Goal: Task Accomplishment & Management: Use online tool/utility

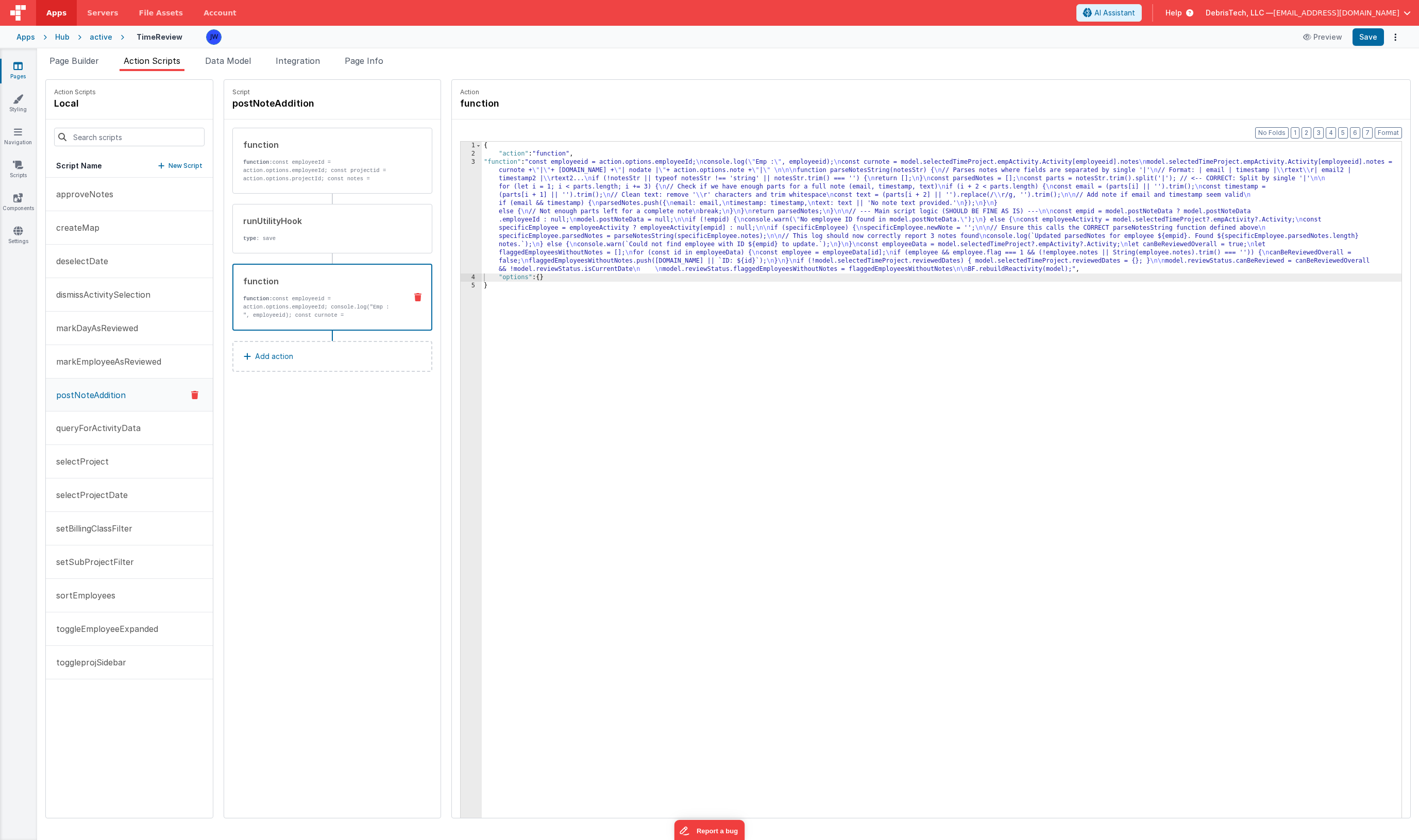
click at [96, 40] on div "active" at bounding box center [101, 37] width 23 height 11
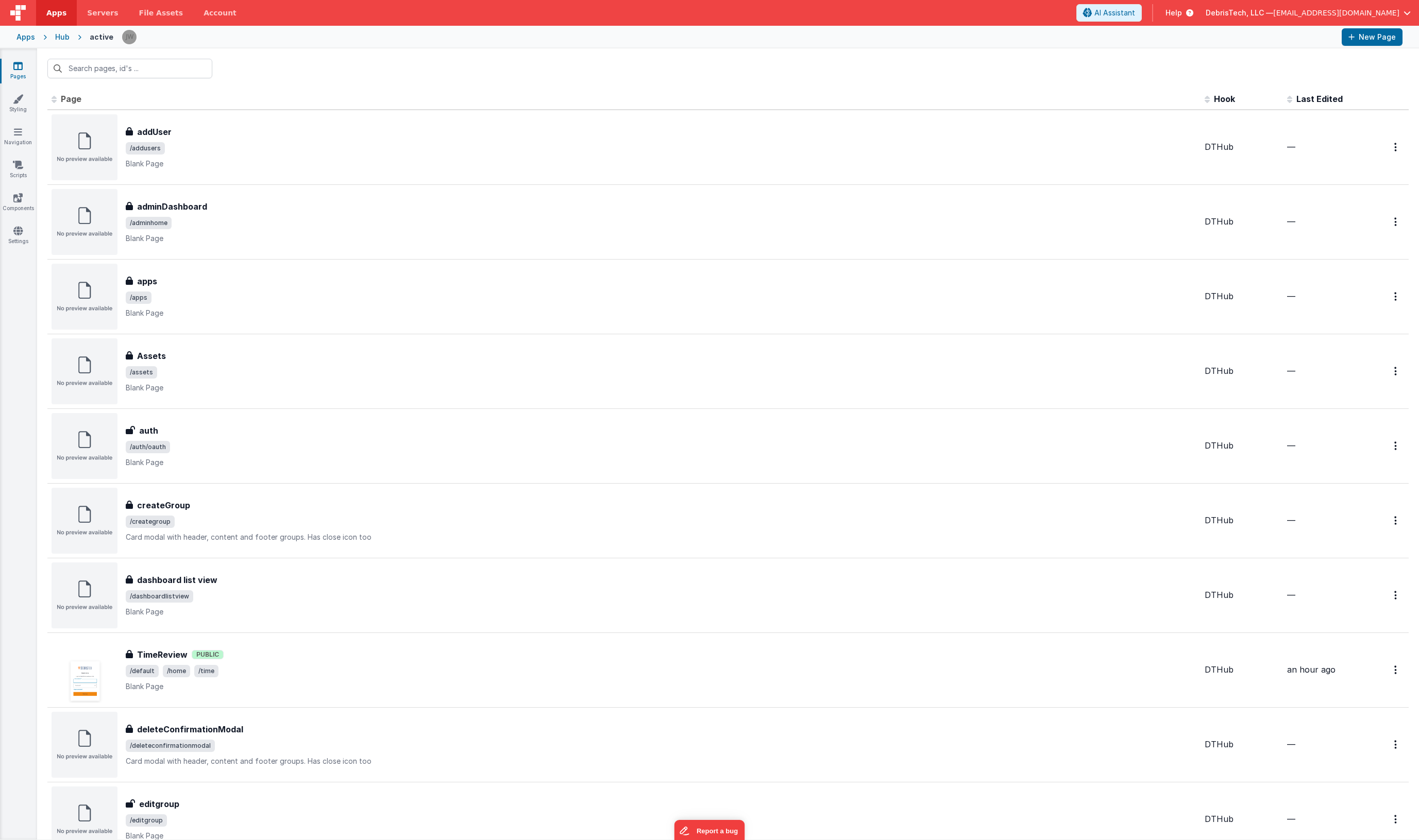
click at [60, 34] on div "Hub" at bounding box center [62, 37] width 14 height 11
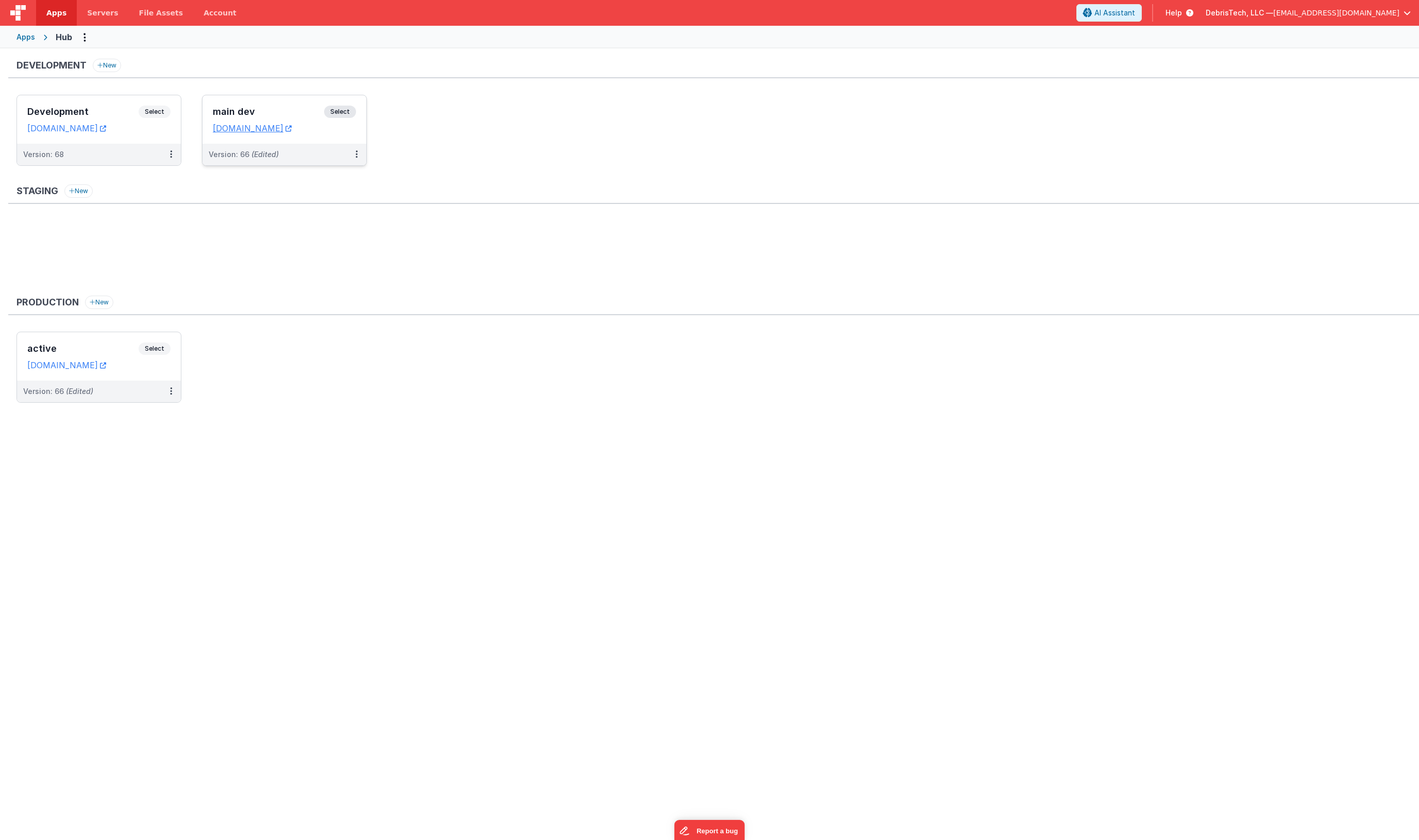
click at [227, 110] on h3 "main dev" at bounding box center [268, 111] width 111 height 11
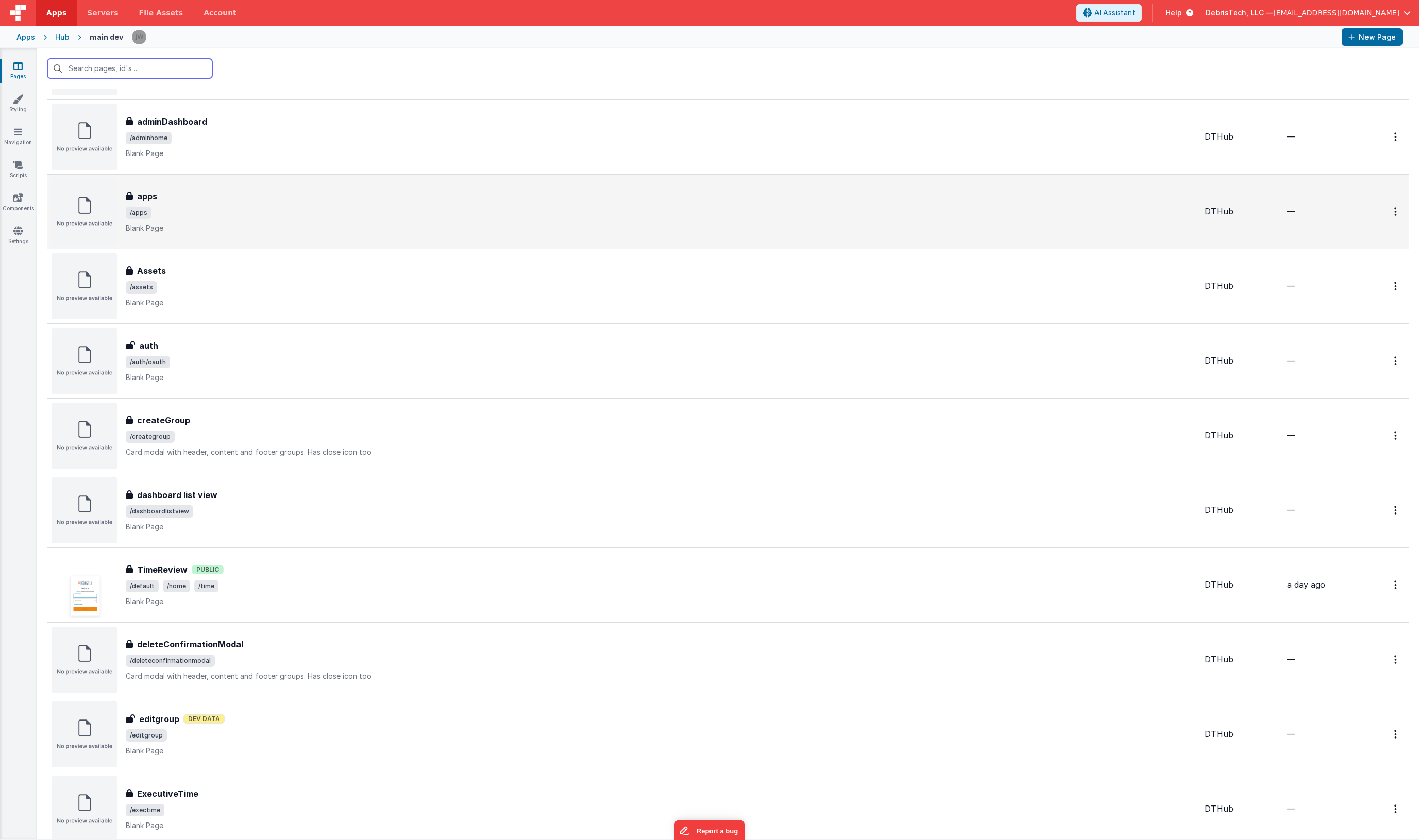
scroll to position [102, 0]
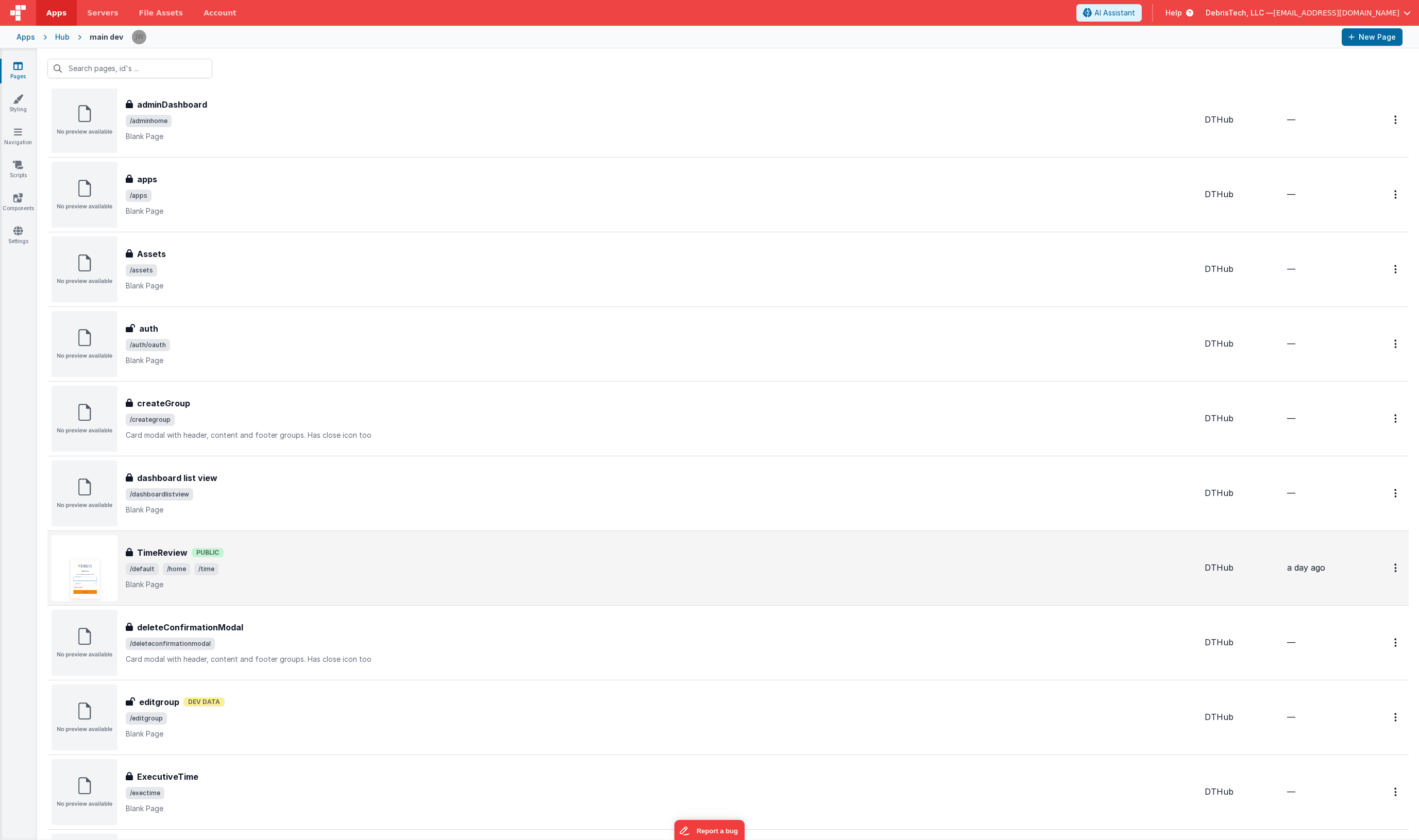
click at [272, 588] on p "Blank Page" at bounding box center [661, 585] width 1071 height 11
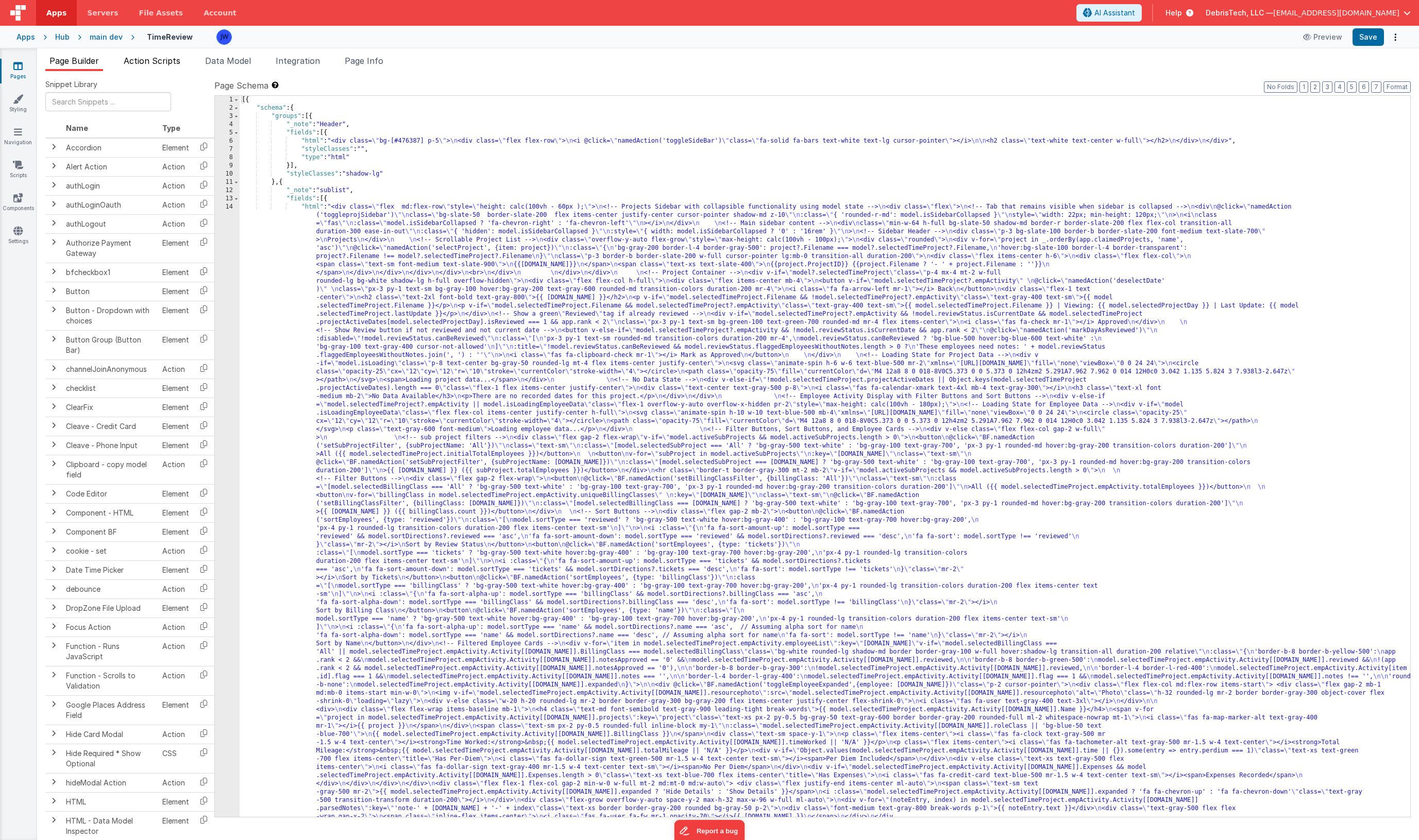
click at [170, 59] on span "Action Scripts" at bounding box center [152, 60] width 57 height 11
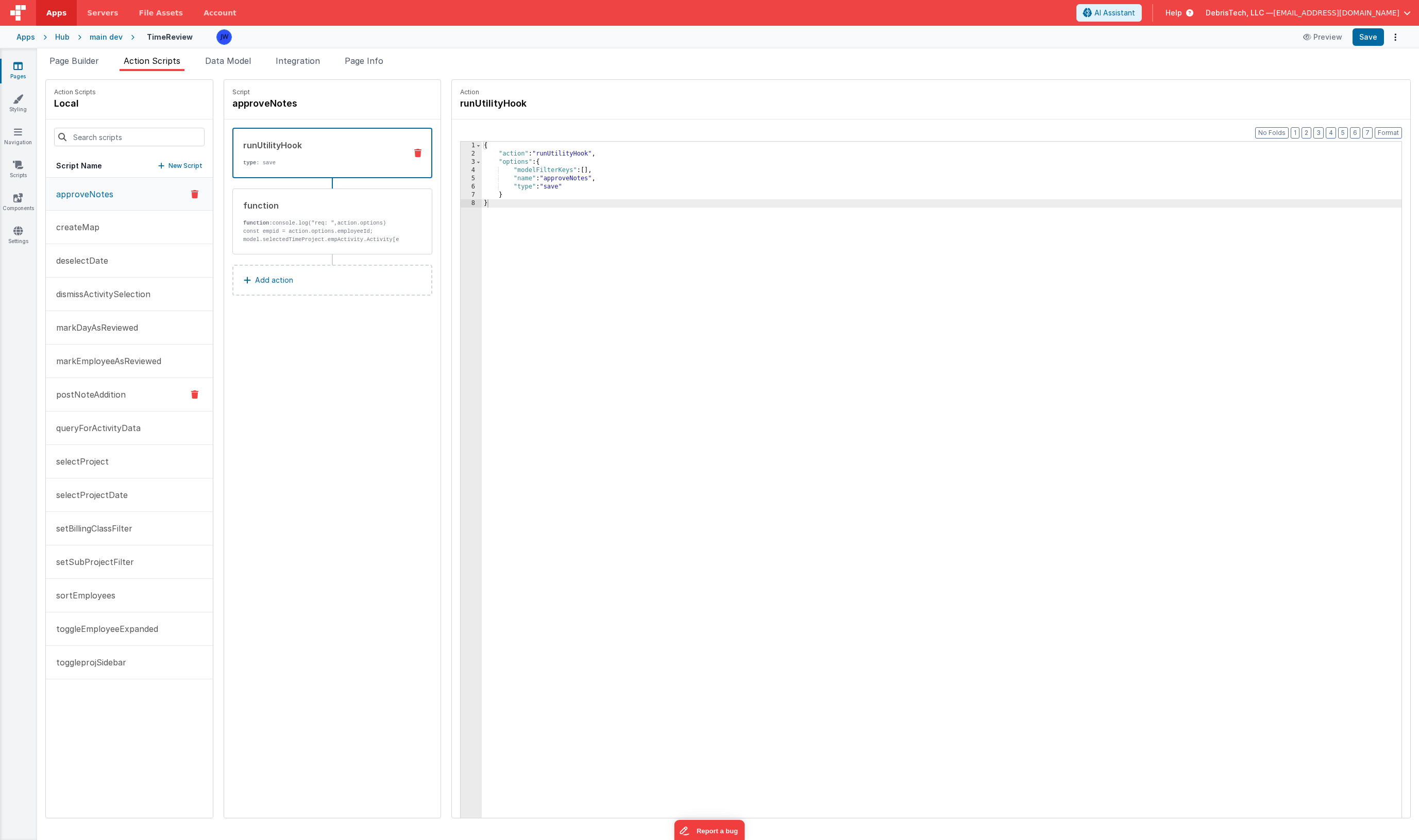
click at [125, 391] on button "postNoteAddition" at bounding box center [129, 394] width 167 height 33
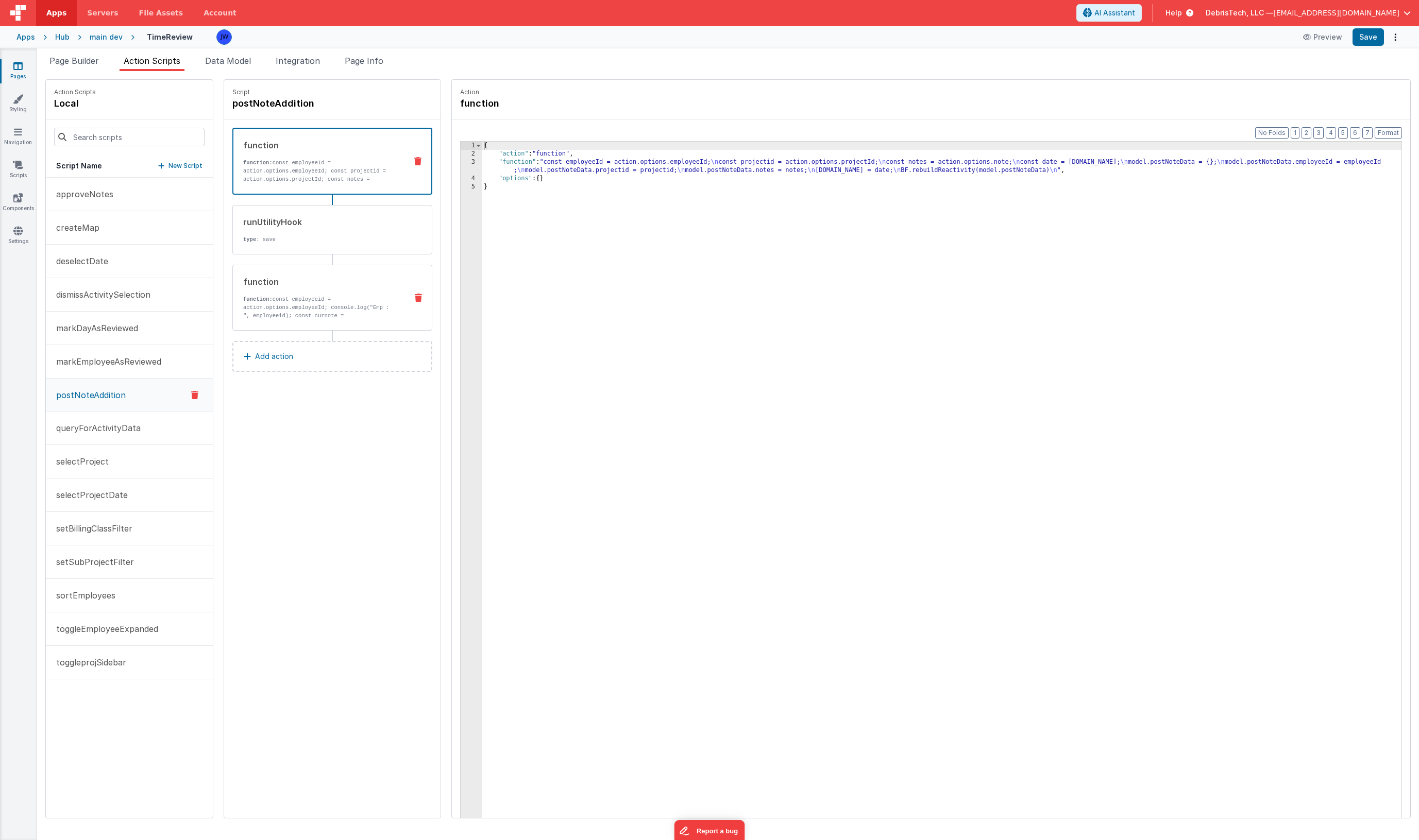
click at [262, 310] on p "function: const employeeid = action.options.employeeId; console.log("Emp : ", e…" at bounding box center [321, 323] width 155 height 57
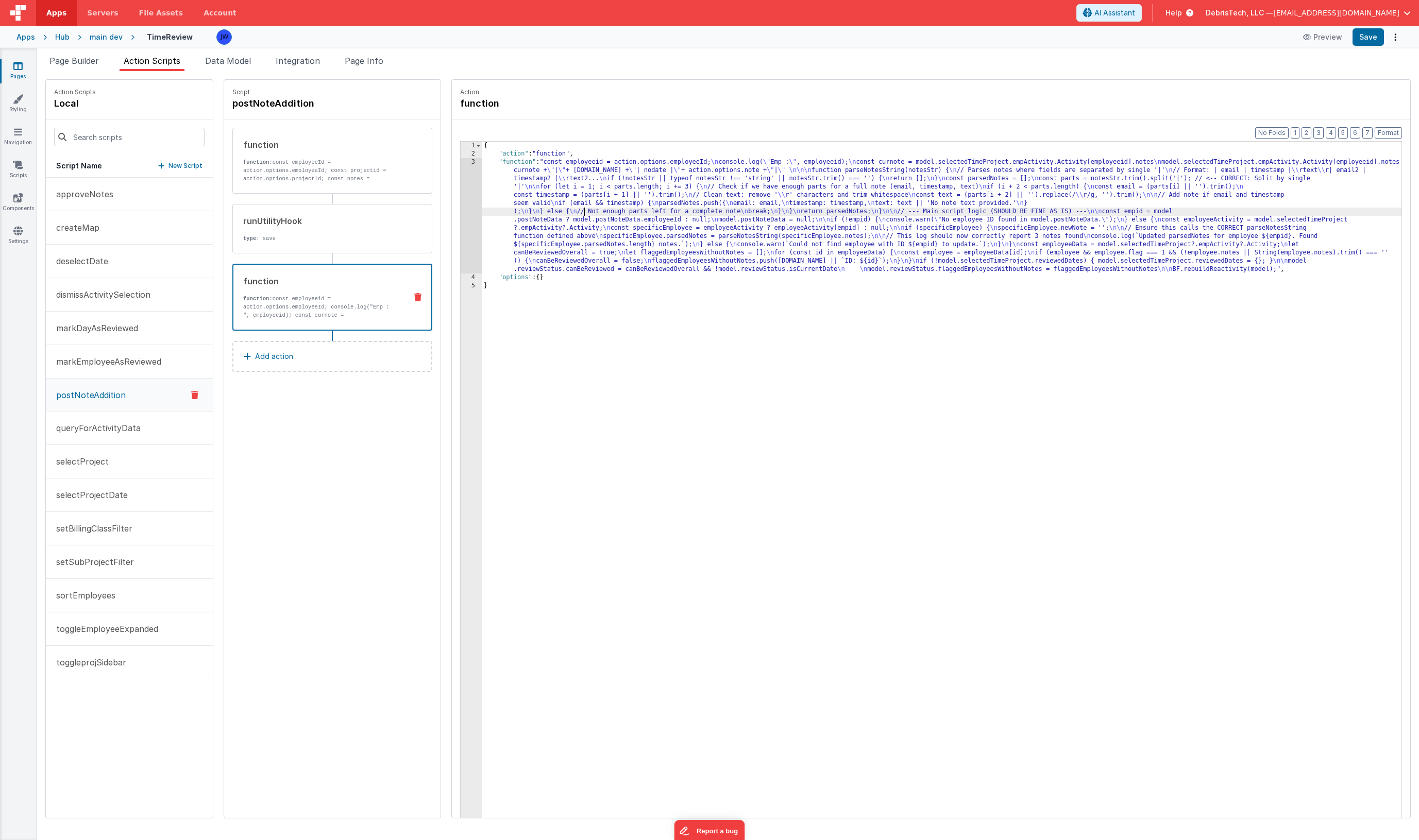
click at [564, 208] on div "{ "action" : "function" , "function" : "const employeeid = action.options.emplo…" at bounding box center [951, 504] width 940 height 724
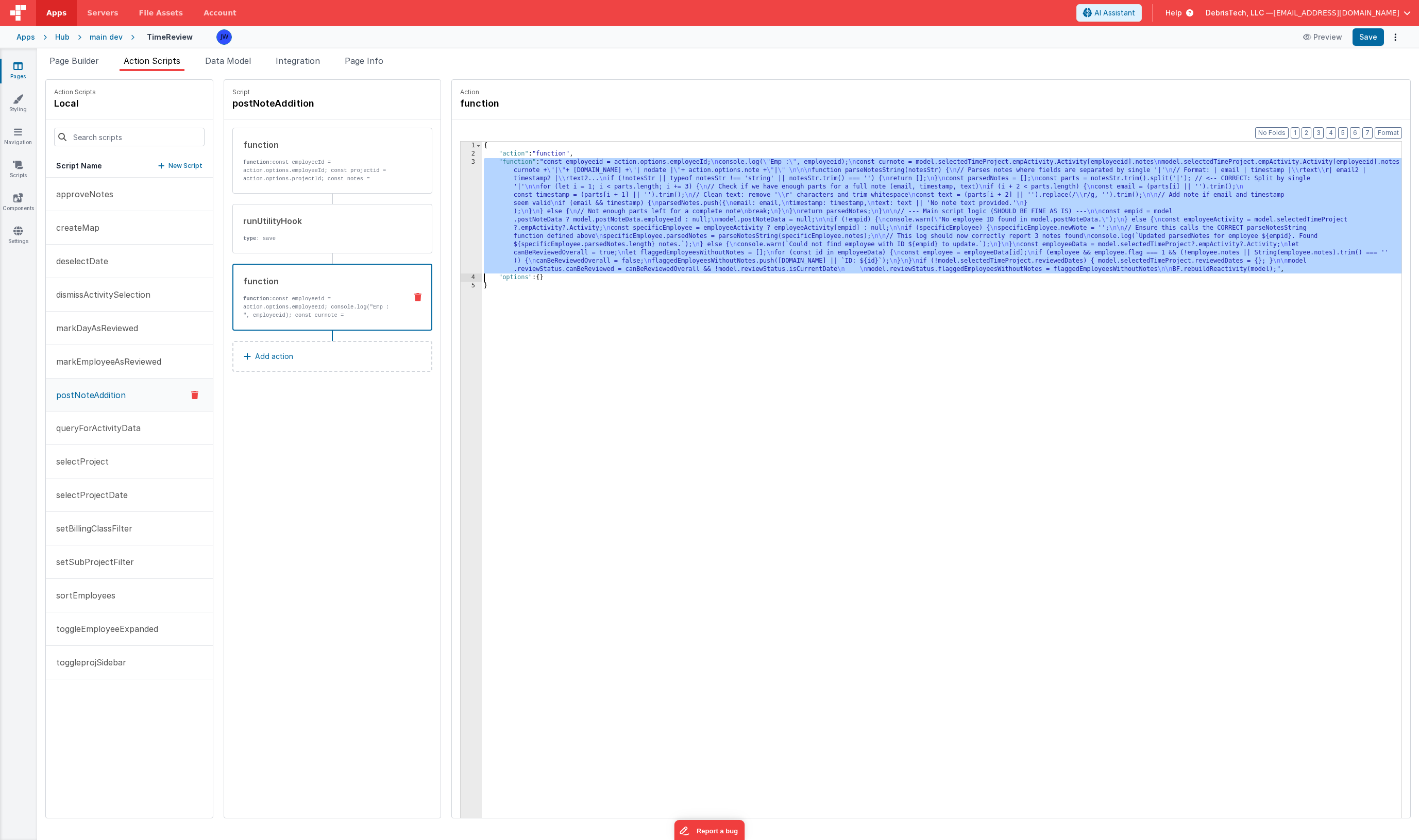
click at [461, 167] on div "3" at bounding box center [472, 215] width 21 height 116
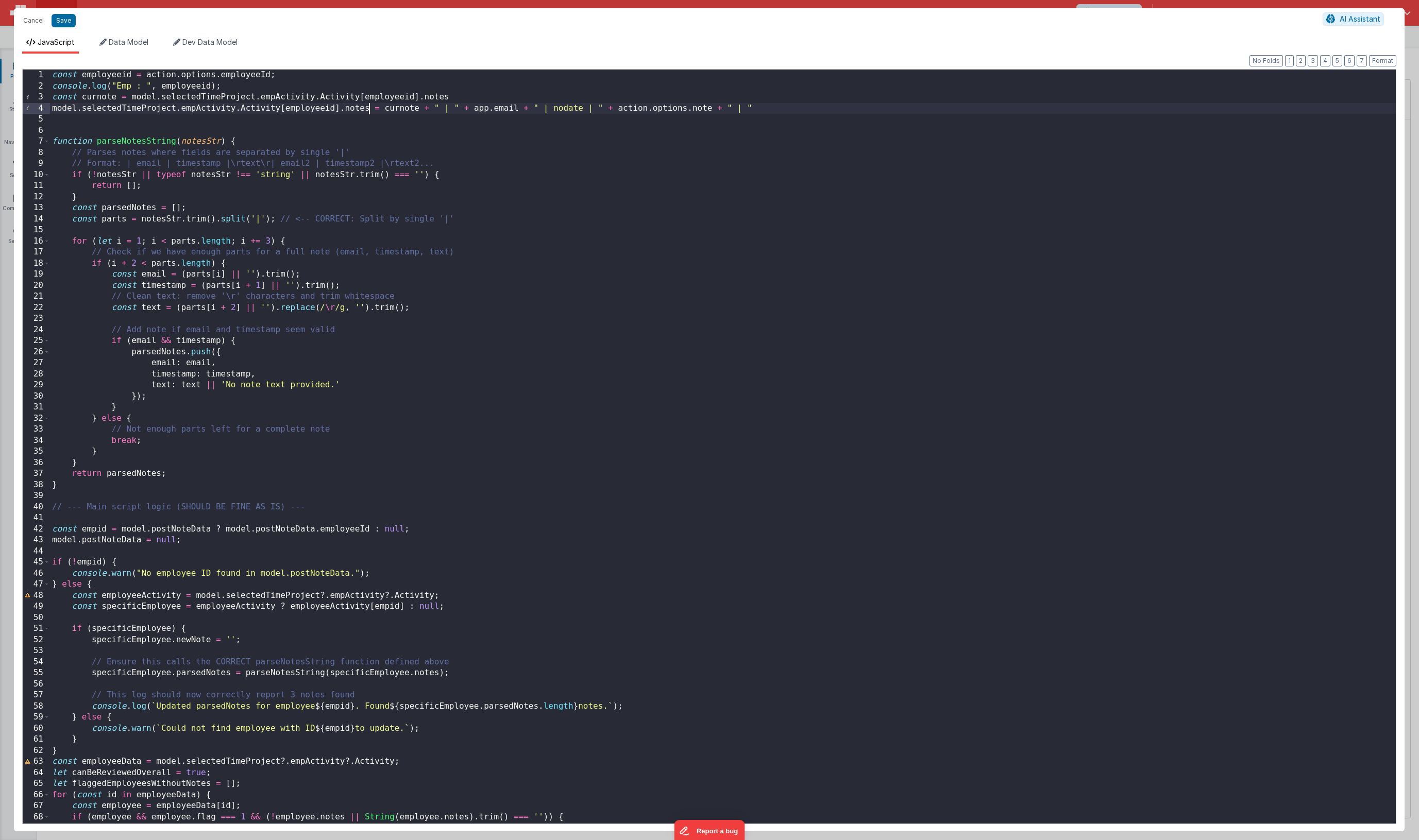
click at [369, 110] on div "const employeeid = action . options . employeeId ; console . log ( "Emp : " , e…" at bounding box center [723, 457] width 1346 height 776
drag, startPoint x: 386, startPoint y: 106, endPoint x: 798, endPoint y: 108, distance: 412.0
click at [798, 108] on div "const employeeid = action . options . employeeId ; console . log ( "Emp : " , e…" at bounding box center [723, 457] width 1346 height 776
click at [92, 122] on div "const employeeid = action . options . employeeId ; console . log ( "Emp : " , e…" at bounding box center [723, 457] width 1346 height 776
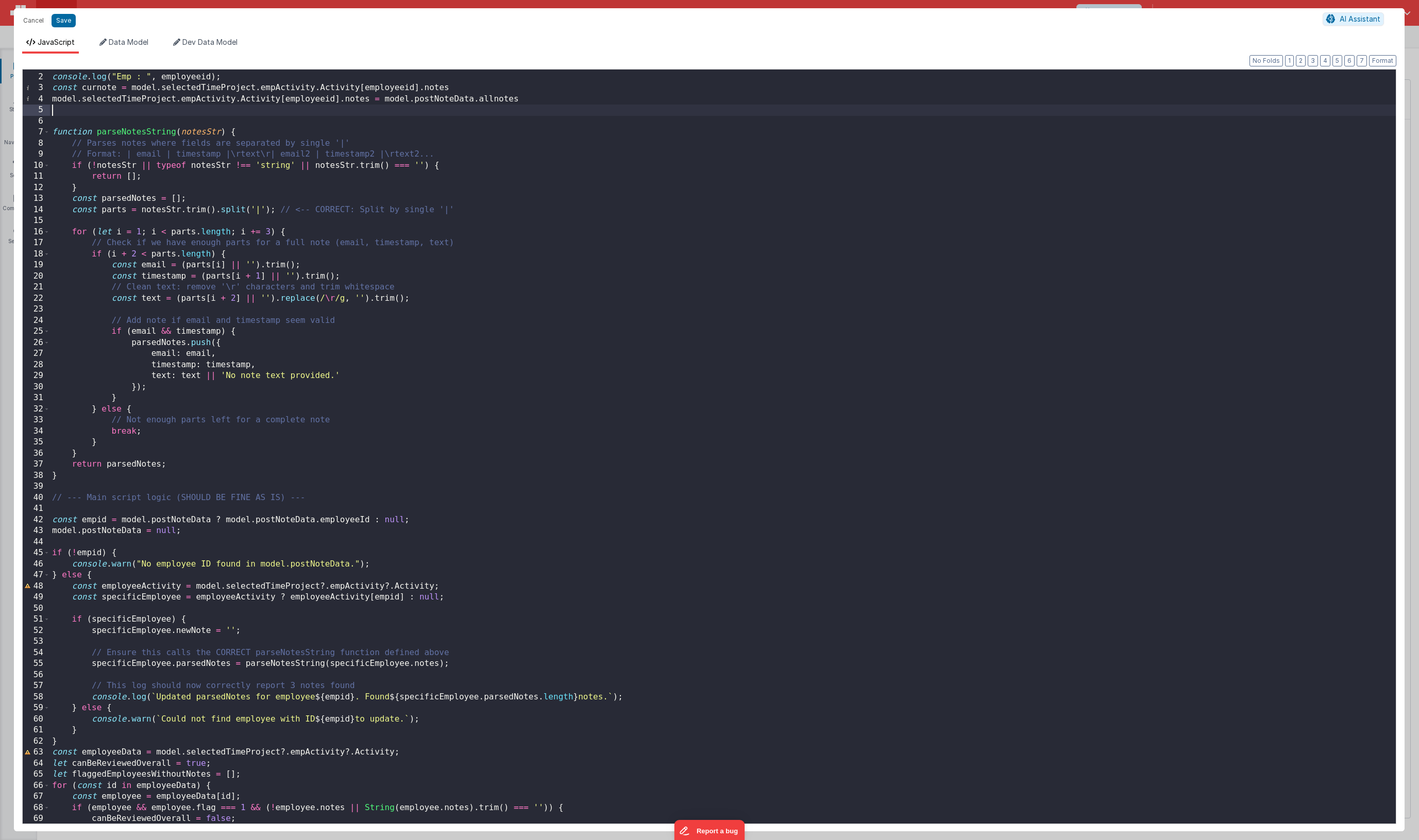
scroll to position [9, 0]
click at [120, 131] on div "const employeeid = action . options . employeeId ; console . log ( "Emp : " , e…" at bounding box center [723, 448] width 1346 height 776
click at [67, 17] on button "Save" at bounding box center [64, 21] width 24 height 13
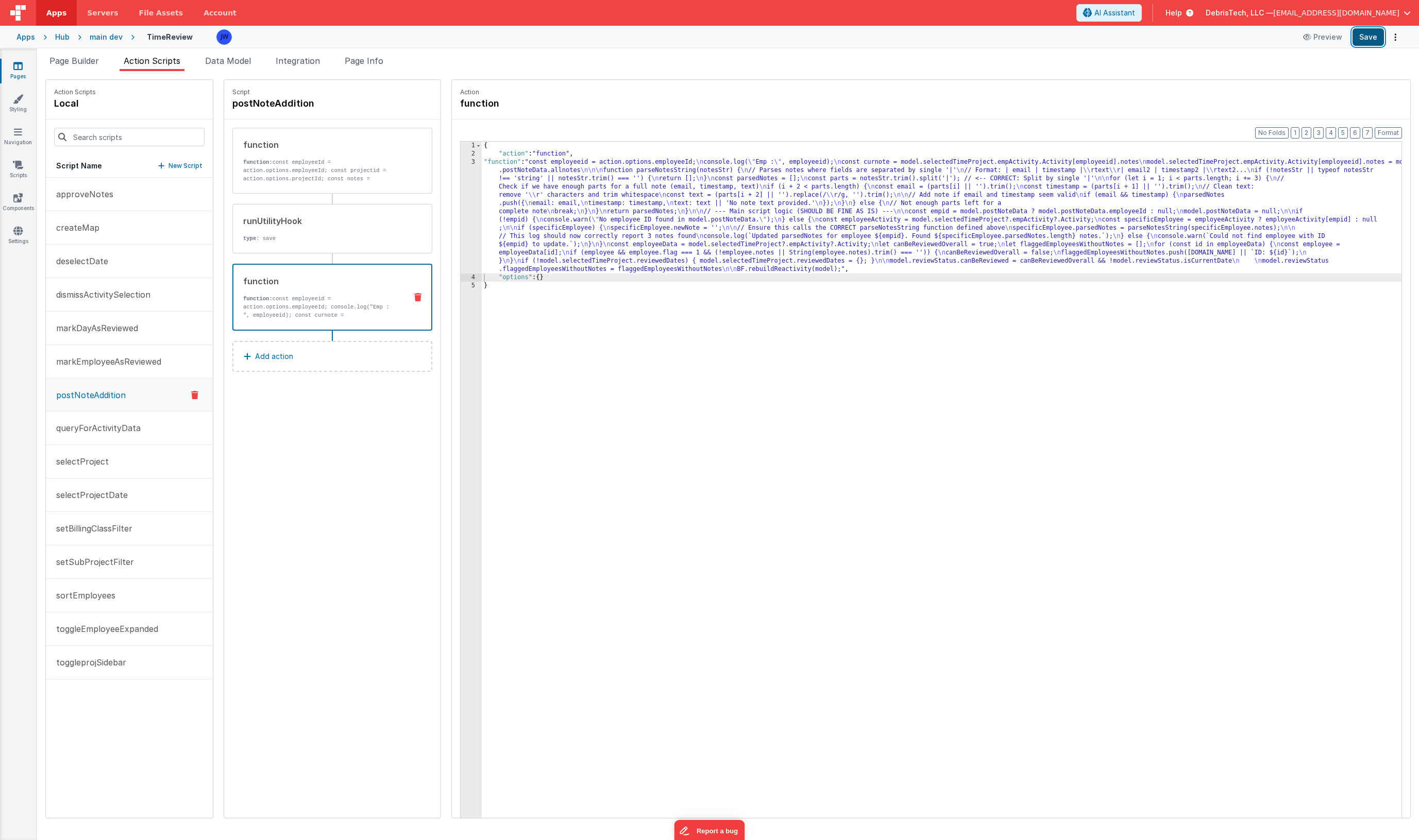
click at [1362, 41] on button "Save" at bounding box center [1369, 37] width 31 height 18
click at [1325, 35] on button "Preview" at bounding box center [1323, 37] width 52 height 16
click at [535, 199] on div "{ "action" : "function" , "function" : "const employeeid = action.options.emplo…" at bounding box center [951, 504] width 940 height 724
click at [461, 191] on div "3" at bounding box center [472, 215] width 21 height 116
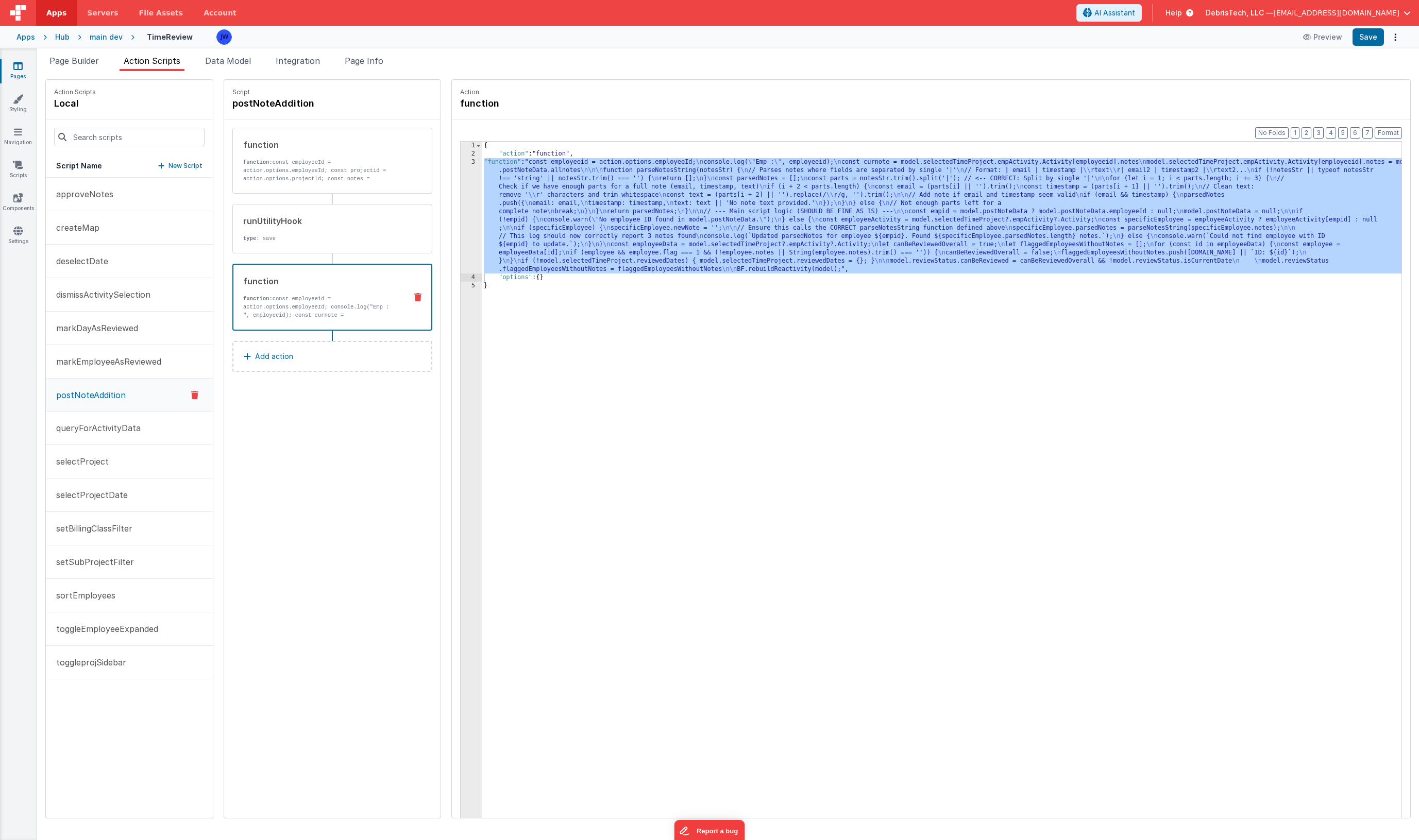
click at [13, 225] on div "Pages Styling Navigation Scripts Components Settings" at bounding box center [18, 444] width 37 height 792
click at [1374, 33] on button "Save" at bounding box center [1369, 37] width 31 height 18
click at [22, 230] on icon at bounding box center [18, 230] width 9 height 11
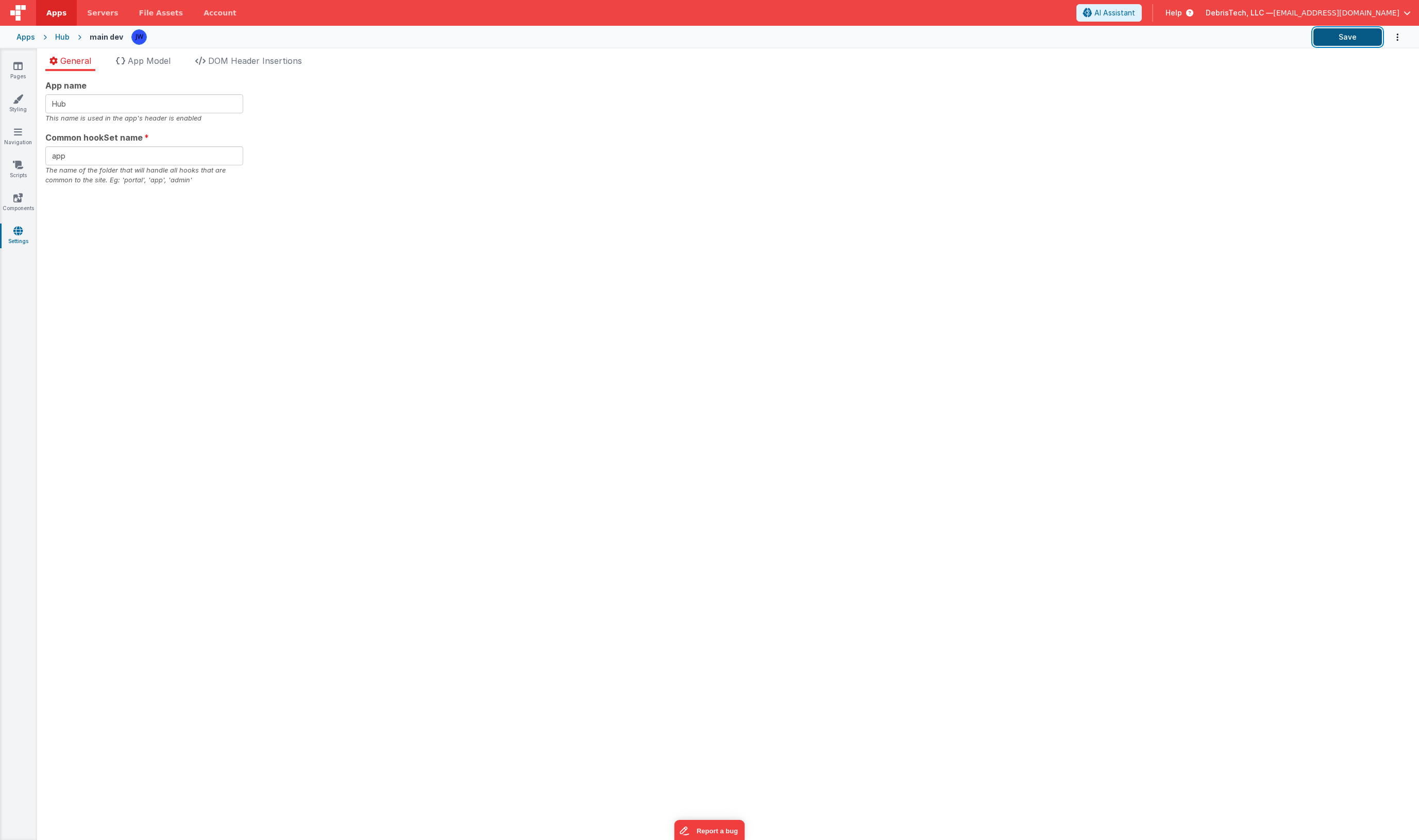
click at [1349, 41] on button "Save" at bounding box center [1347, 37] width 69 height 18
click at [19, 63] on icon at bounding box center [18, 66] width 9 height 11
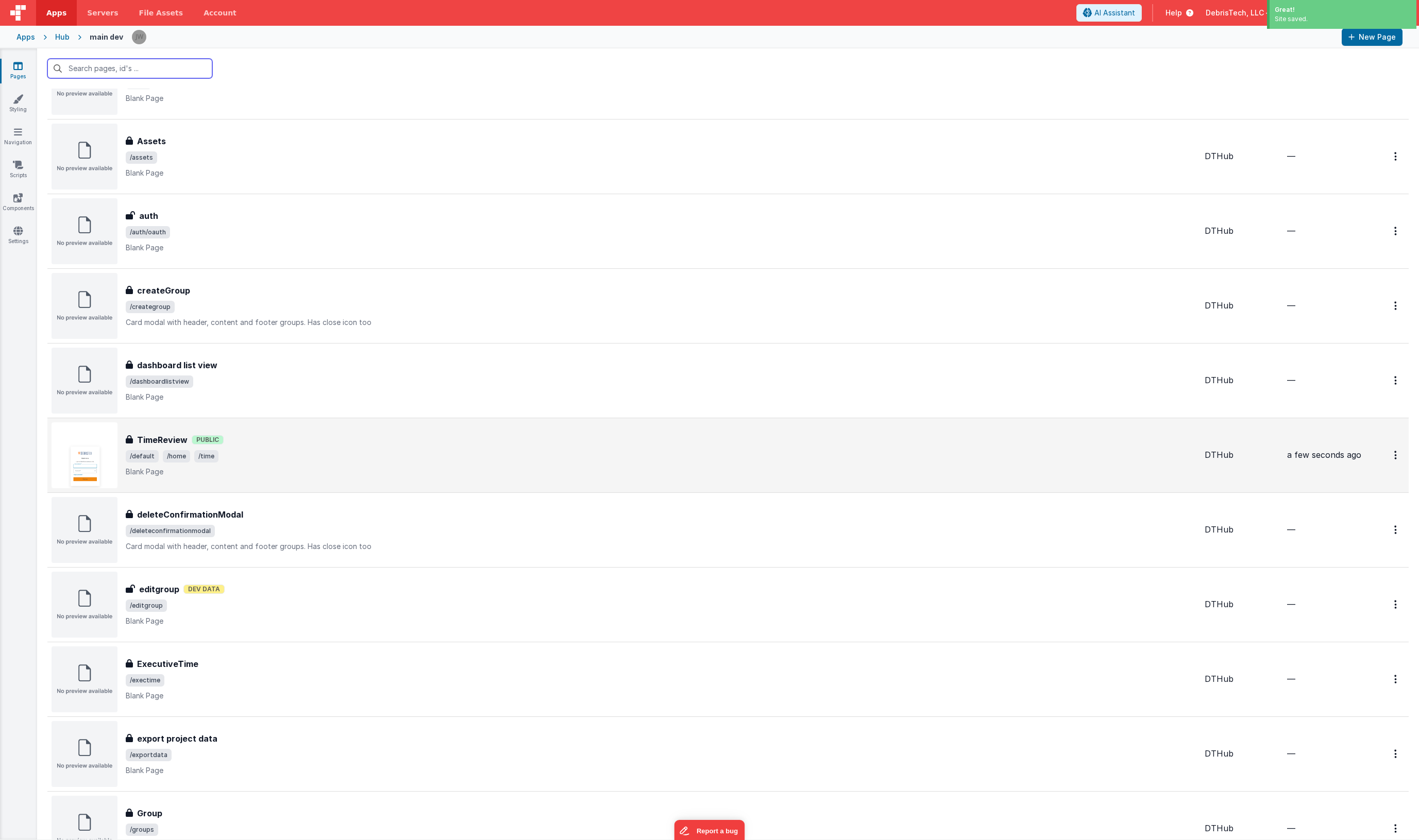
scroll to position [231, 0]
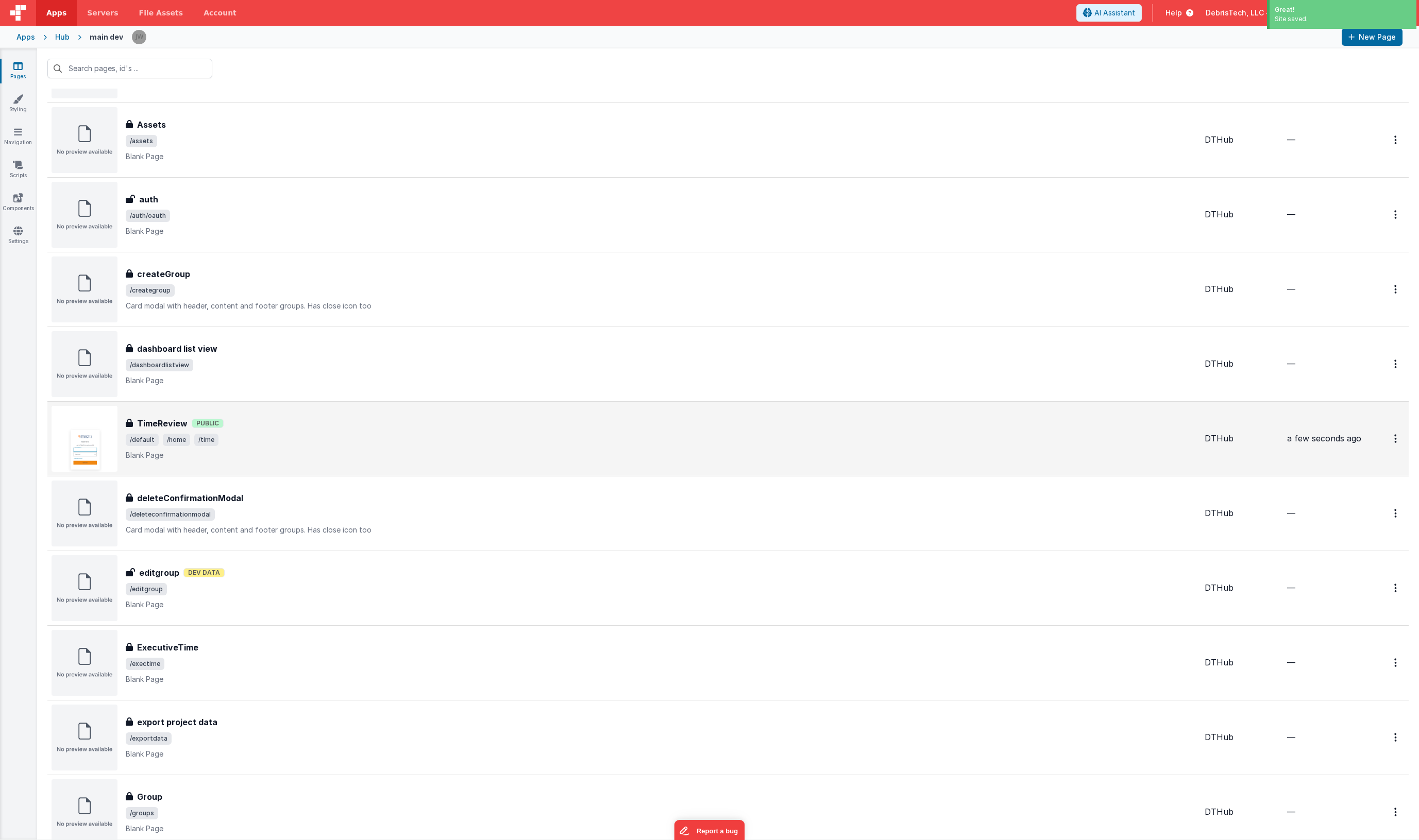
click at [246, 432] on div "TimeReview TimeReview Public /default /home /time Blank Page" at bounding box center [661, 439] width 1071 height 43
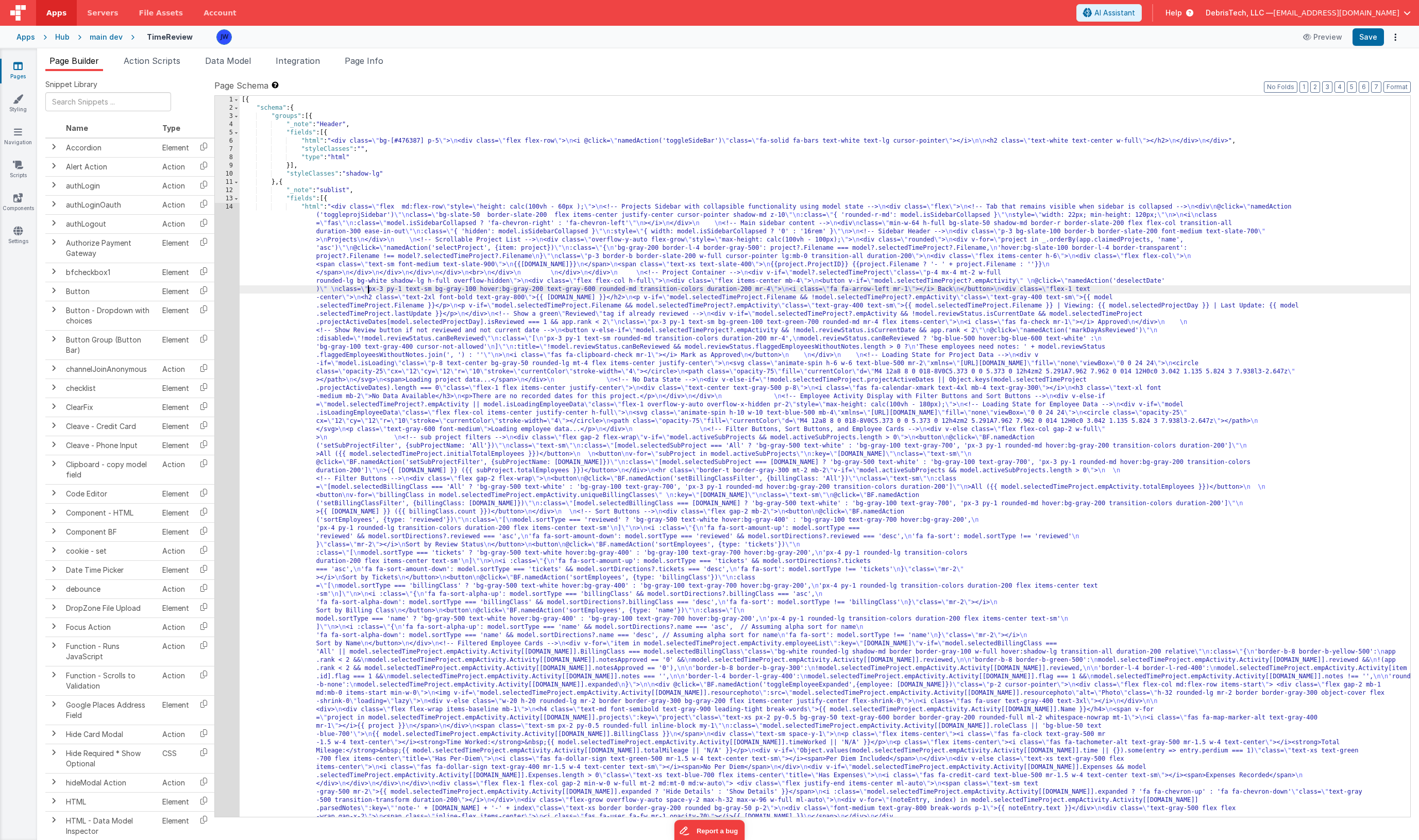
click at [161, 64] on span "Action Scripts" at bounding box center [152, 60] width 57 height 11
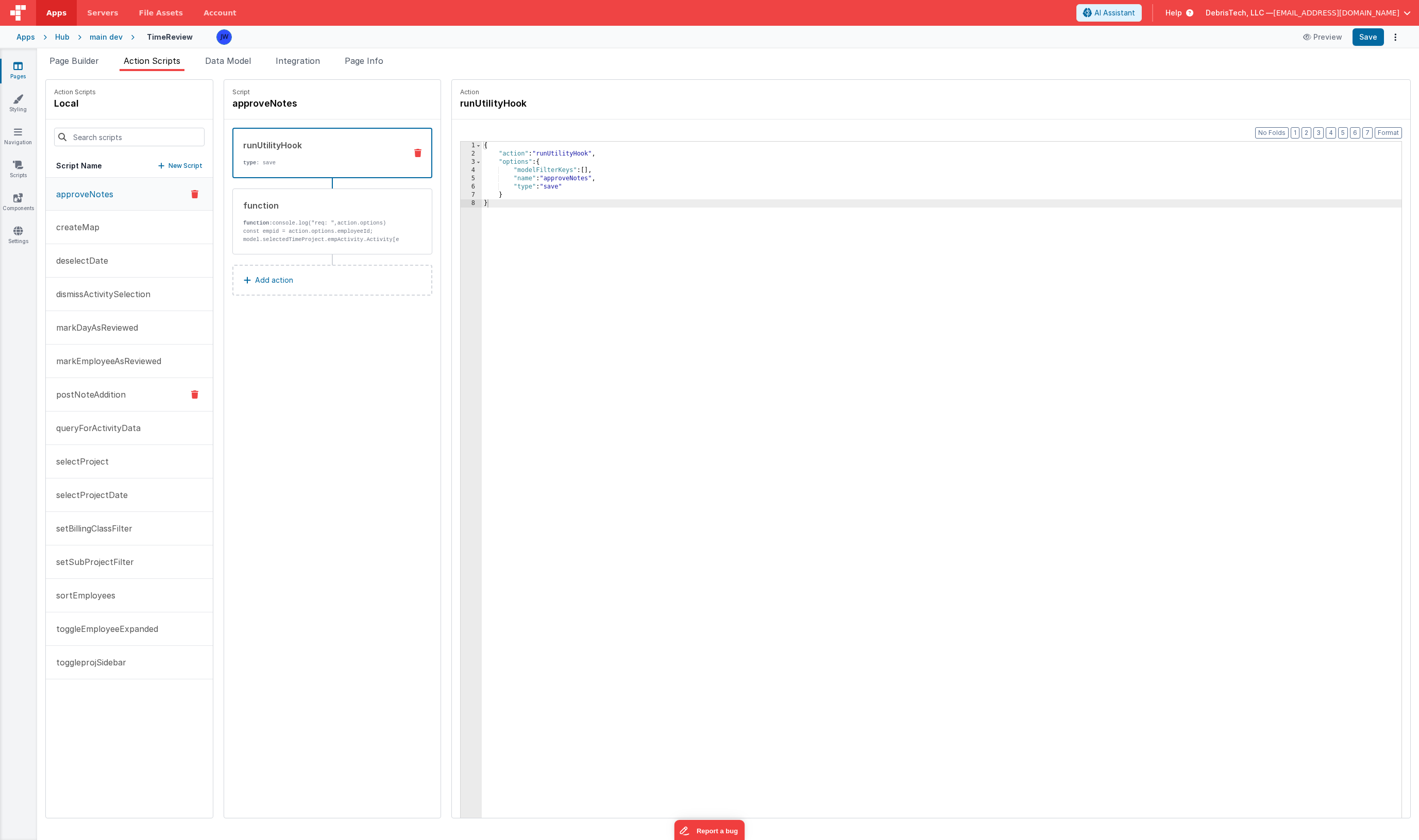
click at [117, 398] on p "postNoteAddition" at bounding box center [87, 394] width 76 height 12
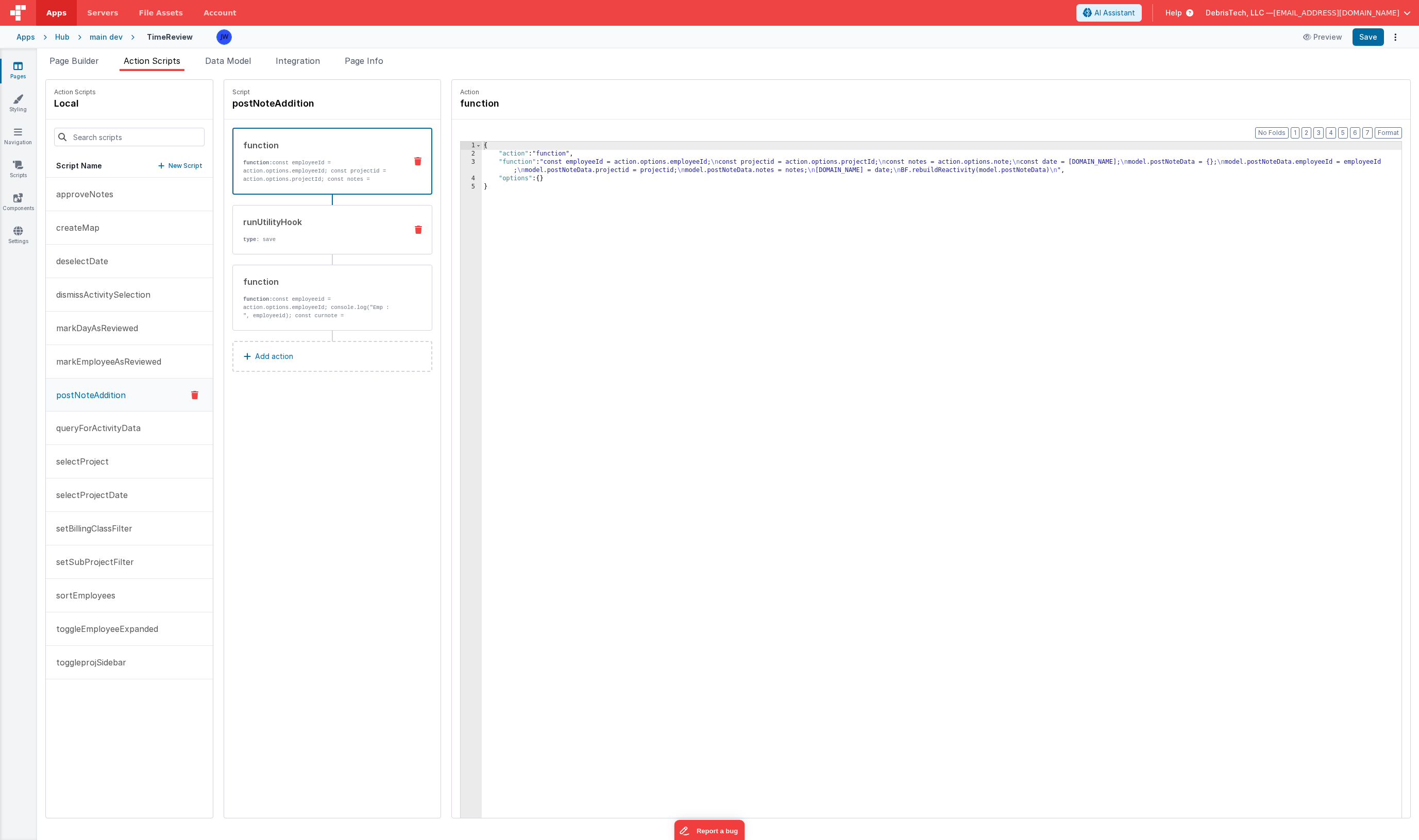
click at [314, 235] on div "runUtilityHook type : save" at bounding box center [316, 229] width 166 height 28
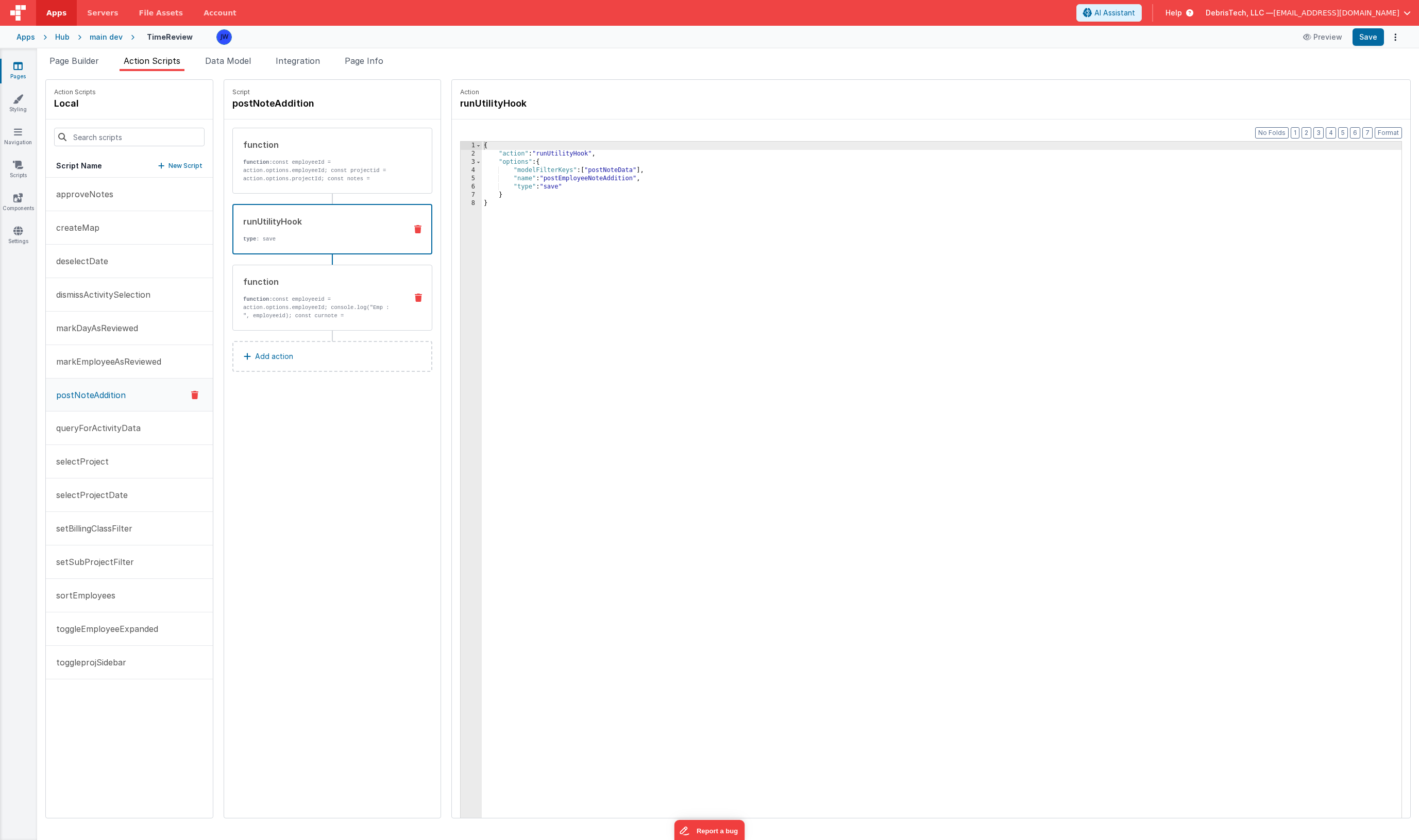
click at [350, 288] on div "function function: const employeeid = action.options.employeeId; console.log("E…" at bounding box center [316, 298] width 166 height 44
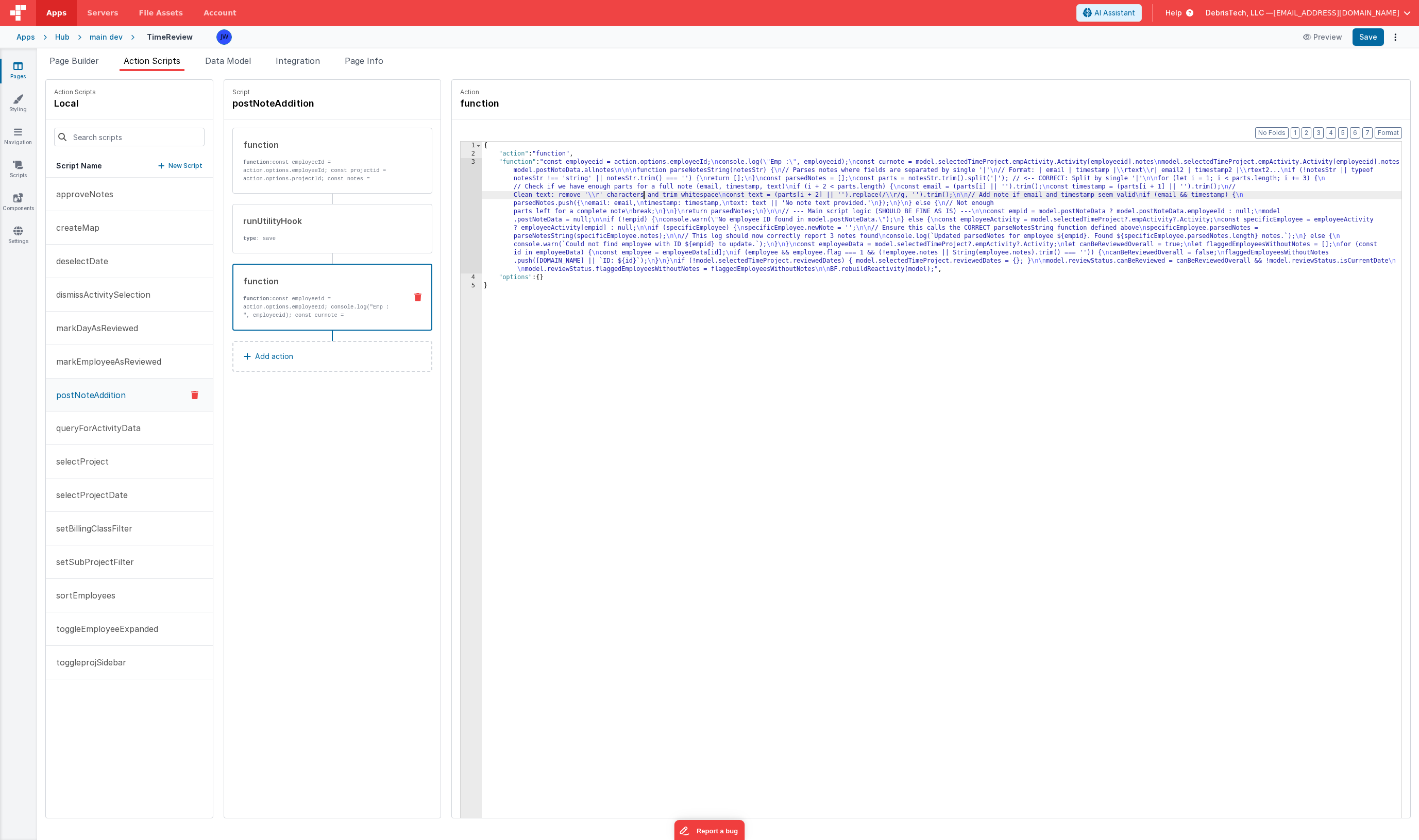
drag, startPoint x: 623, startPoint y: 197, endPoint x: 591, endPoint y: 194, distance: 32.1
click at [623, 197] on div "{ "action" : "function" , "function" : "const employeeid = action.options.emplo…" at bounding box center [951, 504] width 940 height 724
click at [461, 183] on div "3" at bounding box center [472, 215] width 21 height 116
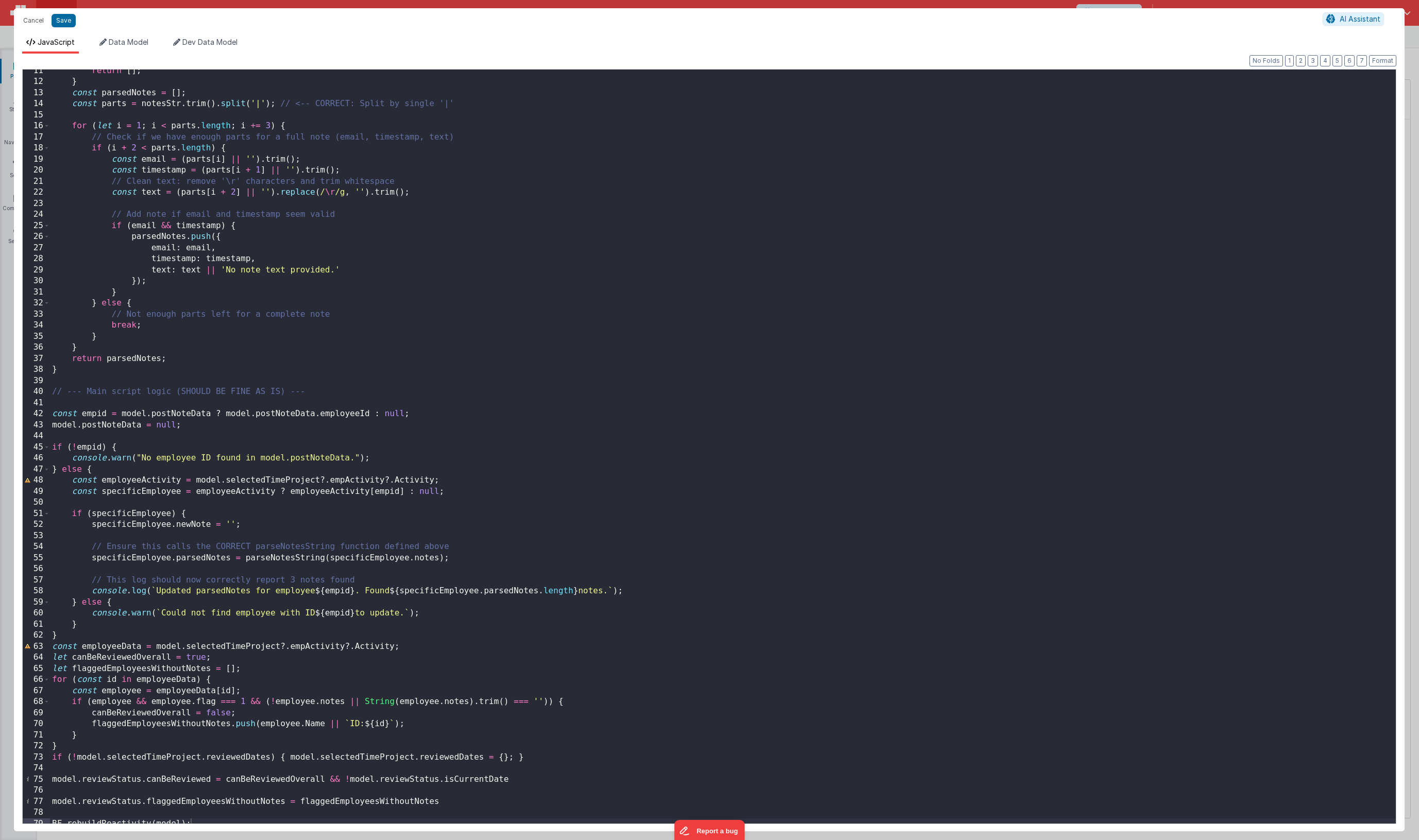
scroll to position [121, 0]
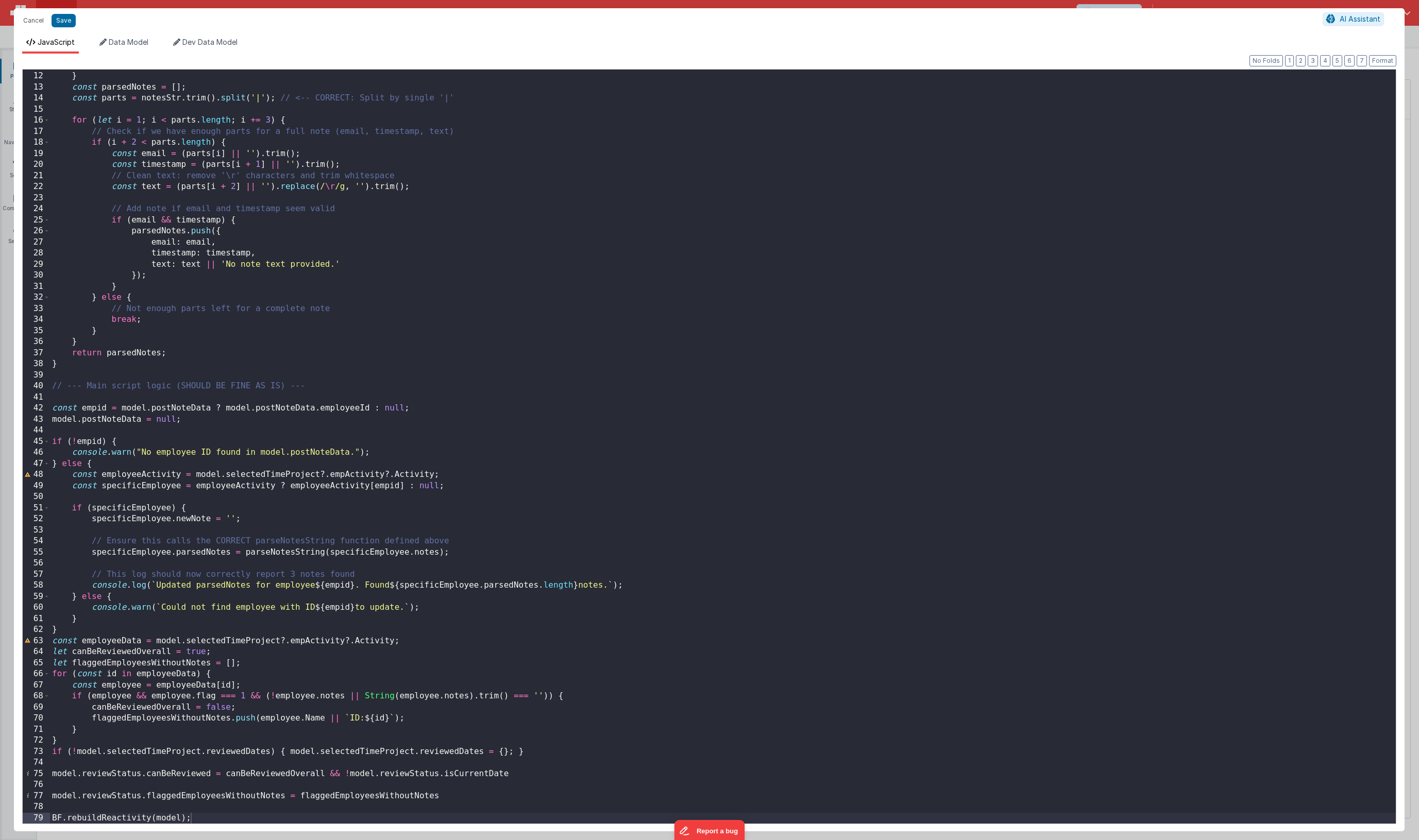
click at [608, 427] on div "return [ ] ; } const parsedNotes = [ ] ; const parts = notesStr . trim ( ) . sp…" at bounding box center [723, 447] width 1346 height 776
click at [609, 476] on div "return [ ] ; } const parsedNotes = [ ] ; const parts = notesStr . trim ( ) . sp…" at bounding box center [723, 447] width 1346 height 776
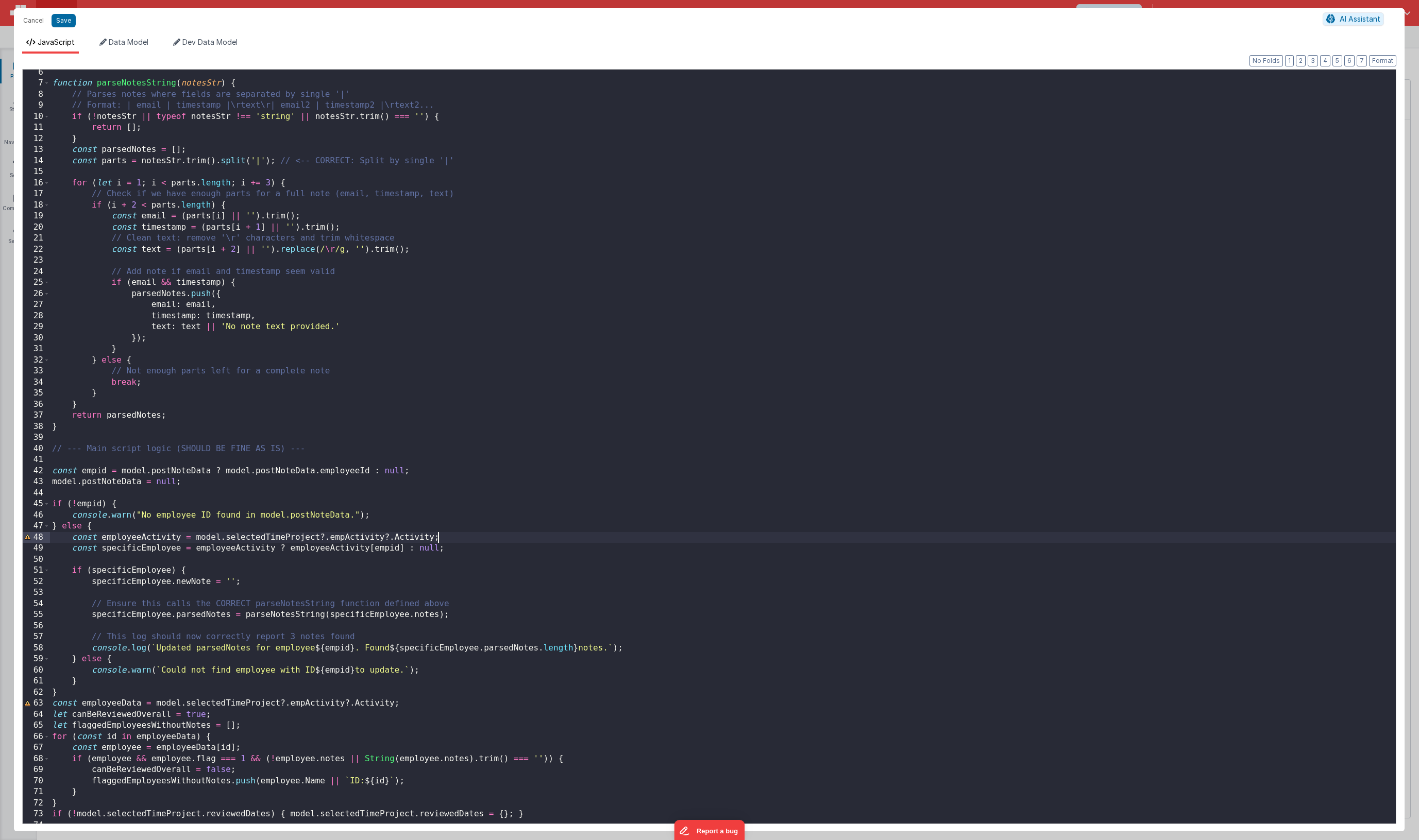
scroll to position [0, 0]
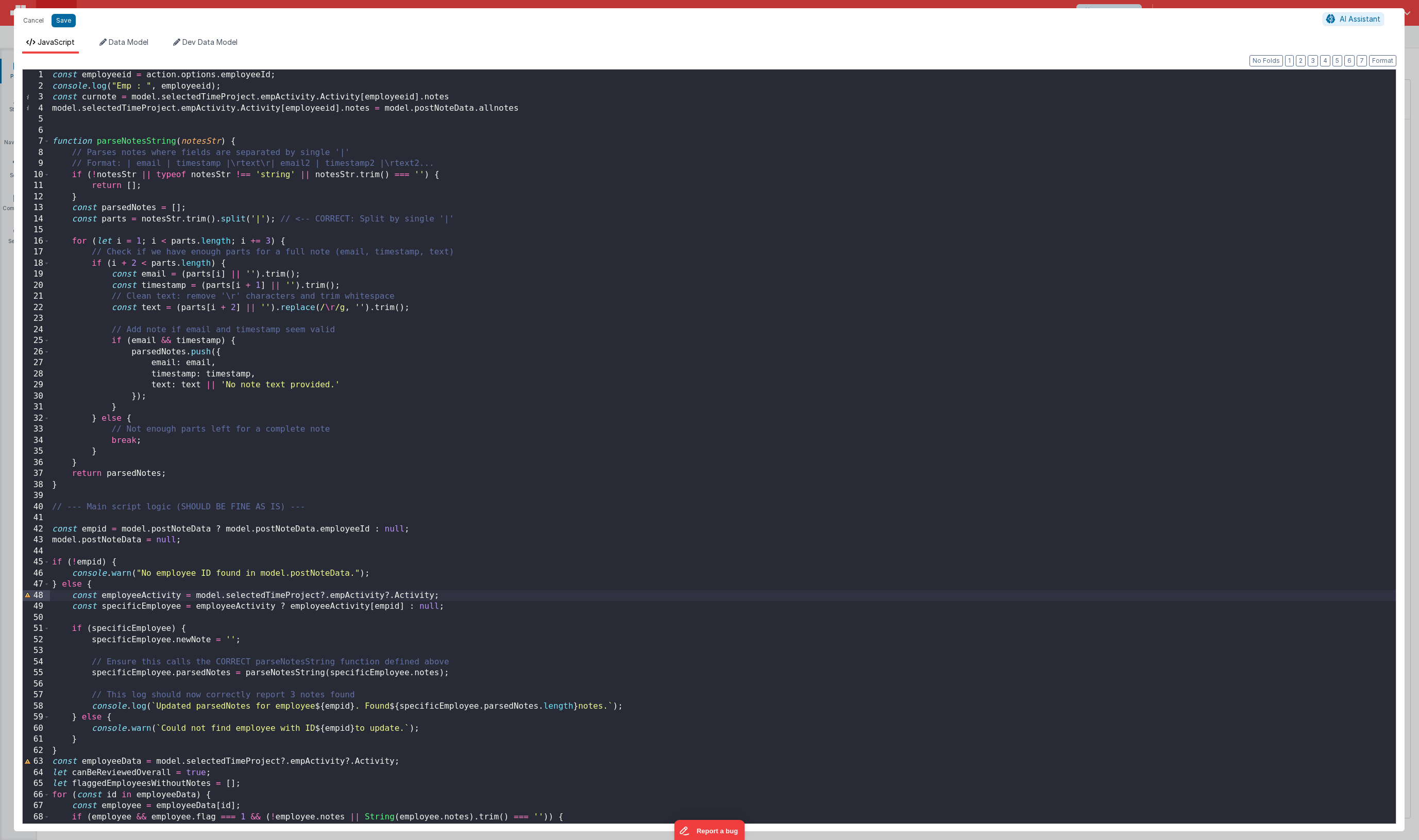
click at [135, 140] on div "const employeeid = action . options . employeeId ; console . log ( "Emp : " , e…" at bounding box center [723, 457] width 1346 height 776
click at [323, 113] on div "const employeeid = action . options . employeeId ; console . log ( "Emp : " , e…" at bounding box center [723, 457] width 1346 height 776
click at [316, 120] on div "const employeeid = action . options . employeeId ; console . log ( "Emp : " , e…" at bounding box center [723, 457] width 1346 height 776
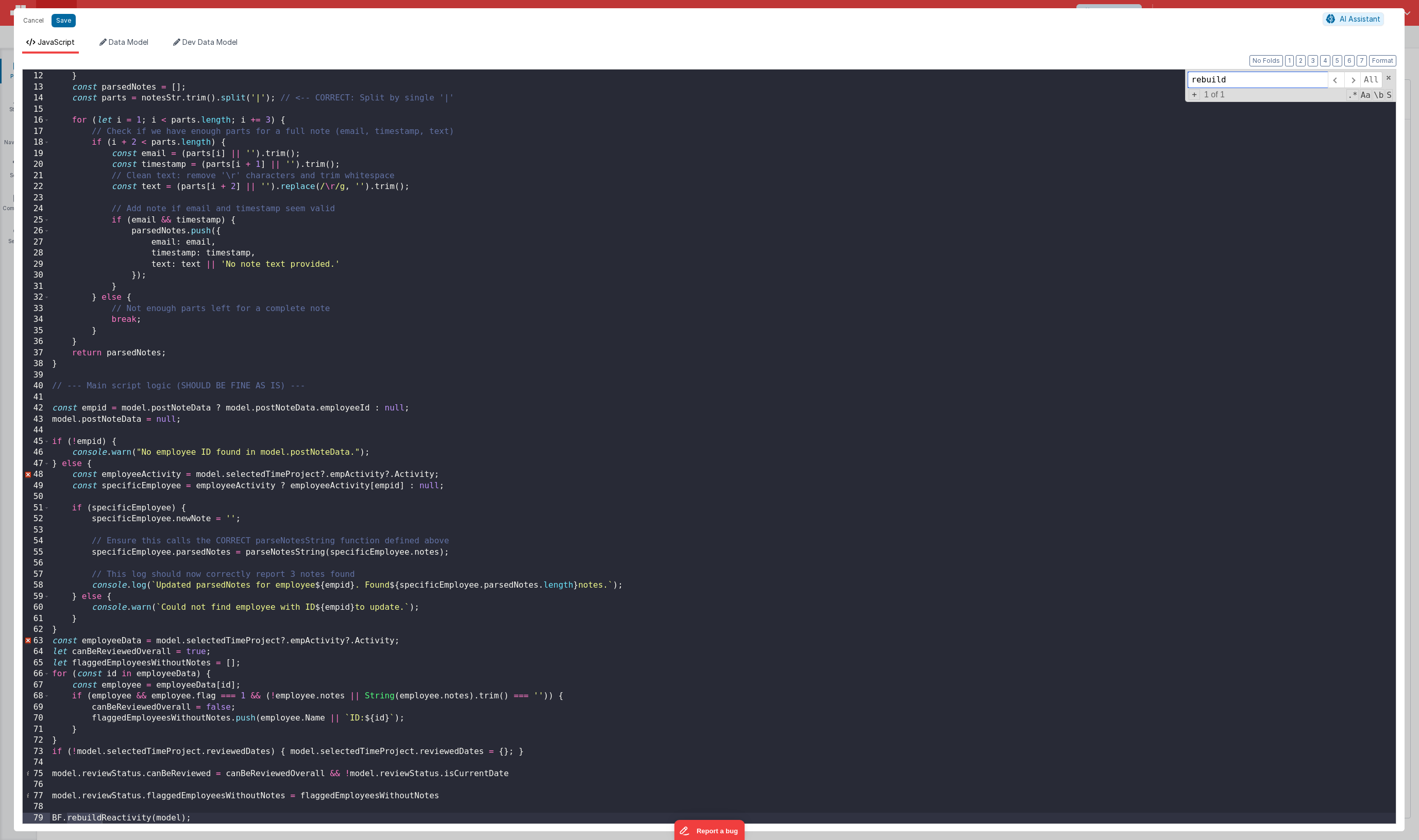
type input "rebuild"
click at [128, 819] on div "return [ ] ; } const parsedNotes = [ ] ; const parts = notesStr . trim ( ) . sp…" at bounding box center [723, 447] width 1346 height 776
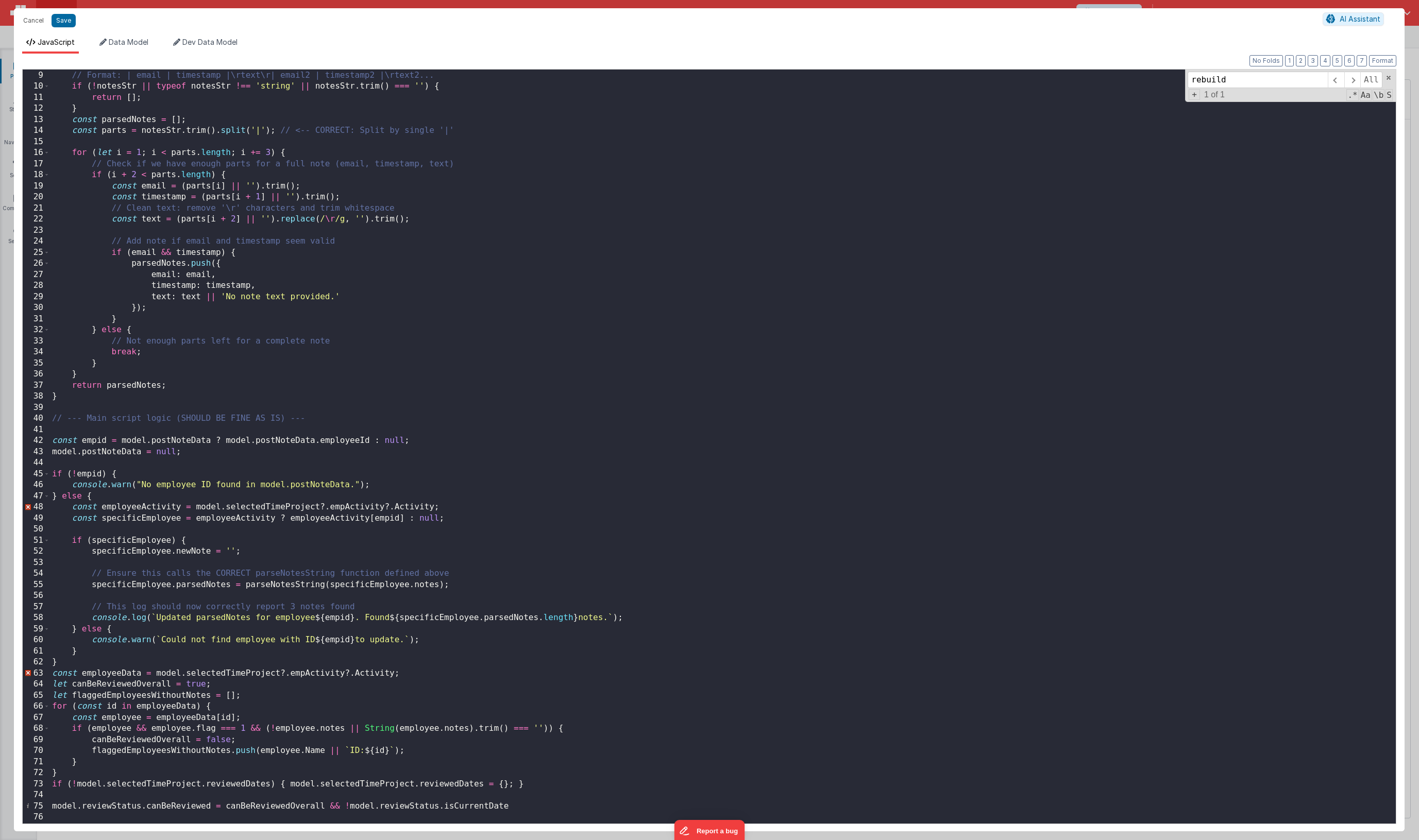
scroll to position [0, 0]
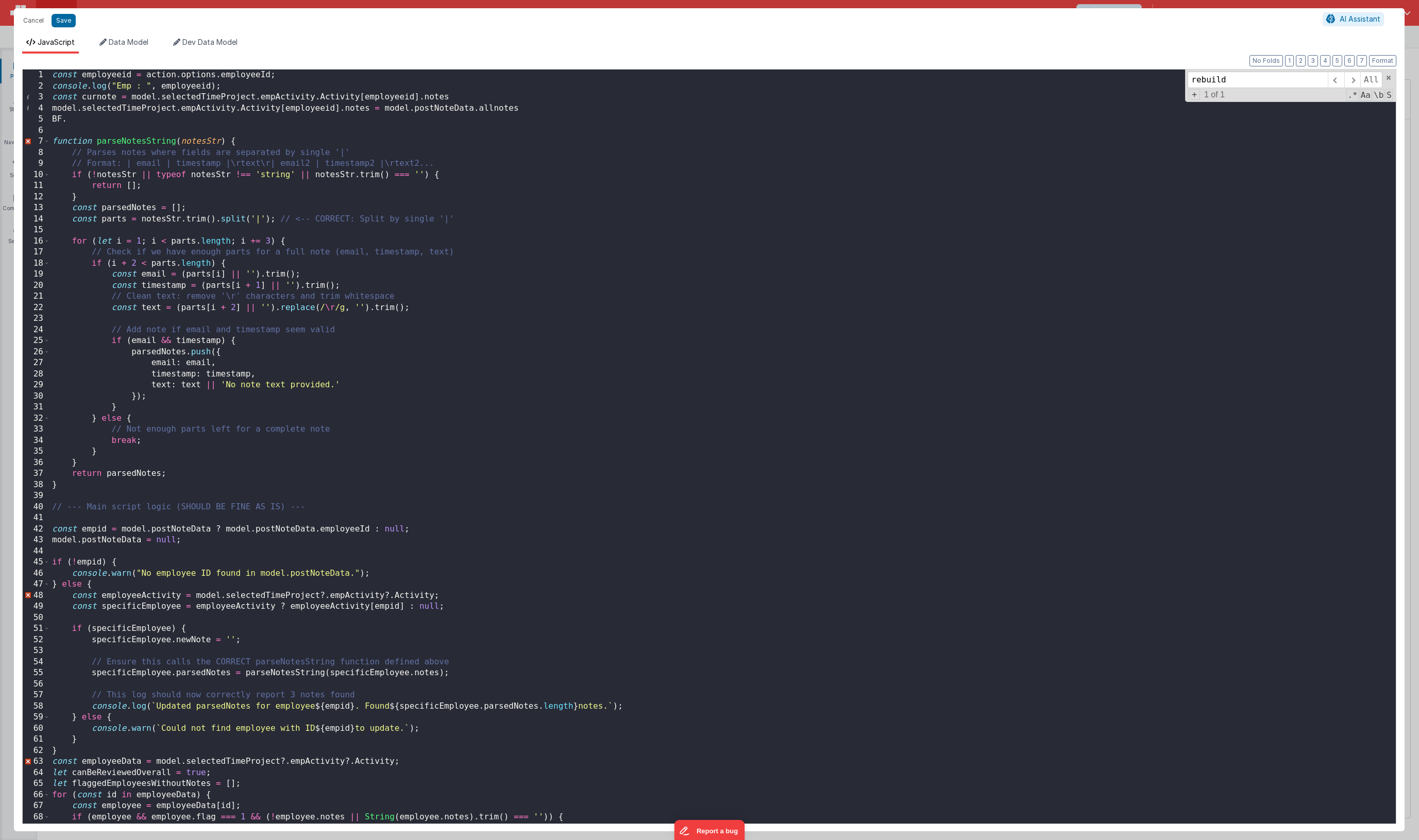
click at [79, 120] on div "const employeeid = action . options . employeeId ; console . log ( "Emp : " , e…" at bounding box center [723, 457] width 1346 height 776
paste textarea
drag, startPoint x: 51, startPoint y: 106, endPoint x: 370, endPoint y: 108, distance: 319.0
click at [370, 108] on div "const employeeid = action . options . employeeId ; console . log ( "Emp : " , e…" at bounding box center [723, 457] width 1346 height 776
click at [157, 119] on div "const employeeid = action . options . employeeId ; console . log ( "Emp : " , e…" at bounding box center [723, 457] width 1346 height 776
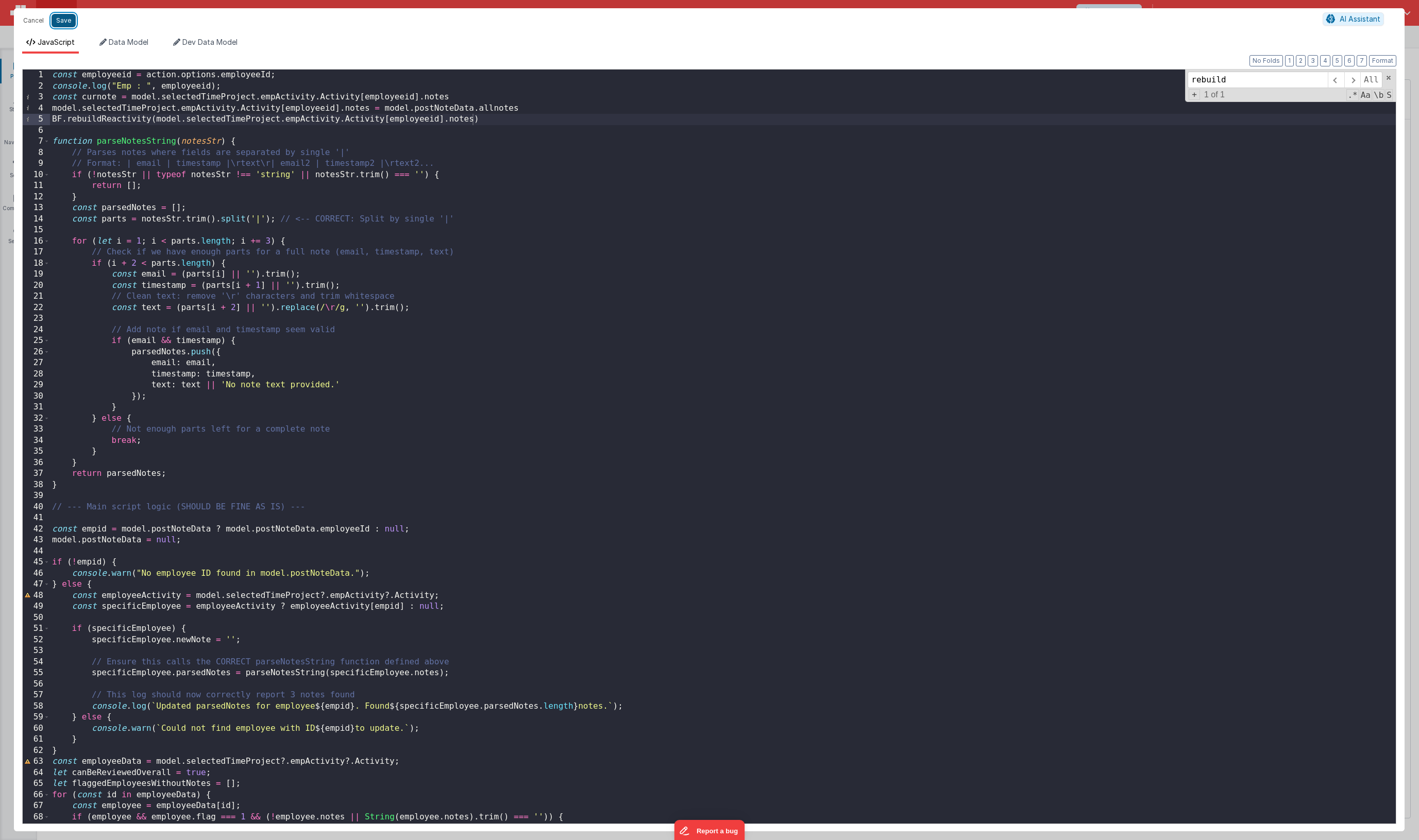
click at [69, 21] on button "Save" at bounding box center [64, 21] width 24 height 13
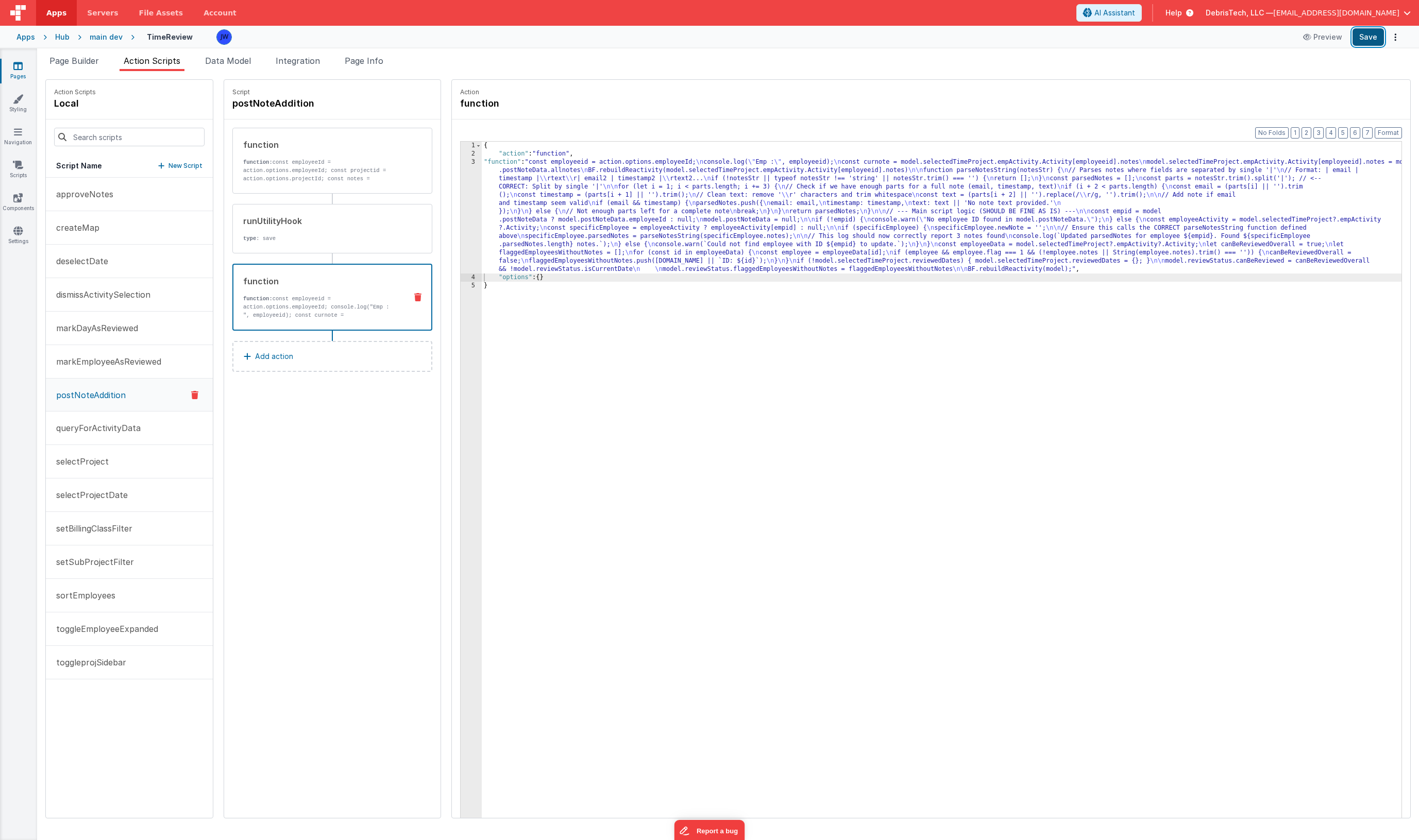
click at [1367, 40] on button "Save" at bounding box center [1369, 37] width 31 height 18
click at [639, 208] on div "{ "action" : "function" , "function" : "const employeeid = action.options.emplo…" at bounding box center [951, 504] width 940 height 724
click at [461, 172] on div "3" at bounding box center [472, 215] width 21 height 116
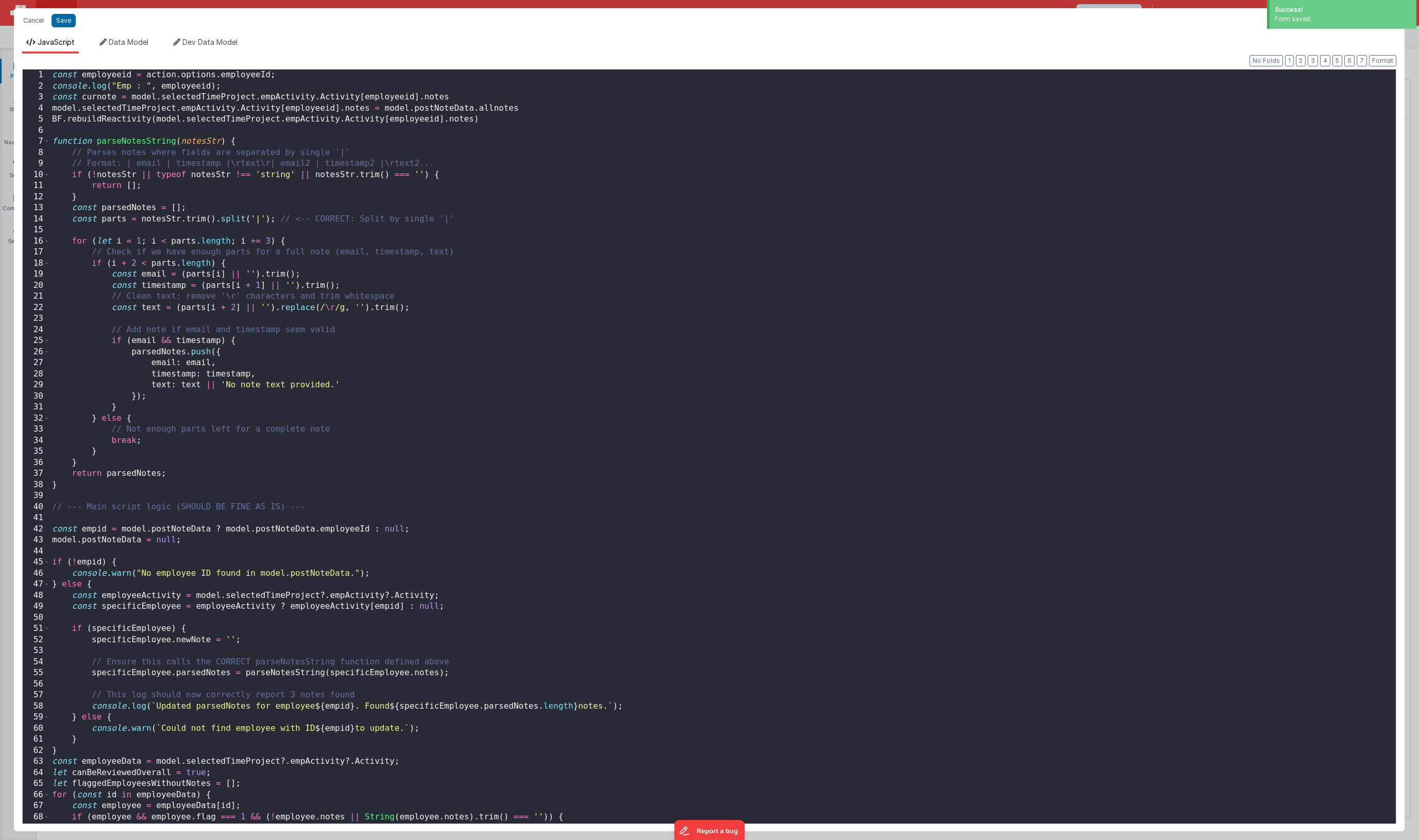
click at [449, 172] on div "Cancel Save AI Assistant JavaScript Data Model Dev Data Model Format 7 6 5 4 3 …" at bounding box center [709, 420] width 1419 height 840
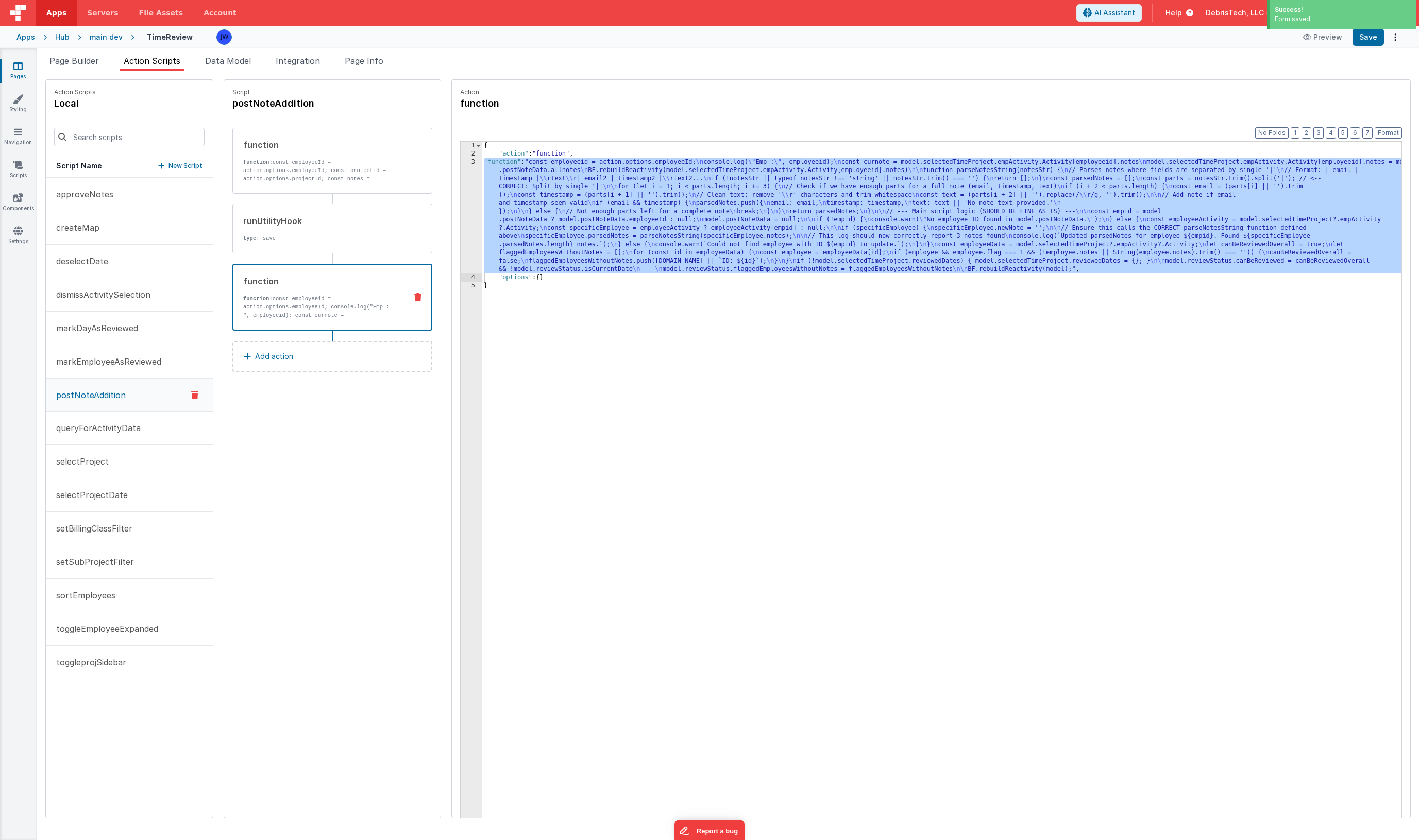
click at [461, 181] on div "3" at bounding box center [472, 215] width 21 height 116
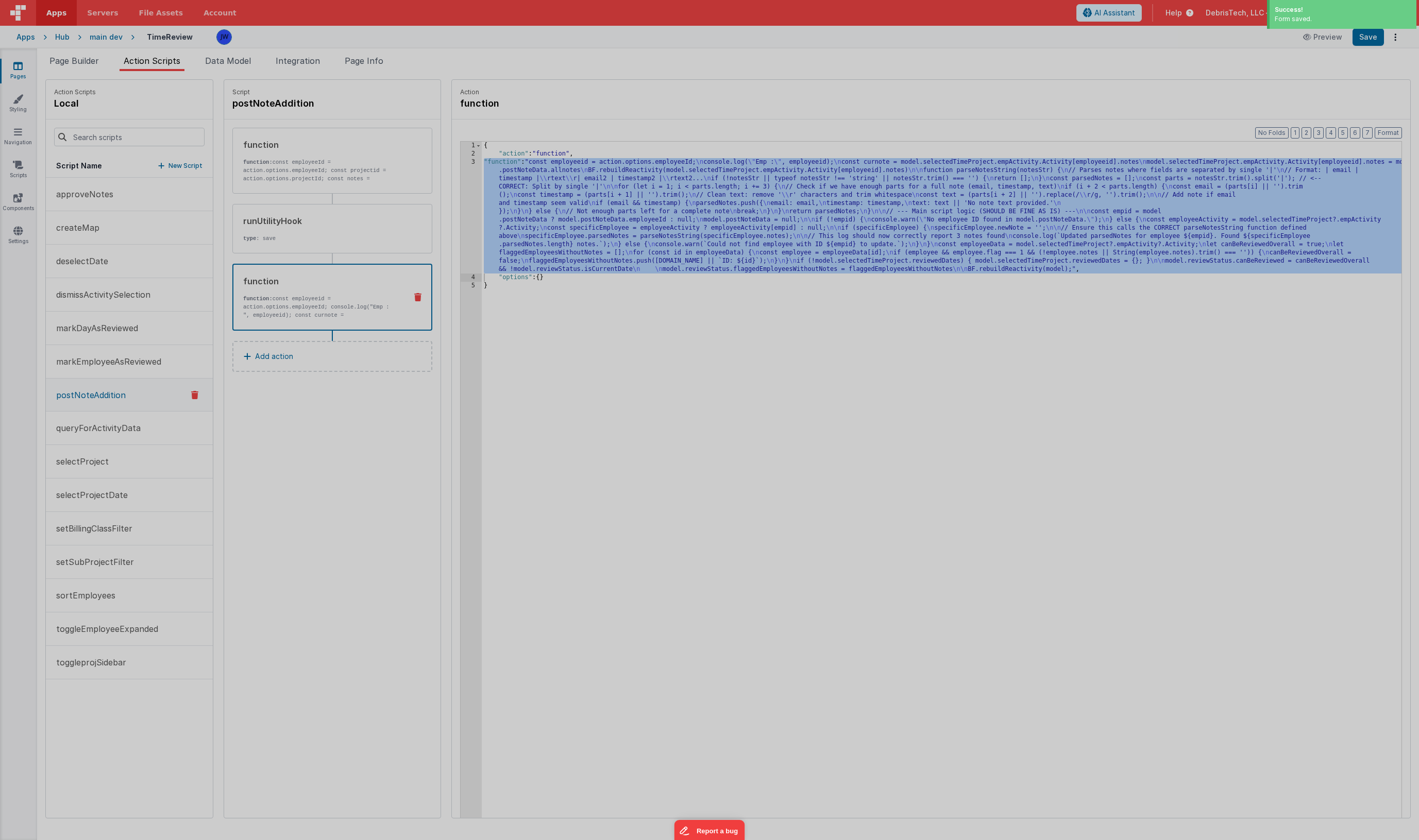
click at [450, 181] on div at bounding box center [709, 420] width 1419 height 840
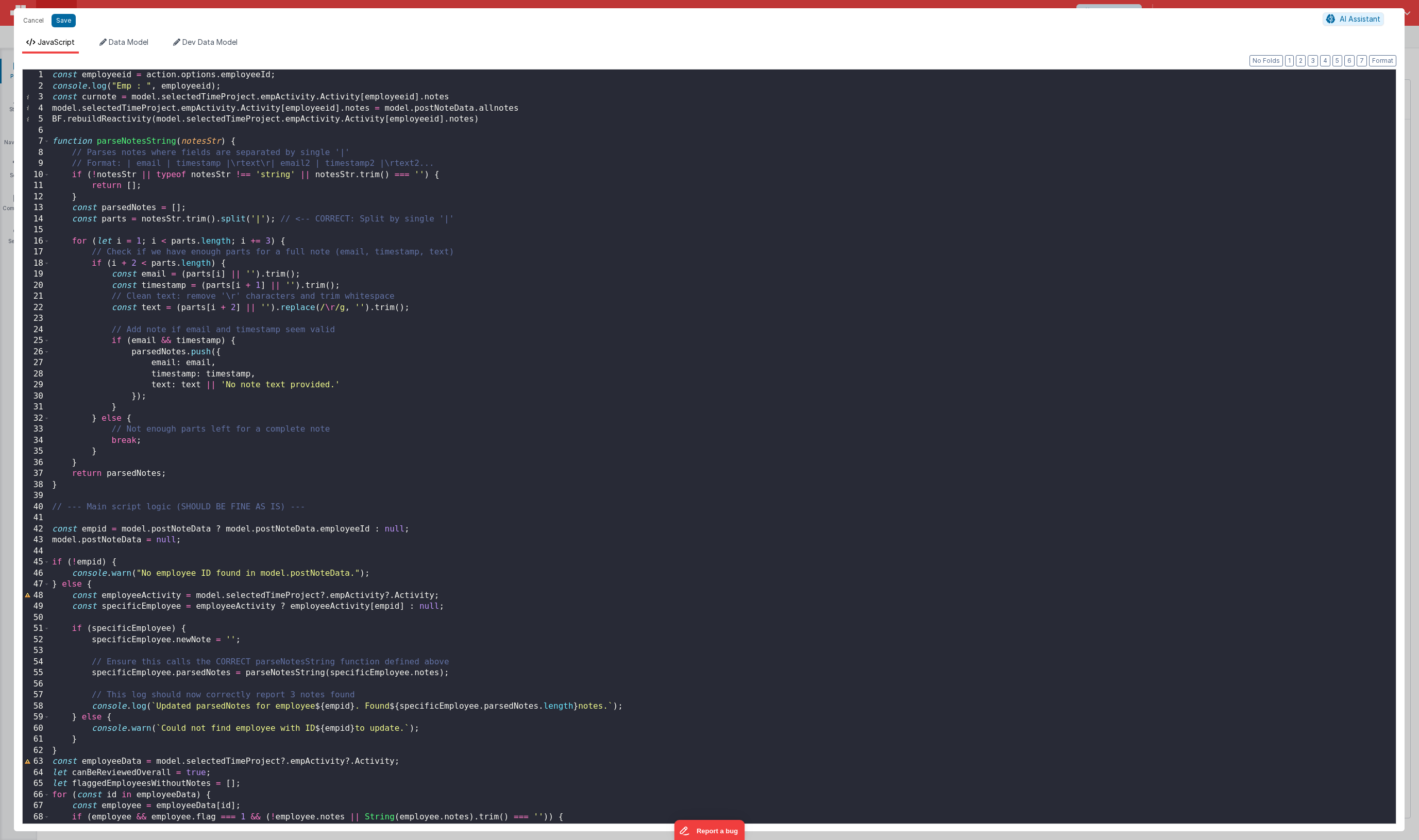
click at [150, 140] on div "const employeeid = action . options . employeeId ; console . log ( "Emp : " , e…" at bounding box center [723, 457] width 1346 height 776
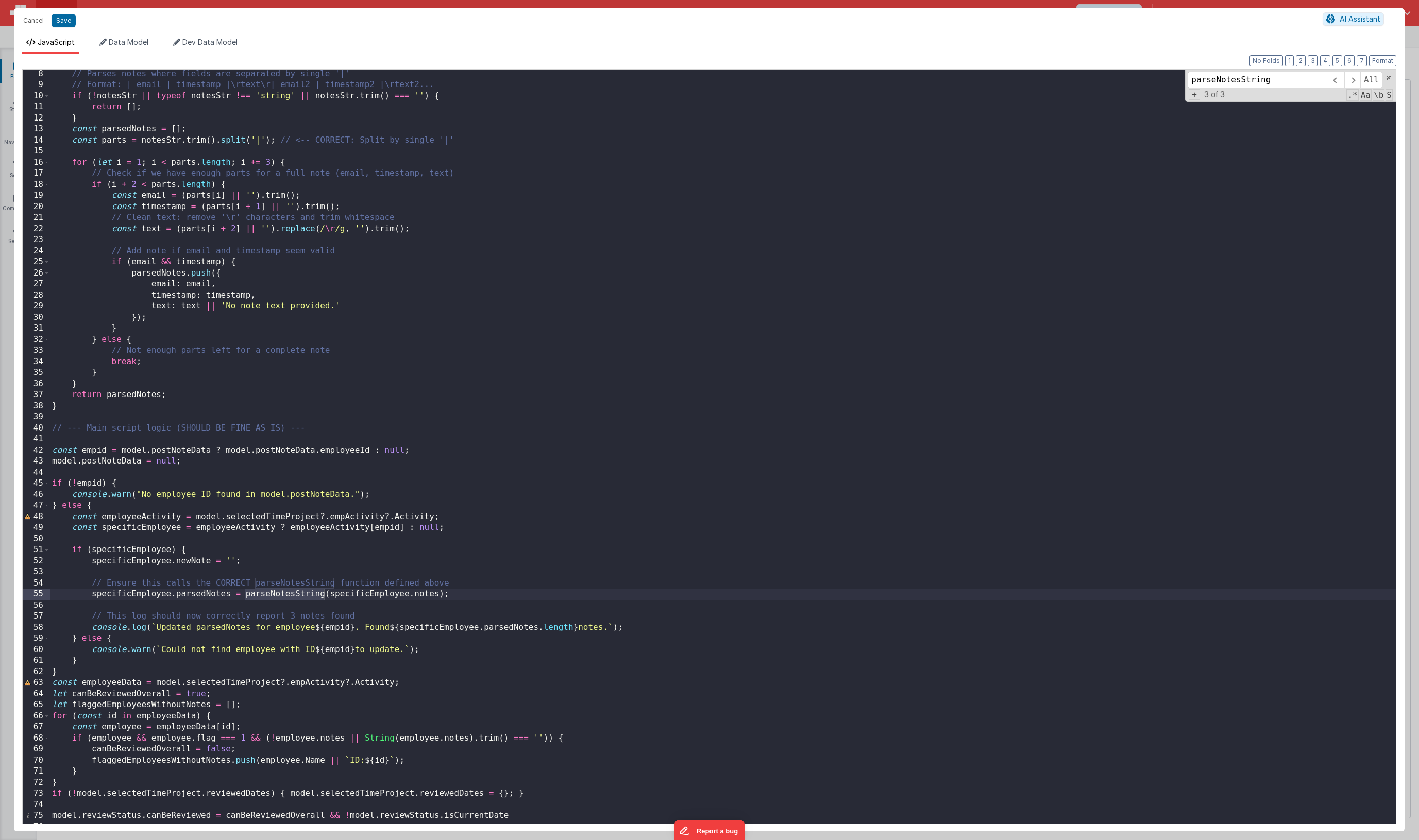
scroll to position [85, 0]
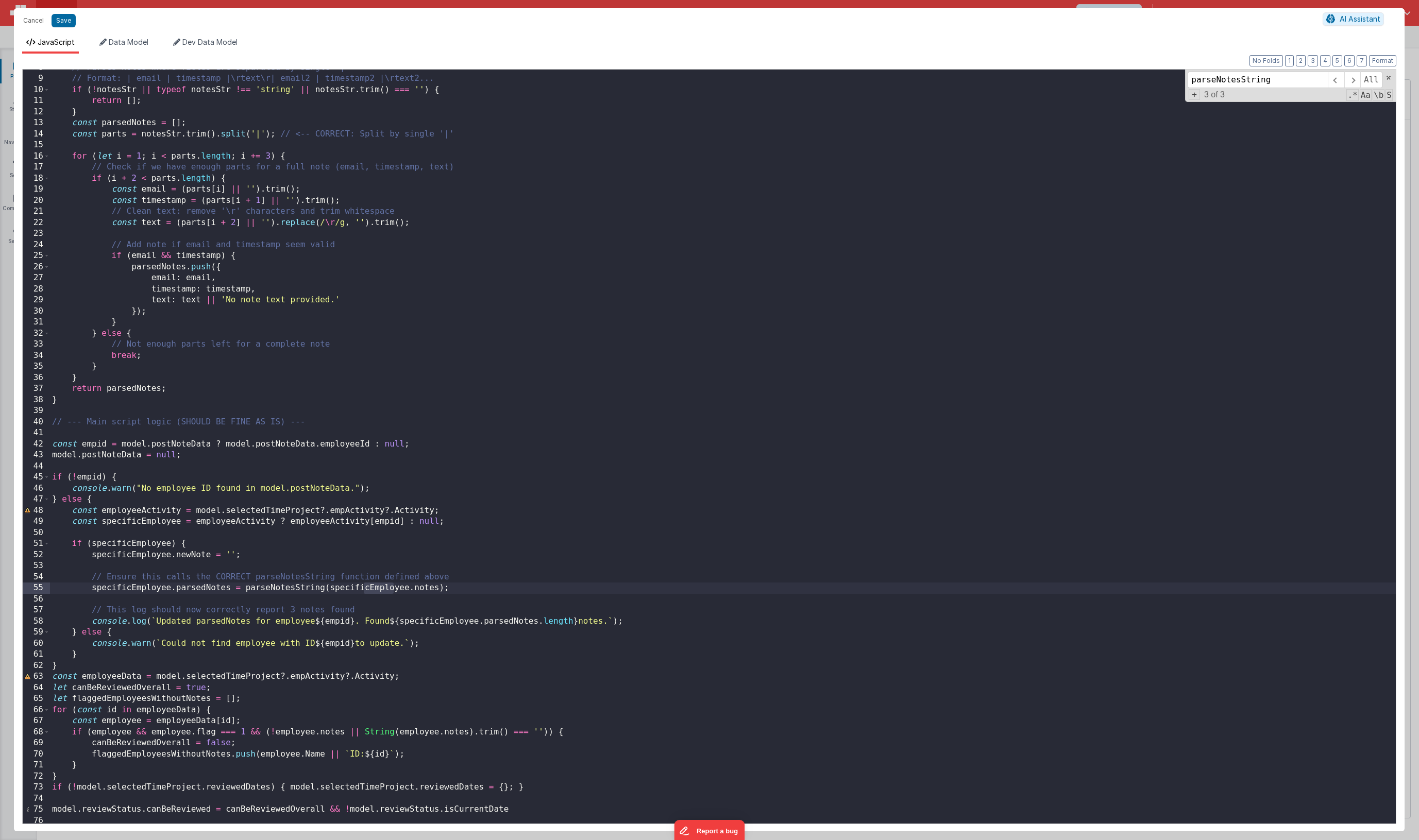
drag, startPoint x: 362, startPoint y: 587, endPoint x: 394, endPoint y: 588, distance: 32.0
click at [394, 588] on div "// Parses notes where fields are separated by single '|' // Format: | email | t…" at bounding box center [723, 450] width 1346 height 776
click at [416, 588] on div "// Parses notes where fields are separated by single '|' // Format: | email | t…" at bounding box center [723, 450] width 1346 height 776
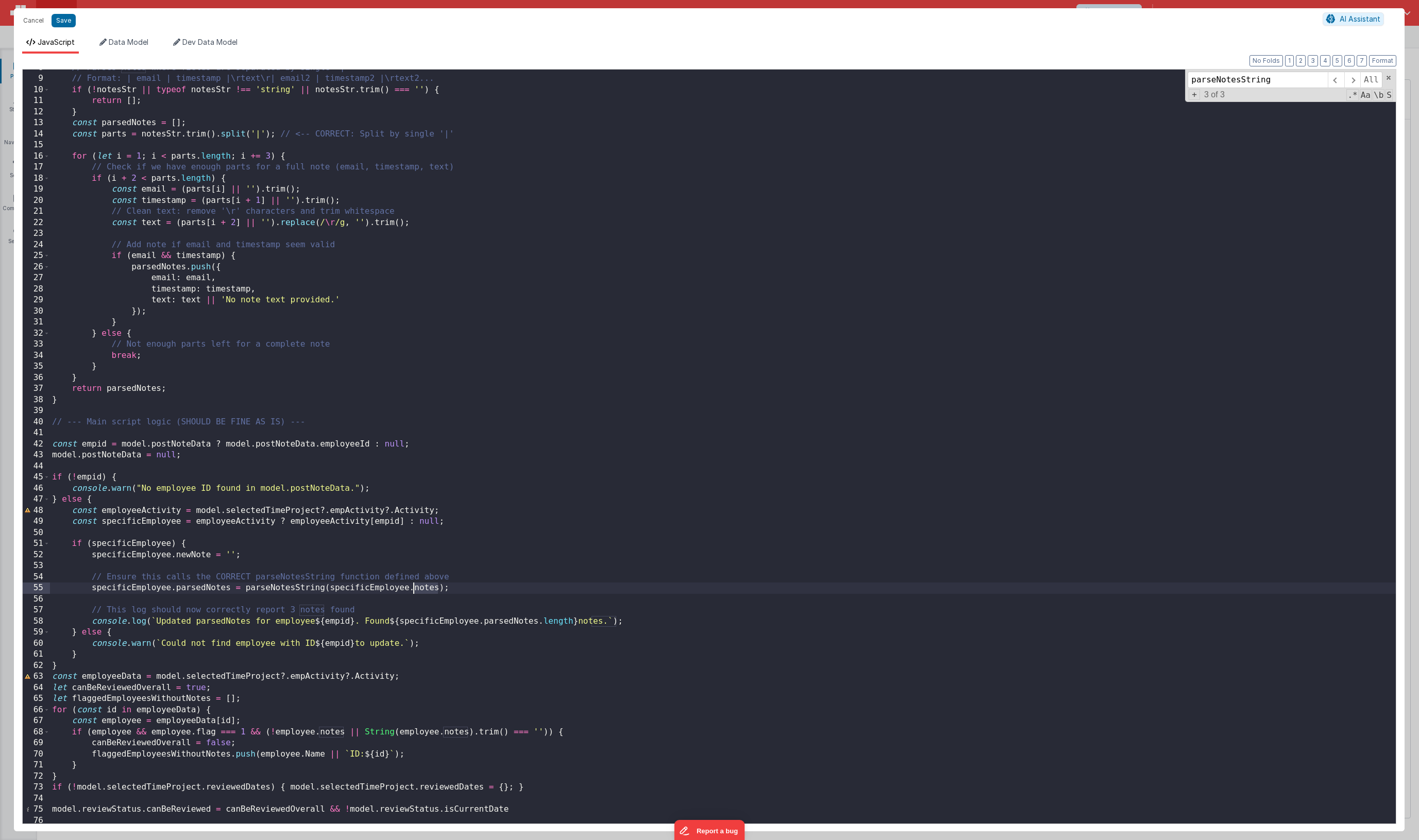
click at [416, 588] on div "// Parses notes where fields are separated by single '|' // Format: | email | t…" at bounding box center [723, 450] width 1346 height 776
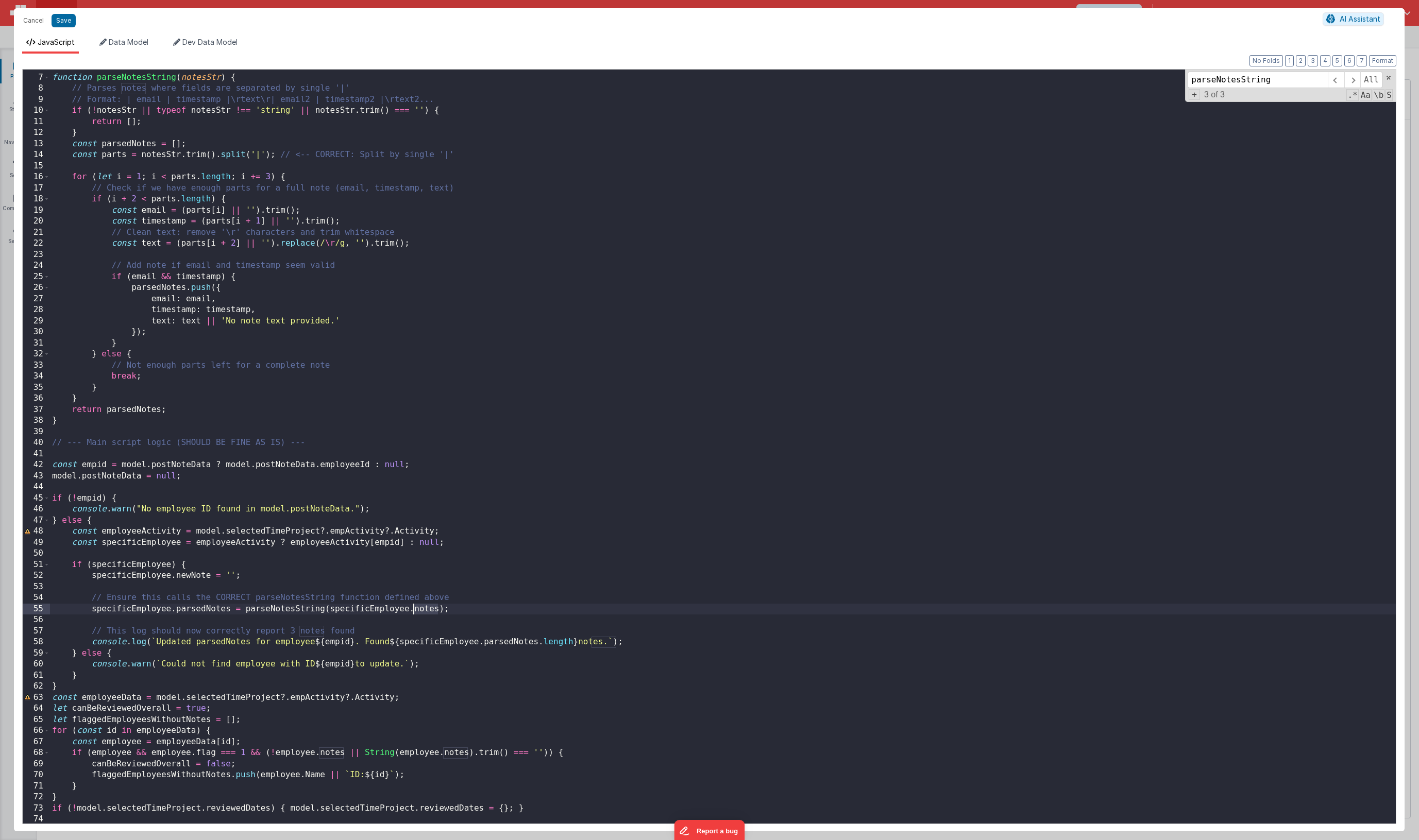
scroll to position [64, 0]
click at [372, 634] on div "function parseNotesString ( notesStr ) { // Parses notes where fields are separ…" at bounding box center [723, 449] width 1346 height 776
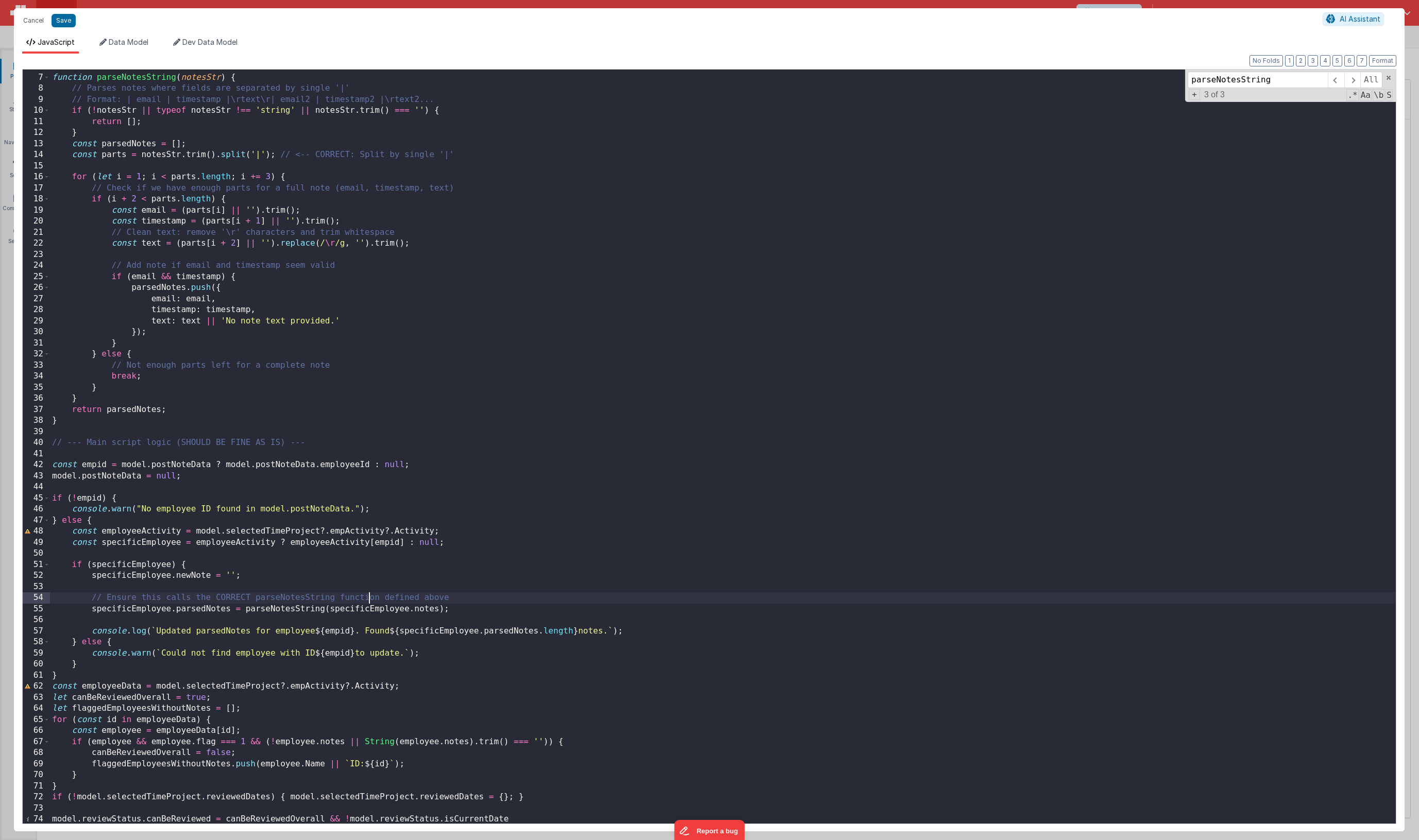
click at [369, 597] on div "function parseNotesString ( notesStr ) { // Parses notes where fields are separ…" at bounding box center [723, 449] width 1346 height 776
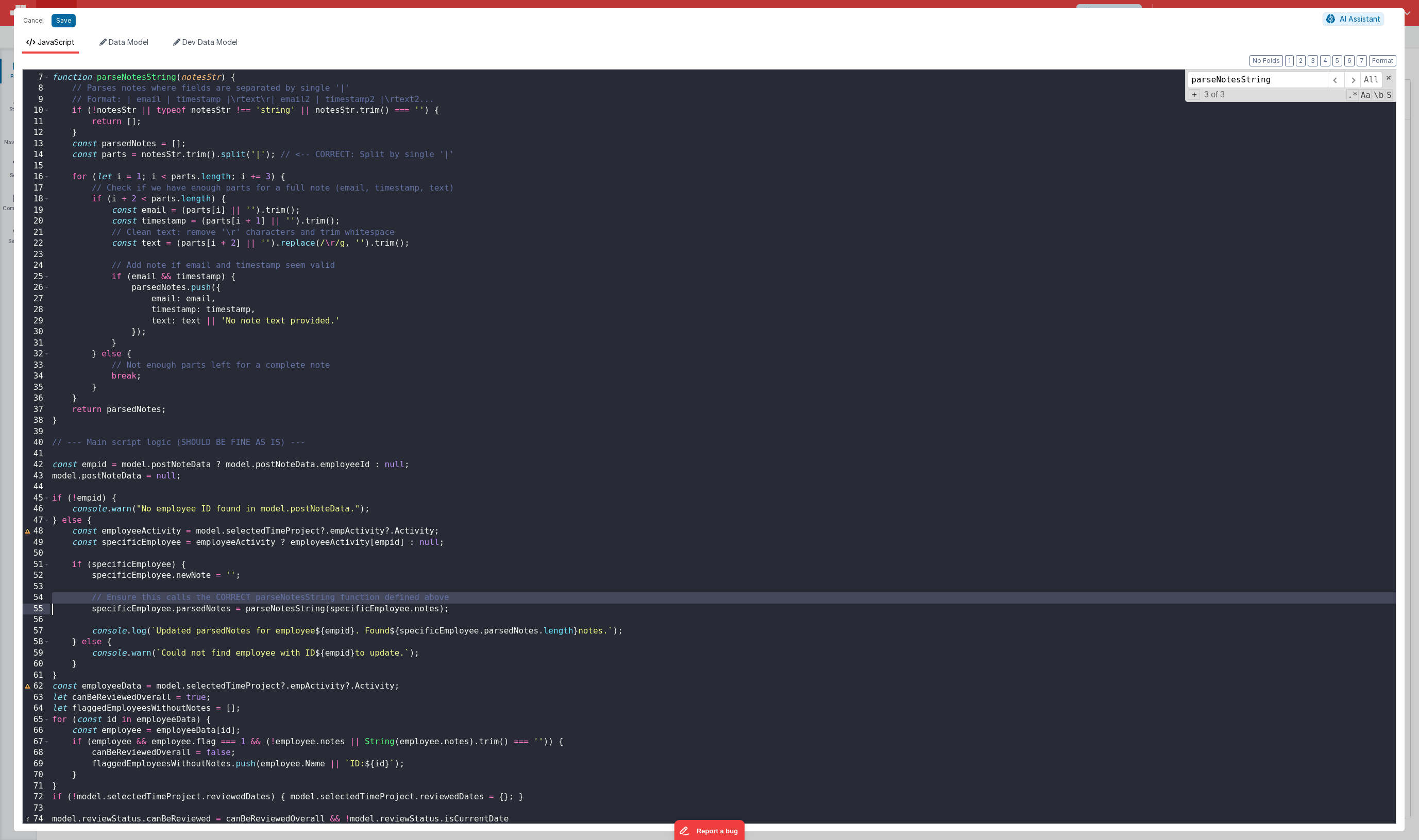
click at [369, 597] on div "function parseNotesString ( notesStr ) { // Parses notes where fields are separ…" at bounding box center [723, 449] width 1346 height 776
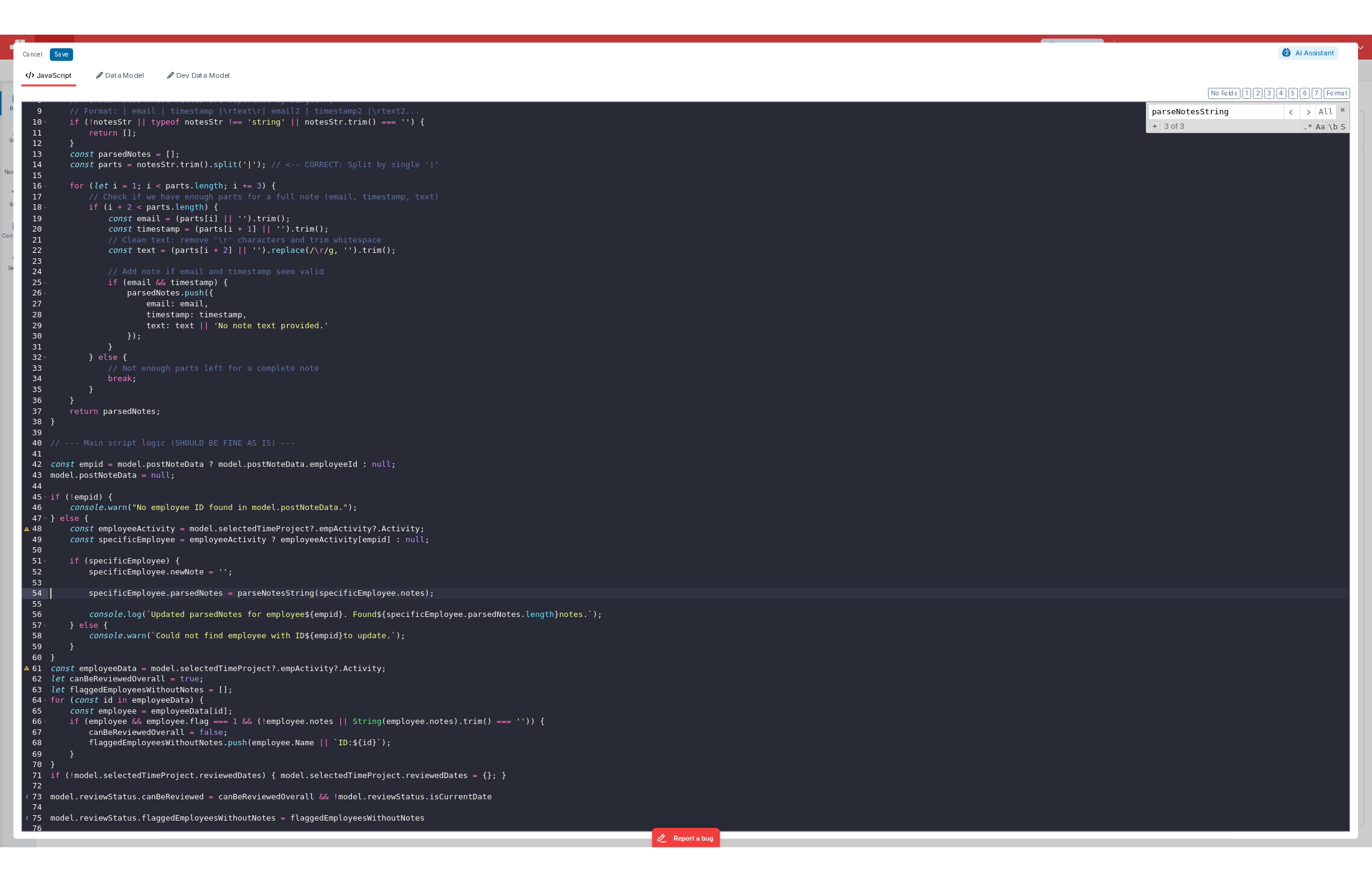
scroll to position [116, 0]
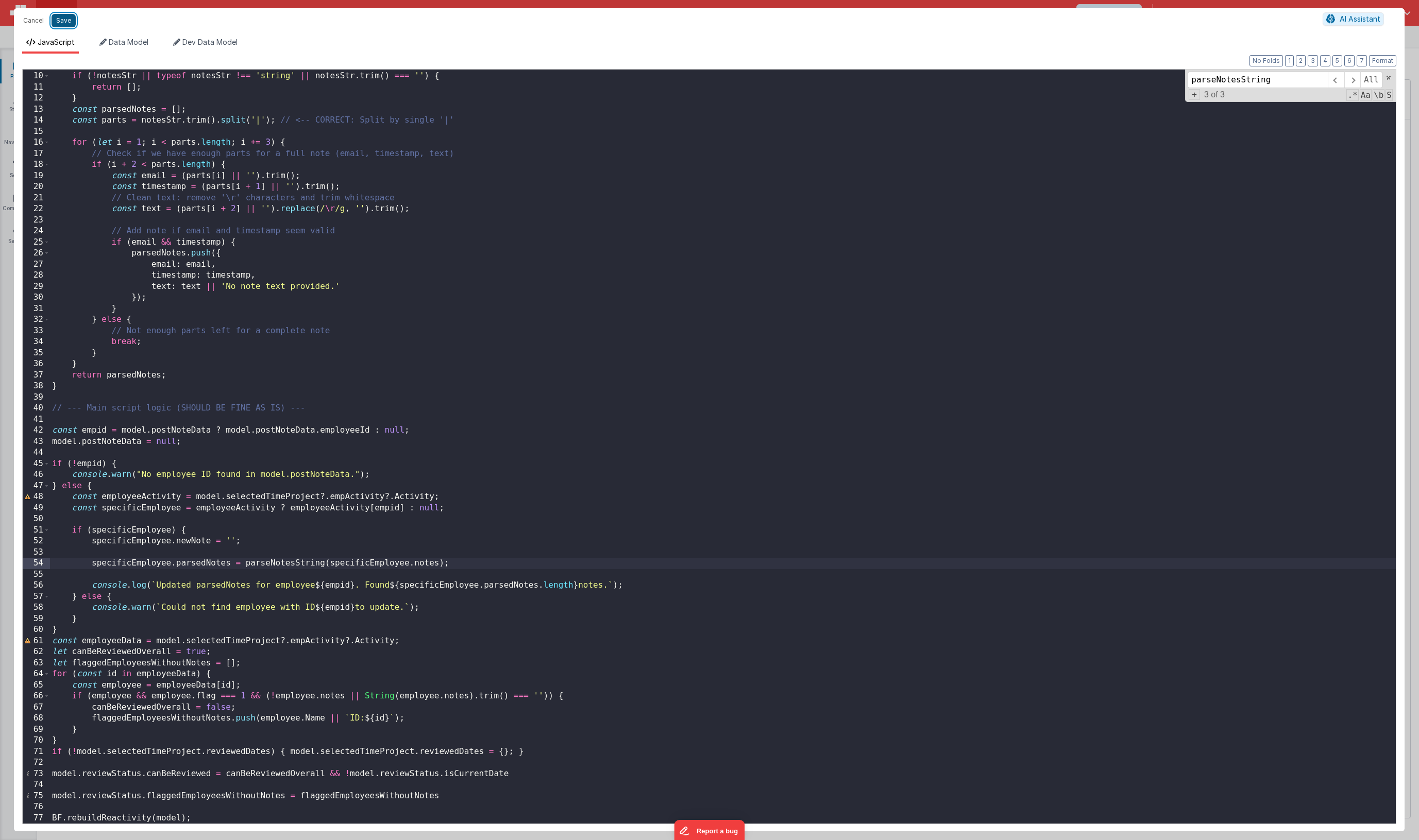
click at [63, 18] on button "Save" at bounding box center [64, 21] width 24 height 13
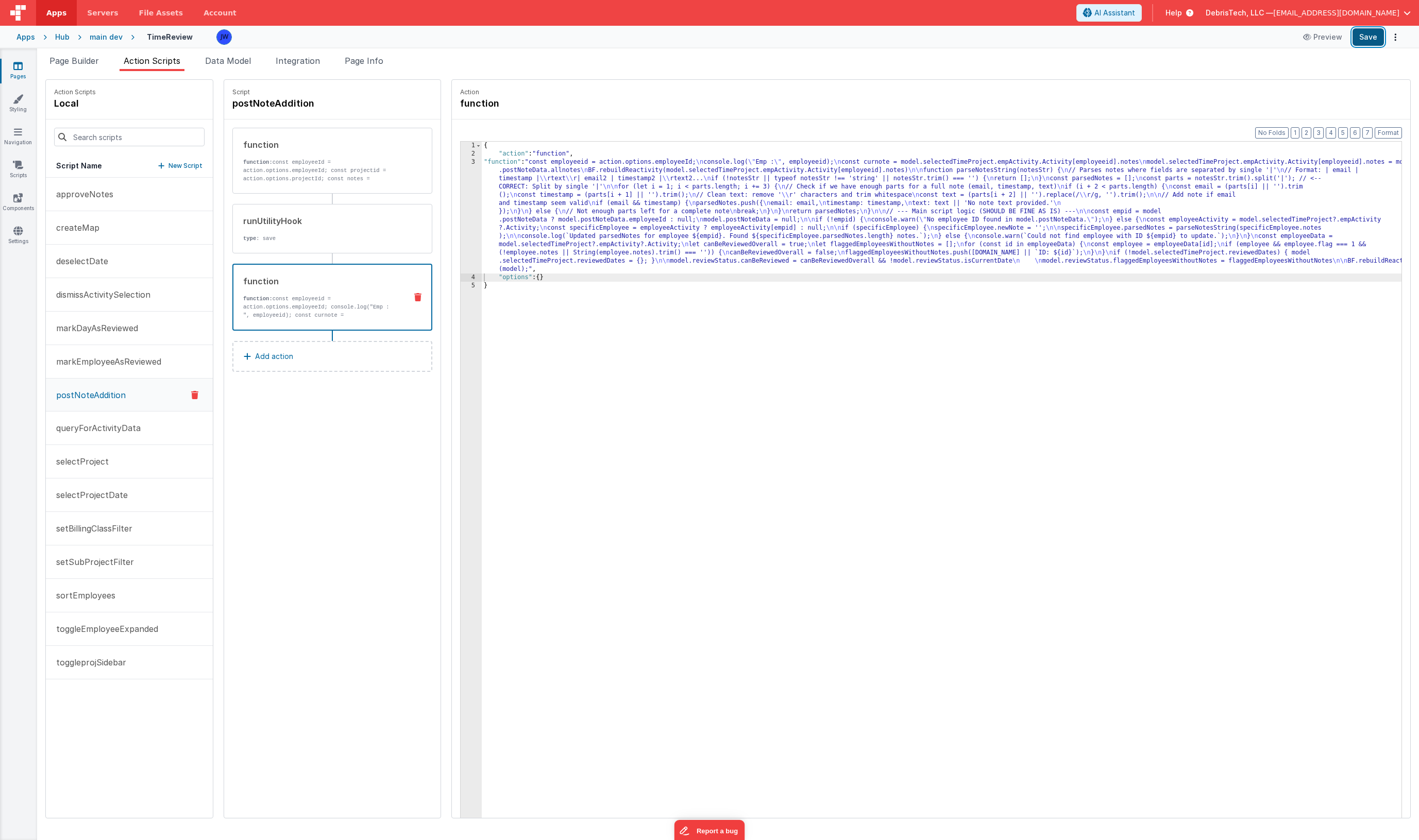
click at [1377, 35] on button "Save" at bounding box center [1369, 37] width 31 height 18
click at [13, 231] on icon at bounding box center [18, 230] width 9 height 11
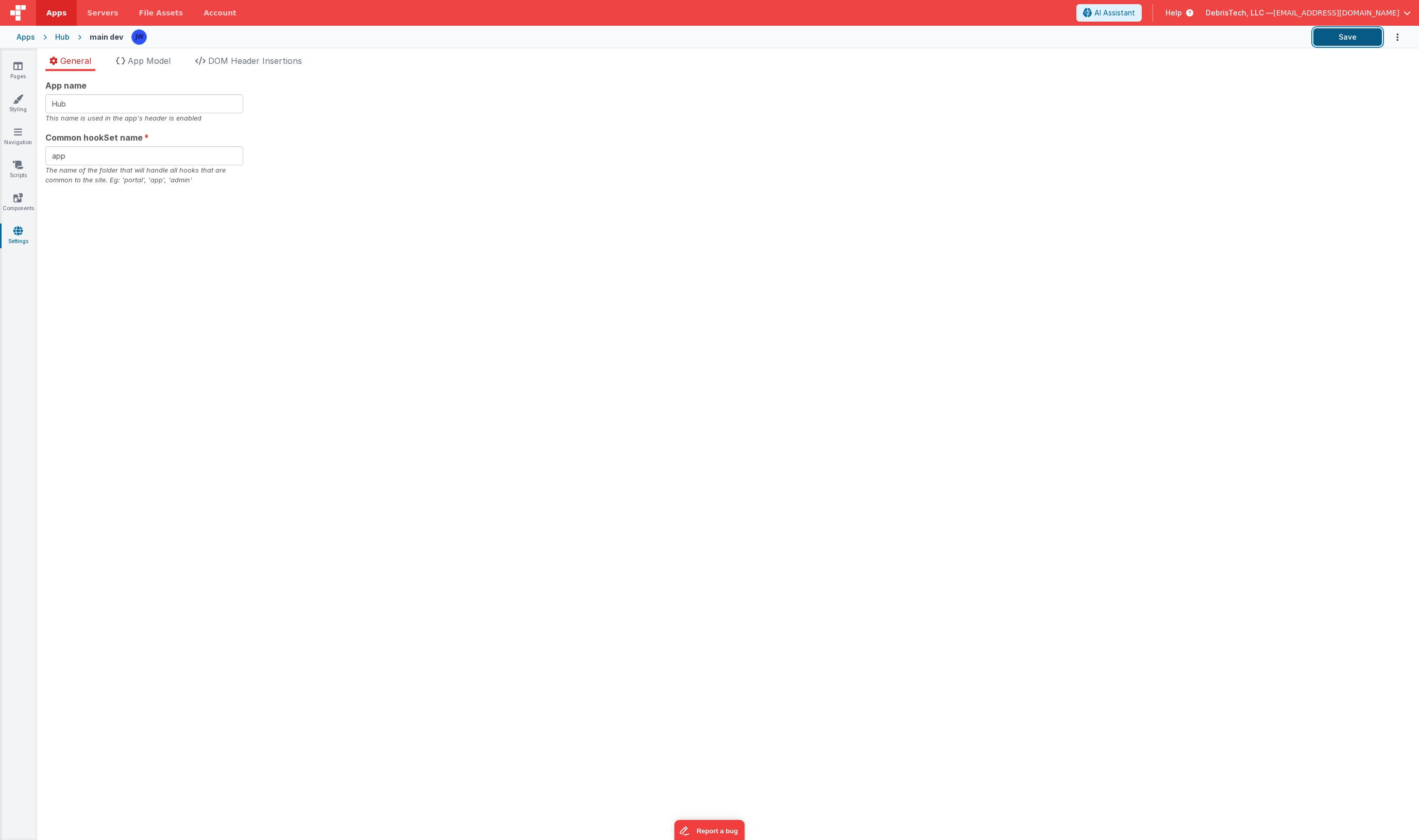
click at [1323, 40] on button "Save" at bounding box center [1347, 37] width 69 height 18
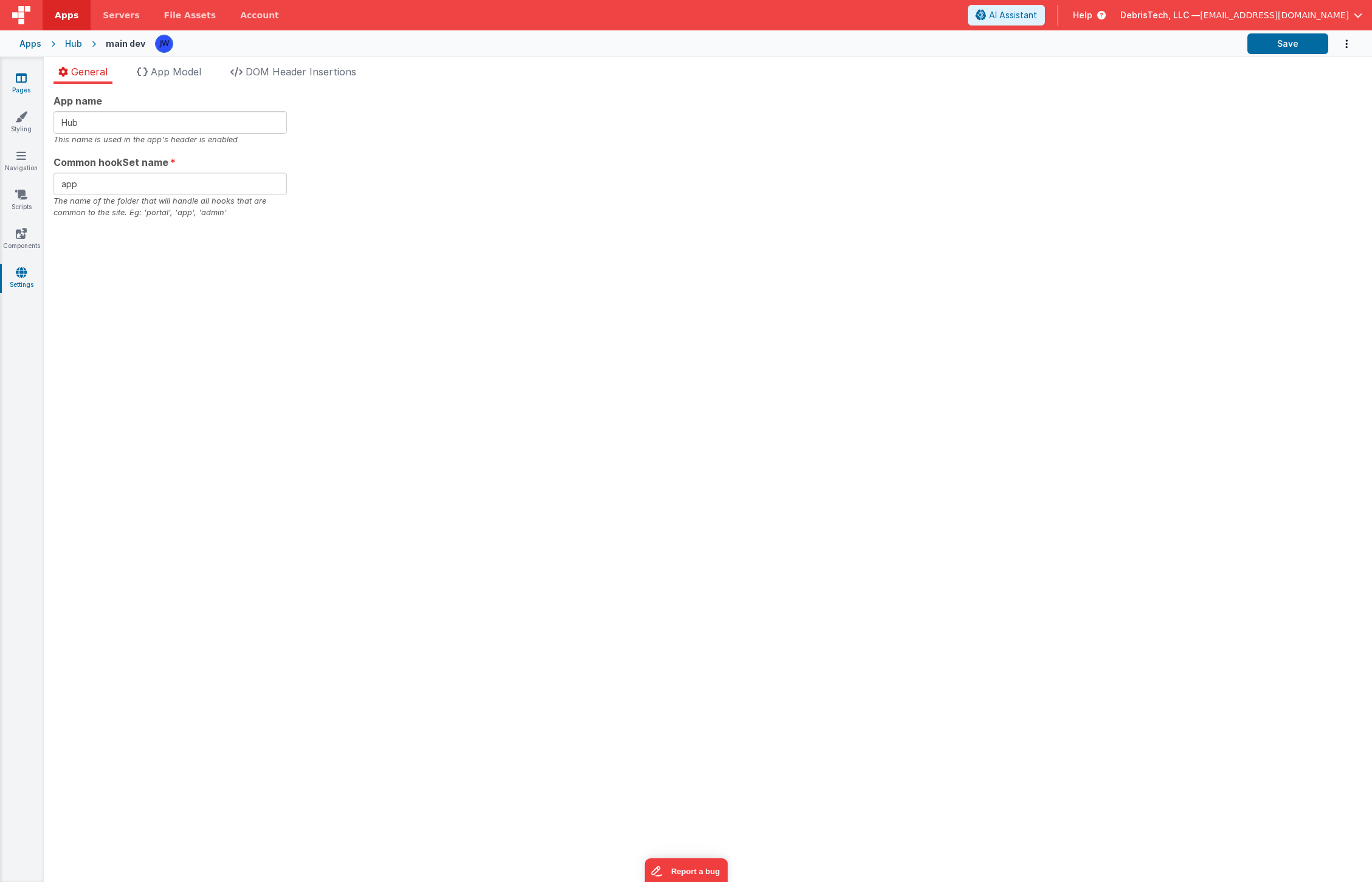
click at [21, 85] on link "Pages" at bounding box center [21, 84] width 44 height 24
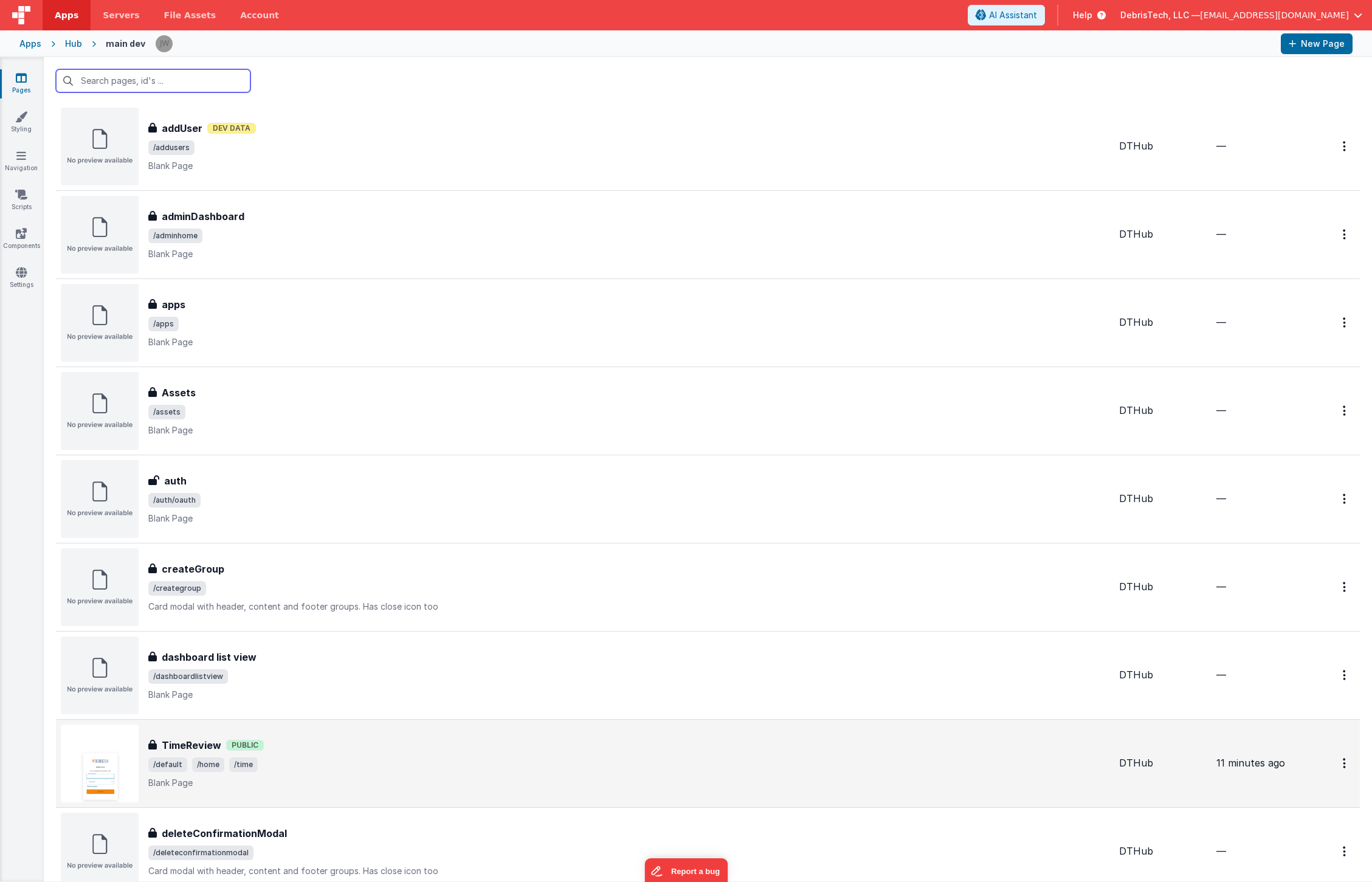
scroll to position [30, 0]
click at [320, 739] on div "TimeReview Public" at bounding box center [628, 742] width 961 height 14
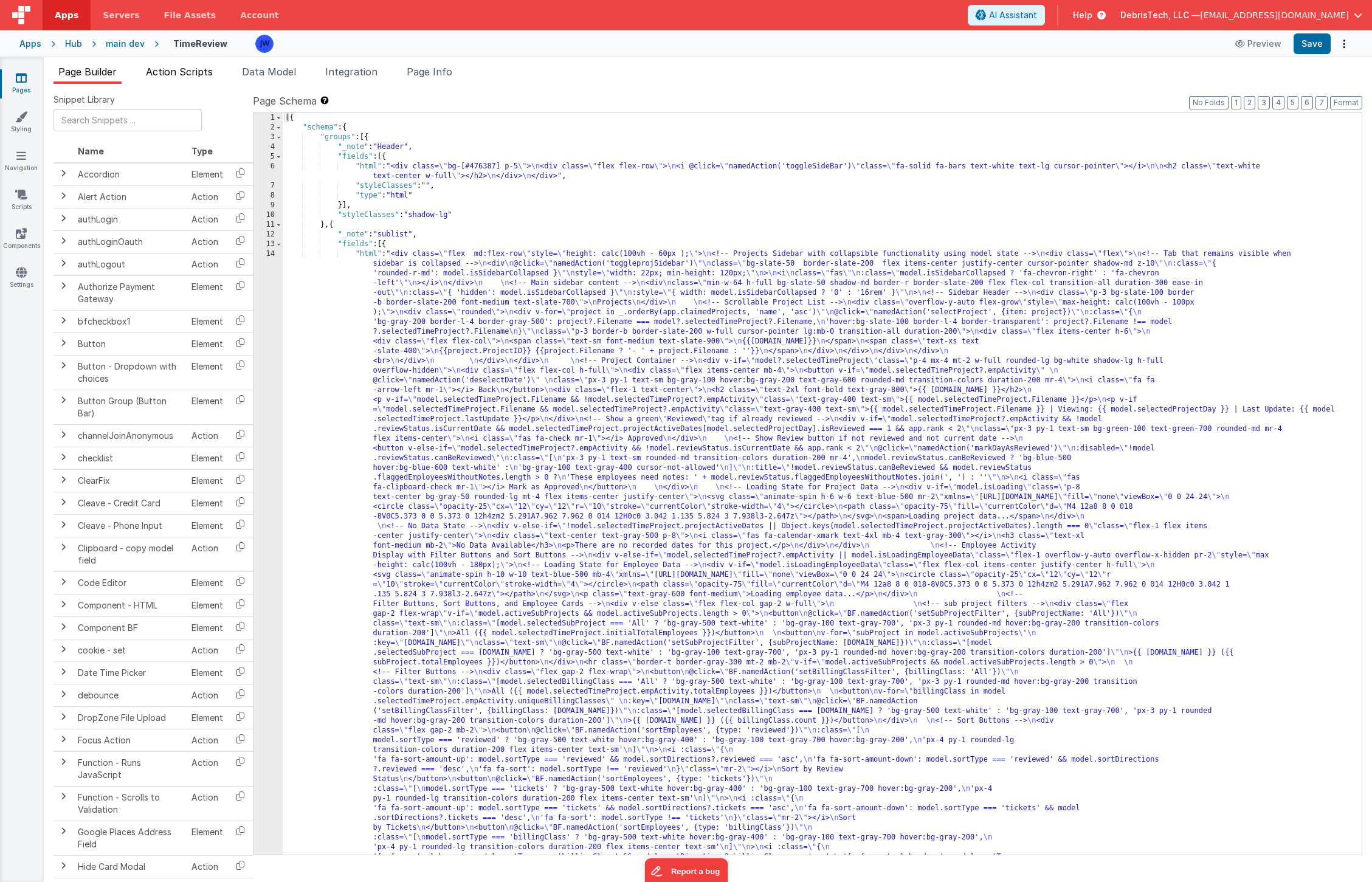
click at [187, 74] on span "Action Scripts" at bounding box center [179, 71] width 67 height 13
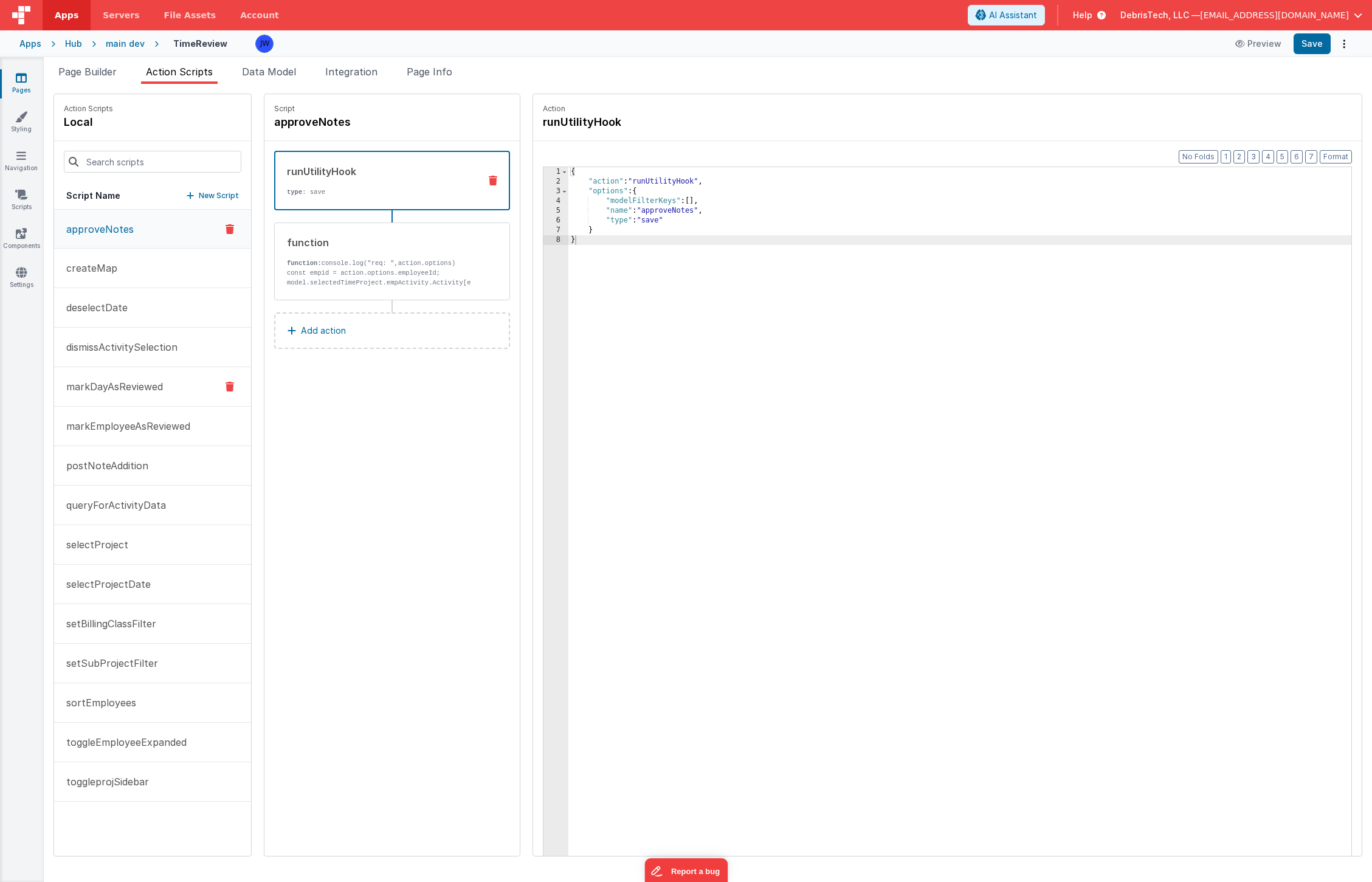
click at [135, 401] on button "markDayAsReviewed" at bounding box center [152, 387] width 197 height 39
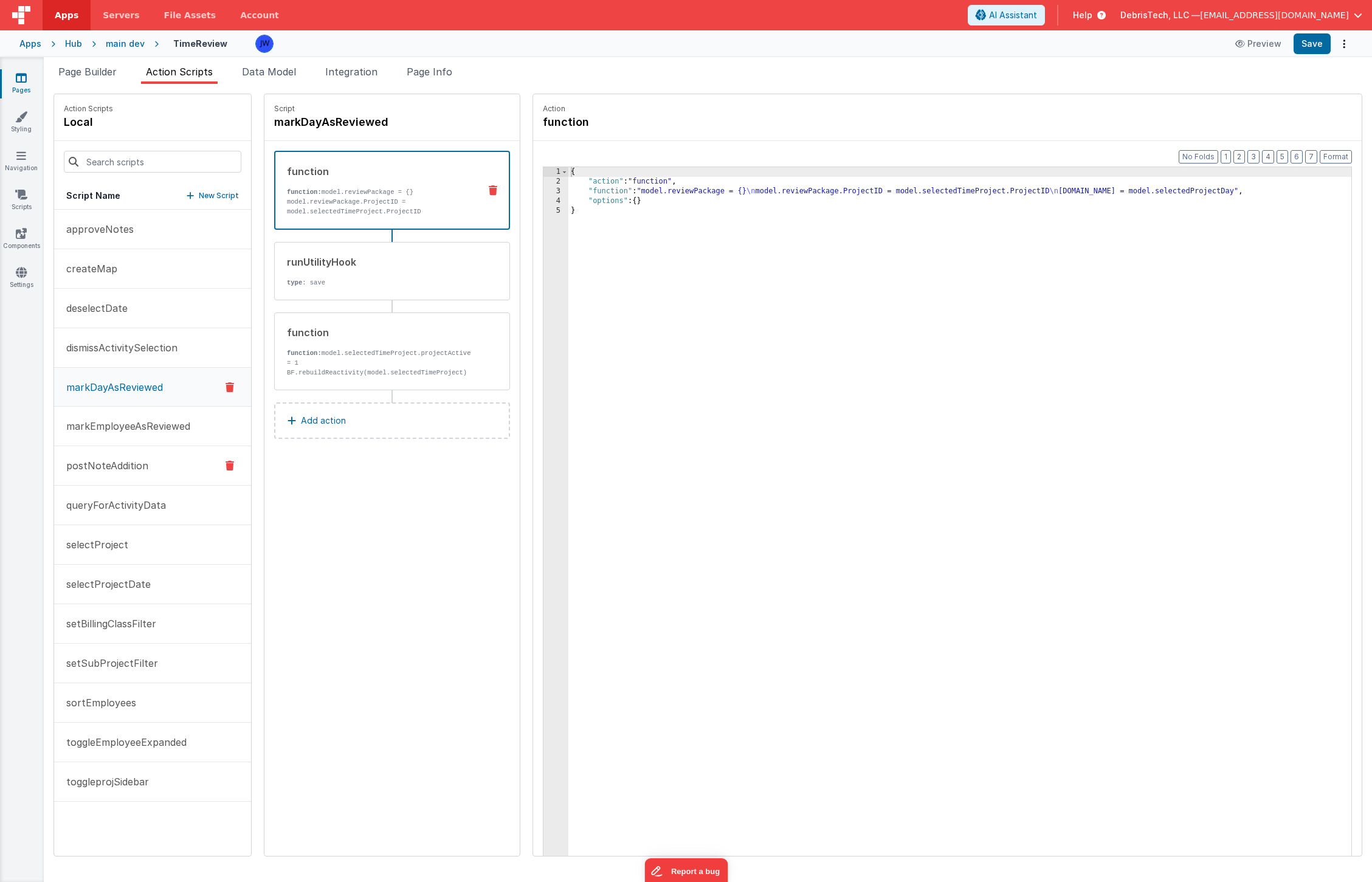
click at [136, 471] on p "postNoteAddition" at bounding box center [103, 465] width 90 height 14
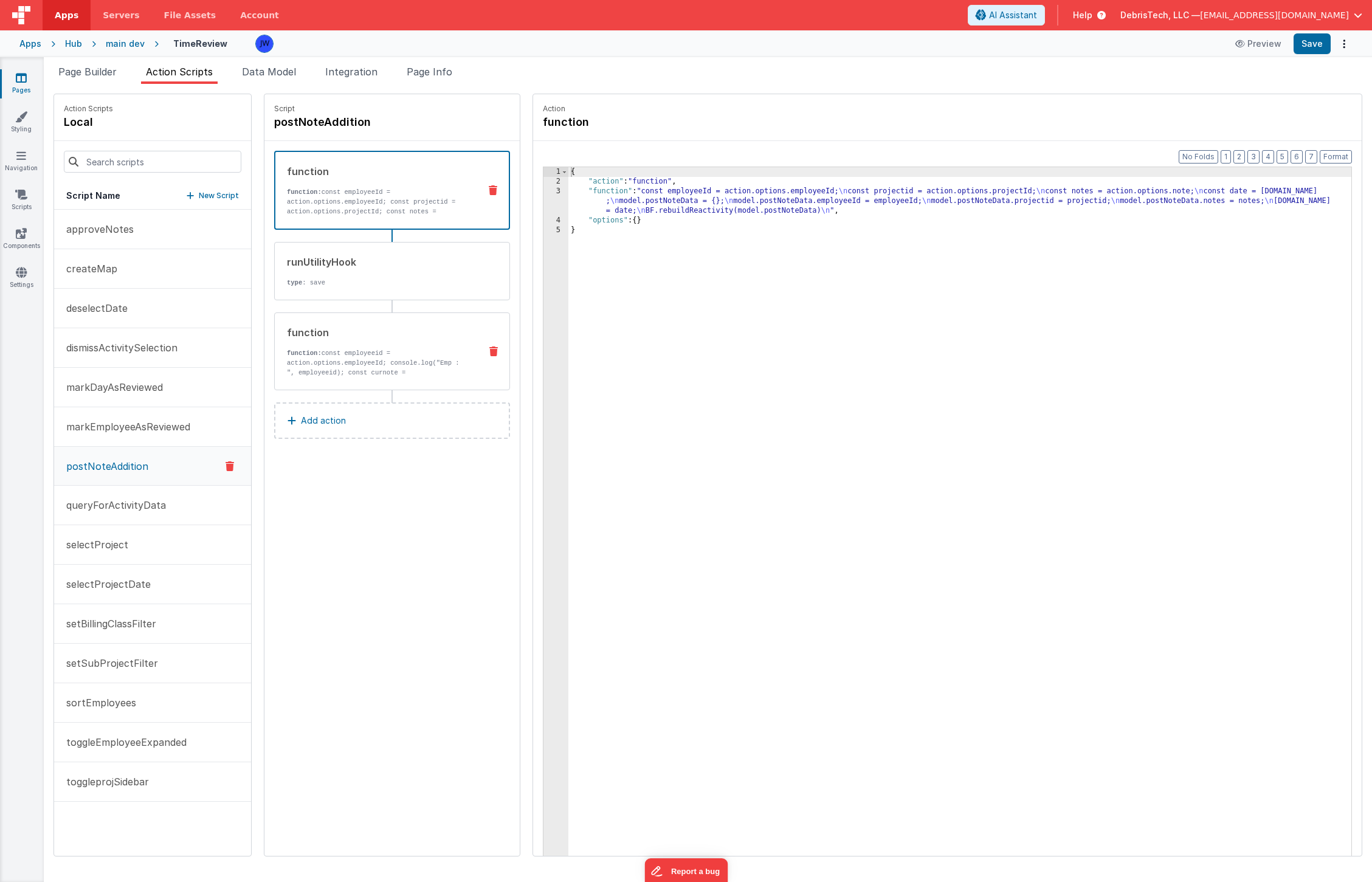
click at [313, 362] on p "function: const employeeid = action.options.employeeId; console.log("Emp : ", e…" at bounding box center [378, 382] width 183 height 68
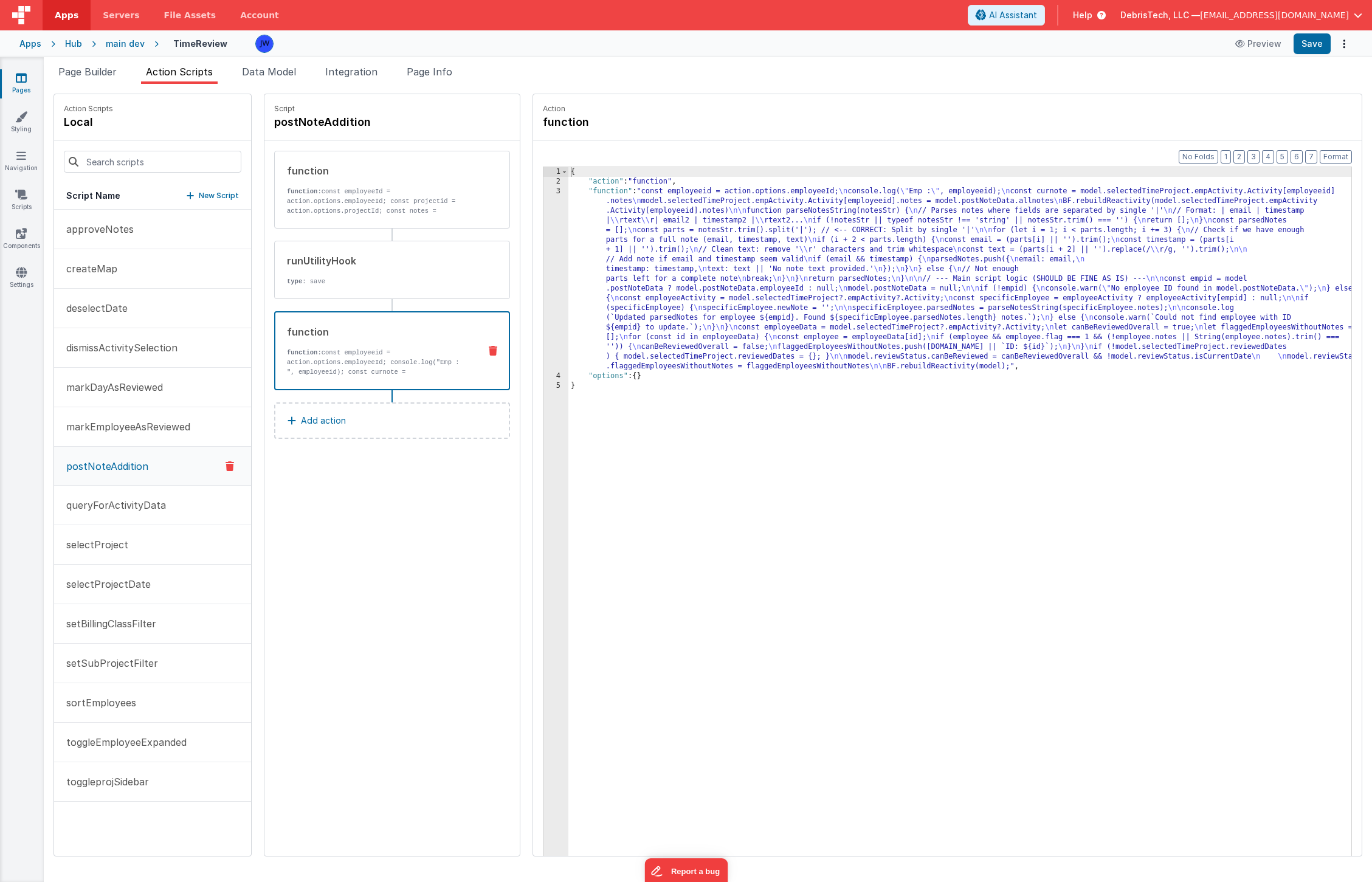
click at [597, 302] on div "{ "action" : "function" , "function" : "const employeeid = action.options.emplo…" at bounding box center [971, 541] width 806 height 746
click at [544, 239] on div "3" at bounding box center [556, 279] width 25 height 185
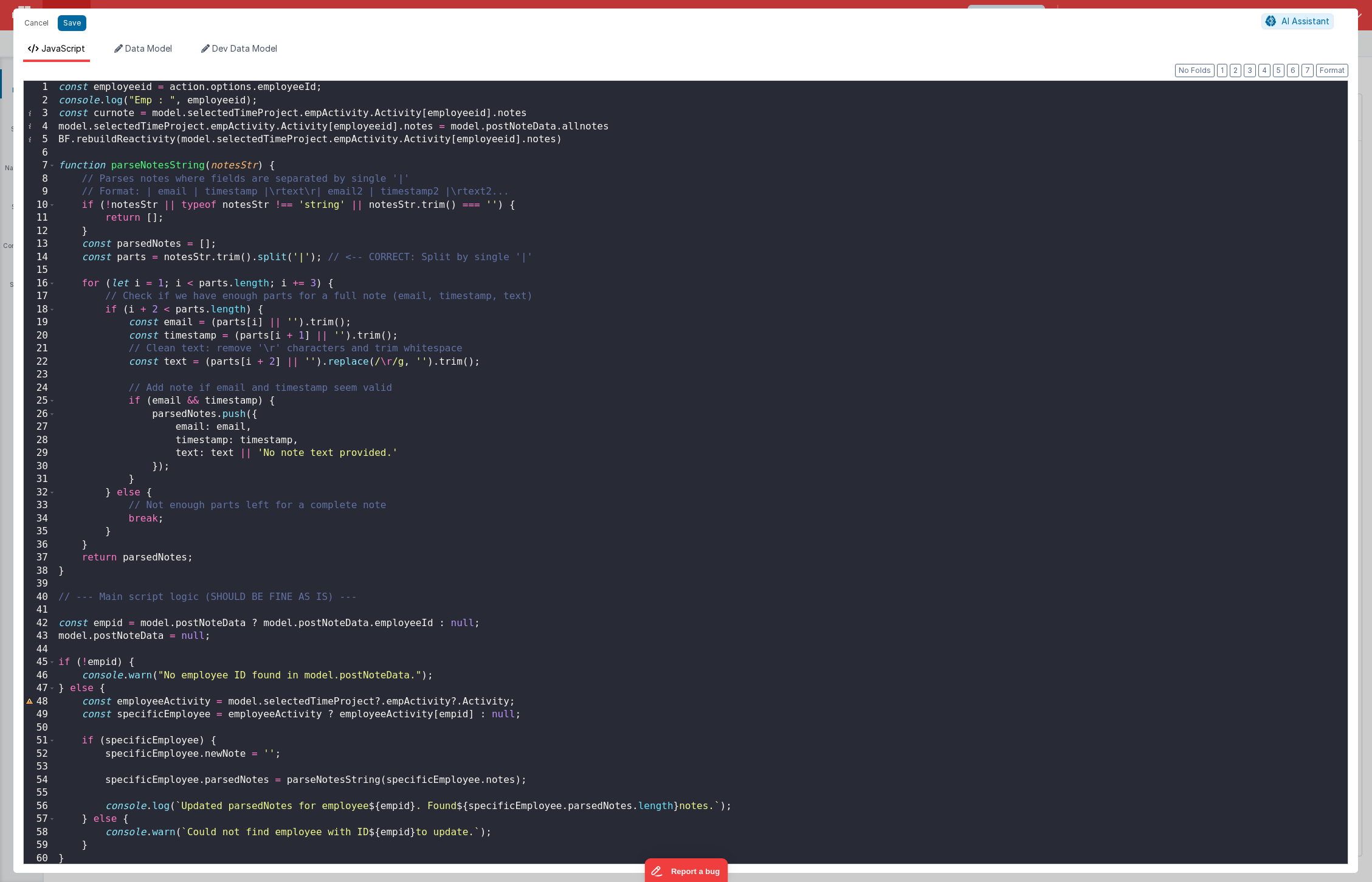
click at [468, 771] on div "const employeeid = action . options . employeeId ; console . log ( "Emp : " , e…" at bounding box center [702, 485] width 1292 height 809
click at [475, 584] on div "const employeeid = action . options . employeeId ; console . log ( "Emp : " , e…" at bounding box center [702, 485] width 1292 height 809
click at [479, 593] on div "const employeeid = action . options . employeeId ; console . log ( "Emp : " , e…" at bounding box center [702, 485] width 1292 height 809
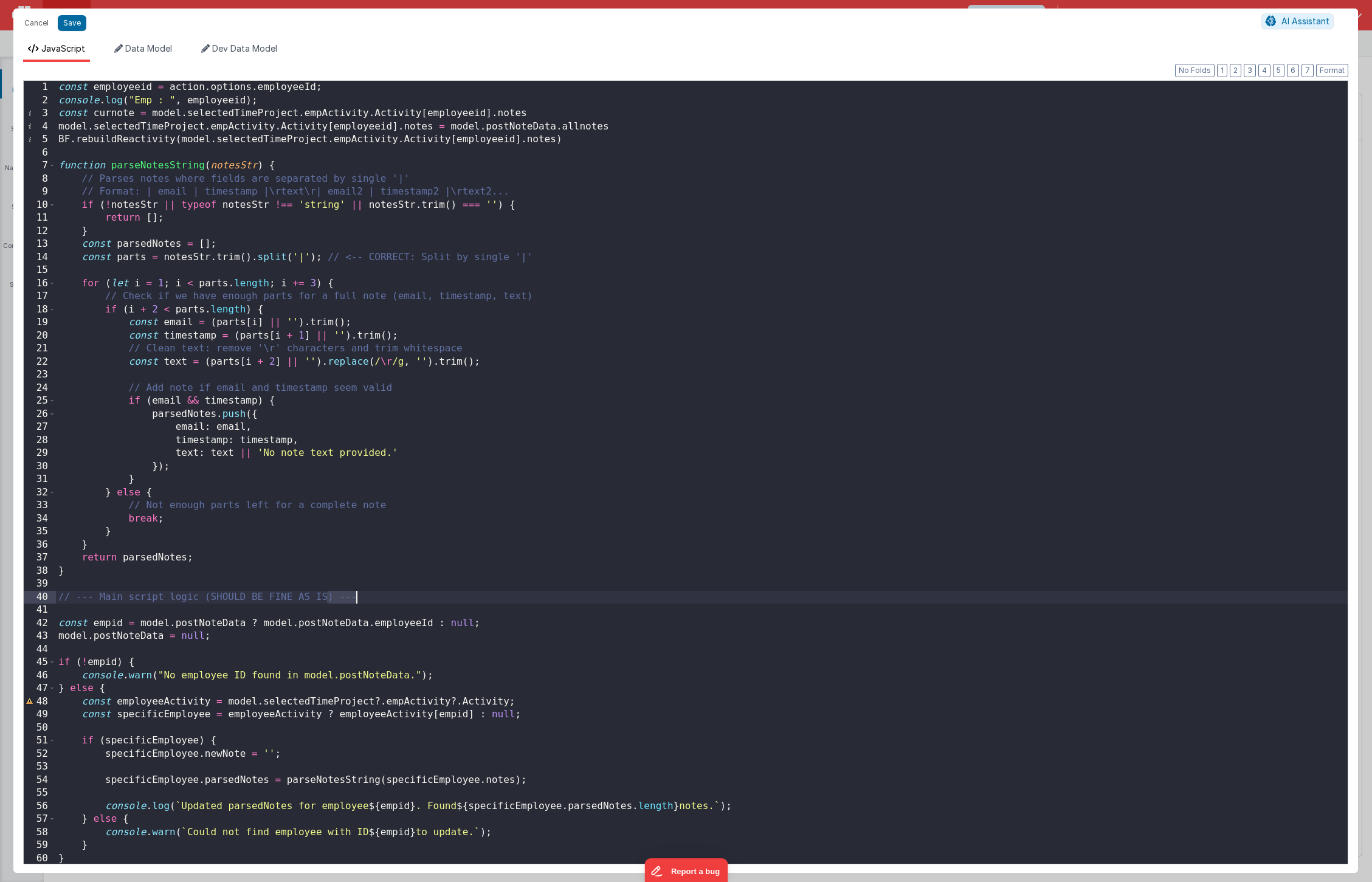
click at [479, 593] on div "const employeeid = action . options . employeeId ; console . log ( "Emp : " , e…" at bounding box center [702, 485] width 1292 height 809
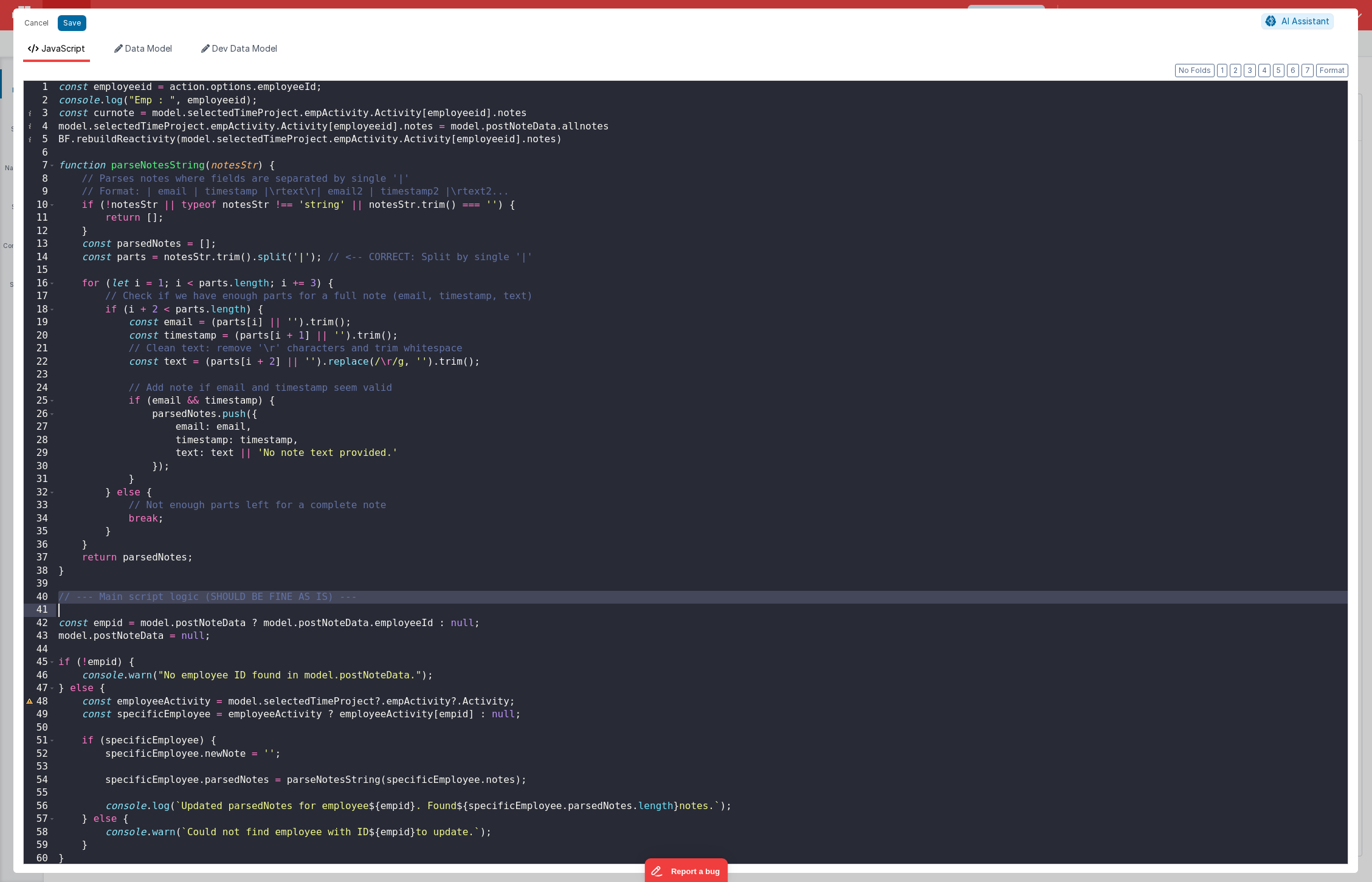
click at [475, 605] on div "const employeeid = action . options . employeeId ; console . log ( "Emp : " , e…" at bounding box center [702, 485] width 1292 height 809
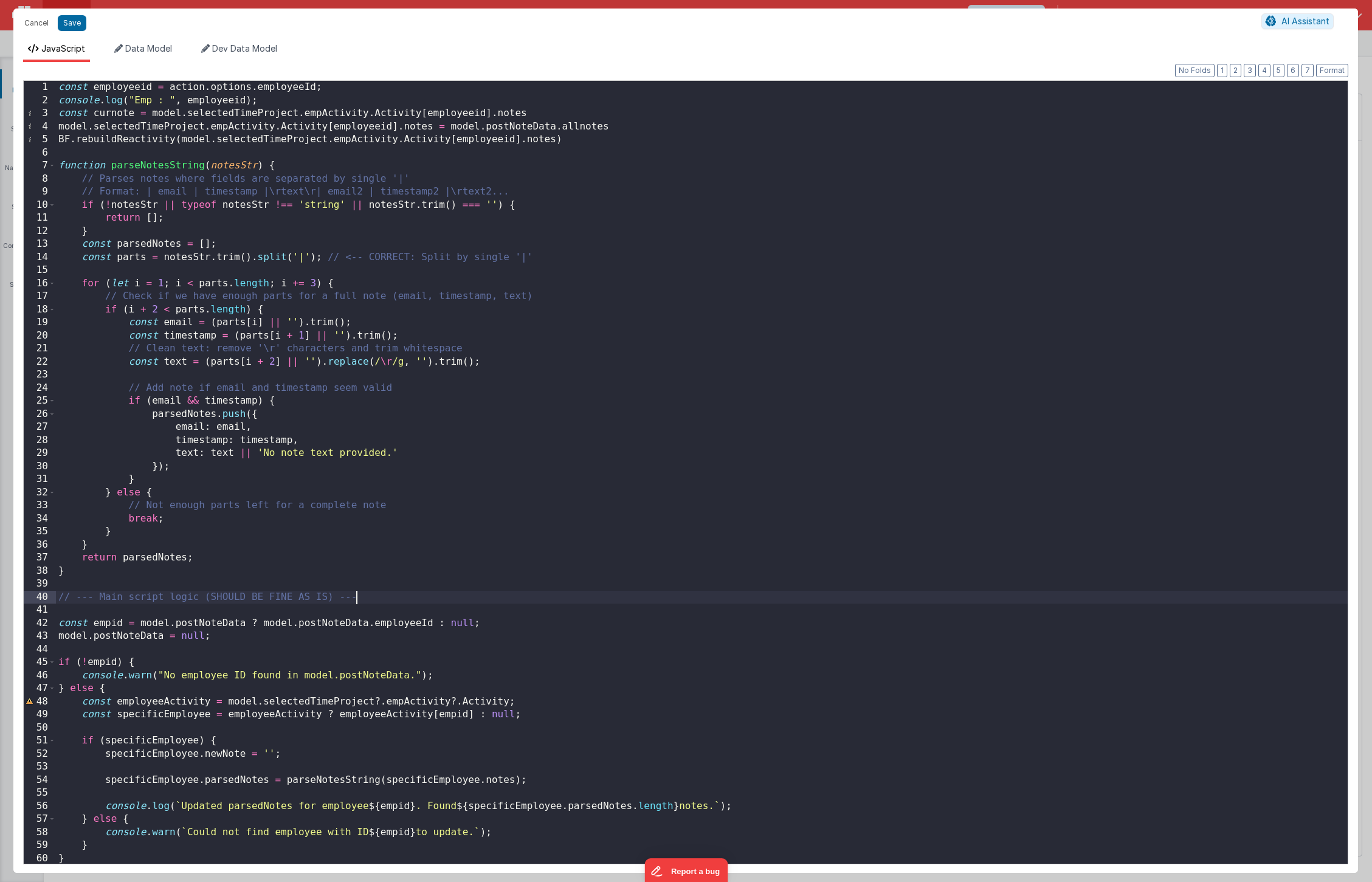
click at [475, 600] on div "const employeeid = action . options . employeeId ; console . log ( "Emp : " , e…" at bounding box center [702, 485] width 1292 height 809
click at [640, 124] on div "const employeeid = action . options . employeeId ; console . log ( "Emp : " , e…" at bounding box center [702, 485] width 1292 height 809
click at [71, 23] on button "Save" at bounding box center [72, 23] width 28 height 16
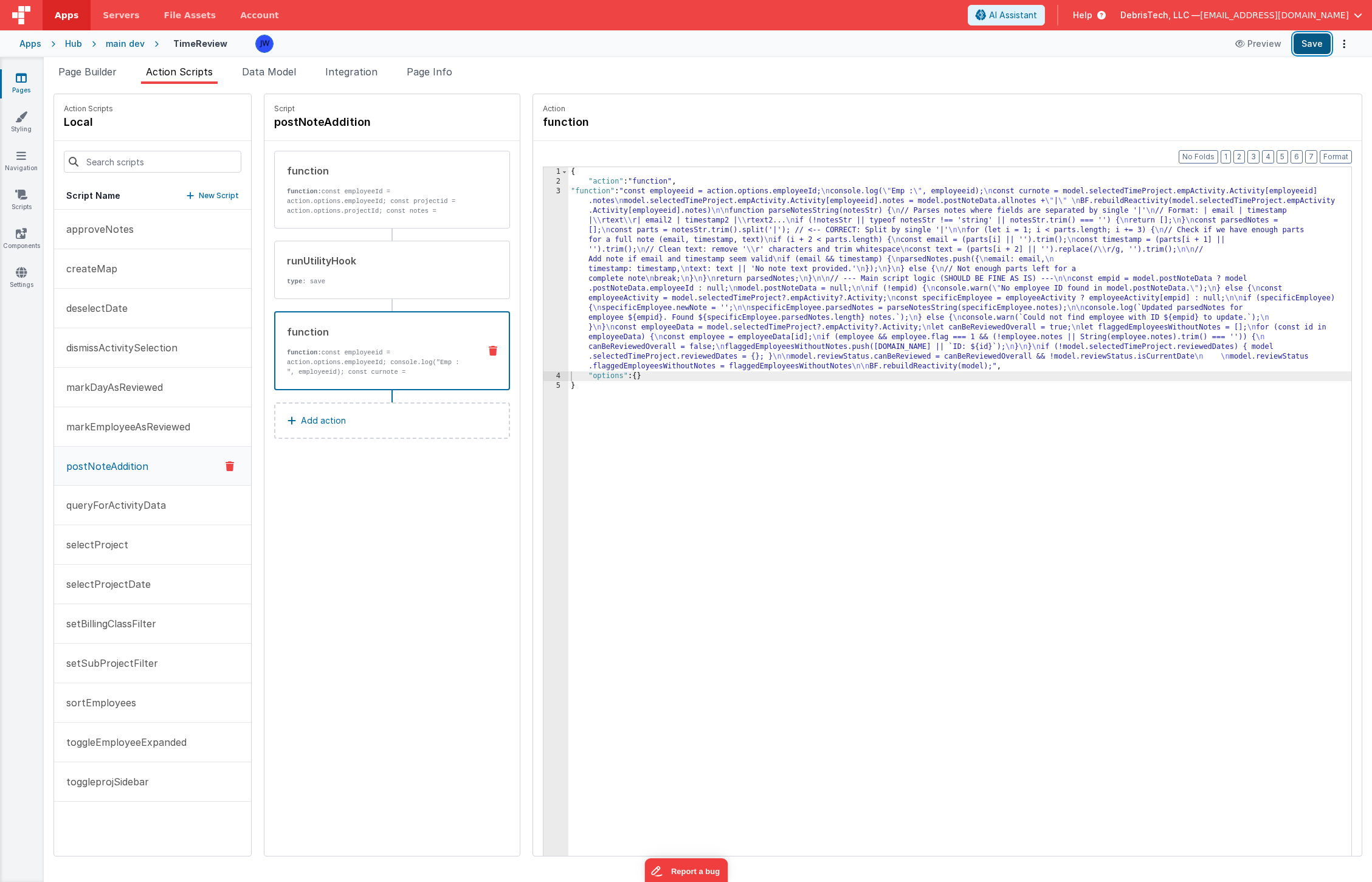
click at [1313, 41] on button "Save" at bounding box center [1312, 44] width 37 height 21
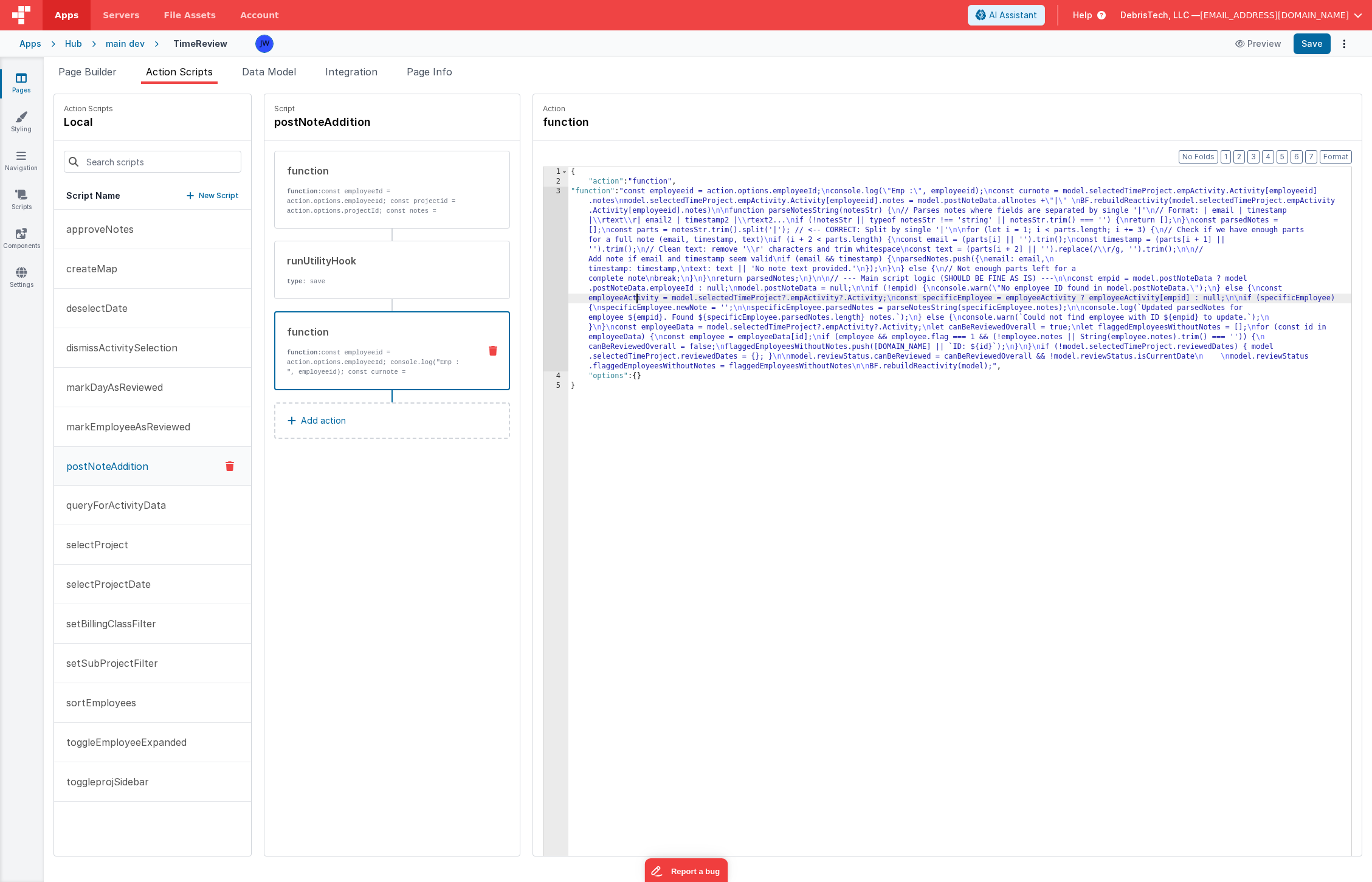
click at [612, 296] on div "{ "action" : "function" , "function" : "const employeeid = action.options.emplo…" at bounding box center [971, 541] width 806 height 746
click at [544, 227] on div "3" at bounding box center [556, 279] width 25 height 185
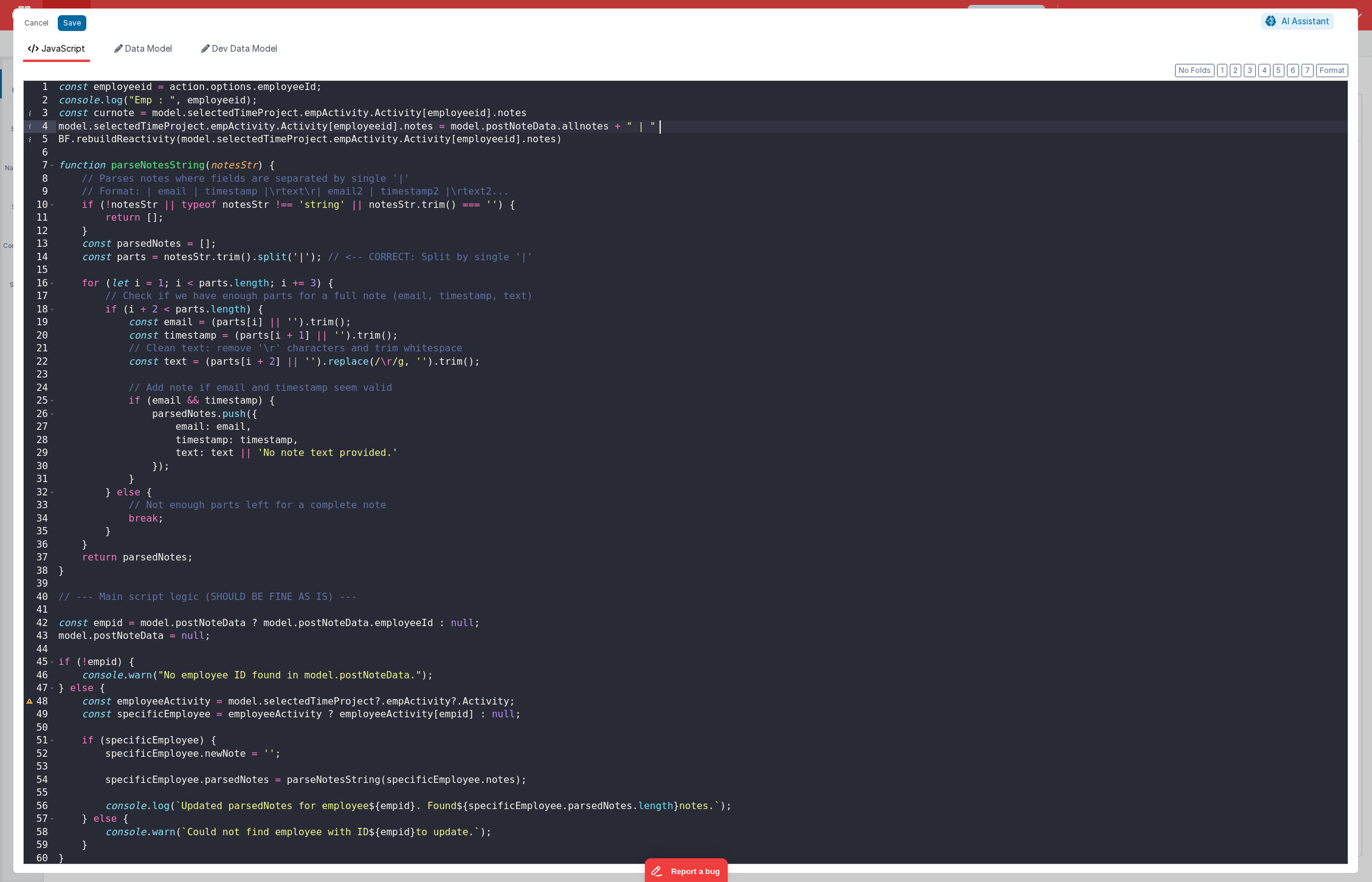
click at [681, 128] on div "const employeeid = action . options . employeeId ; console . log ( "Emp : " , e…" at bounding box center [702, 485] width 1292 height 809
click at [677, 134] on div "const employeeid = action . options . employeeId ; console . log ( "Emp : " , e…" at bounding box center [702, 485] width 1292 height 809
click at [668, 113] on div "const employeeid = action . options . employeeId ; console . log ( "Emp : " , e…" at bounding box center [702, 485] width 1292 height 809
click at [70, 19] on button "Save" at bounding box center [72, 23] width 28 height 16
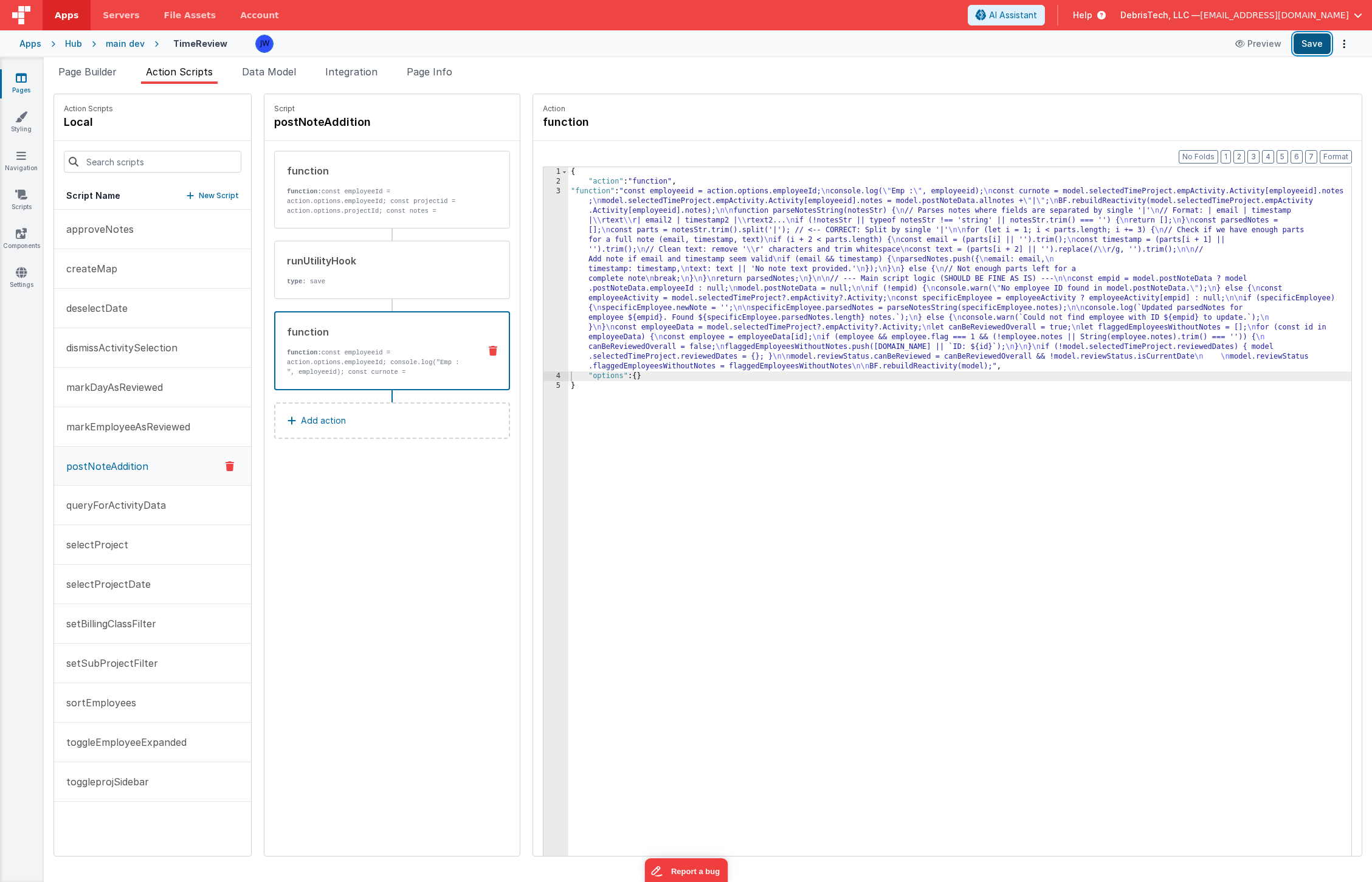
click at [1311, 39] on button "Save" at bounding box center [1312, 44] width 37 height 21
click at [14, 274] on link "Settings" at bounding box center [21, 278] width 44 height 24
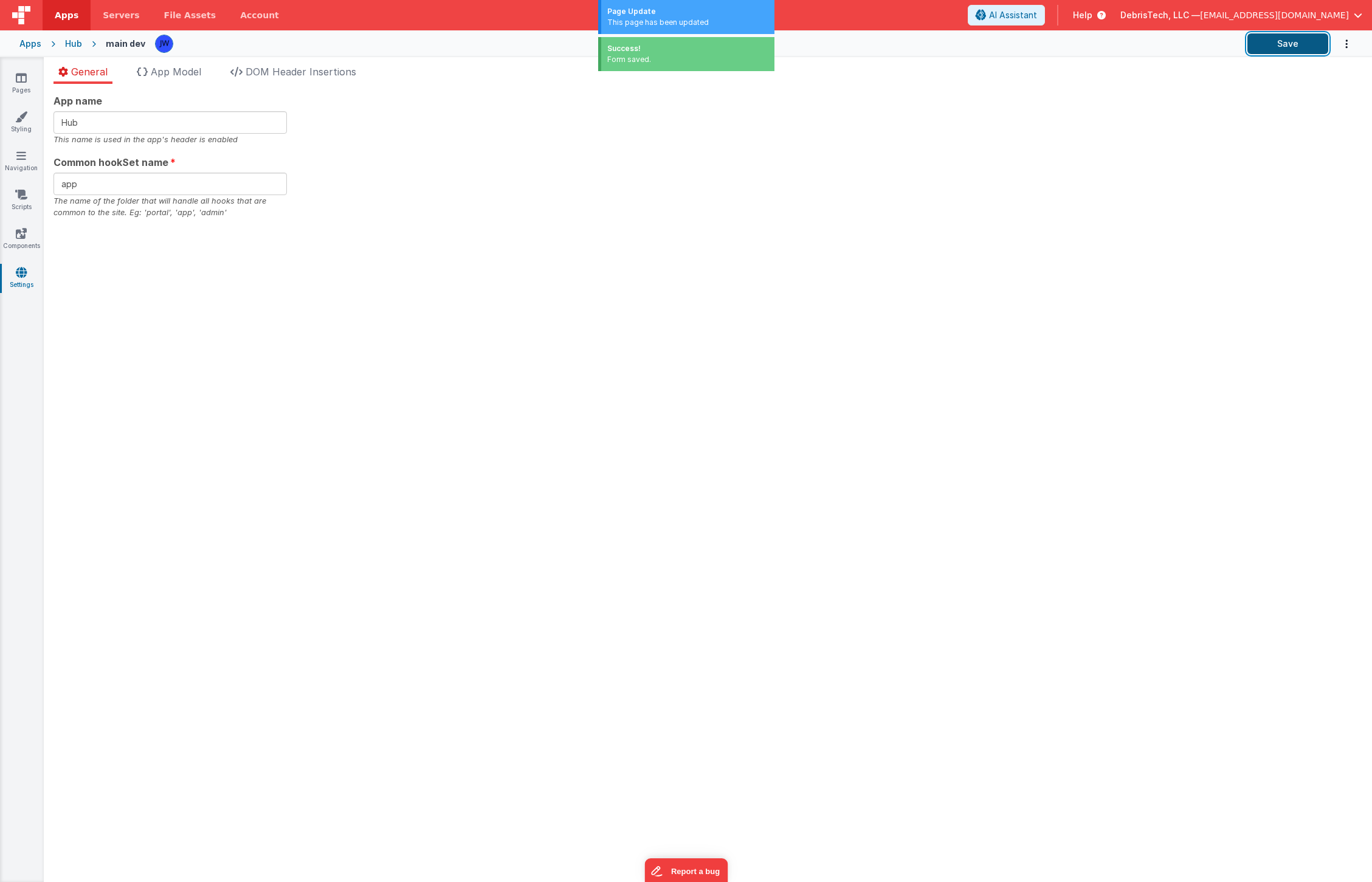
click at [1310, 50] on button "Save" at bounding box center [1288, 44] width 81 height 21
click at [1267, 44] on button "Save" at bounding box center [1288, 44] width 81 height 21
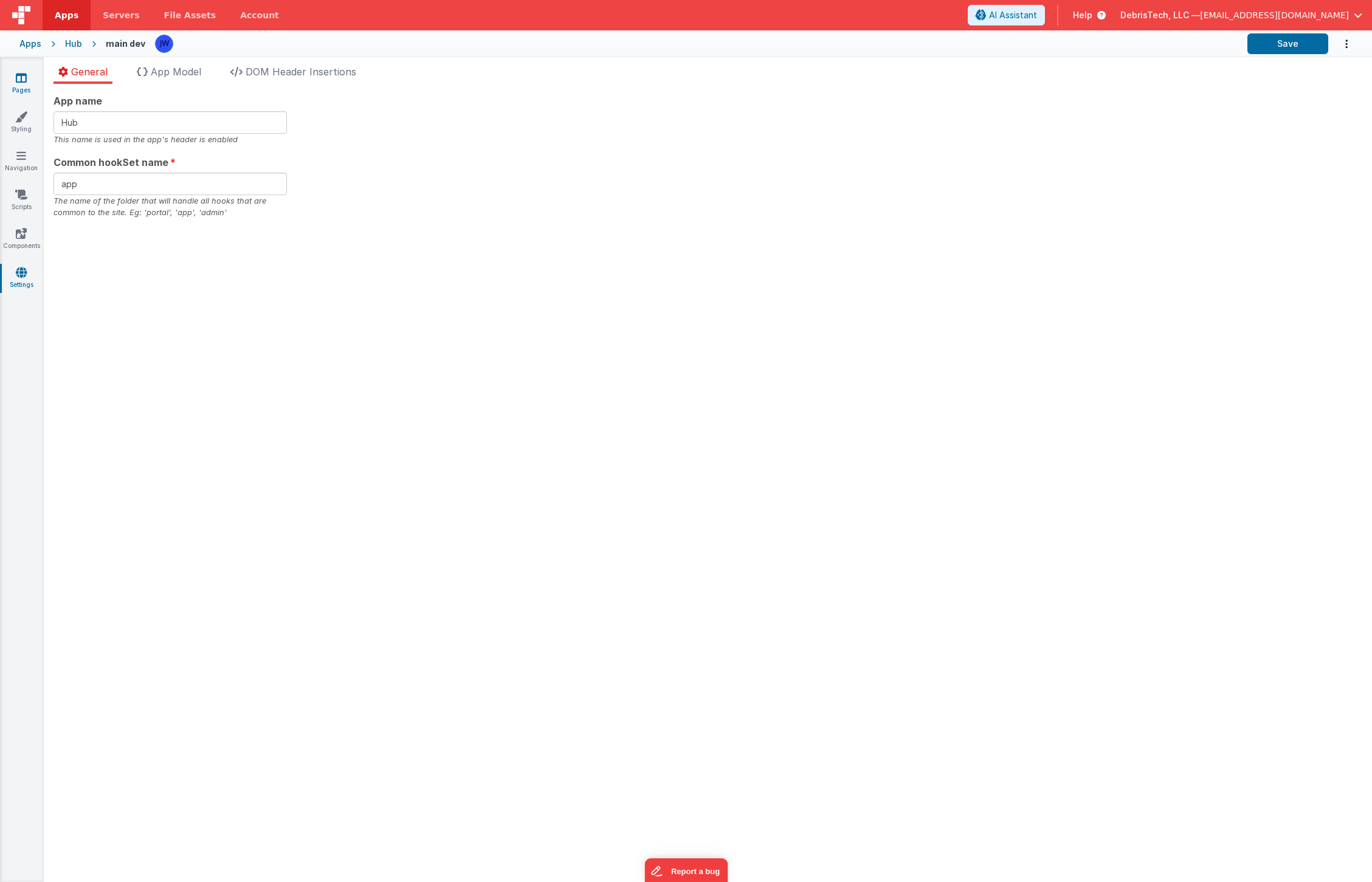
click at [20, 85] on link "Pages" at bounding box center [21, 84] width 44 height 24
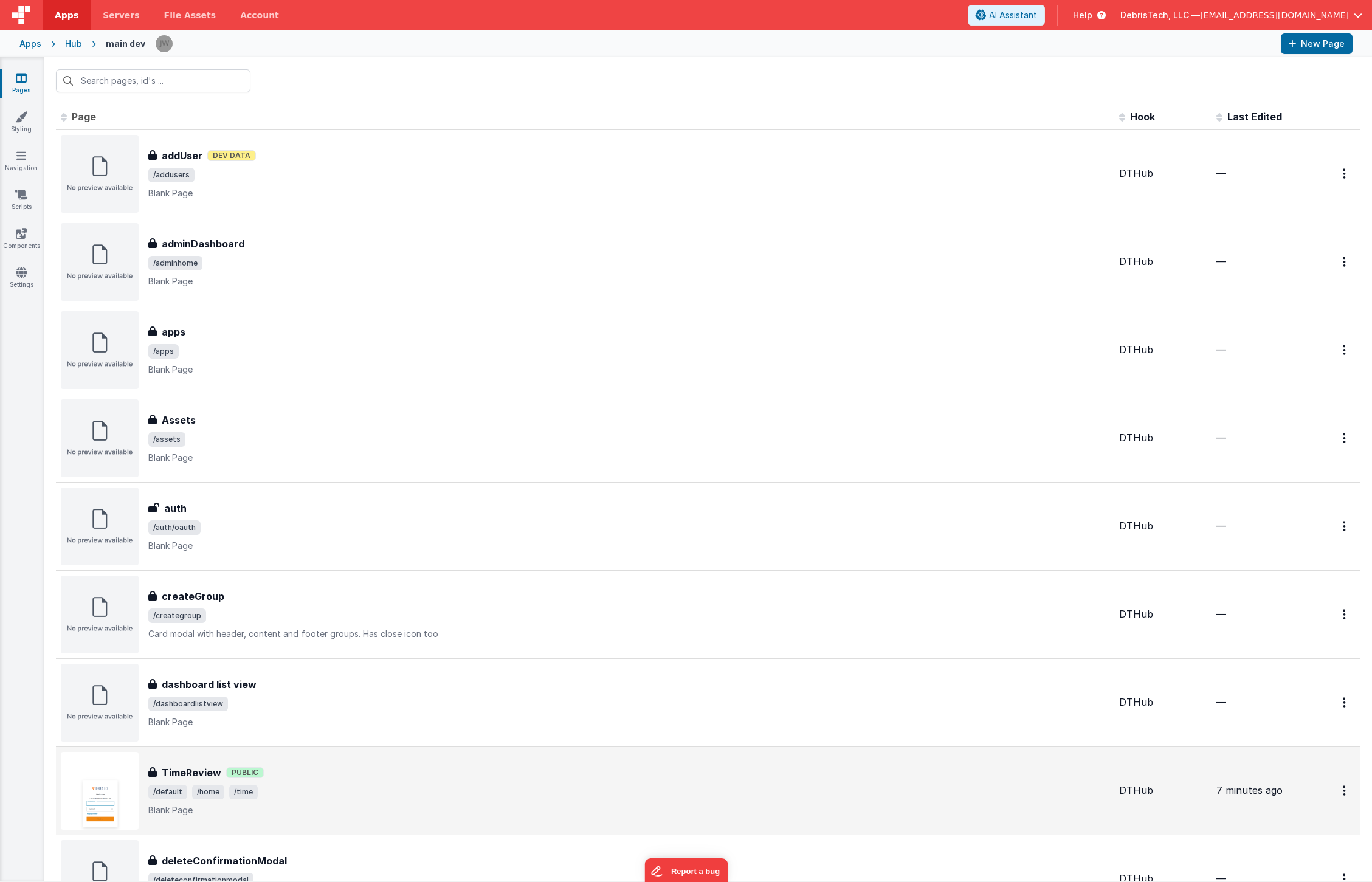
click at [322, 781] on div "TimeReview TimeReview Public /default /home /time Blank Page" at bounding box center [628, 791] width 961 height 51
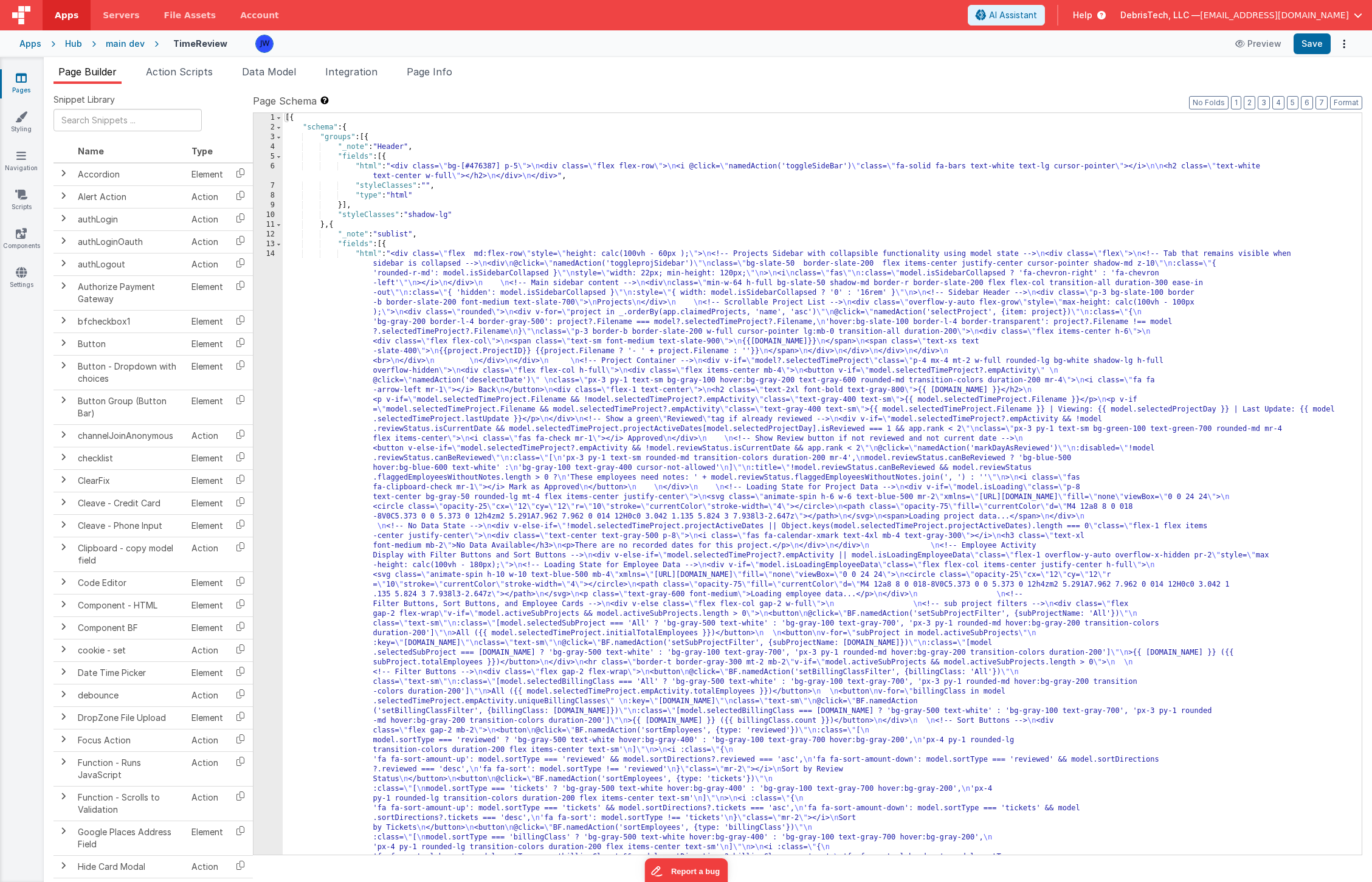
click at [191, 70] on span "Action Scripts" at bounding box center [179, 71] width 67 height 13
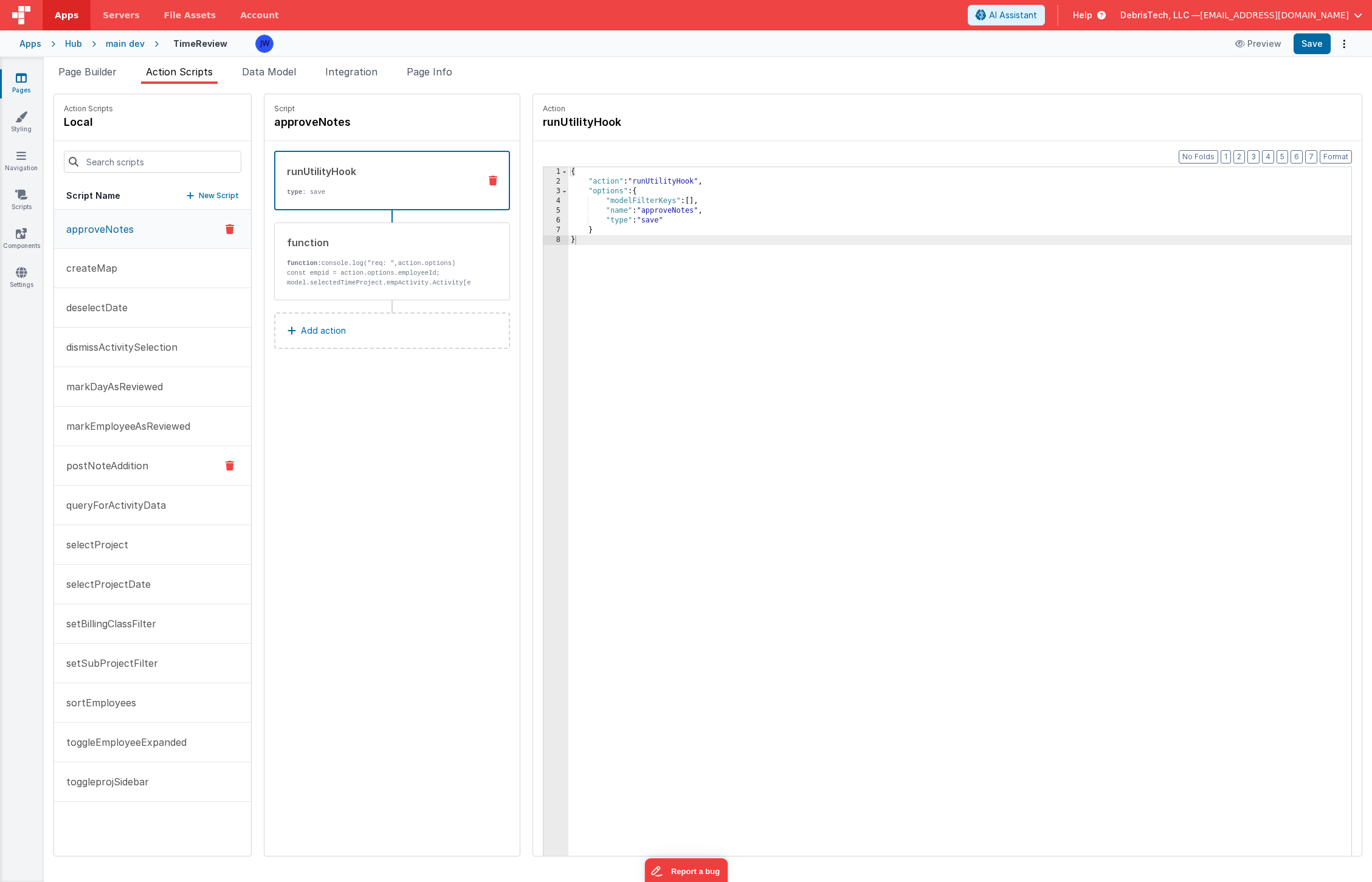
click at [144, 464] on p "postNoteAddition" at bounding box center [103, 465] width 90 height 14
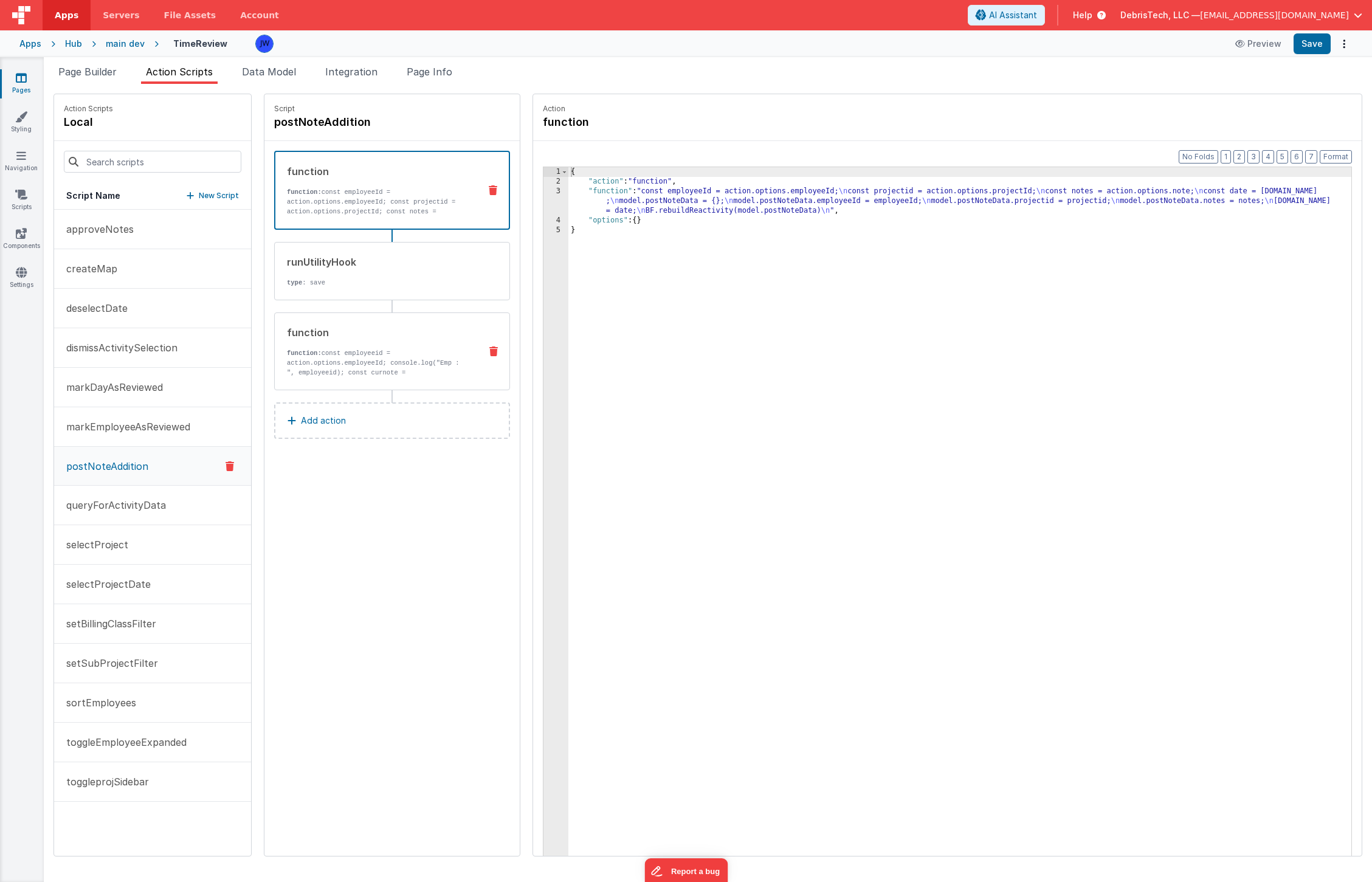
click at [364, 348] on p "function: const employeeid = action.options.employeeId; console.log("Emp : ", e…" at bounding box center [378, 382] width 183 height 68
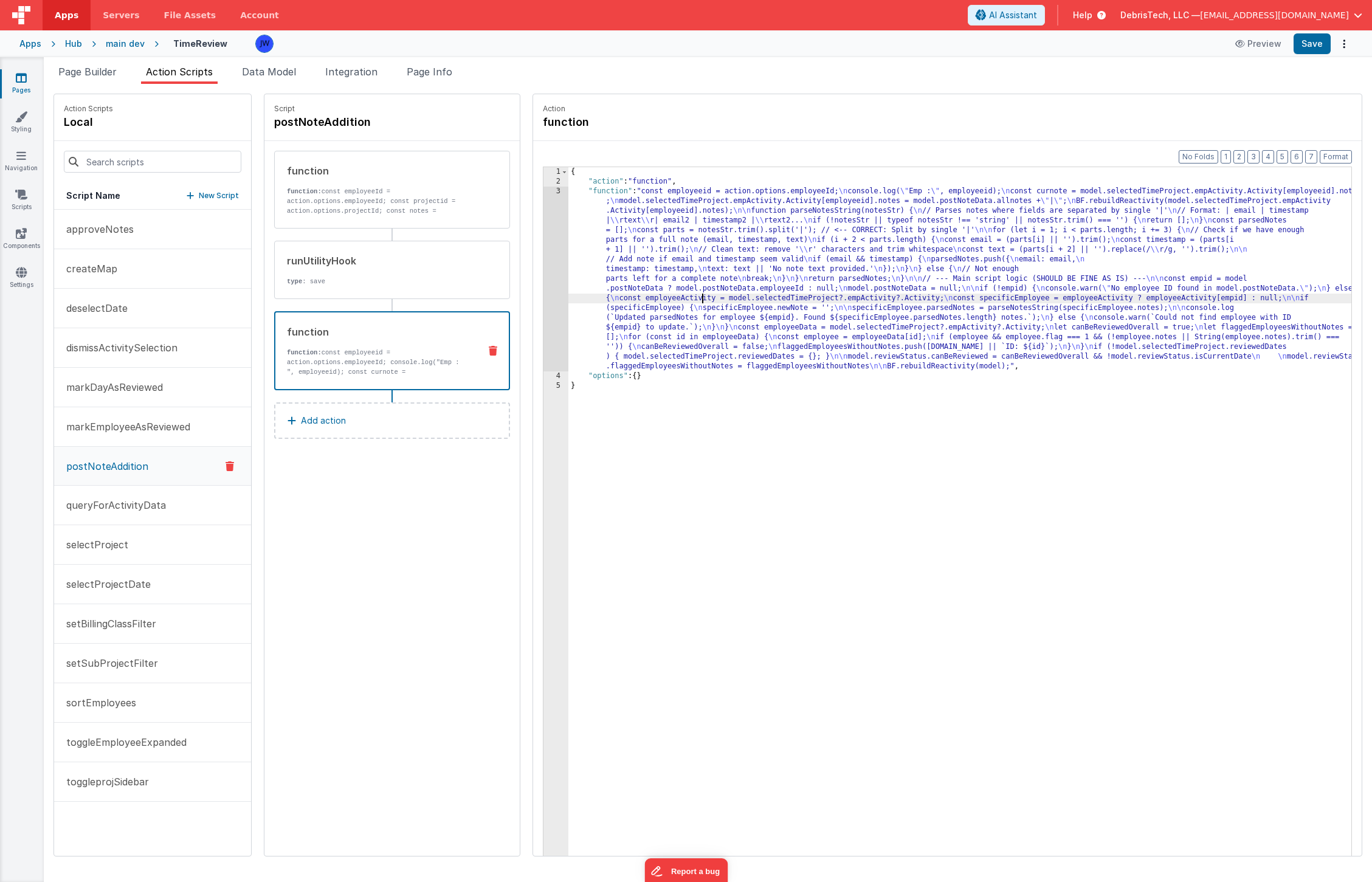
click at [678, 294] on div "{ "action" : "function" , "function" : "const employeeid = action.options.emplo…" at bounding box center [971, 541] width 806 height 746
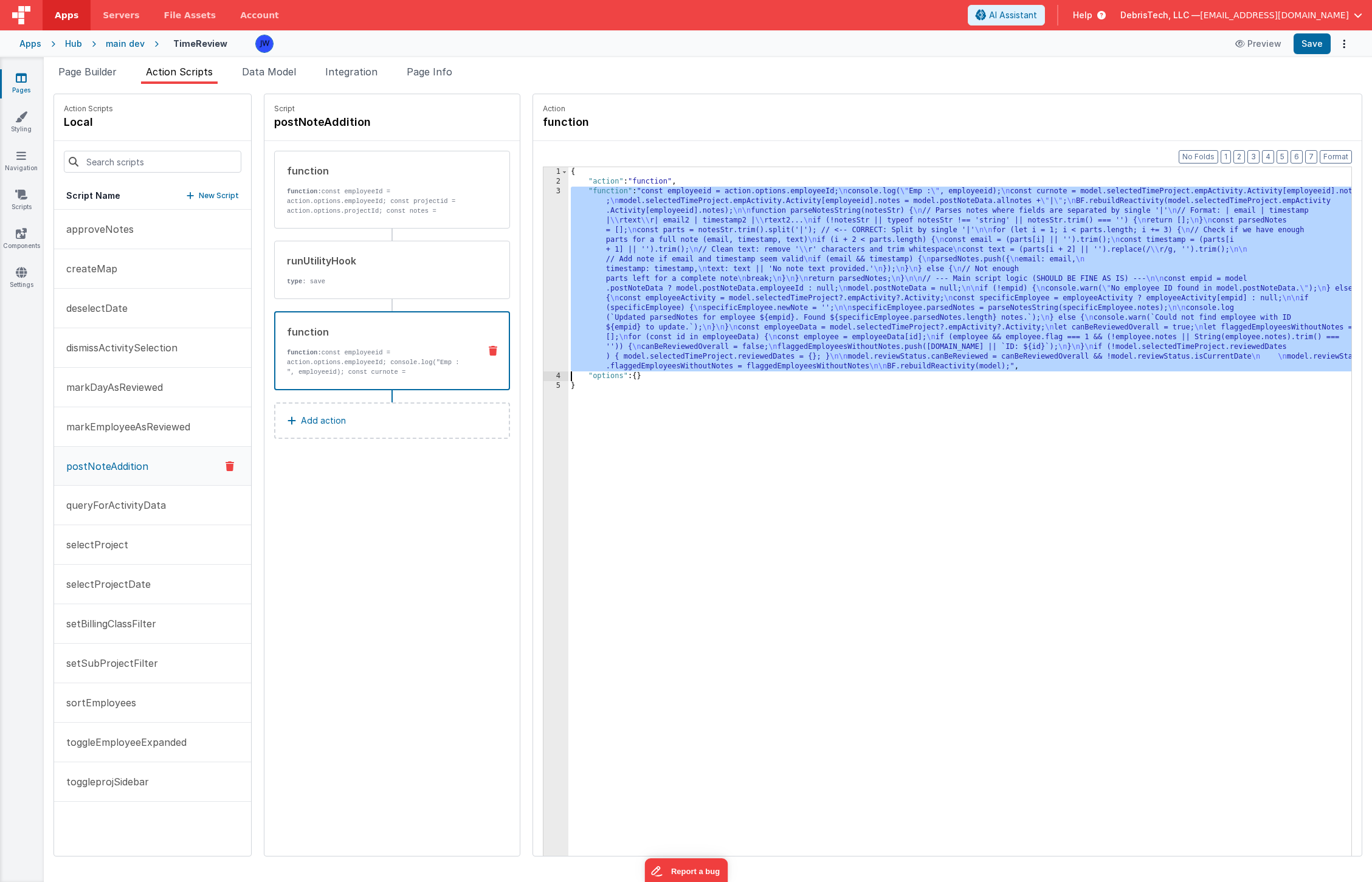
click at [544, 225] on div "3" at bounding box center [556, 279] width 25 height 185
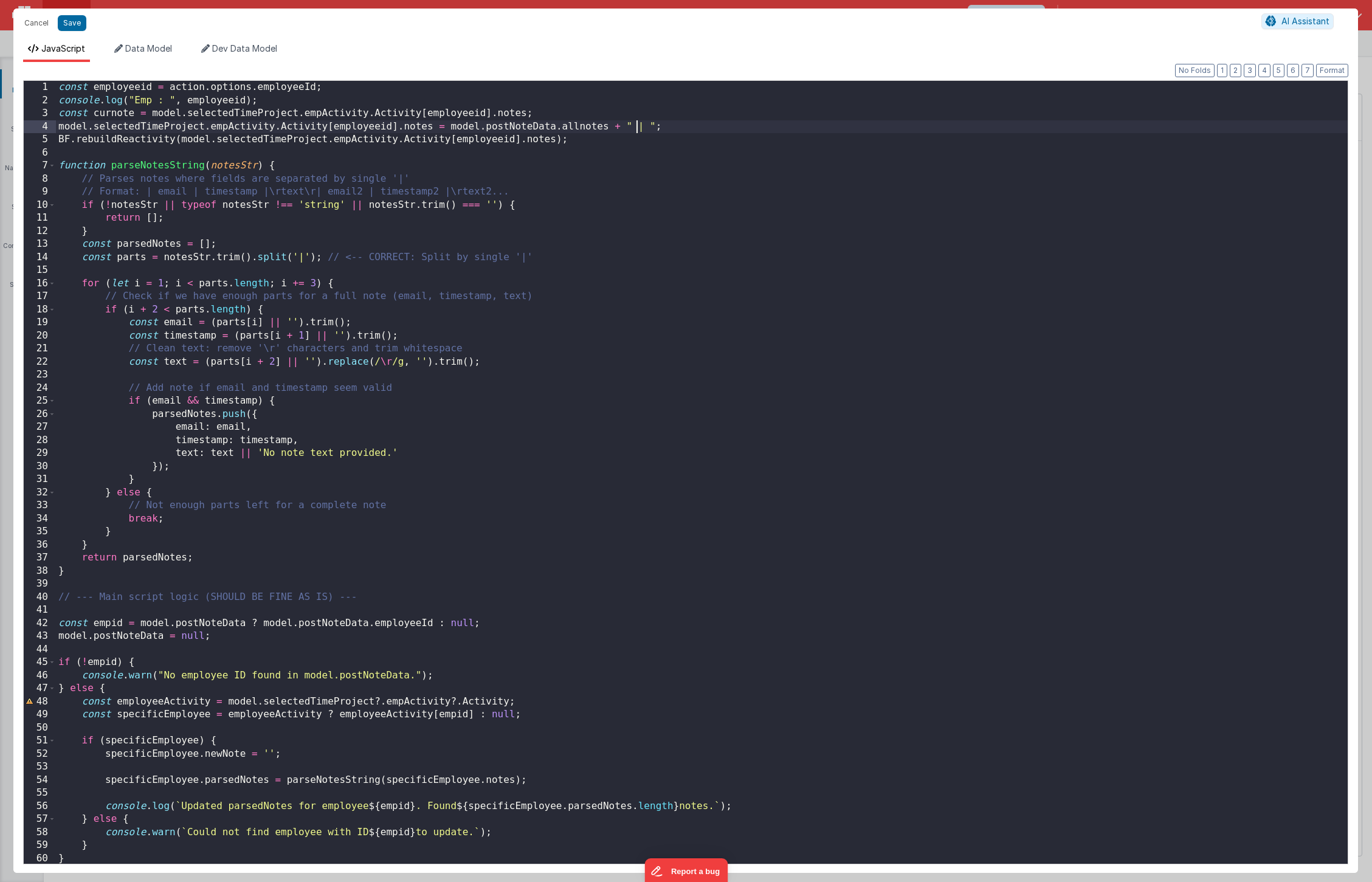
click at [634, 124] on div "const employeeid = action . options . employeeId ; console . log ( "Emp : " , e…" at bounding box center [702, 485] width 1292 height 809
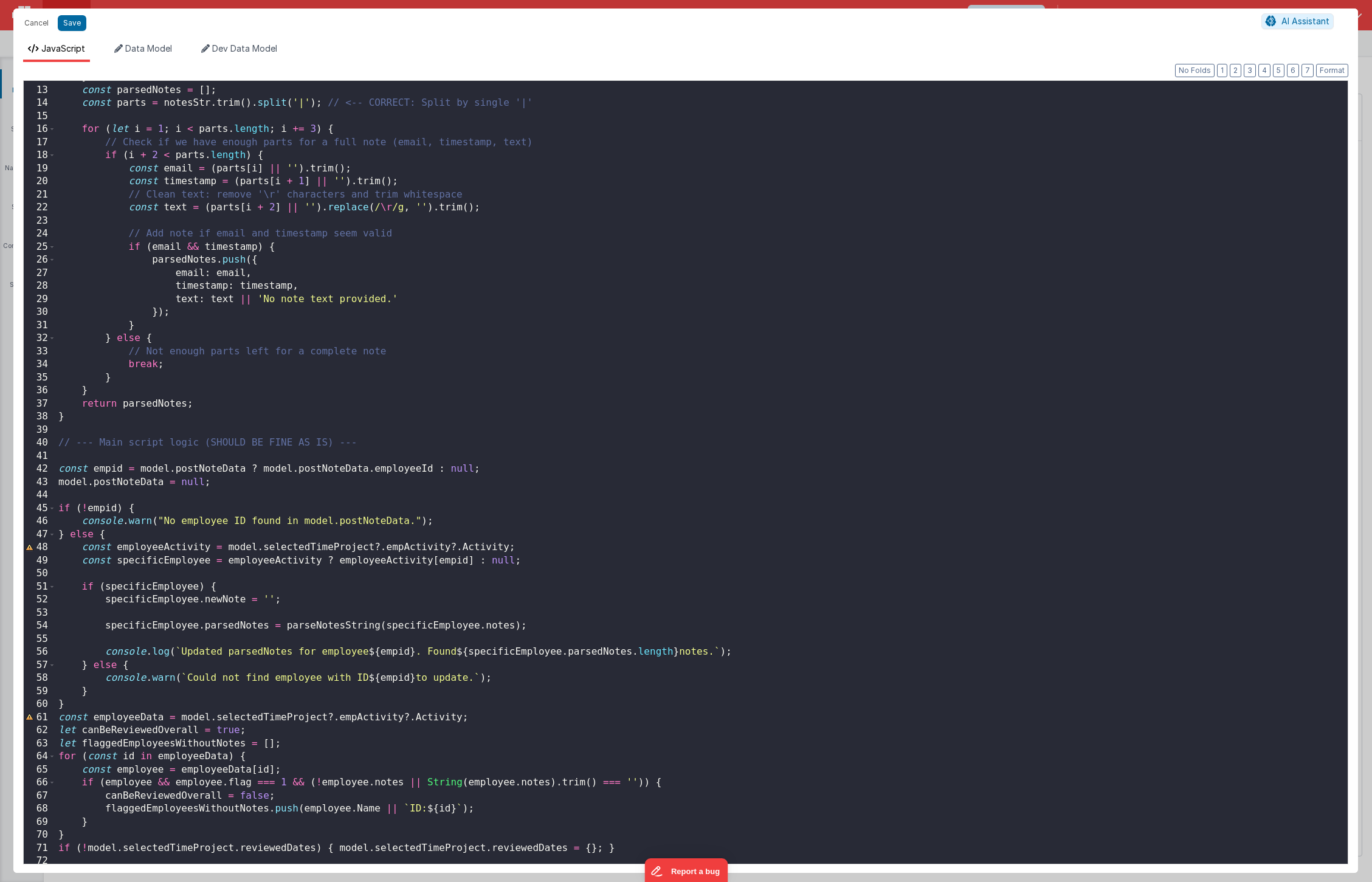
scroll to position [223, 0]
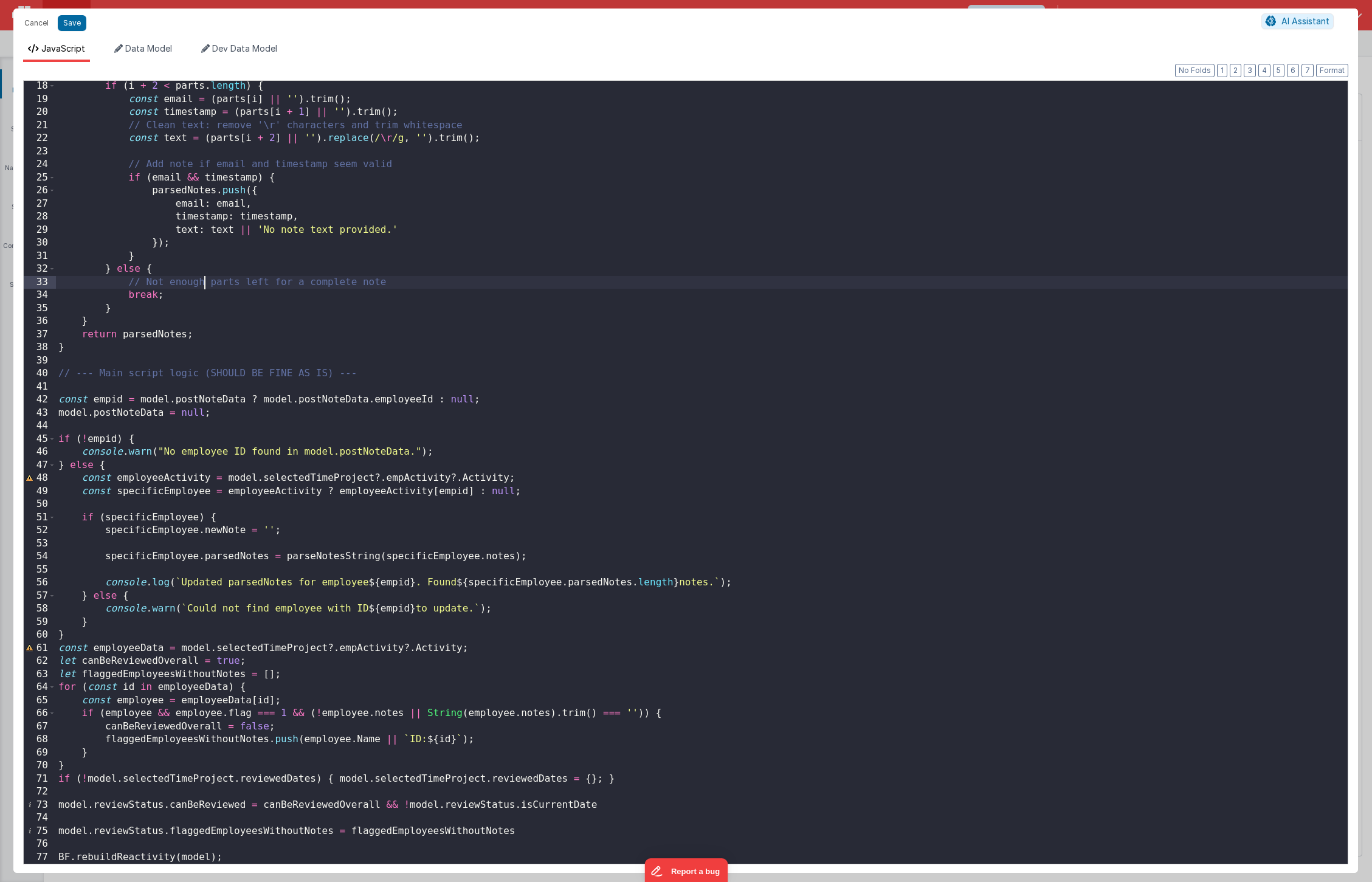
click at [202, 281] on div "if ( i + 2 < parts . length ) { const email = ( parts [ i ] || '' ) . trim ( ) …" at bounding box center [702, 484] width 1292 height 809
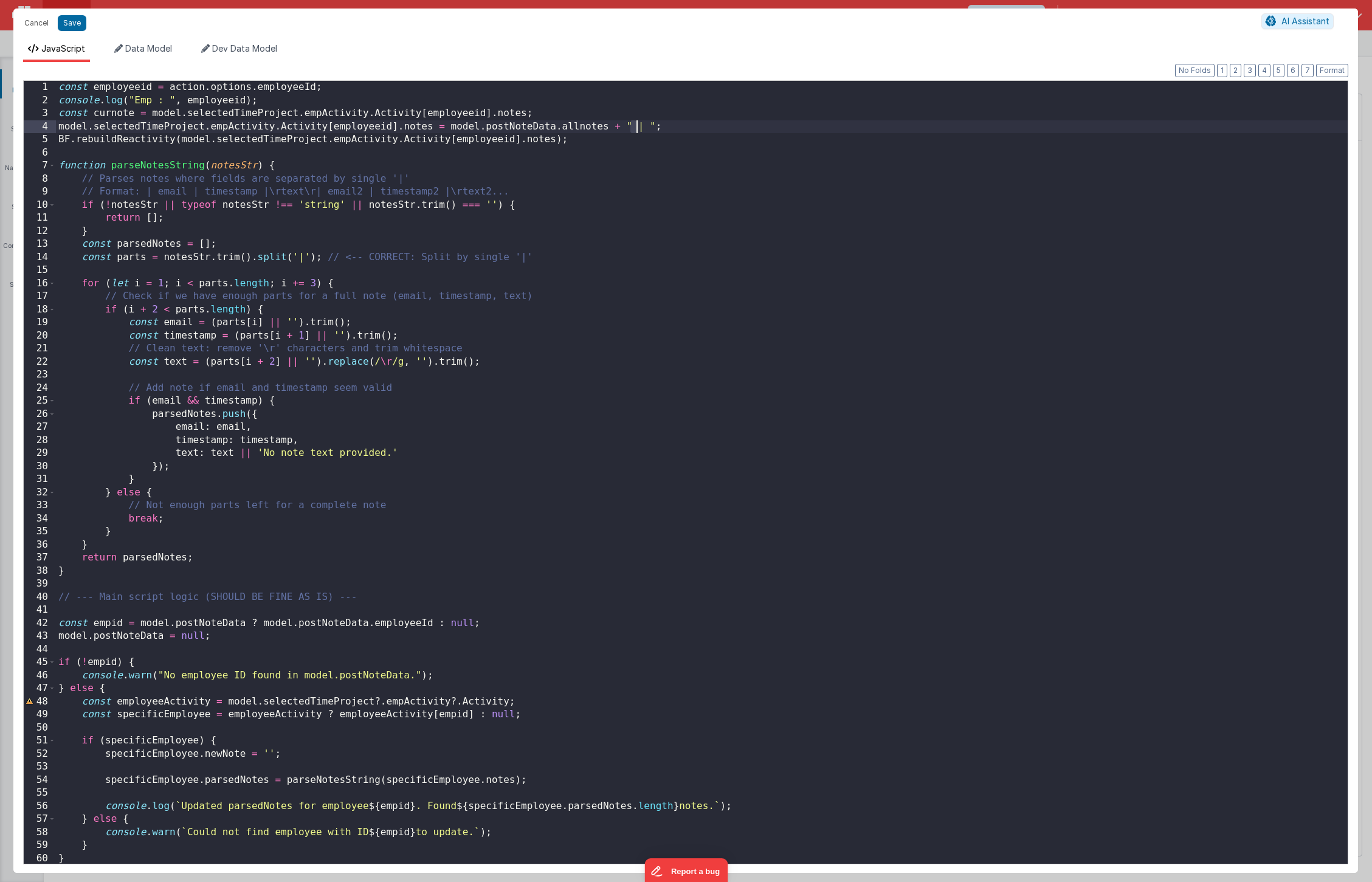
scroll to position [0, 0]
click at [202, 281] on div "const employeeid = action . options . employeeId ; console . log ( "Emp : " , e…" at bounding box center [702, 485] width 1292 height 809
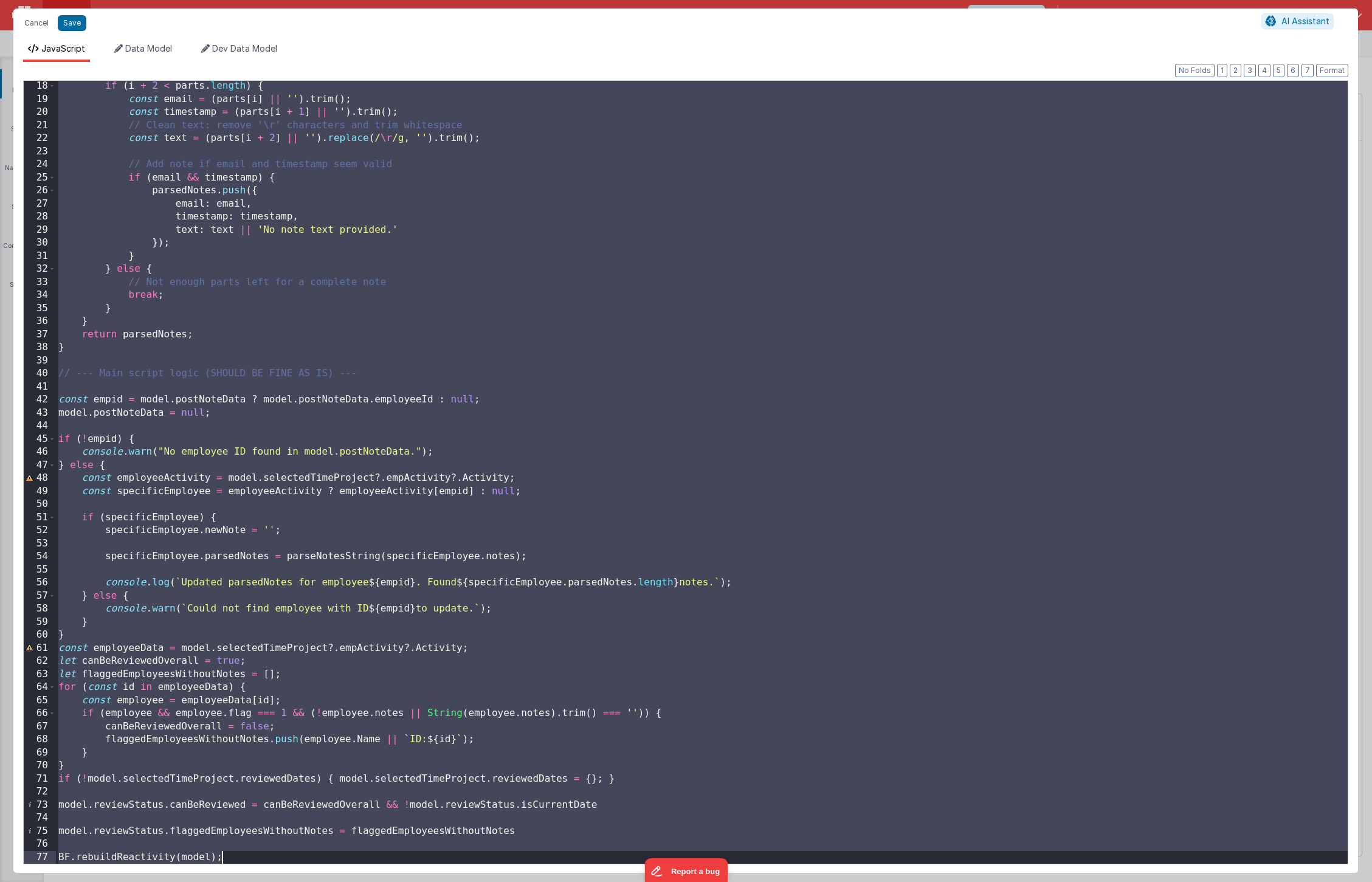
scroll to position [223, 0]
click at [253, 648] on div "if ( i + 2 < parts . length ) { const email = ( parts [ i ] || '' ) . trim ( ) …" at bounding box center [702, 484] width 1292 height 809
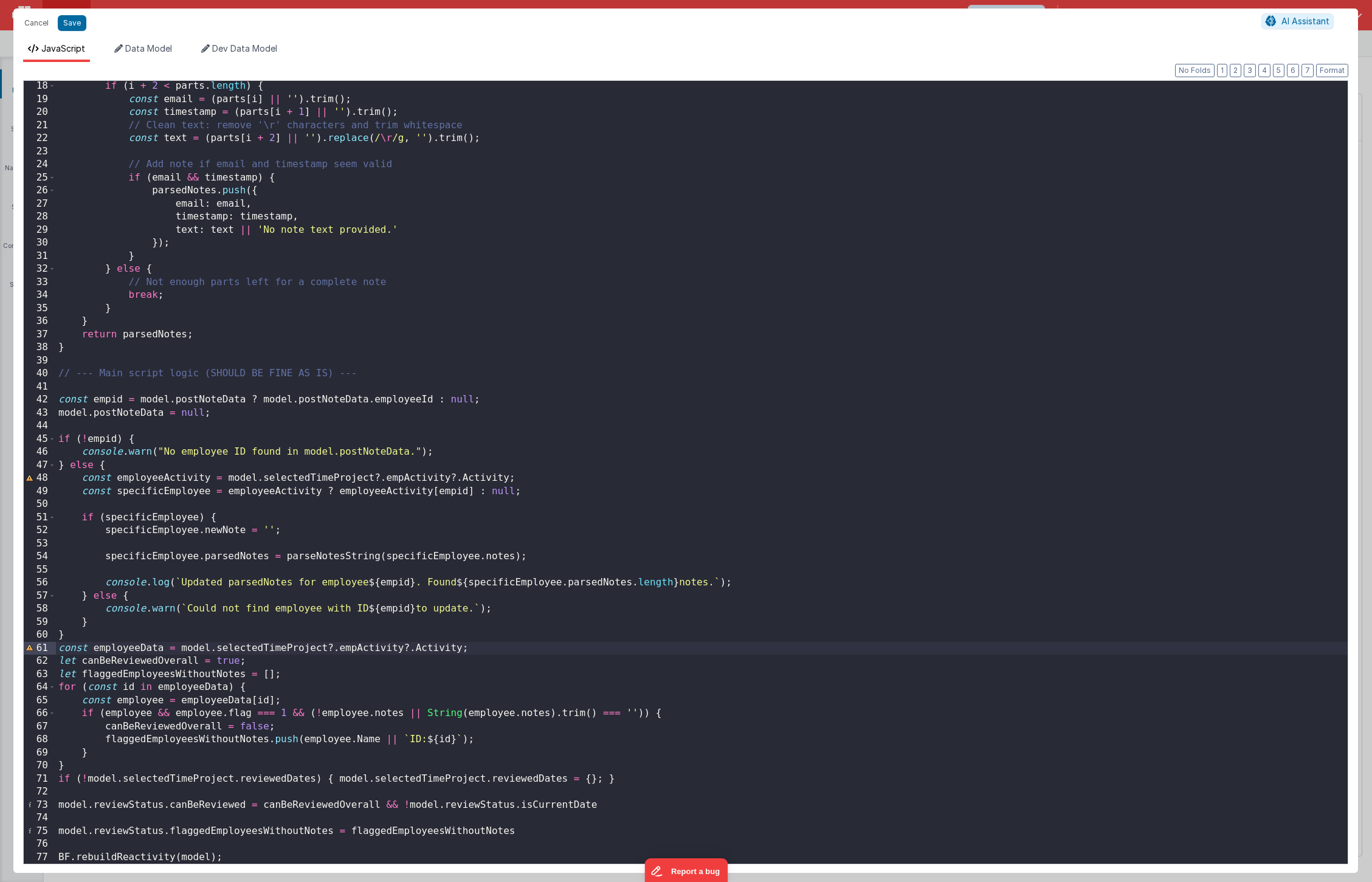
scroll to position [0, 0]
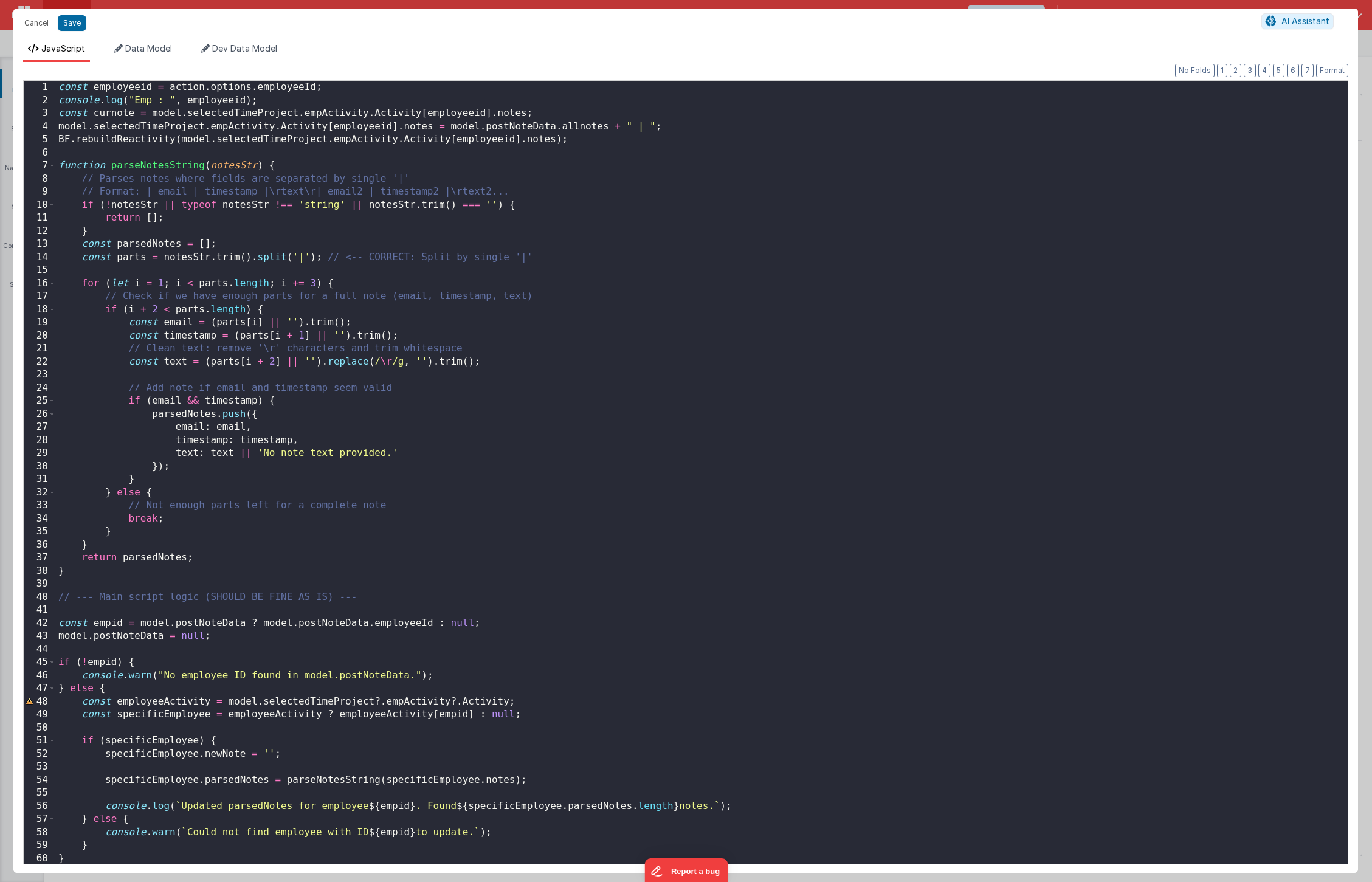
click at [540, 142] on div "const employeeid = action . options . employeeId ; console . log ( "Emp : " , e…" at bounding box center [702, 485] width 1292 height 809
click at [64, 23] on button "Save" at bounding box center [72, 23] width 28 height 16
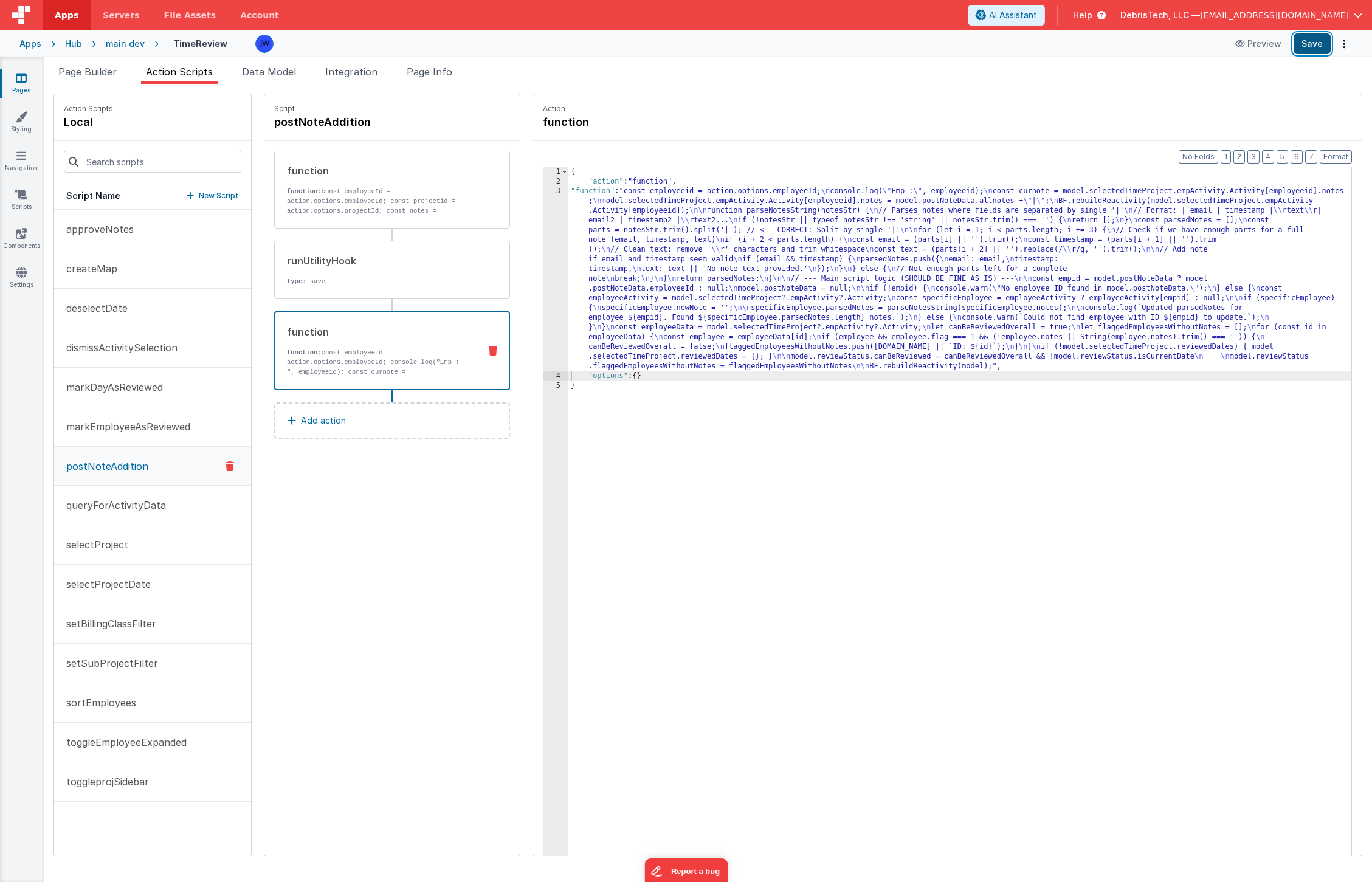
click at [1317, 38] on button "Save" at bounding box center [1312, 44] width 37 height 21
click at [21, 263] on div "Pages Styling Navigation Scripts Components Settings" at bounding box center [22, 469] width 44 height 825
click at [14, 271] on link "Settings" at bounding box center [21, 278] width 44 height 24
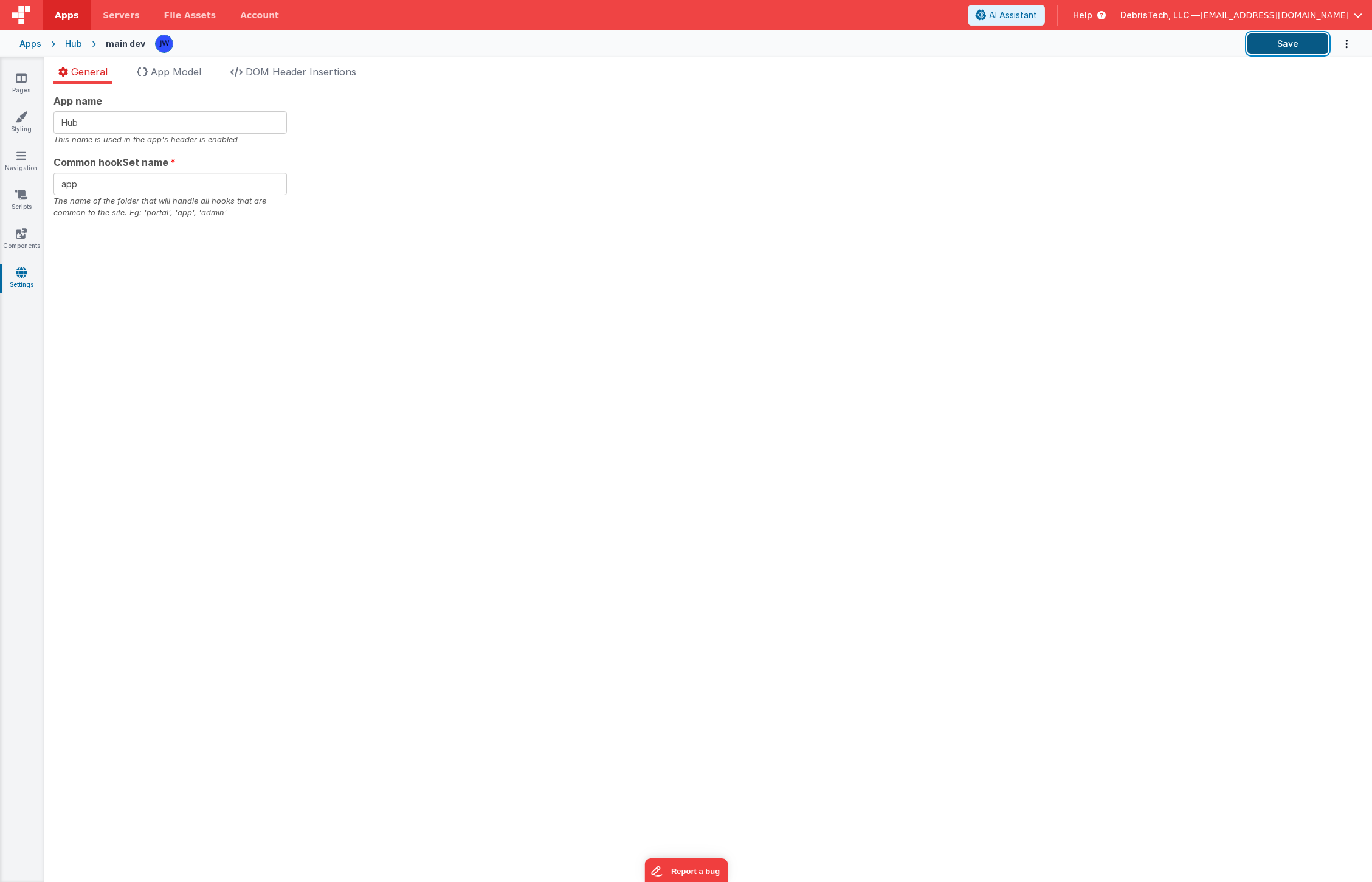
click at [1306, 42] on button "Save" at bounding box center [1288, 44] width 81 height 21
click at [22, 78] on icon at bounding box center [21, 78] width 11 height 13
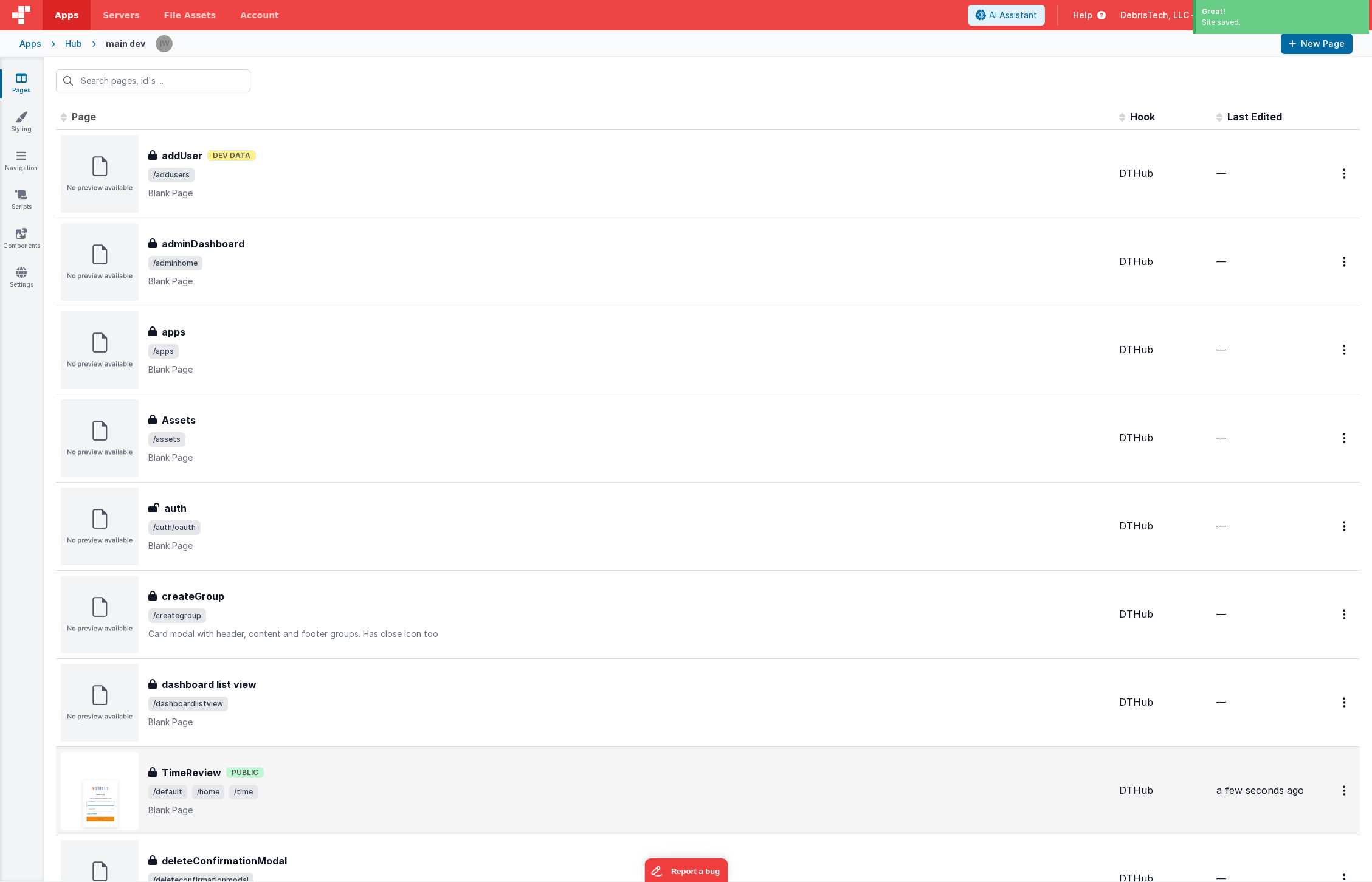
click at [351, 750] on td "TimeReview TimeReview Public /default /home /time Blank Page" at bounding box center [585, 790] width 1058 height 88
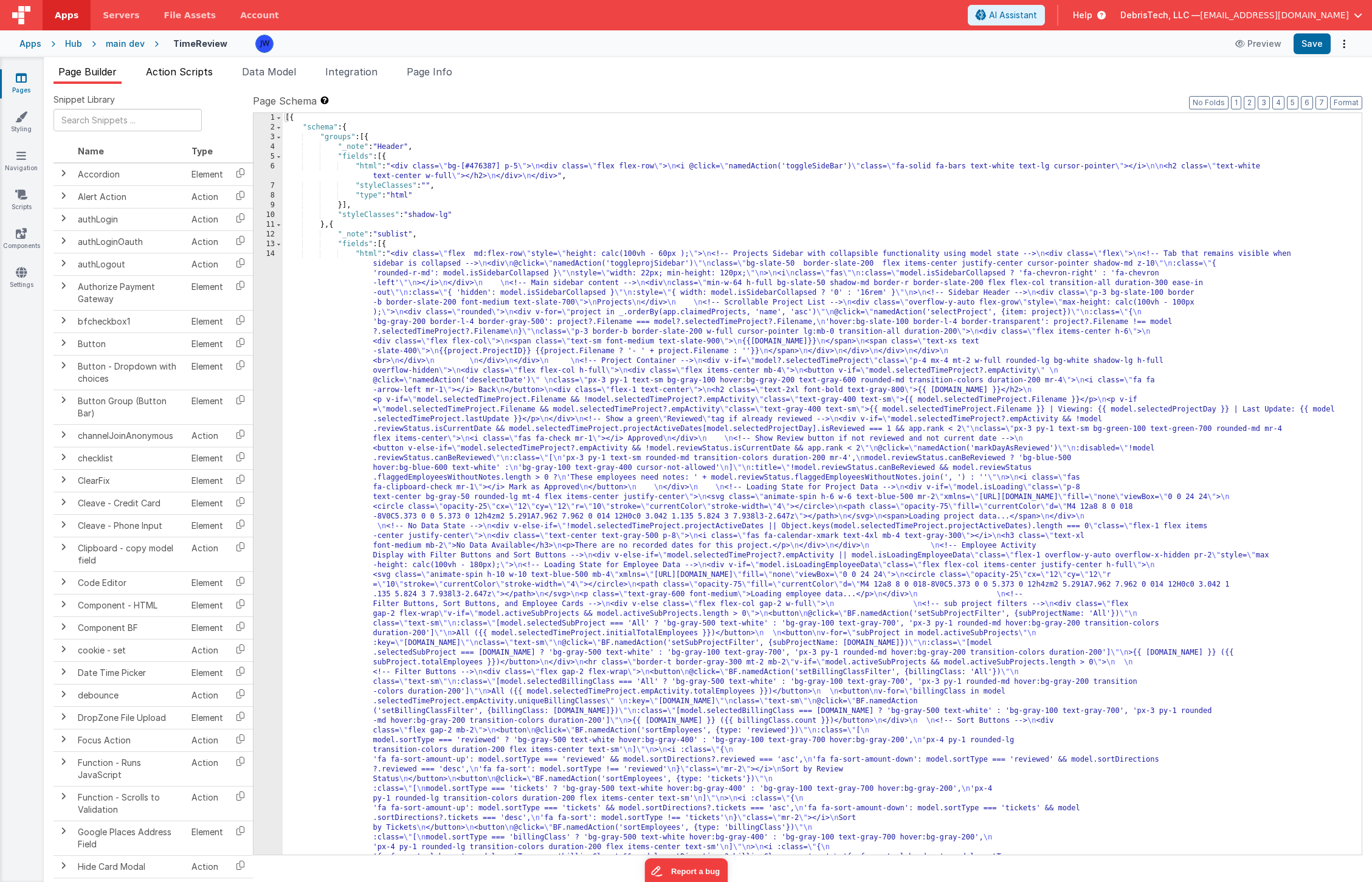
click at [180, 78] on li "Action Scripts" at bounding box center [180, 74] width 77 height 19
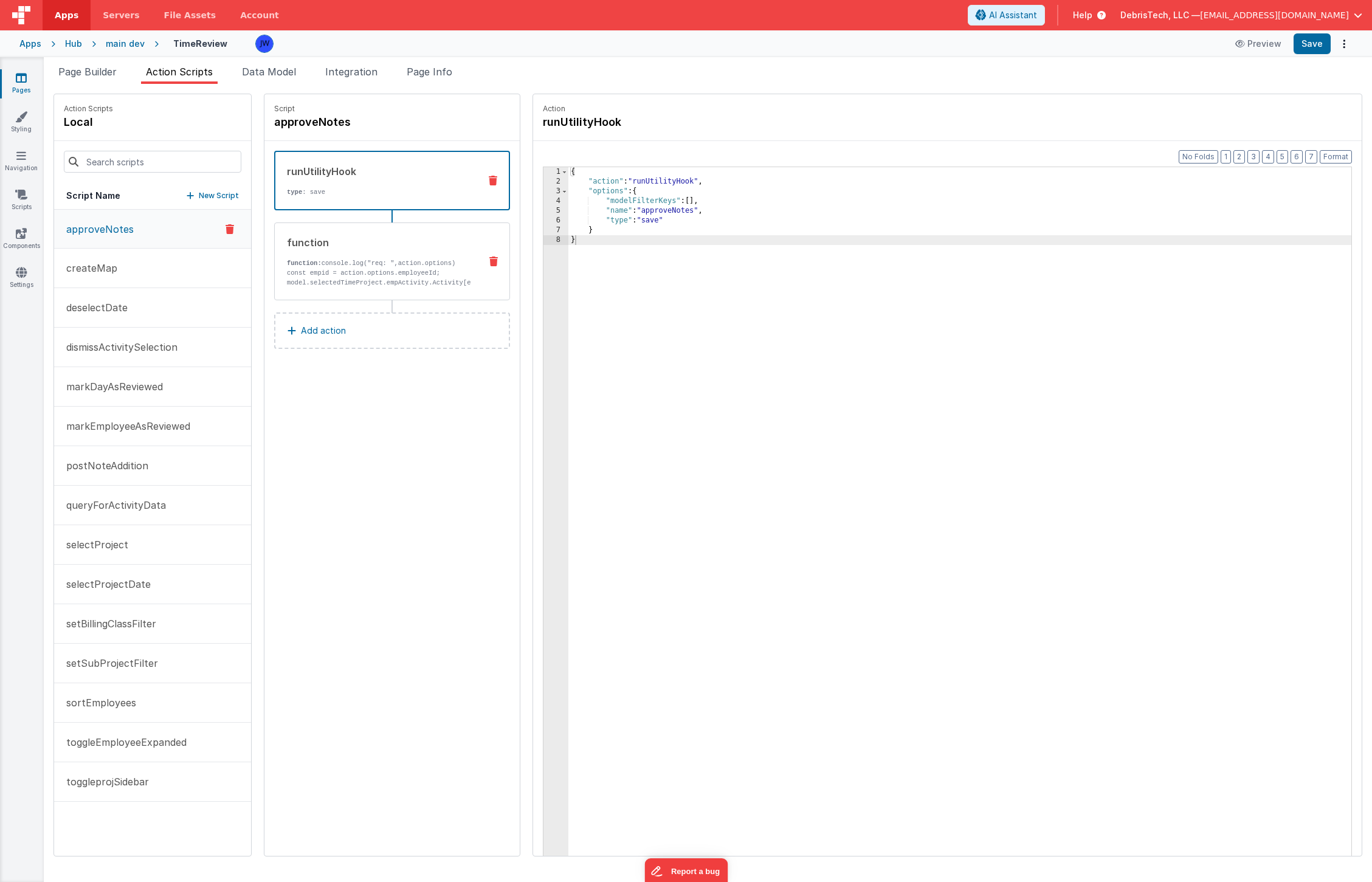
click at [357, 266] on p "function: console.log("req: ",action.options) const empid = action.options.empl…" at bounding box center [378, 278] width 183 height 39
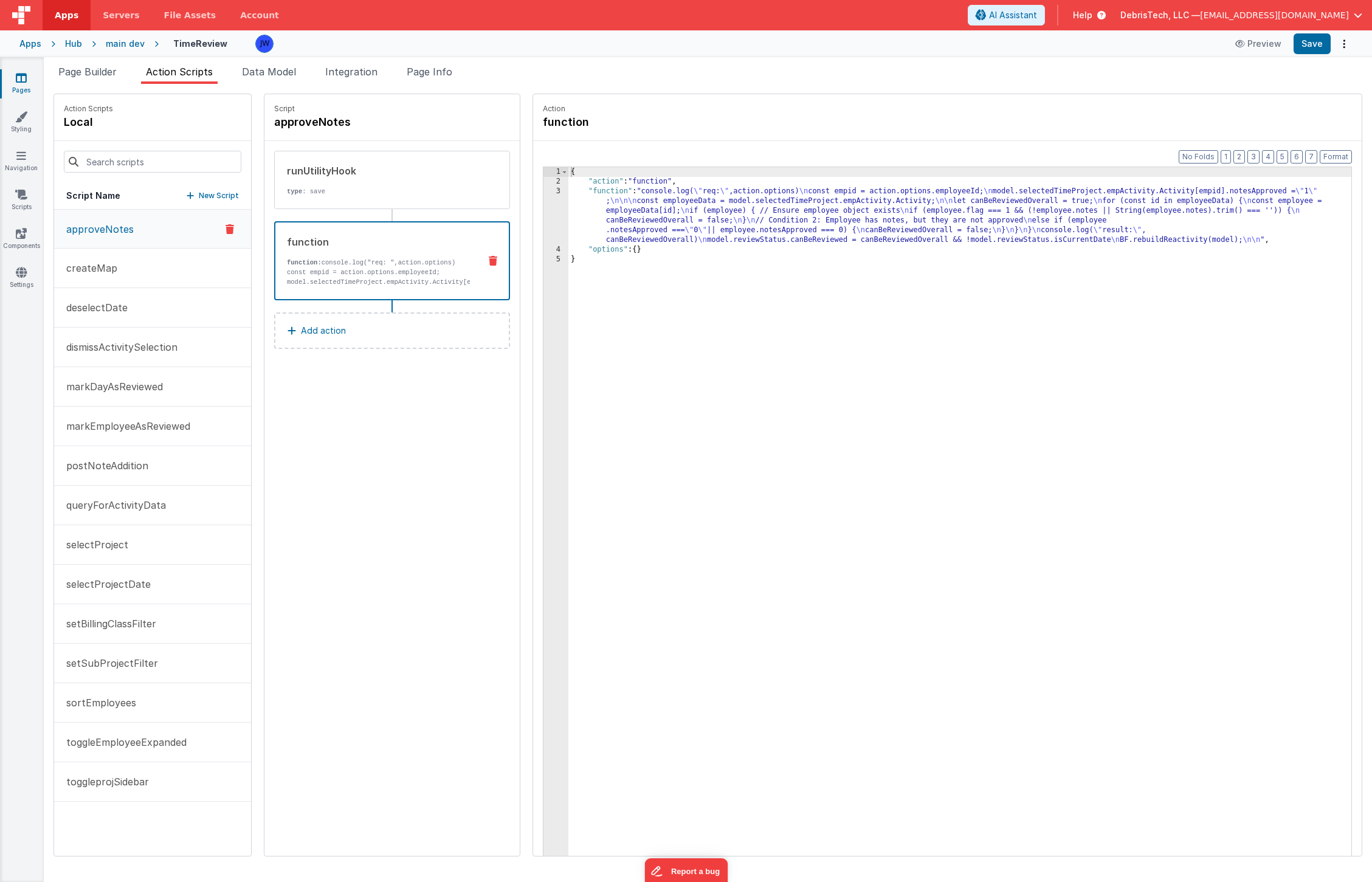
click at [613, 228] on div "{ "action" : "function" , "function" : "console.log( \" req: \" ,action.options…" at bounding box center [971, 541] width 806 height 746
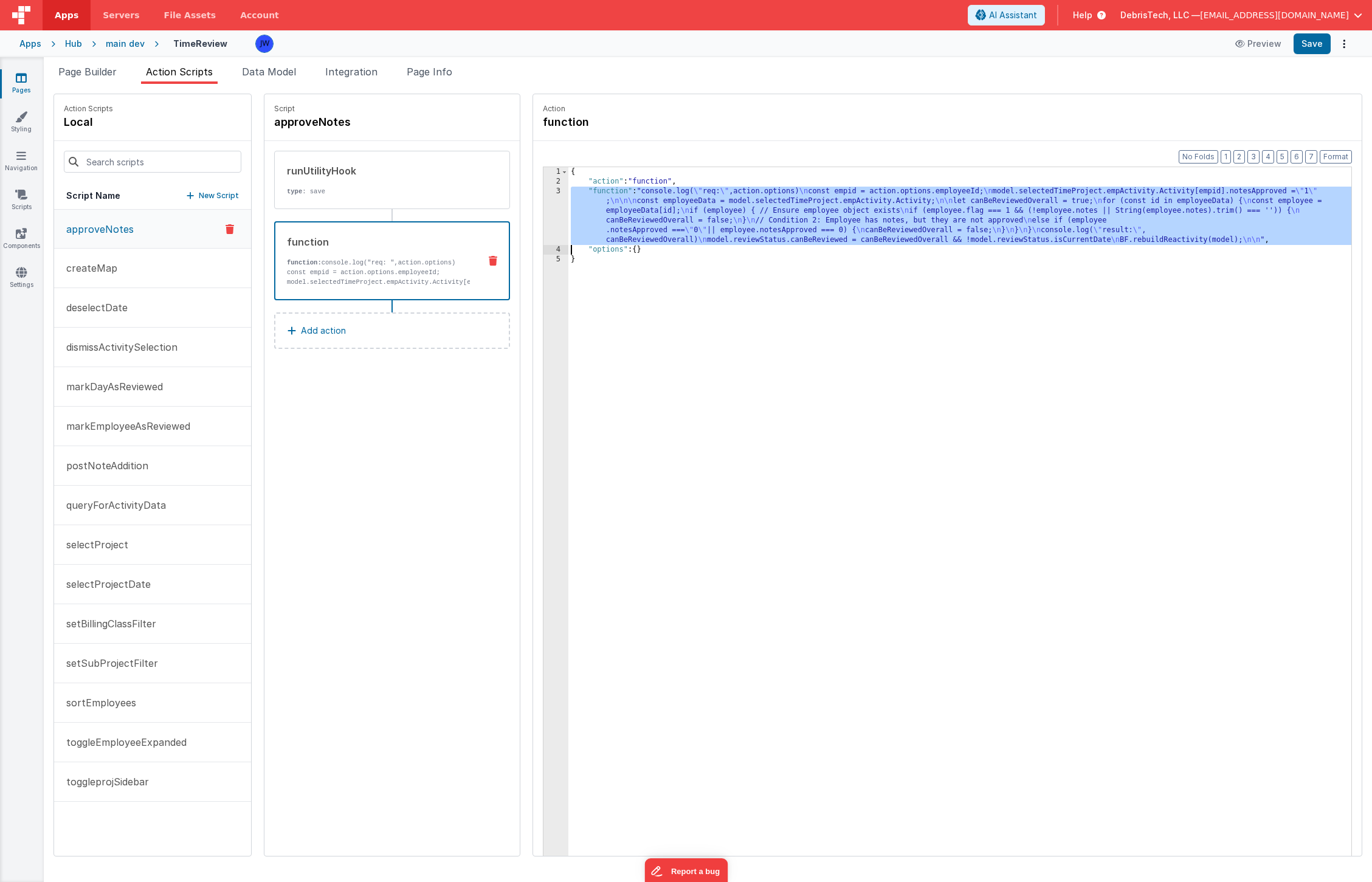
click at [544, 203] on div "3" at bounding box center [556, 216] width 25 height 59
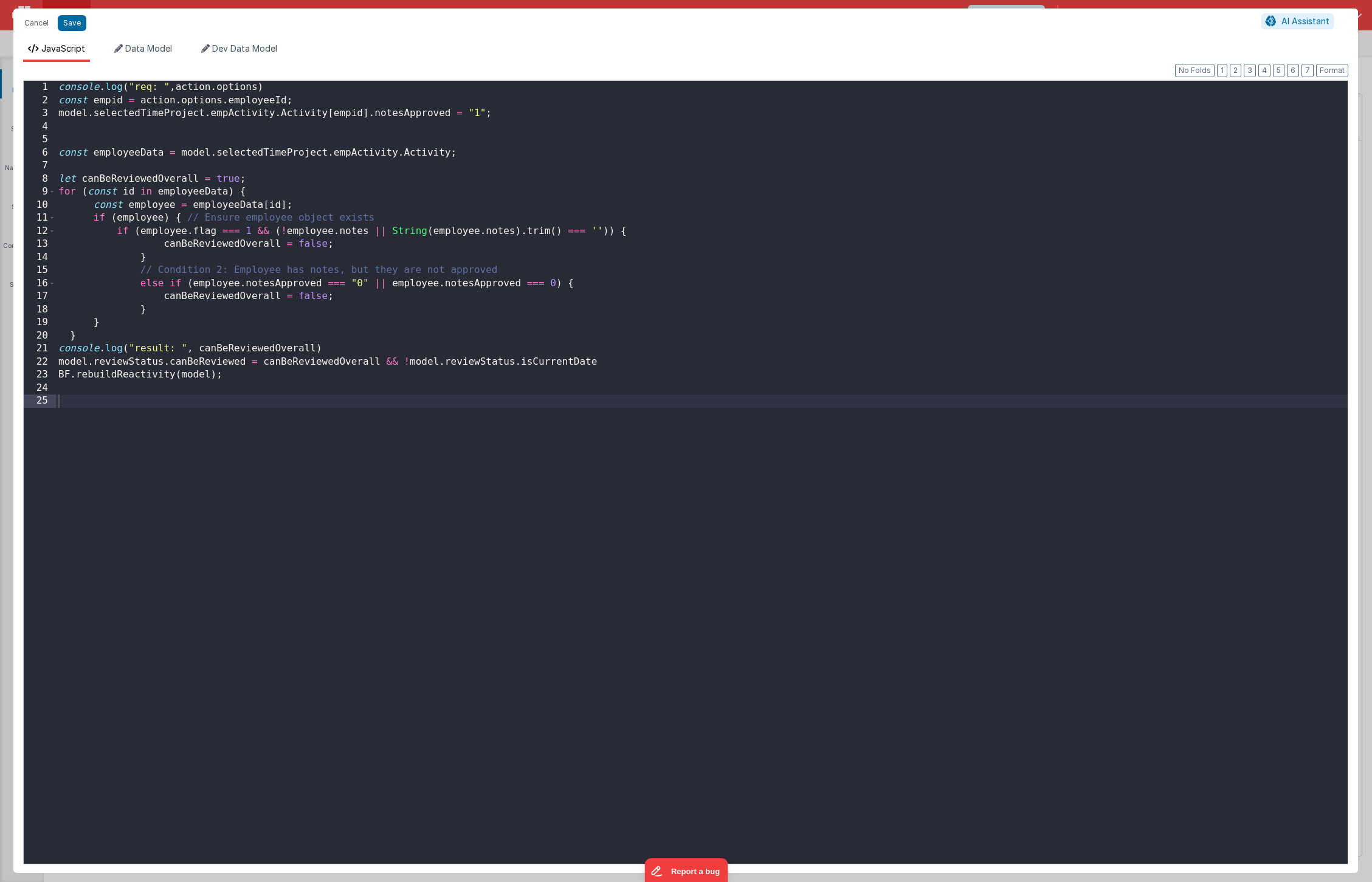
click at [509, 290] on div "console . log ( "req: " , action . options ) const empid = action . options . e…" at bounding box center [702, 485] width 1292 height 809
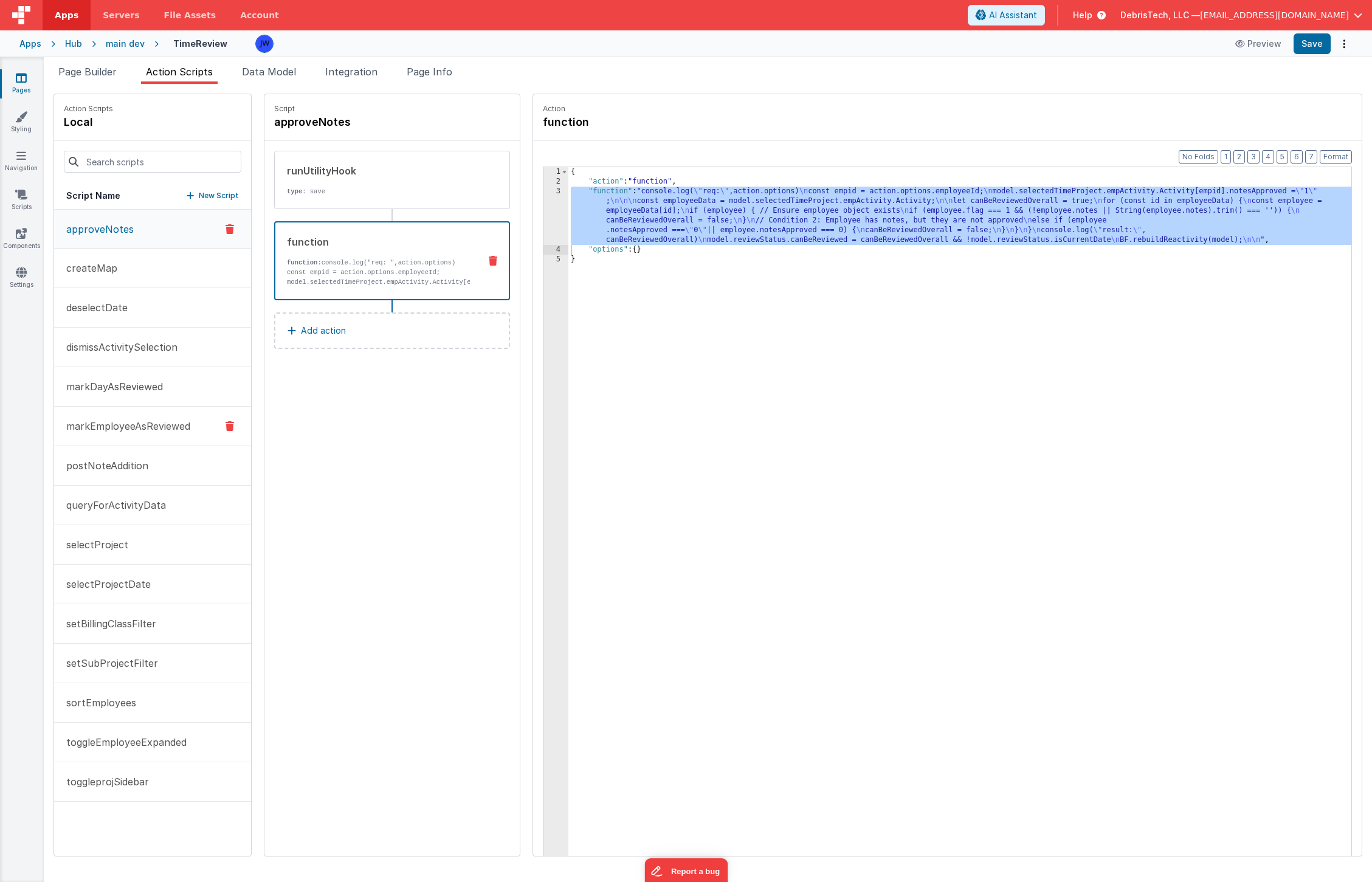
click at [120, 419] on p "markEmployeeAsReviewed" at bounding box center [124, 426] width 131 height 14
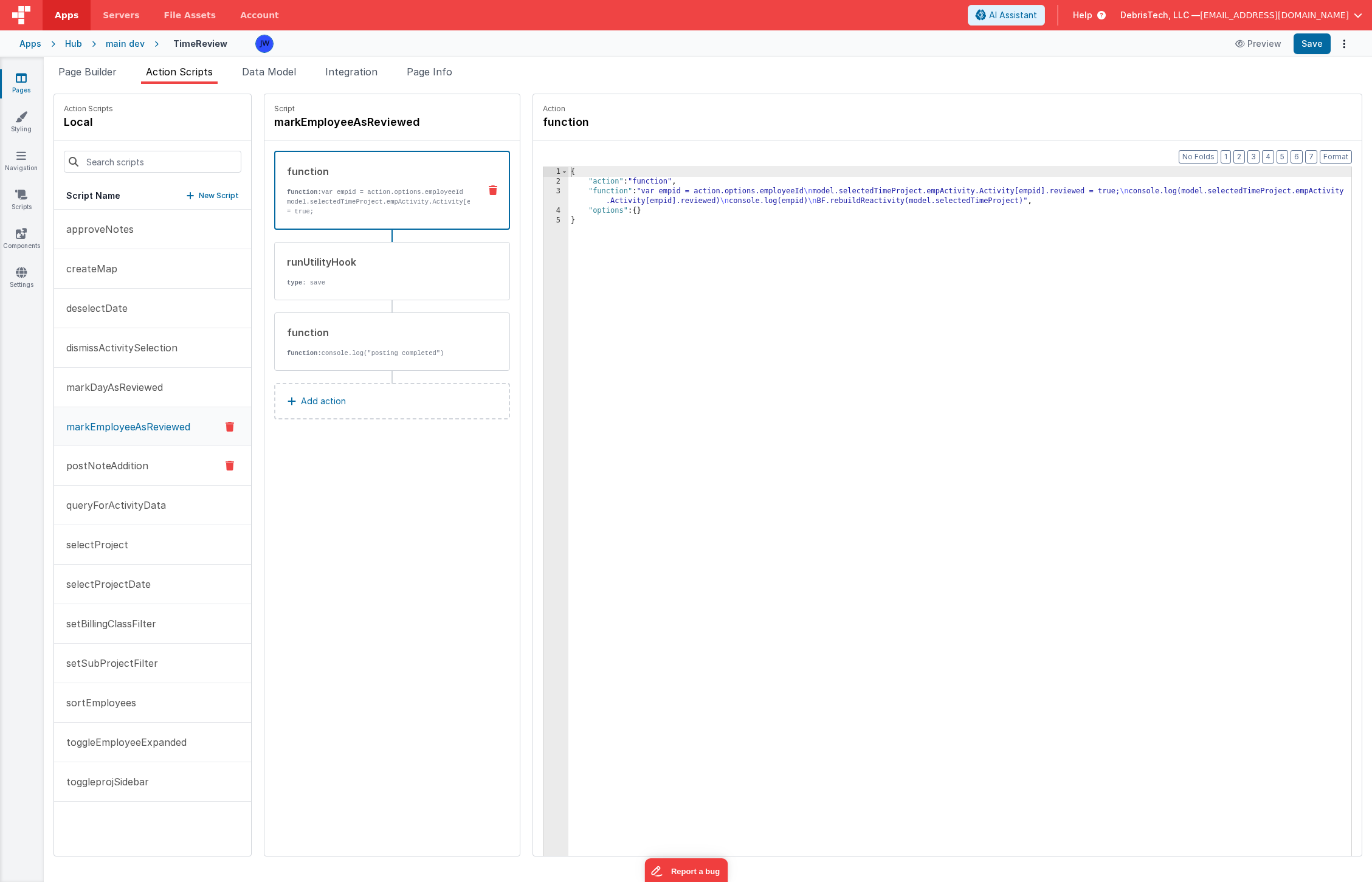
click at [128, 464] on p "postNoteAddition" at bounding box center [103, 465] width 90 height 14
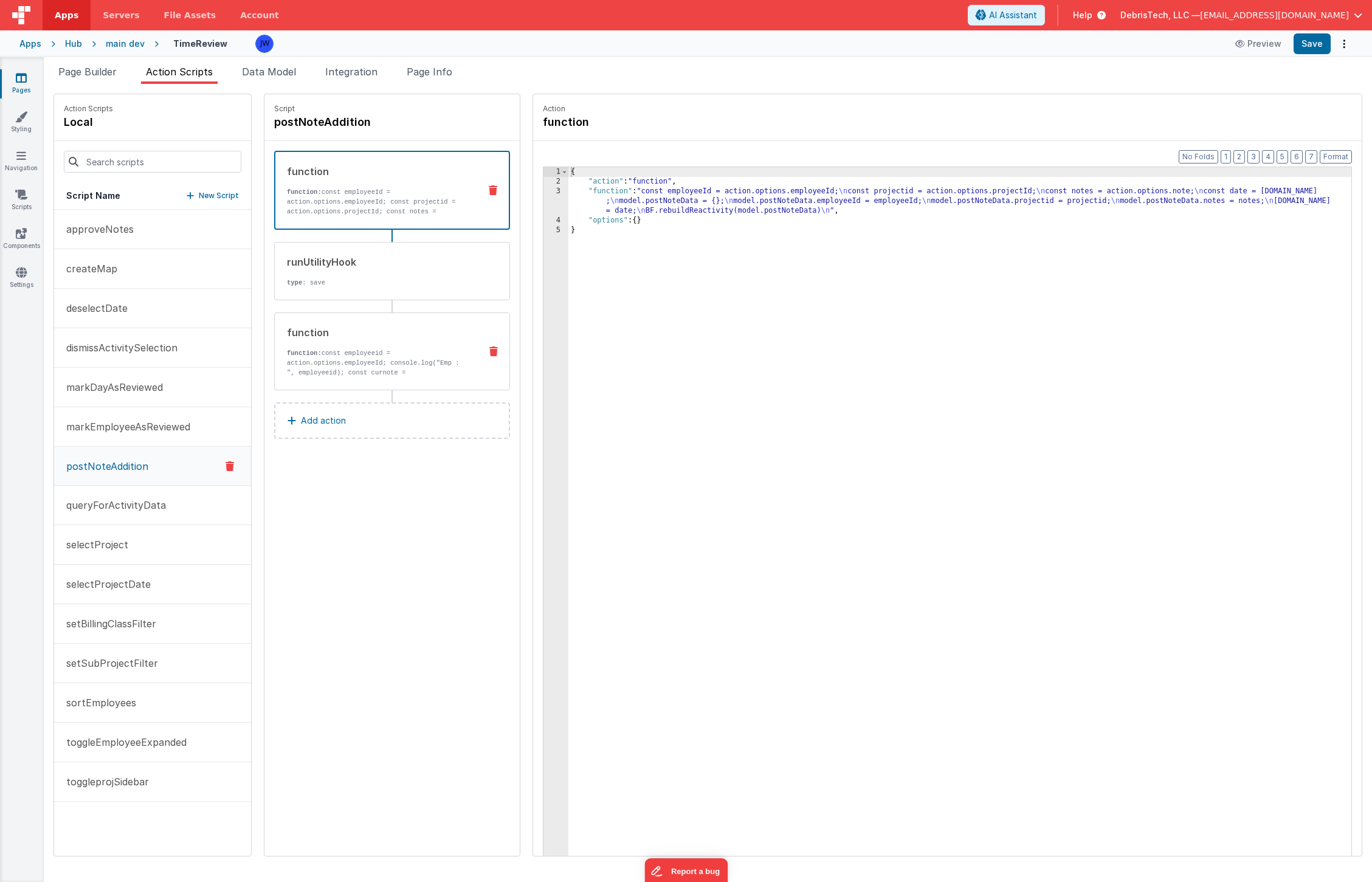
click at [381, 351] on p "function: const employeeid = action.options.employeeId; console.log("Emp : ", e…" at bounding box center [378, 382] width 183 height 68
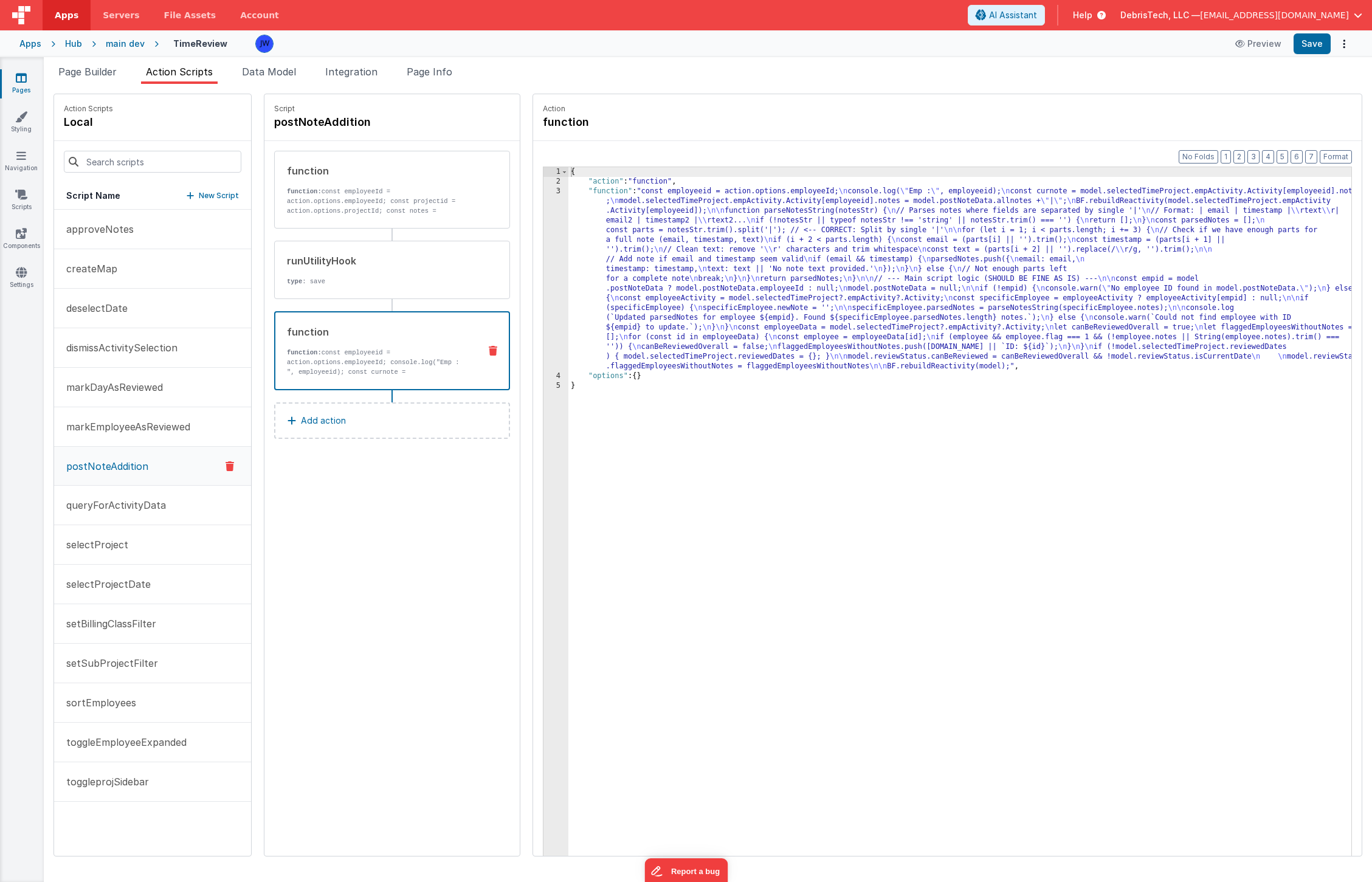
click at [712, 290] on div "{ "action" : "function" , "function" : "const employeeid = action.options.emplo…" at bounding box center [971, 541] width 806 height 746
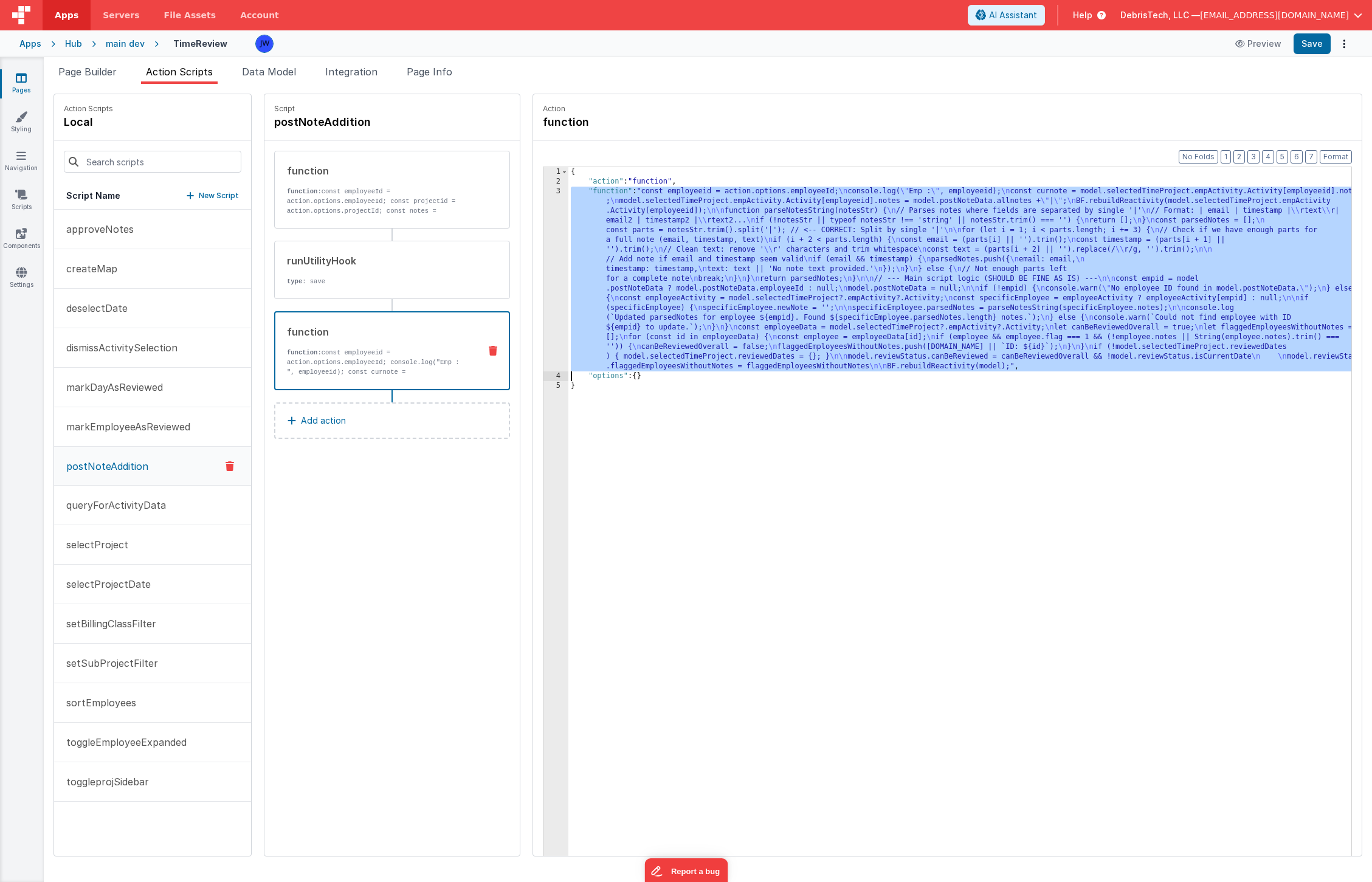
click at [544, 224] on div "3" at bounding box center [556, 279] width 25 height 185
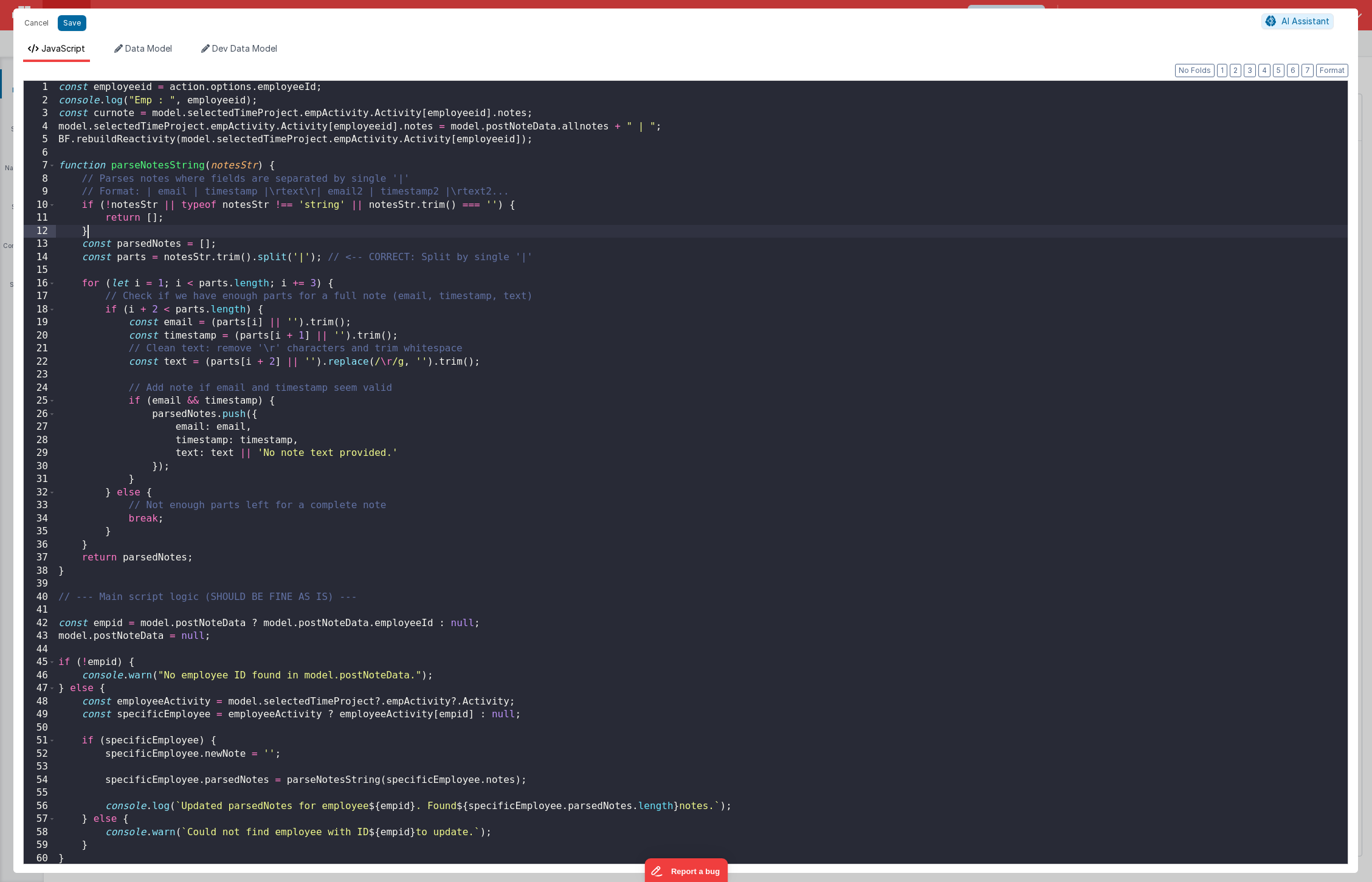
click at [521, 228] on div "const employeeid = action . options . employeeId ; console . log ( "Emp : " , e…" at bounding box center [702, 485] width 1292 height 809
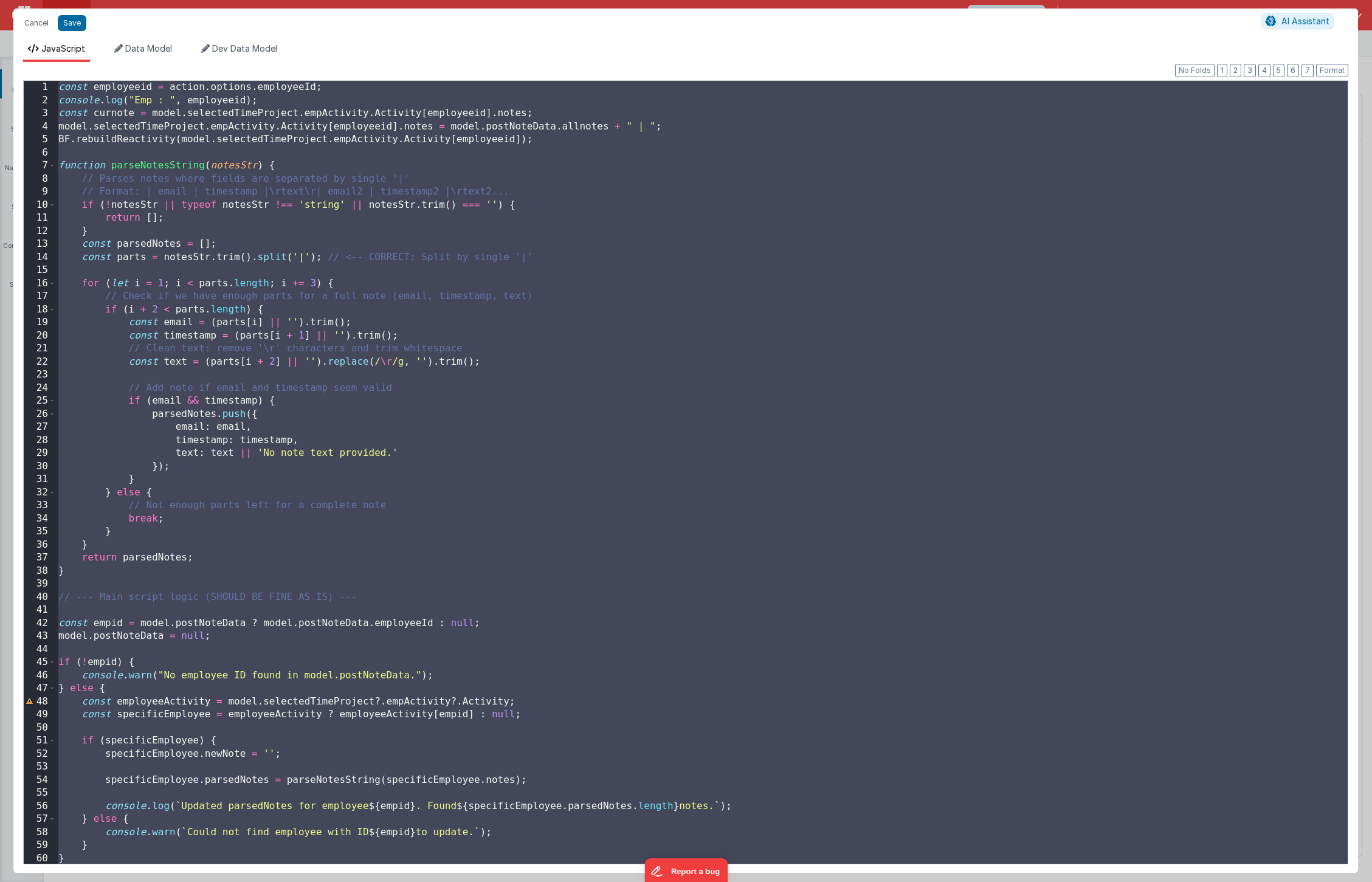
click at [217, 175] on div "const employeeid = action . options . employeeId ; console . log ( "Emp : " , e…" at bounding box center [702, 485] width 1292 height 809
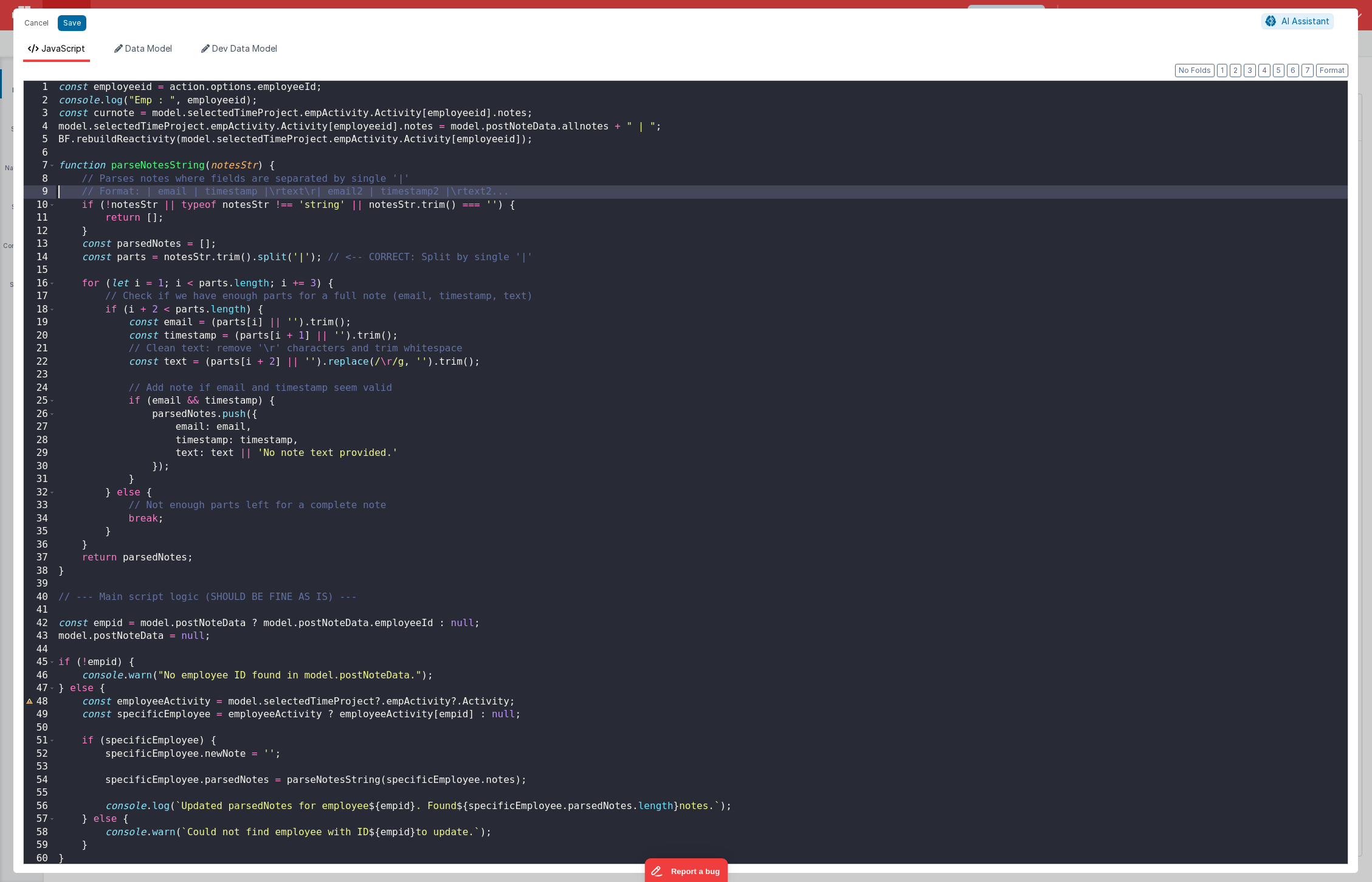
click at [41, 199] on div "10" at bounding box center [39, 206] width 33 height 13
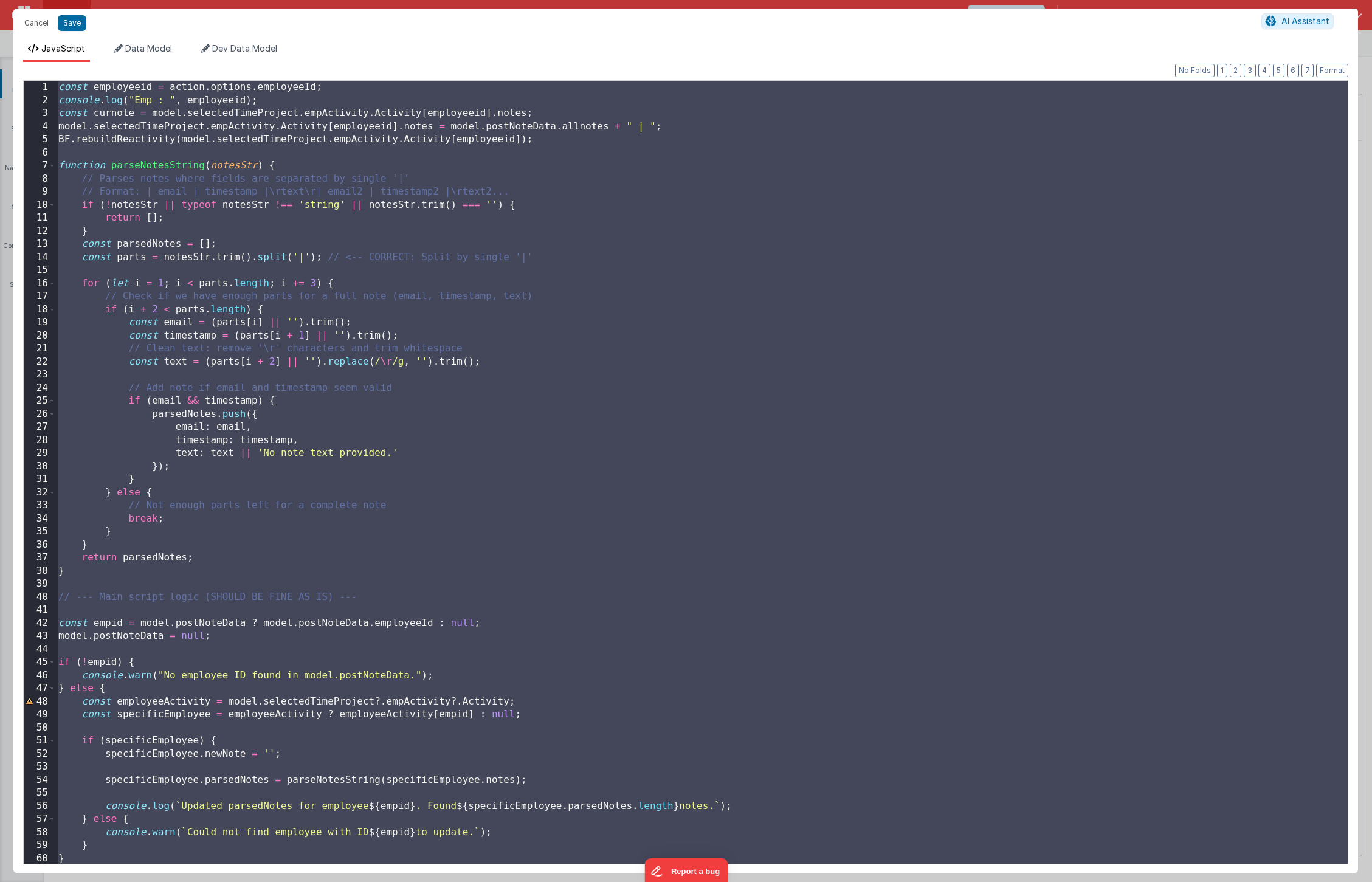
click at [95, 160] on div "const employeeid = action . options . employeeId ; console . log ( "Emp : " , e…" at bounding box center [702, 485] width 1292 height 809
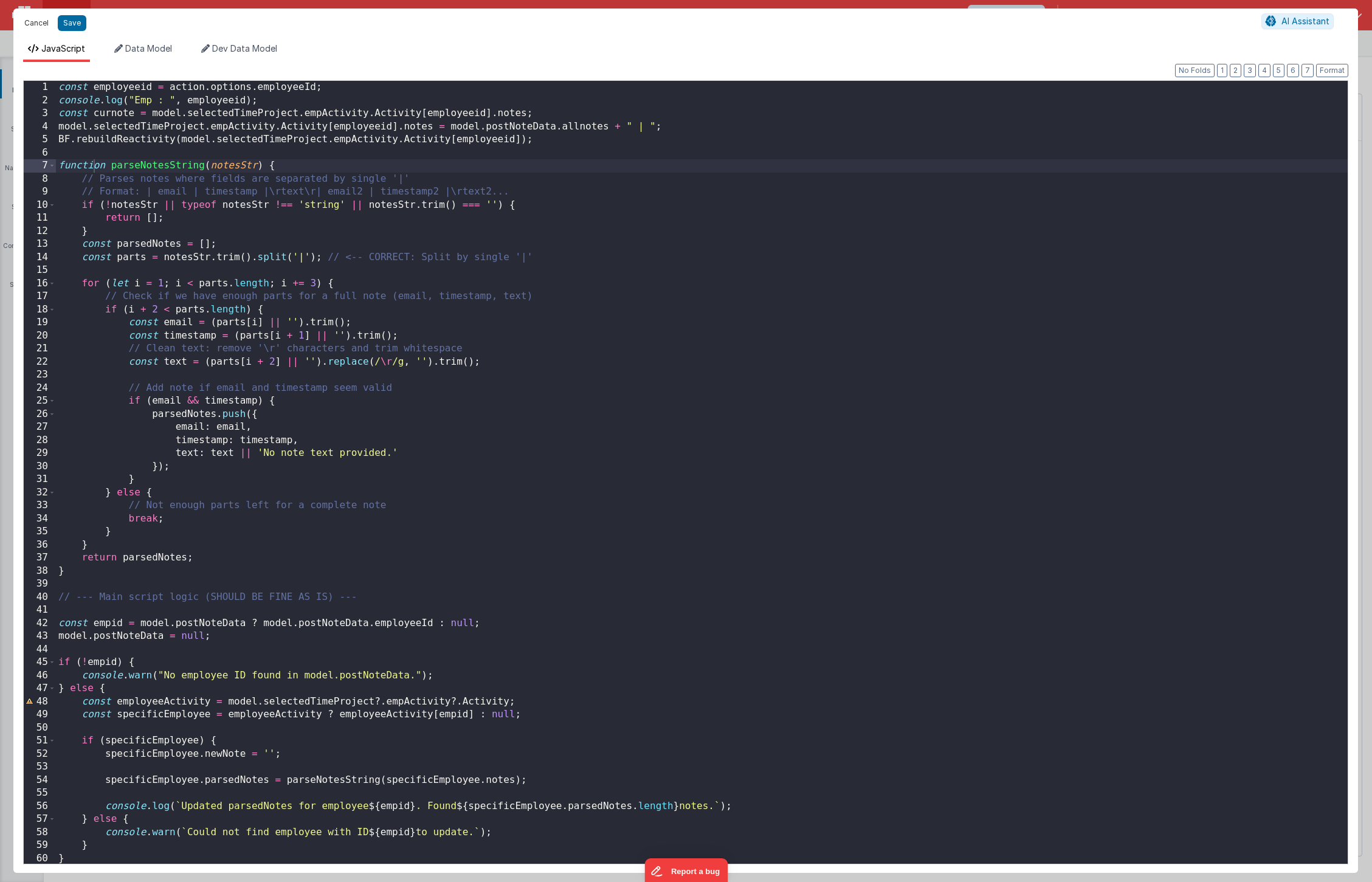
click at [36, 21] on button "Cancel" at bounding box center [37, 23] width 37 height 17
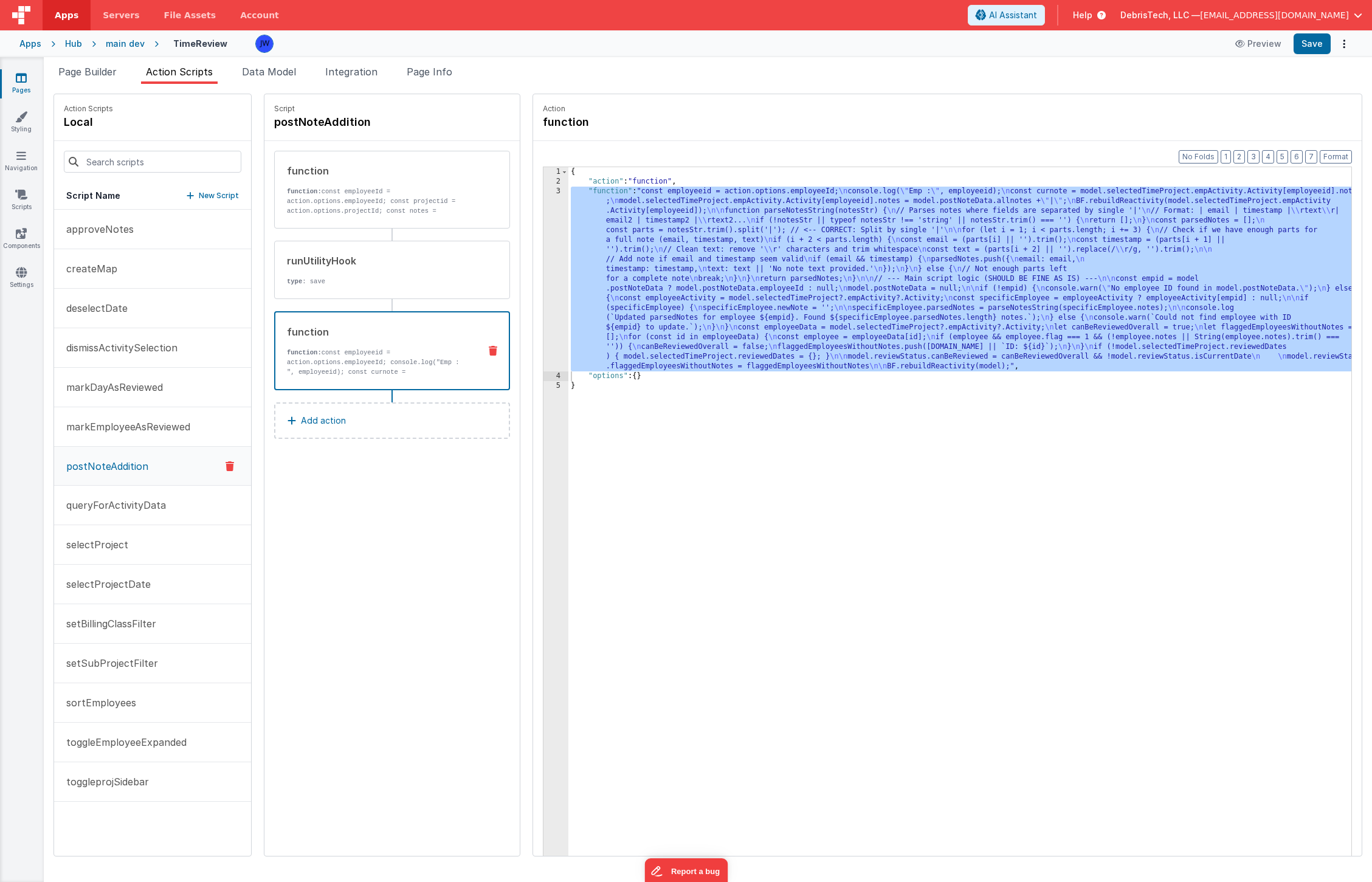
click at [627, 299] on div "{ "action" : "function" , "function" : "const employeeid = action.options.emplo…" at bounding box center [971, 541] width 806 height 746
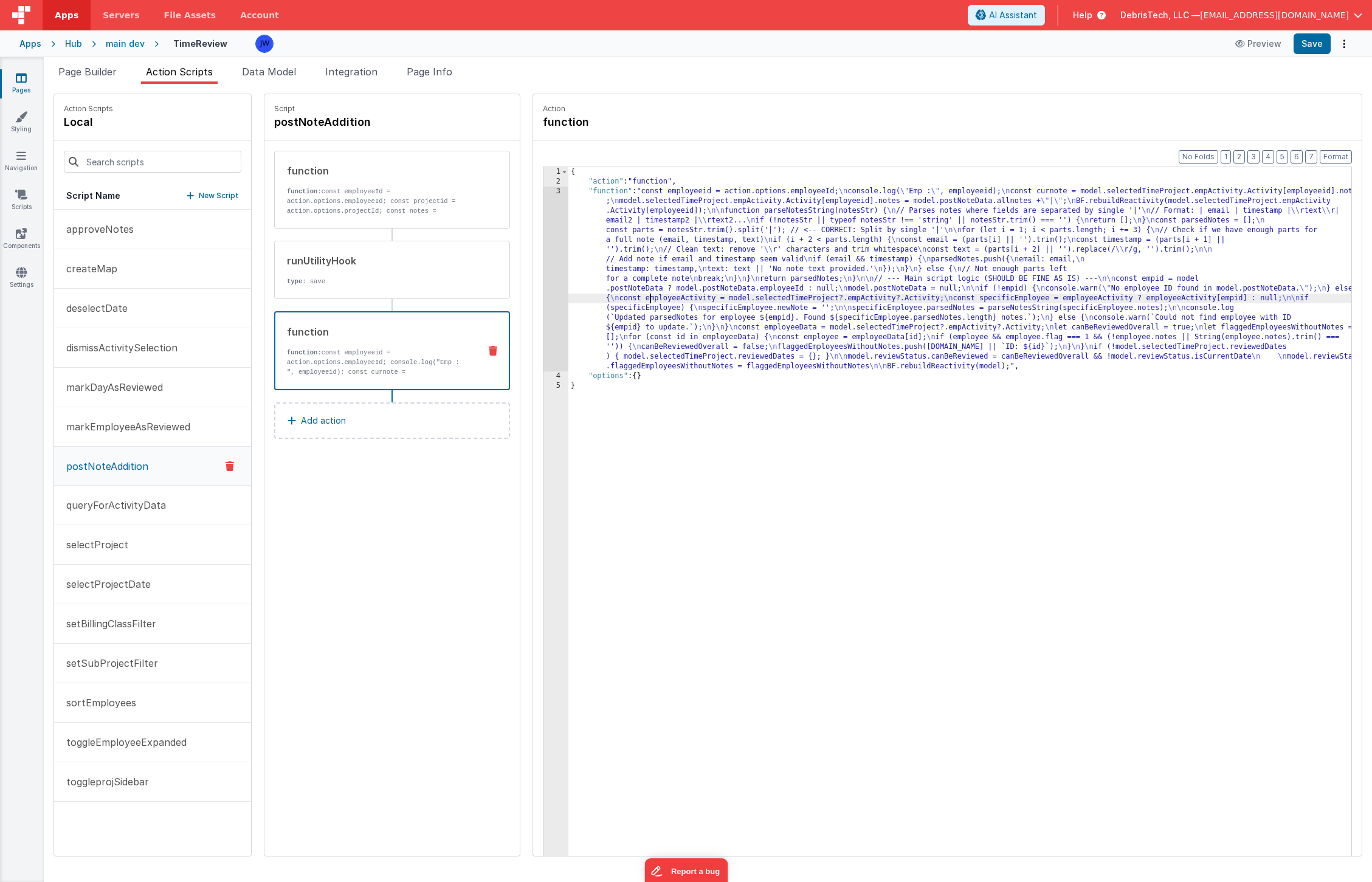
click at [595, 333] on div "{ "action" : "function" , "function" : "const employeeid = action.options.emplo…" at bounding box center [971, 541] width 806 height 746
click at [544, 303] on div "3" at bounding box center [556, 279] width 25 height 185
click at [26, 46] on div "Apps" at bounding box center [30, 44] width 22 height 13
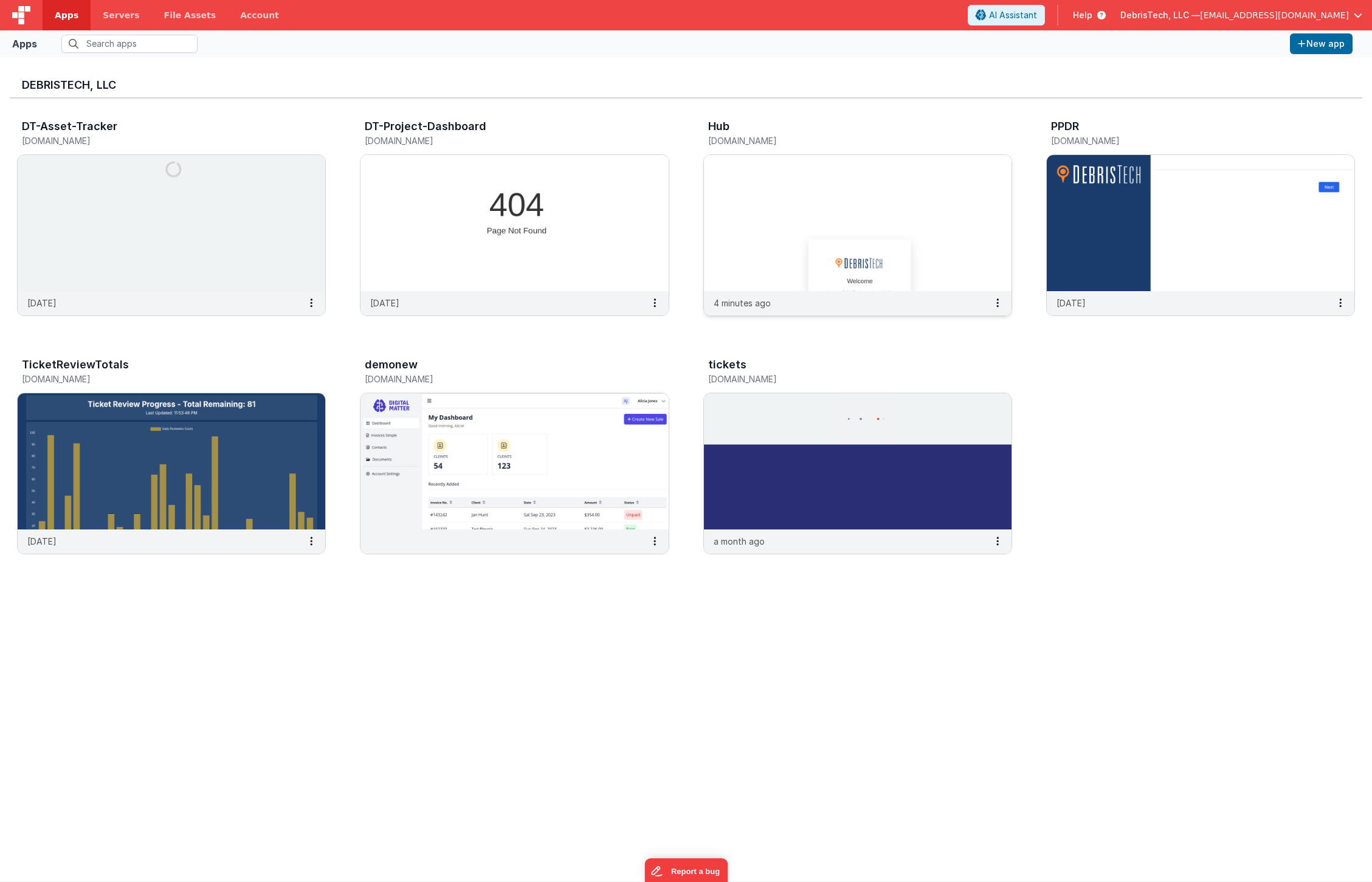
click at [876, 204] on img at bounding box center [858, 223] width 308 height 136
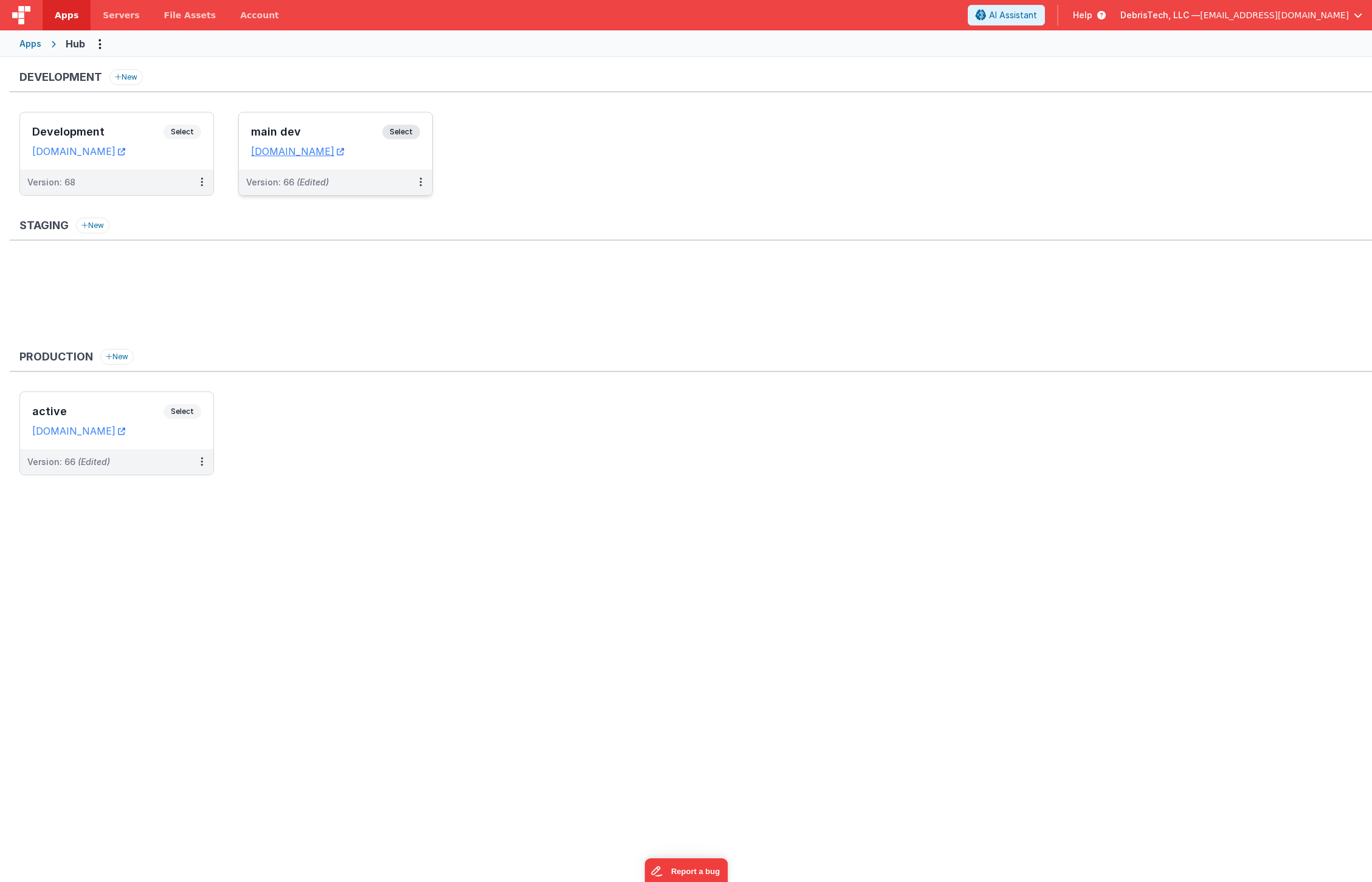
click at [299, 120] on div "main dev Select URLs [DOMAIN_NAME]" at bounding box center [335, 141] width 193 height 57
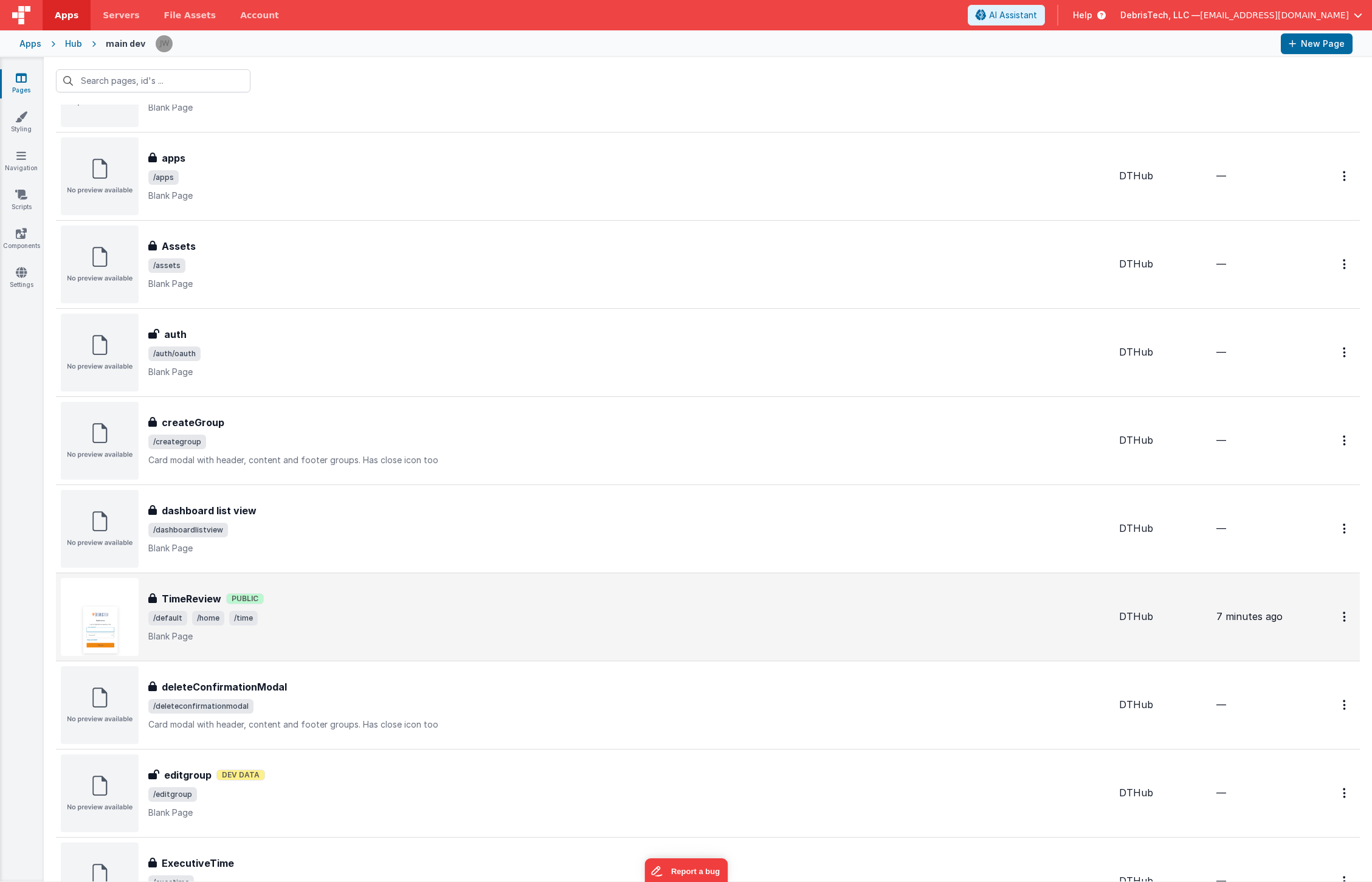
scroll to position [180, 0]
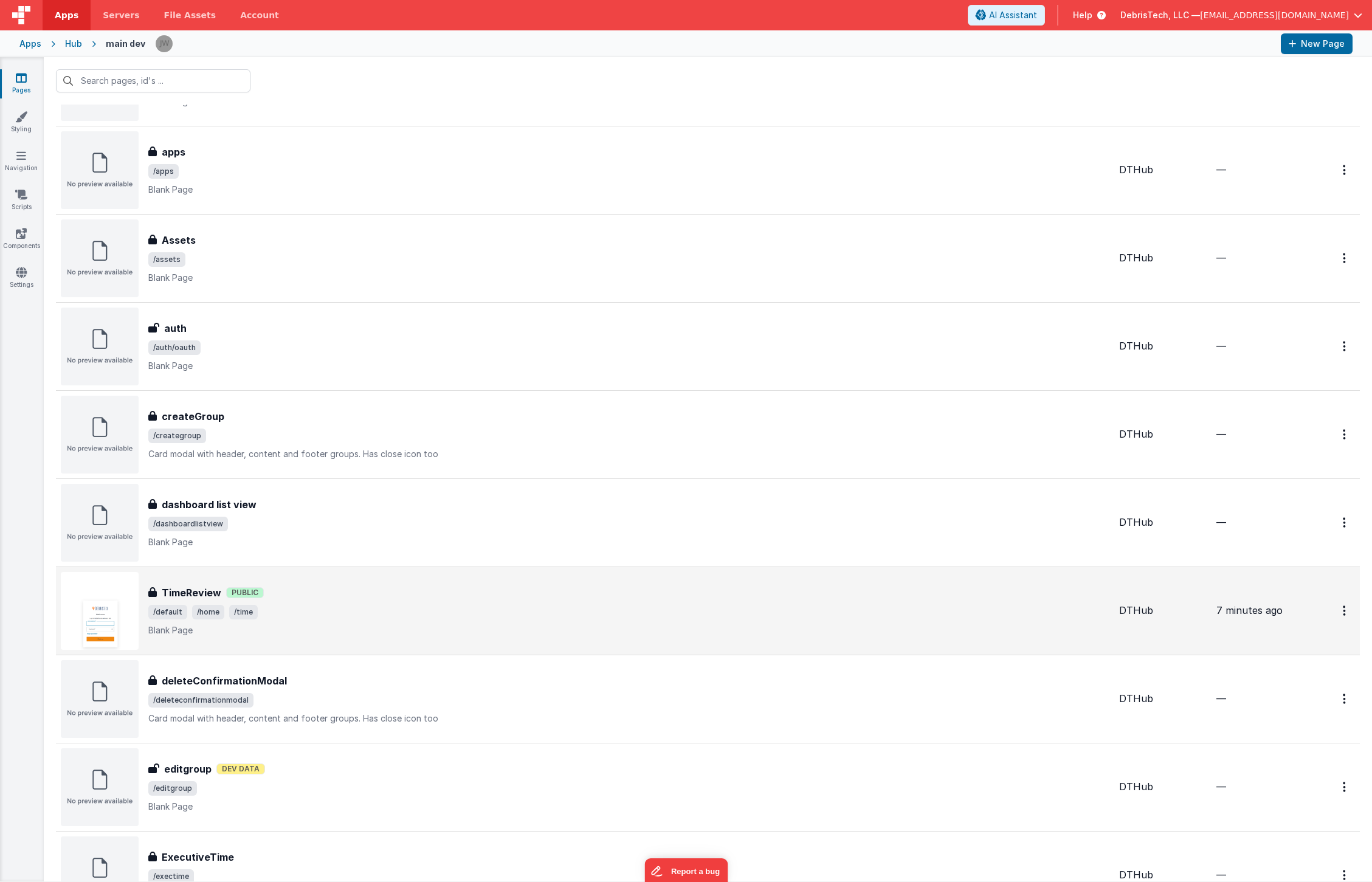
click at [225, 580] on div "TimeReview TimeReview Public /default /home /time Blank Page" at bounding box center [586, 611] width 1049 height 78
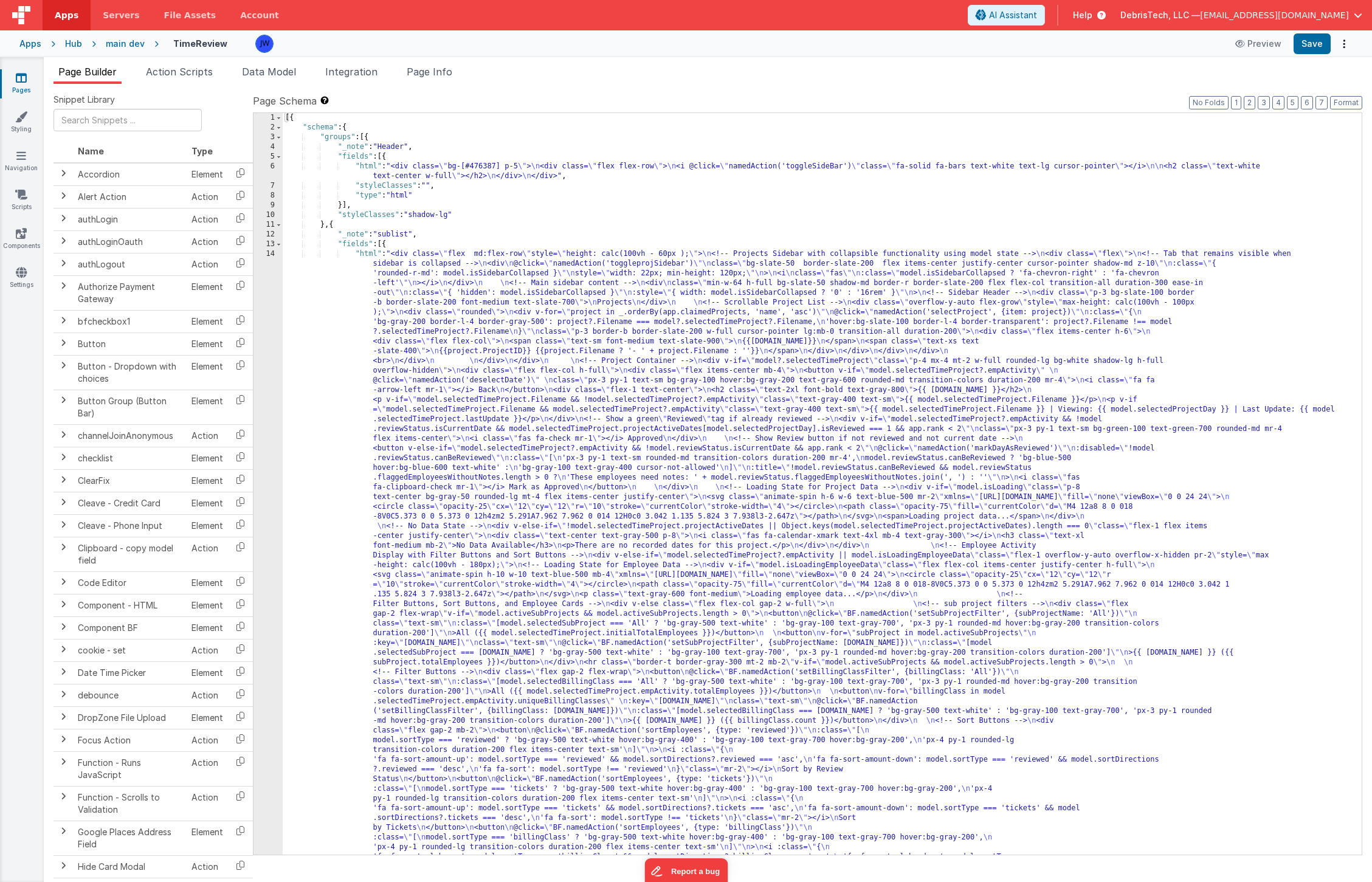
click at [189, 73] on span "Action Scripts" at bounding box center [179, 71] width 67 height 13
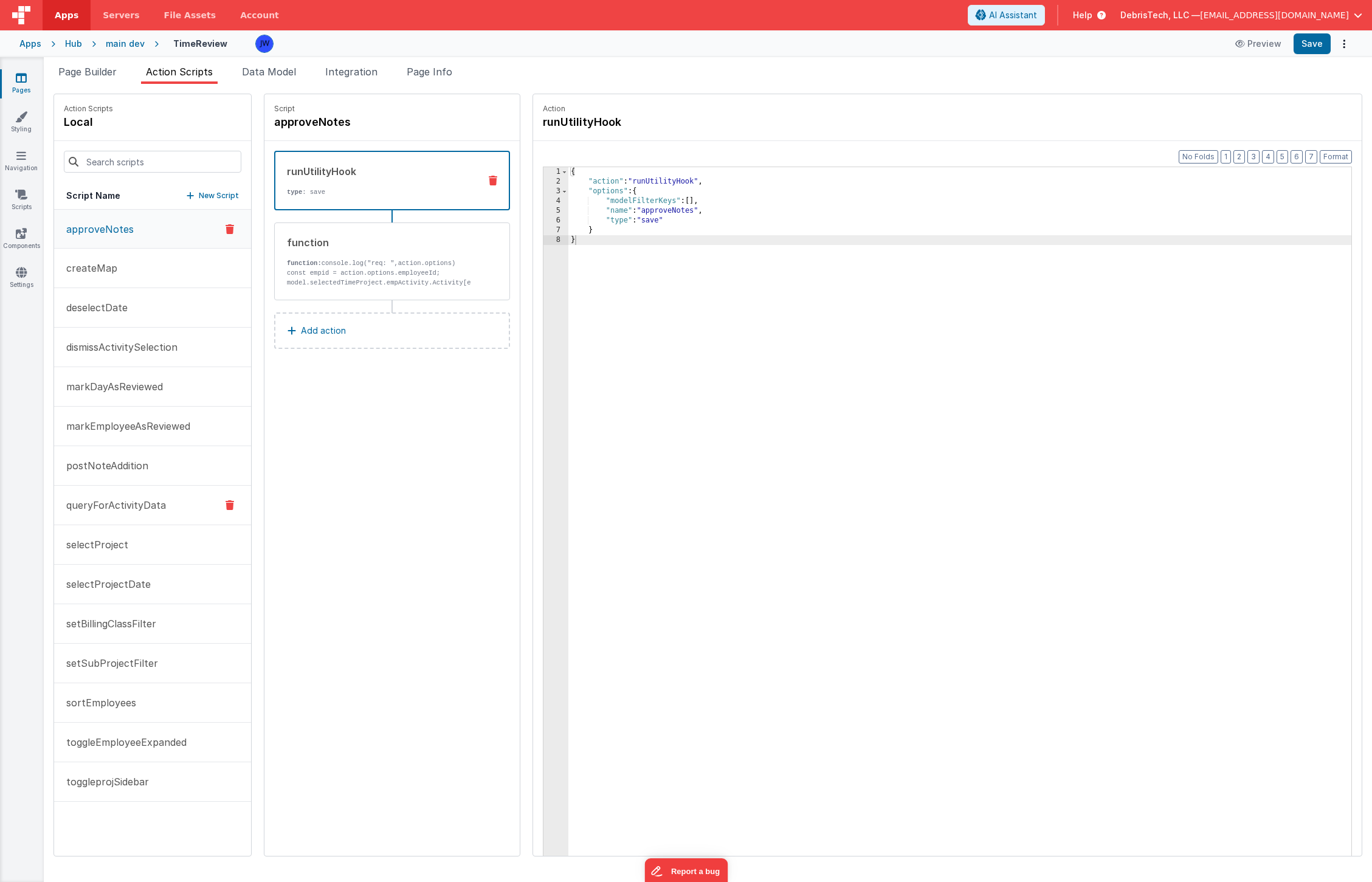
click at [117, 513] on button "queryForActivityData" at bounding box center [152, 505] width 197 height 39
click at [117, 477] on button "postNoteAddition" at bounding box center [152, 466] width 197 height 39
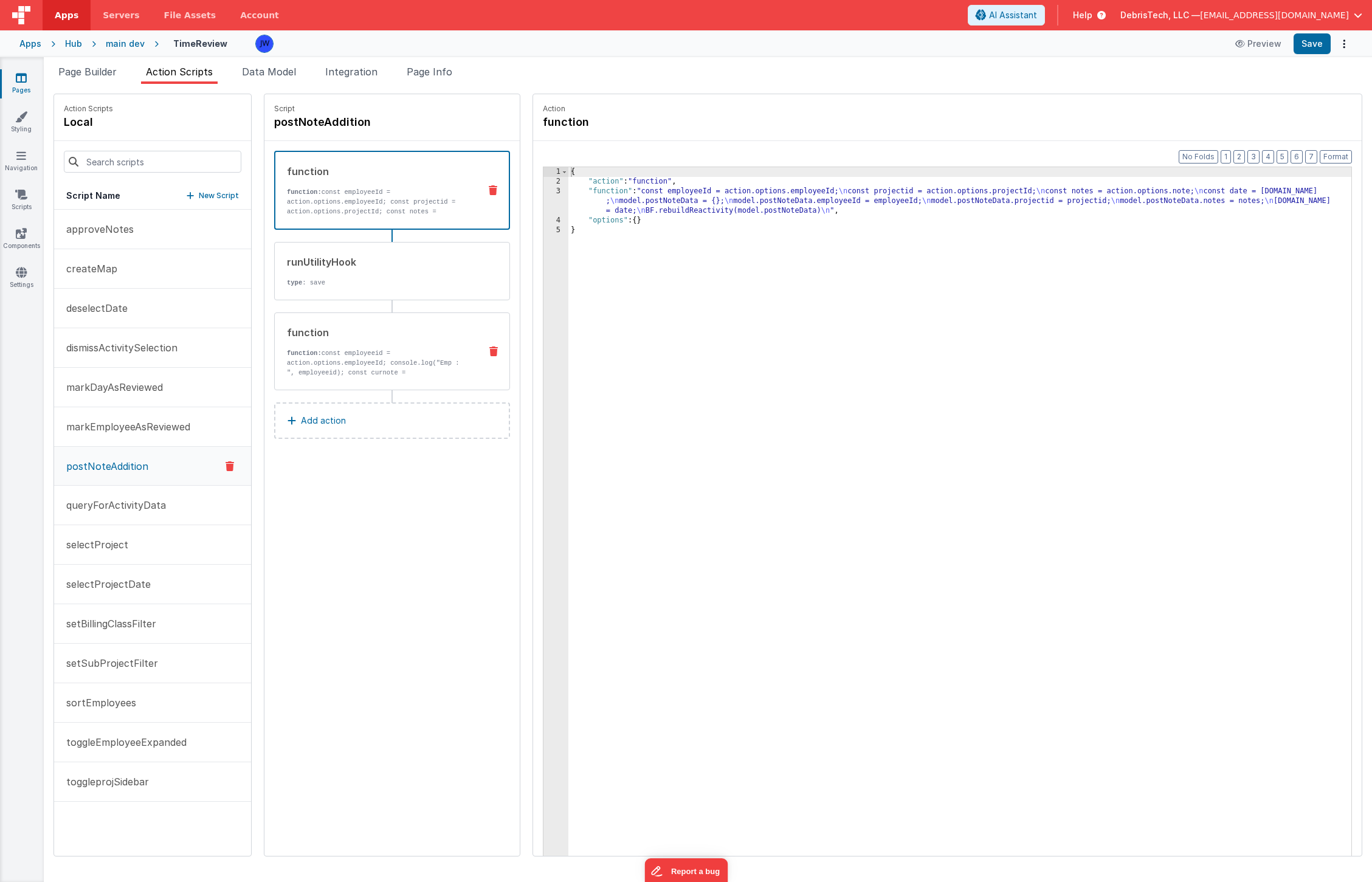
click at [337, 363] on p "function: const employeeid = action.options.employeeId; console.log("Emp : ", e…" at bounding box center [378, 382] width 183 height 68
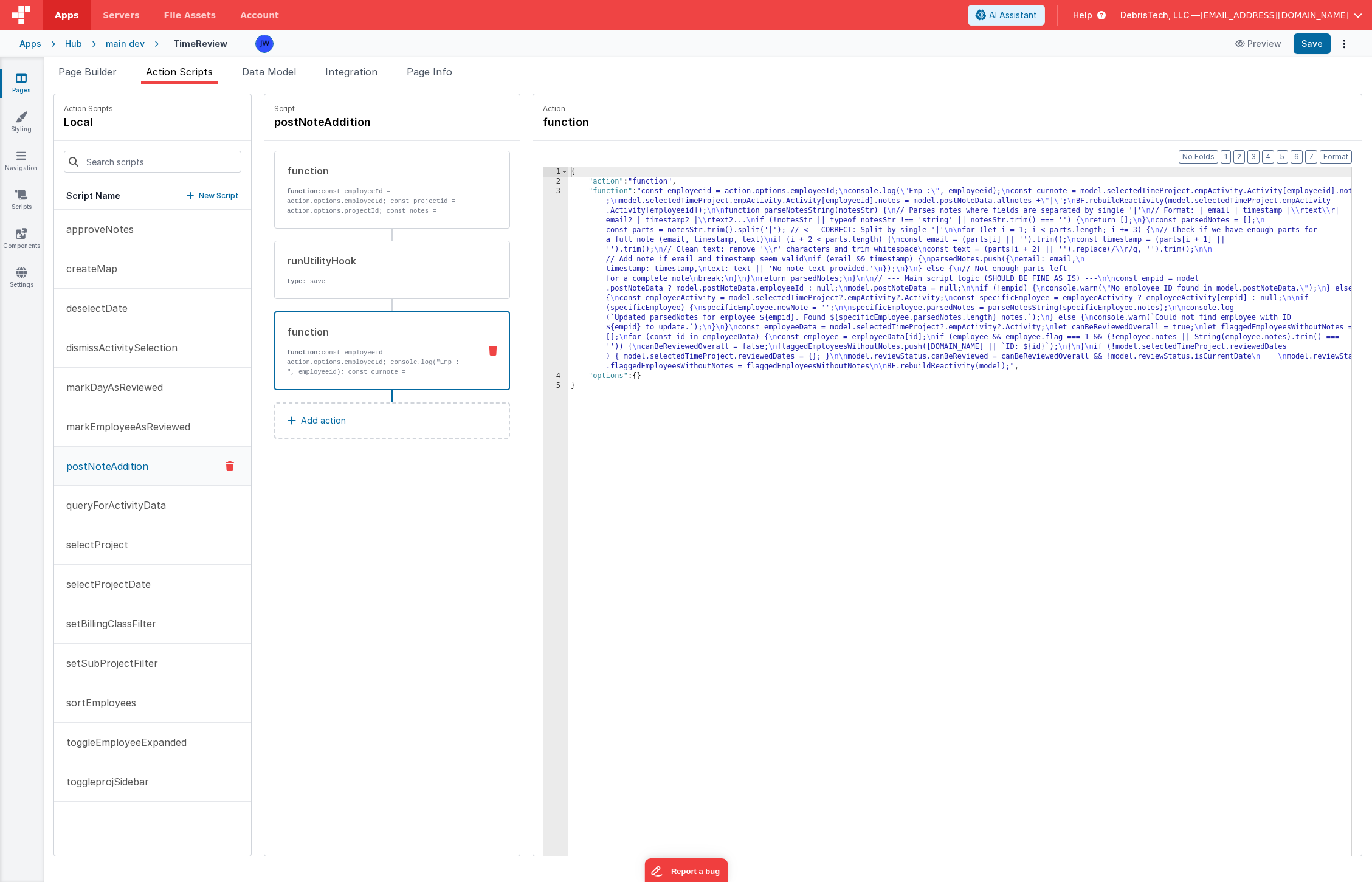
click at [679, 293] on div "{ "action" : "function" , "function" : "const employeeid = action.options.emplo…" at bounding box center [971, 541] width 806 height 746
click at [544, 205] on div "3" at bounding box center [556, 279] width 25 height 185
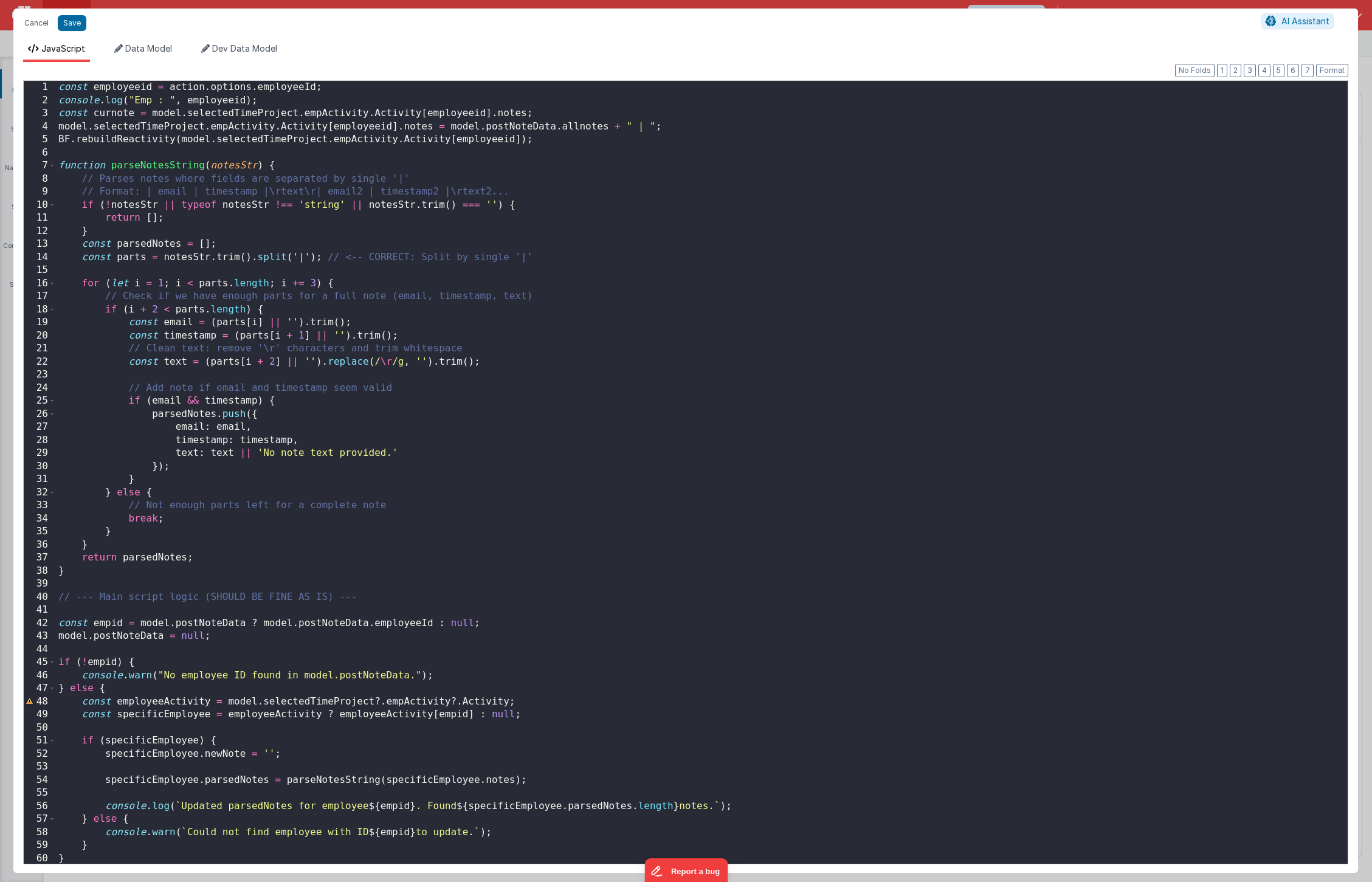
click at [68, 151] on div "const employeeid = action . options . employeeId ; console . log ( "Emp : " , e…" at bounding box center [702, 485] width 1292 height 809
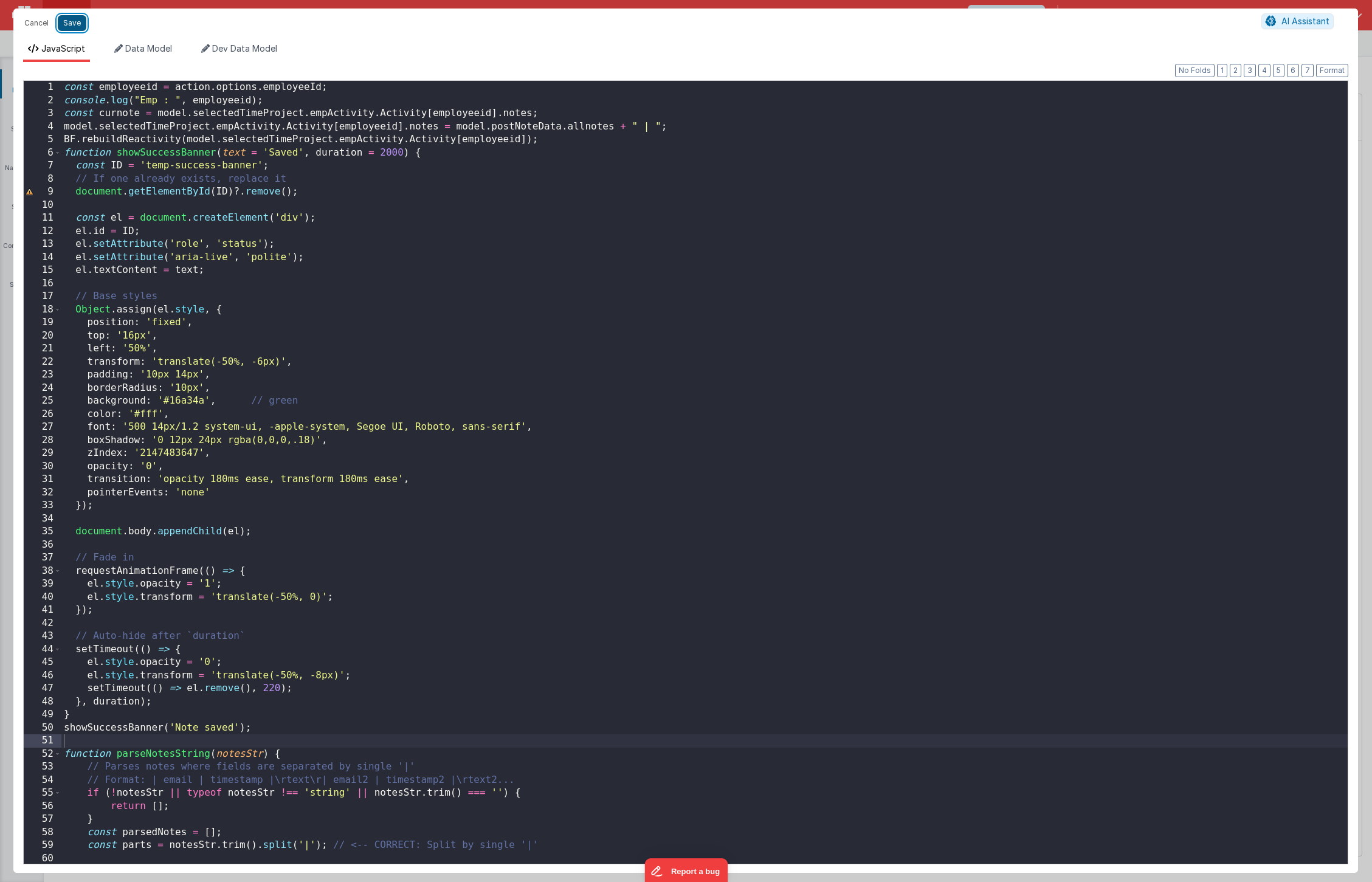
click at [66, 23] on button "Save" at bounding box center [72, 23] width 28 height 16
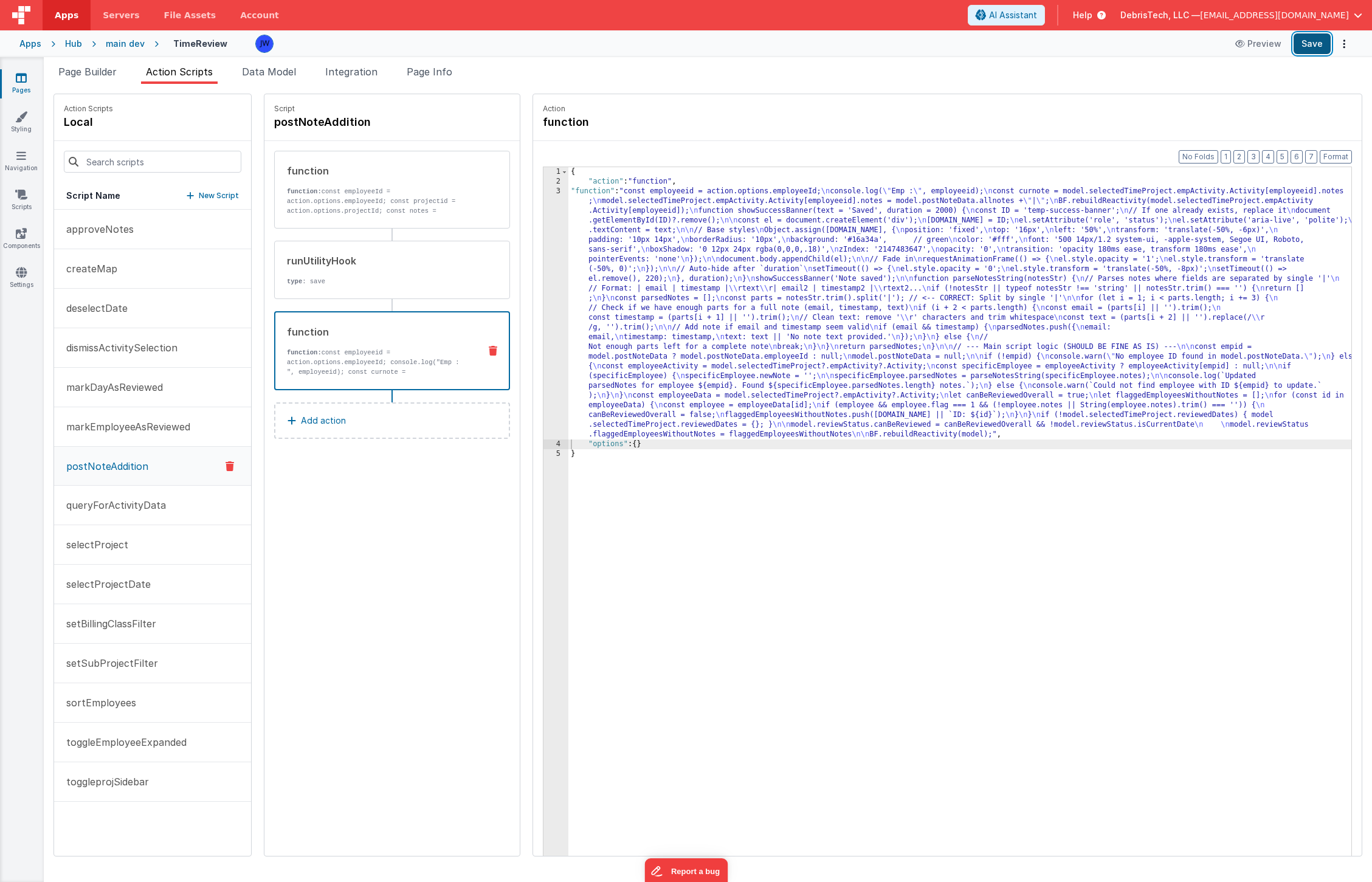
click at [1311, 46] on button "Save" at bounding box center [1312, 44] width 37 height 21
click at [19, 270] on icon at bounding box center [21, 272] width 11 height 13
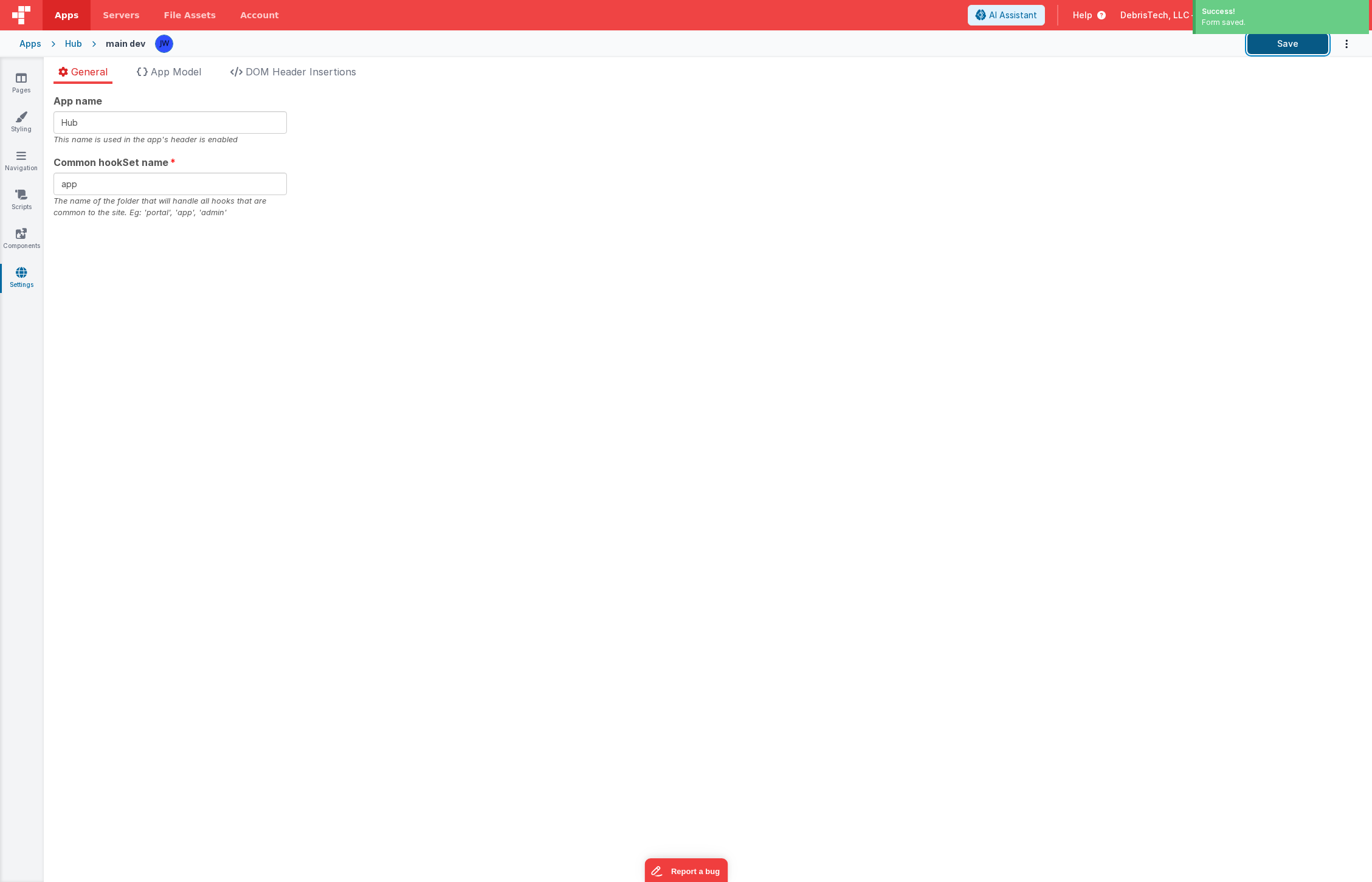
click at [1313, 46] on button "Save" at bounding box center [1288, 44] width 81 height 21
click at [860, 182] on div "App name Hub This name is used in the app's header is enabled Common hookSet na…" at bounding box center [708, 156] width 1309 height 126
click at [658, 180] on div "App name Hub This name is used in the app's header is enabled Common hookSet na…" at bounding box center [708, 156] width 1309 height 126
click at [24, 84] on icon at bounding box center [21, 78] width 11 height 13
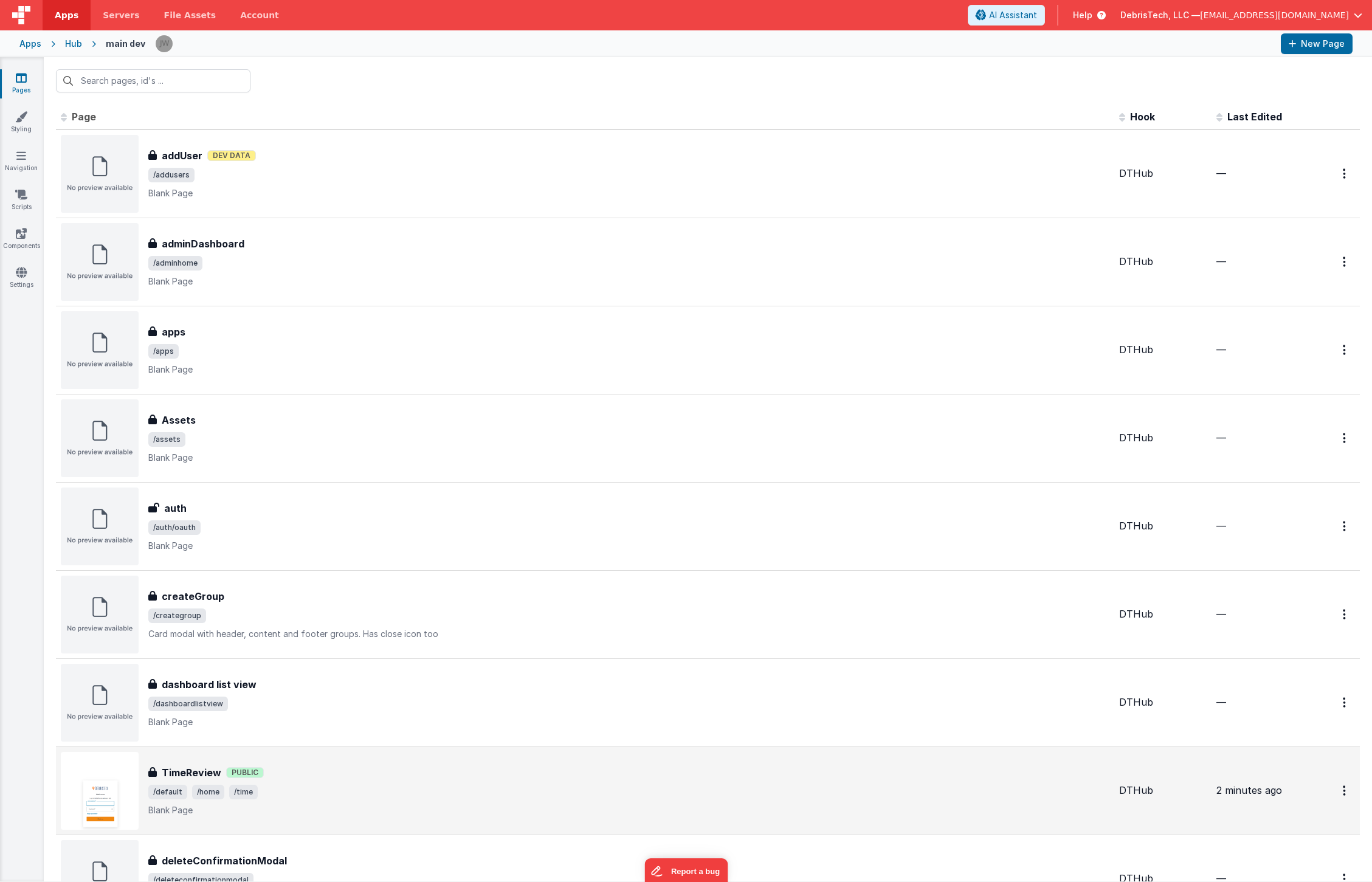
click at [315, 788] on span "/default /home /time" at bounding box center [628, 792] width 961 height 14
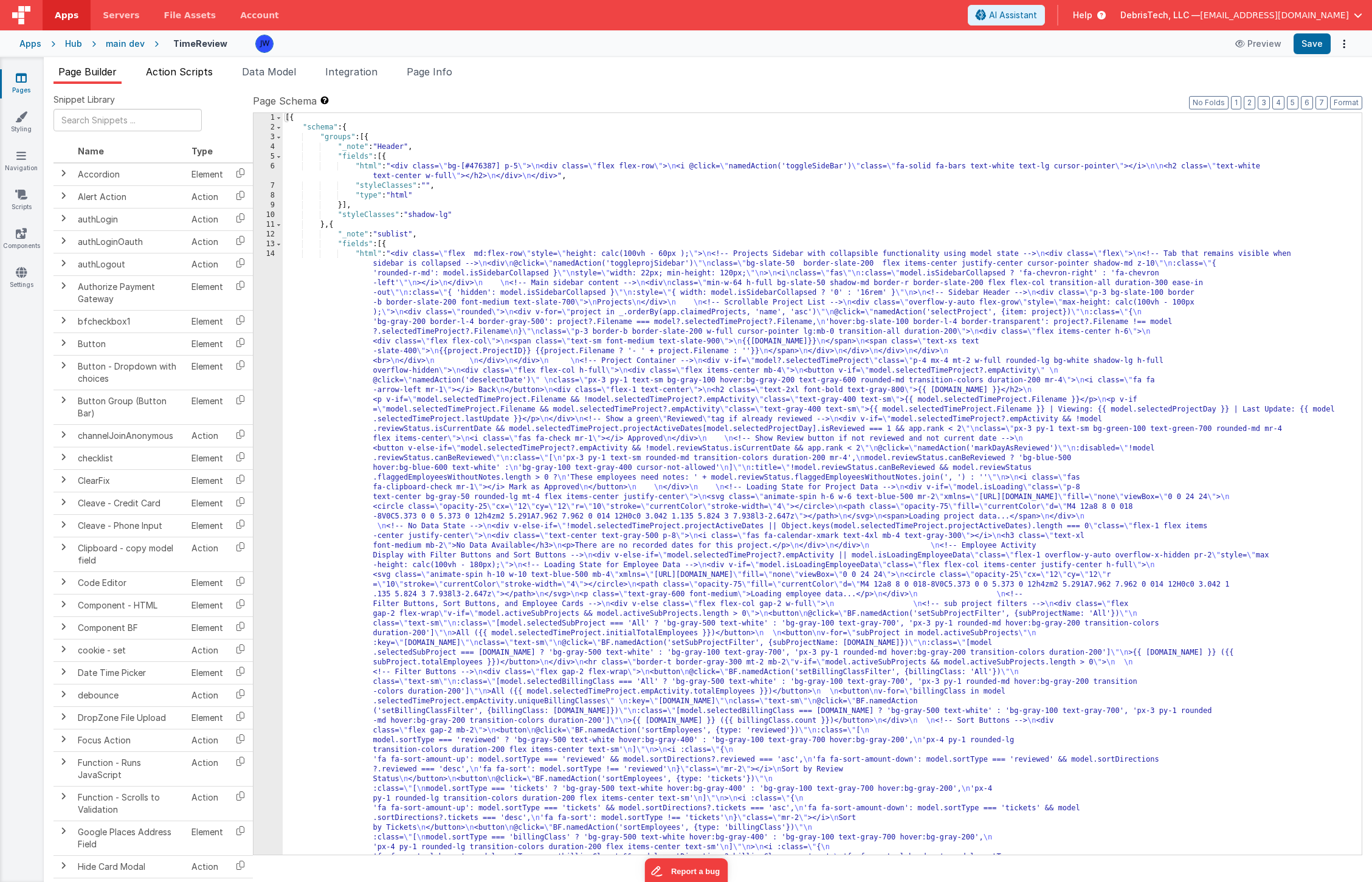
click at [184, 74] on span "Action Scripts" at bounding box center [179, 71] width 67 height 13
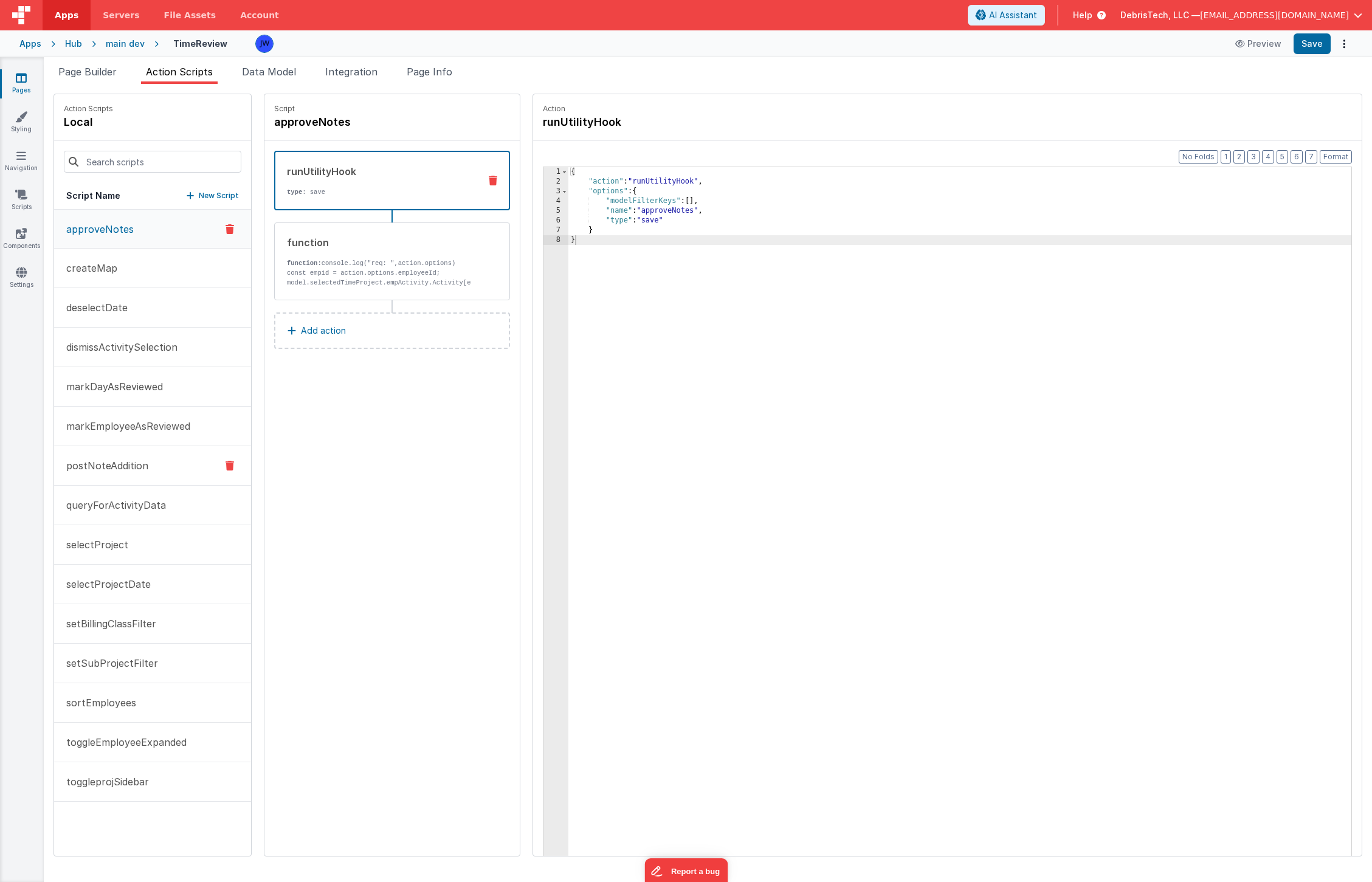
click at [125, 456] on button "postNoteAddition" at bounding box center [152, 465] width 197 height 39
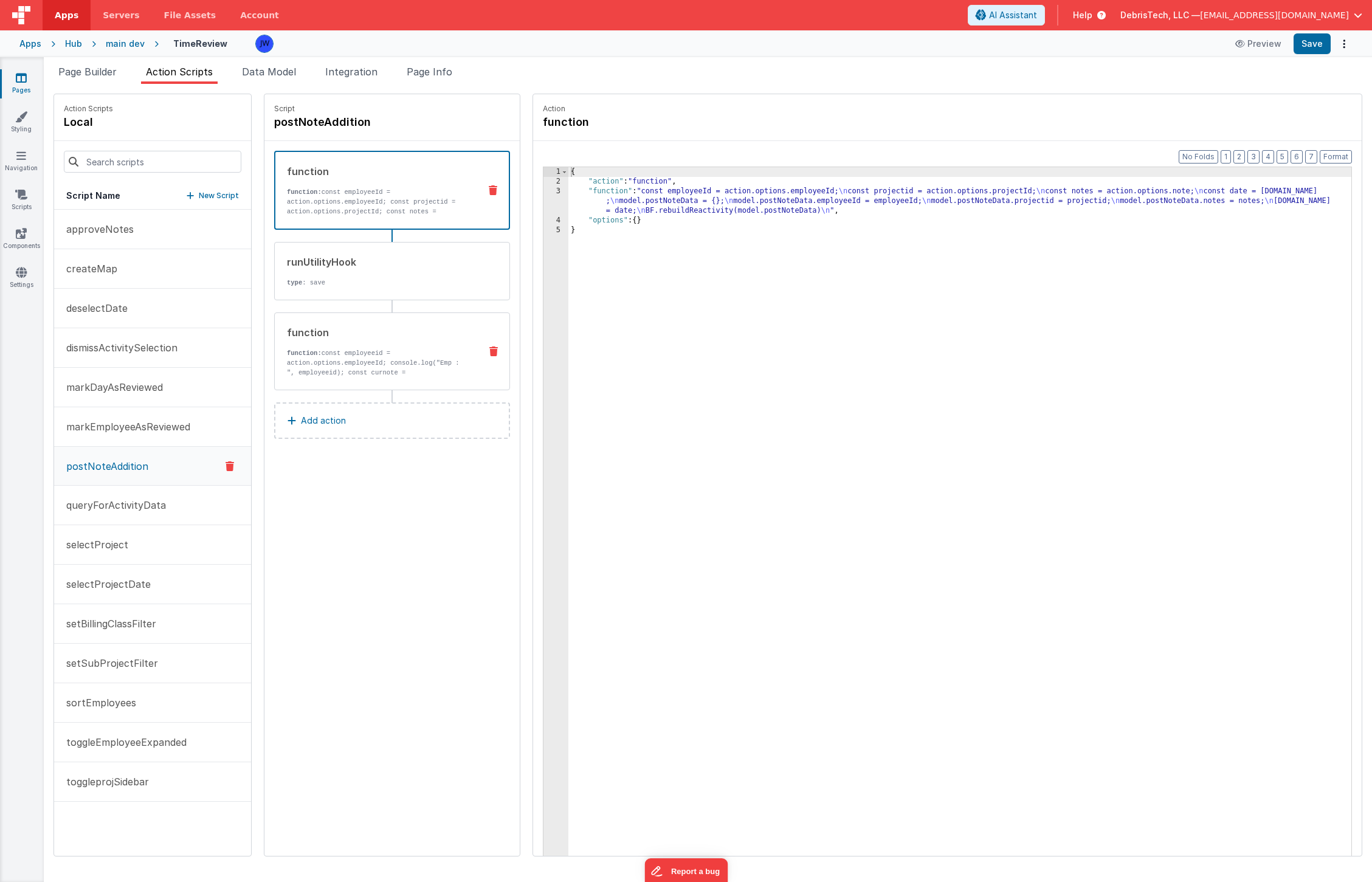
click at [274, 329] on div "function function: const employeeid = action.options.employeeId; console.log("E…" at bounding box center [372, 351] width 196 height 52
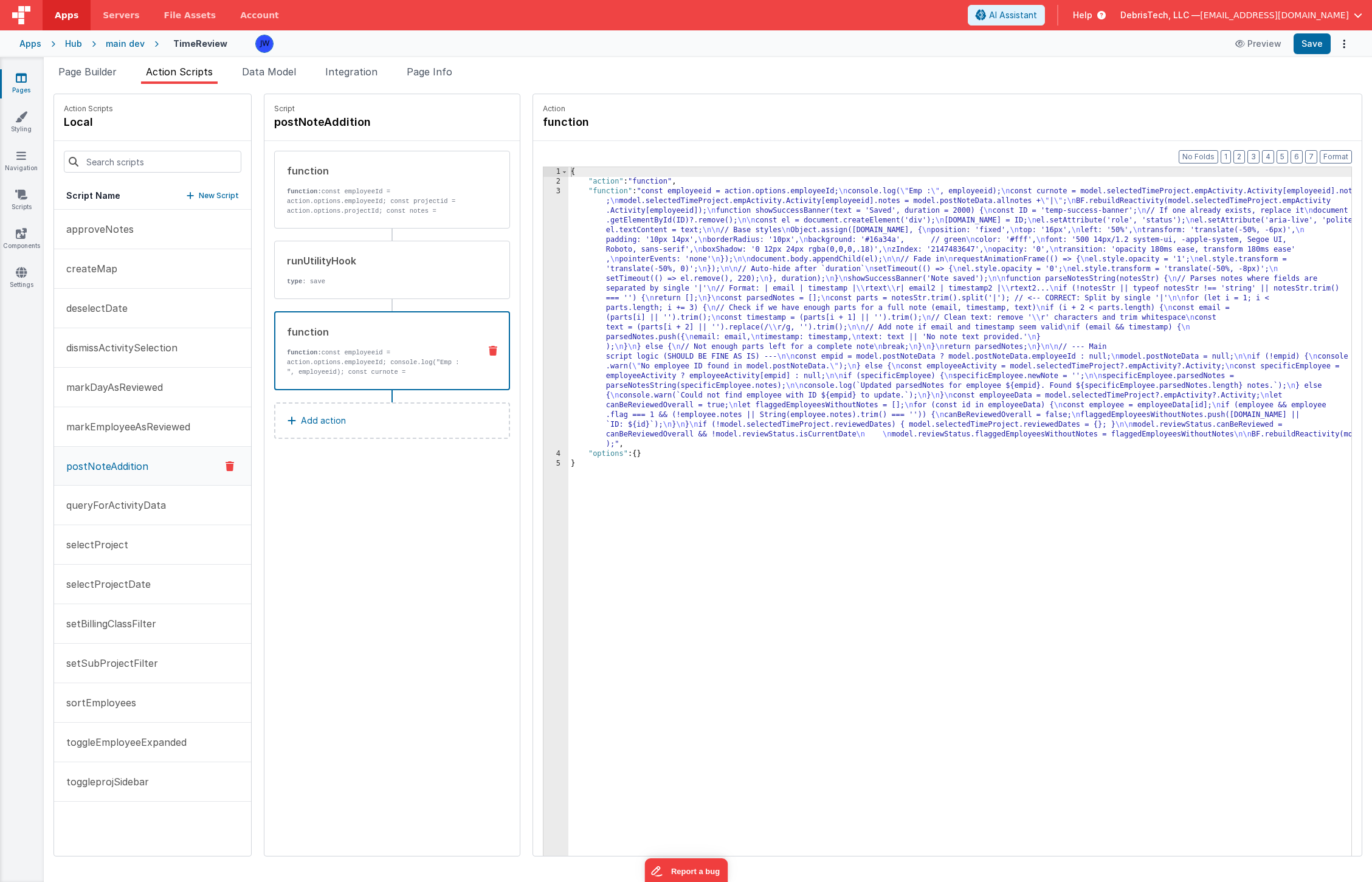
click at [820, 310] on div "{ "action" : "function" , "function" : "const employeeid = action.options.emplo…" at bounding box center [971, 541] width 806 height 746
click at [544, 212] on div "3" at bounding box center [556, 318] width 25 height 263
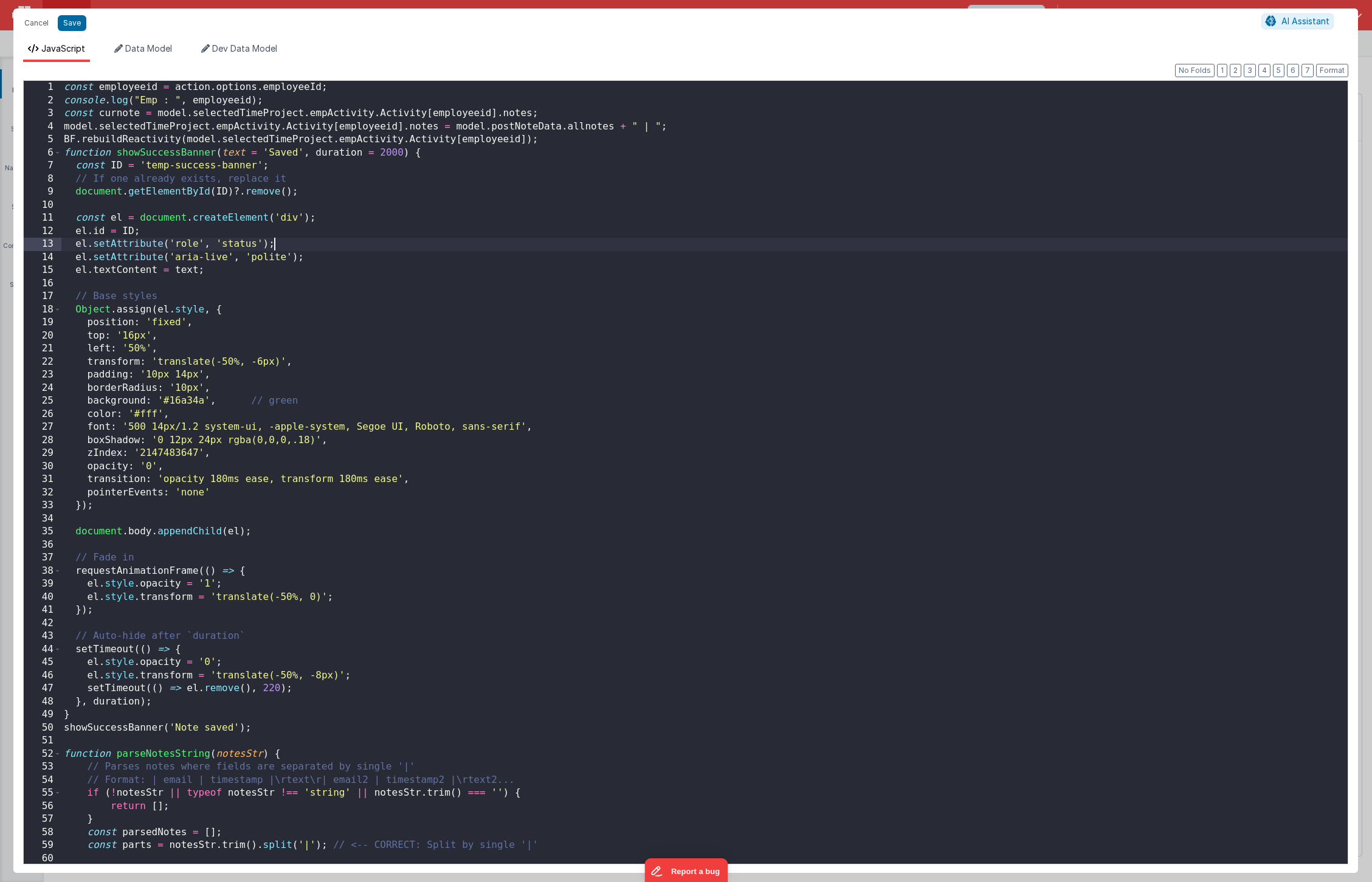
click at [493, 239] on div "const employeeid = action . options . employeeId ; console . log ( "Emp : " , e…" at bounding box center [704, 485] width 1287 height 809
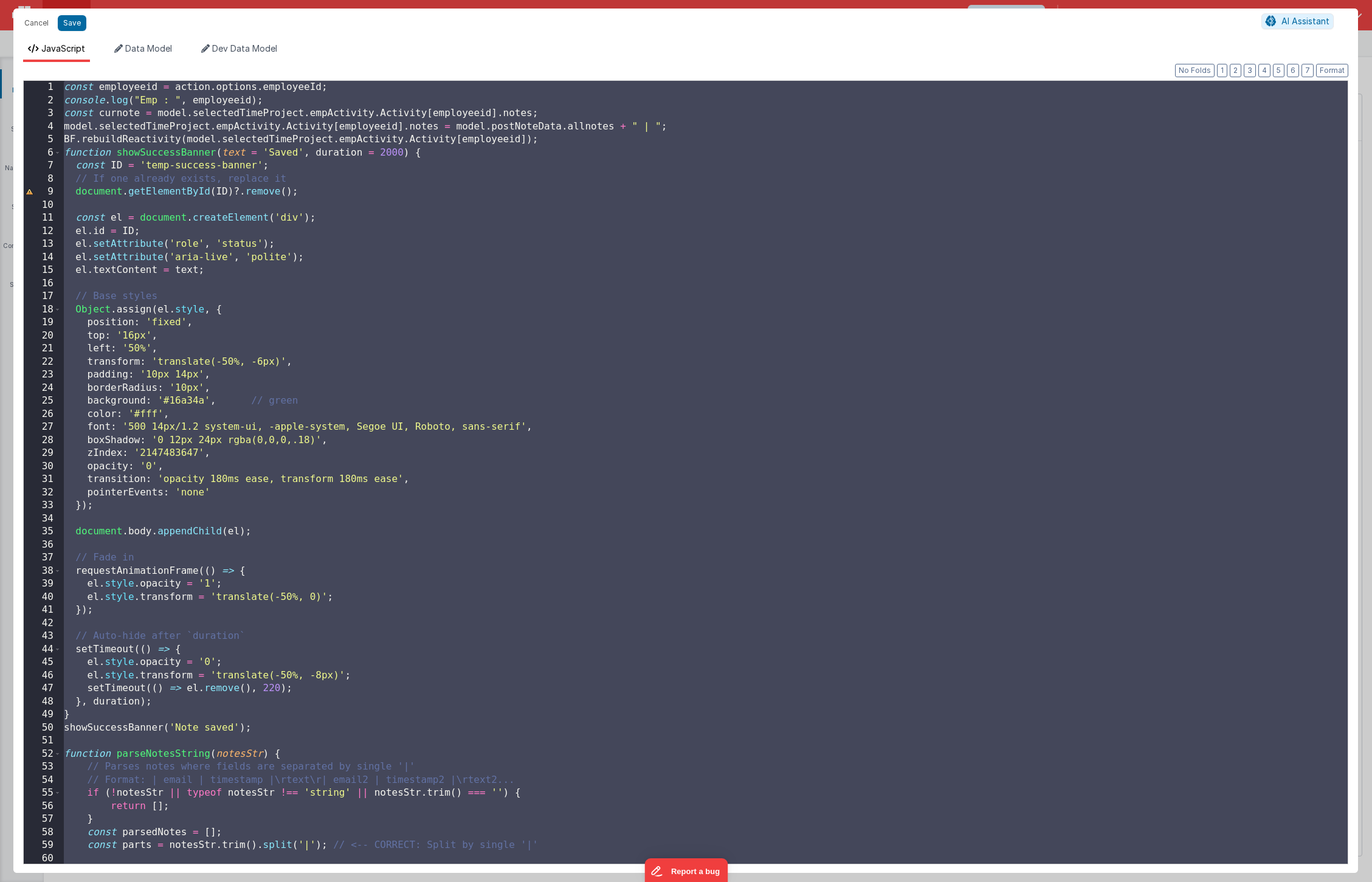
click at [250, 257] on div "const employeeid = action . options . employeeId ; console . log ( "Emp : " , e…" at bounding box center [704, 485] width 1287 height 809
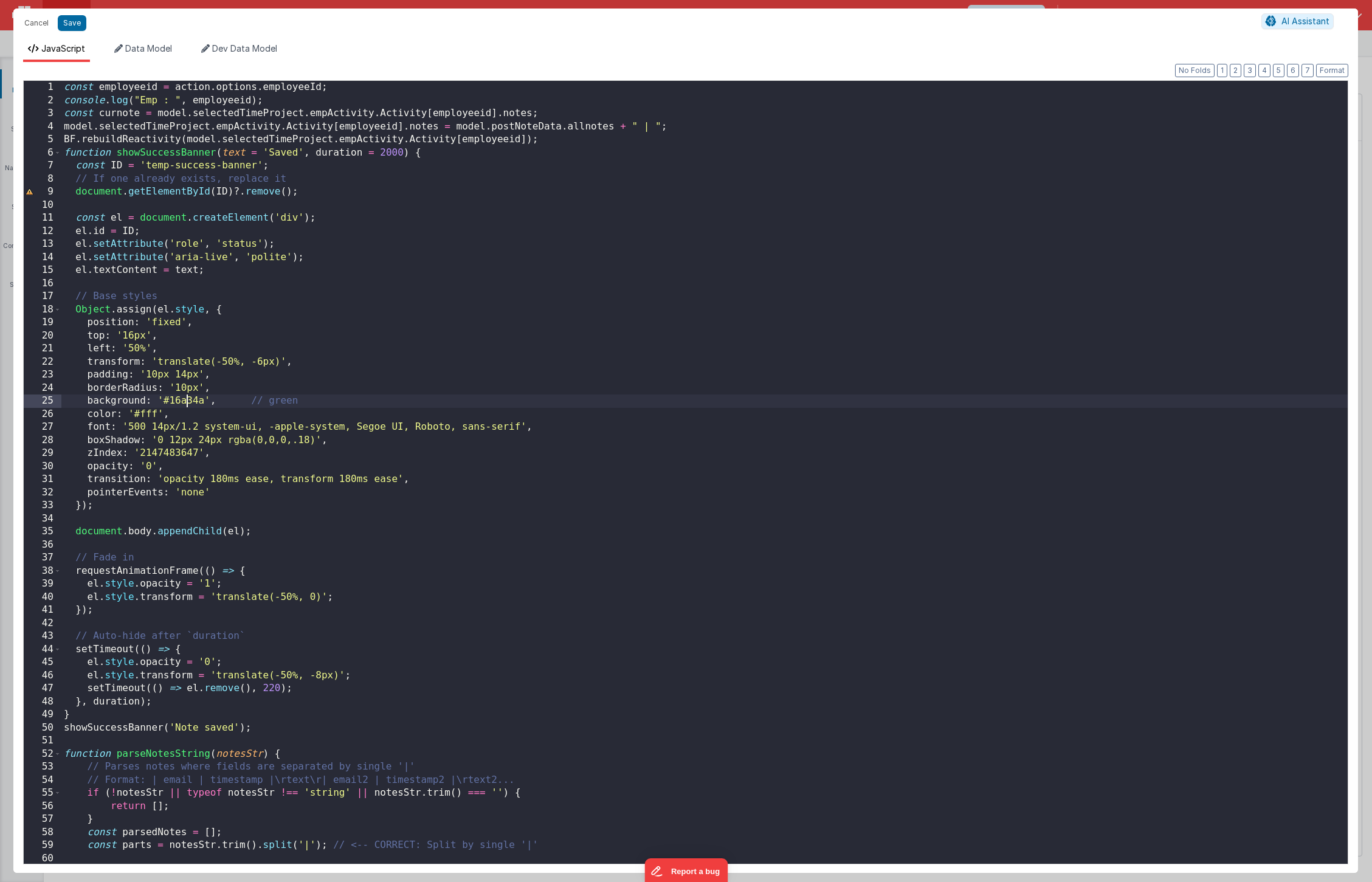
click at [184, 402] on div "const employeeid = action . options . employeeId ; console . log ( "Emp : " , e…" at bounding box center [704, 485] width 1287 height 809
click at [188, 403] on div "const employeeid = action . options . employeeId ; console . log ( "Emp : " , e…" at bounding box center [704, 485] width 1287 height 809
click at [197, 341] on div "const employeeid = action . options . employeeId ; console . log ( "Emp : " , e…" at bounding box center [704, 485] width 1287 height 809
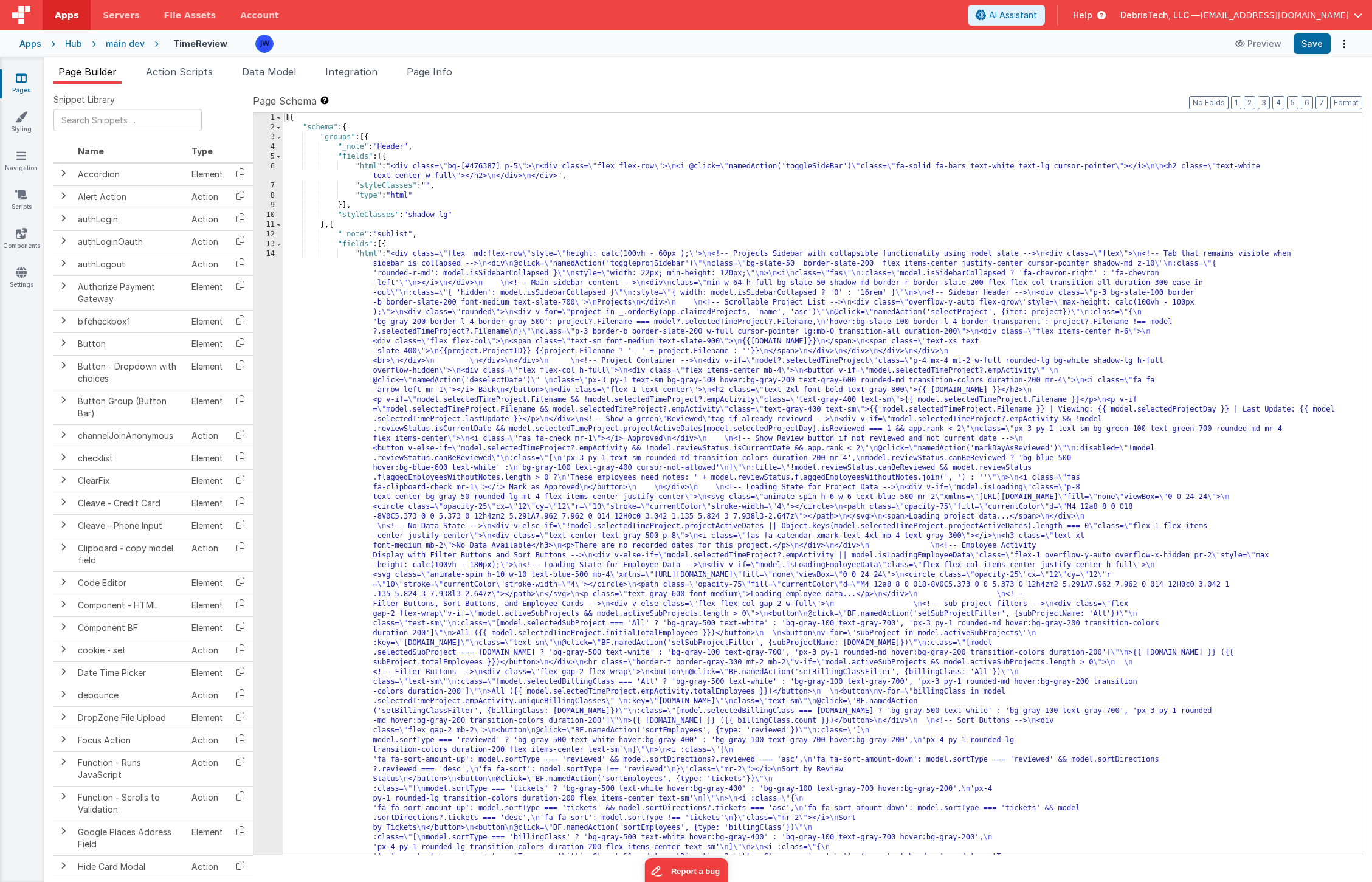
click at [73, 43] on div "Hub" at bounding box center [74, 44] width 17 height 13
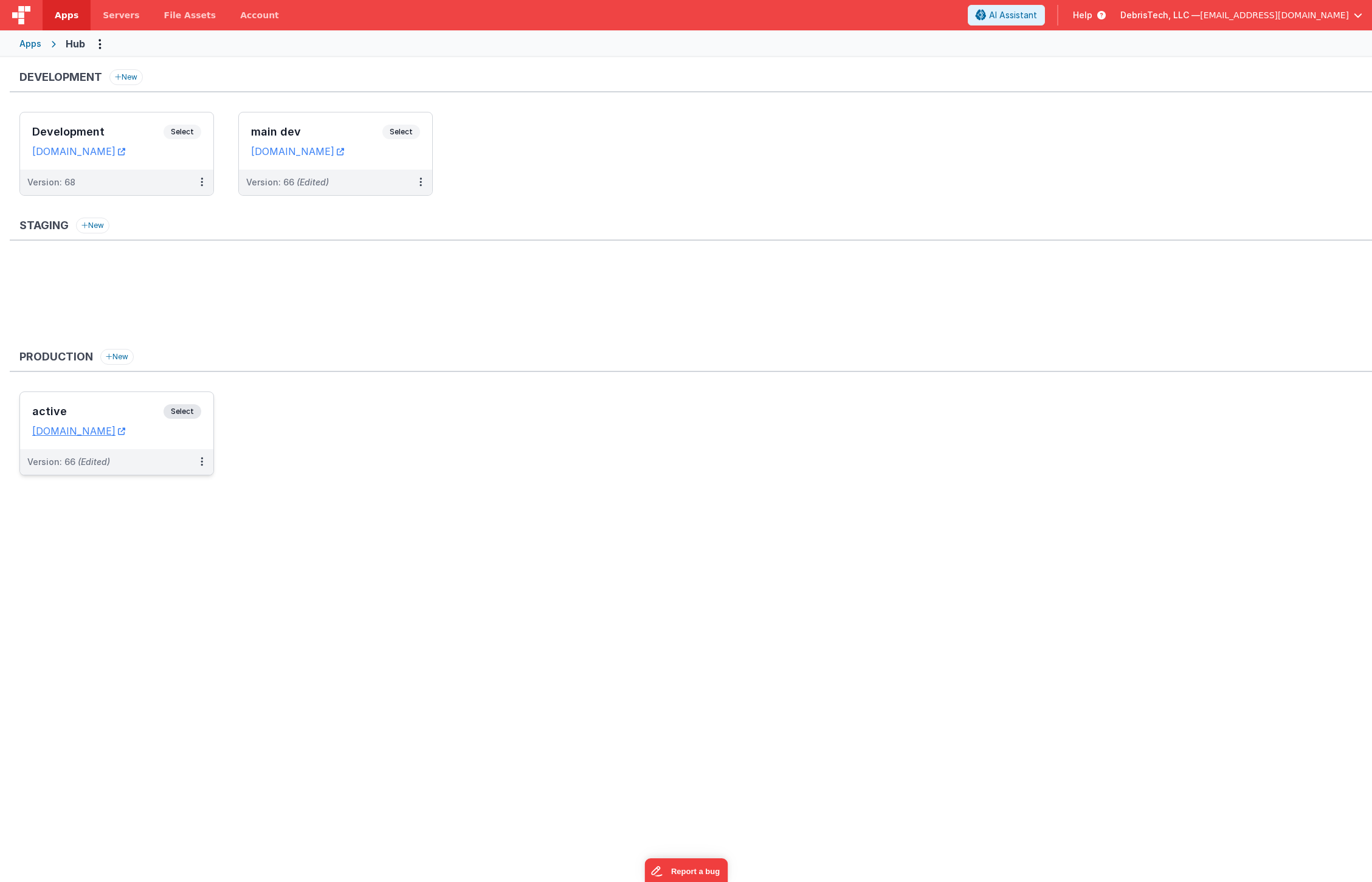
click at [146, 402] on div "active Select URLs hub.debristech.com" at bounding box center [116, 421] width 193 height 57
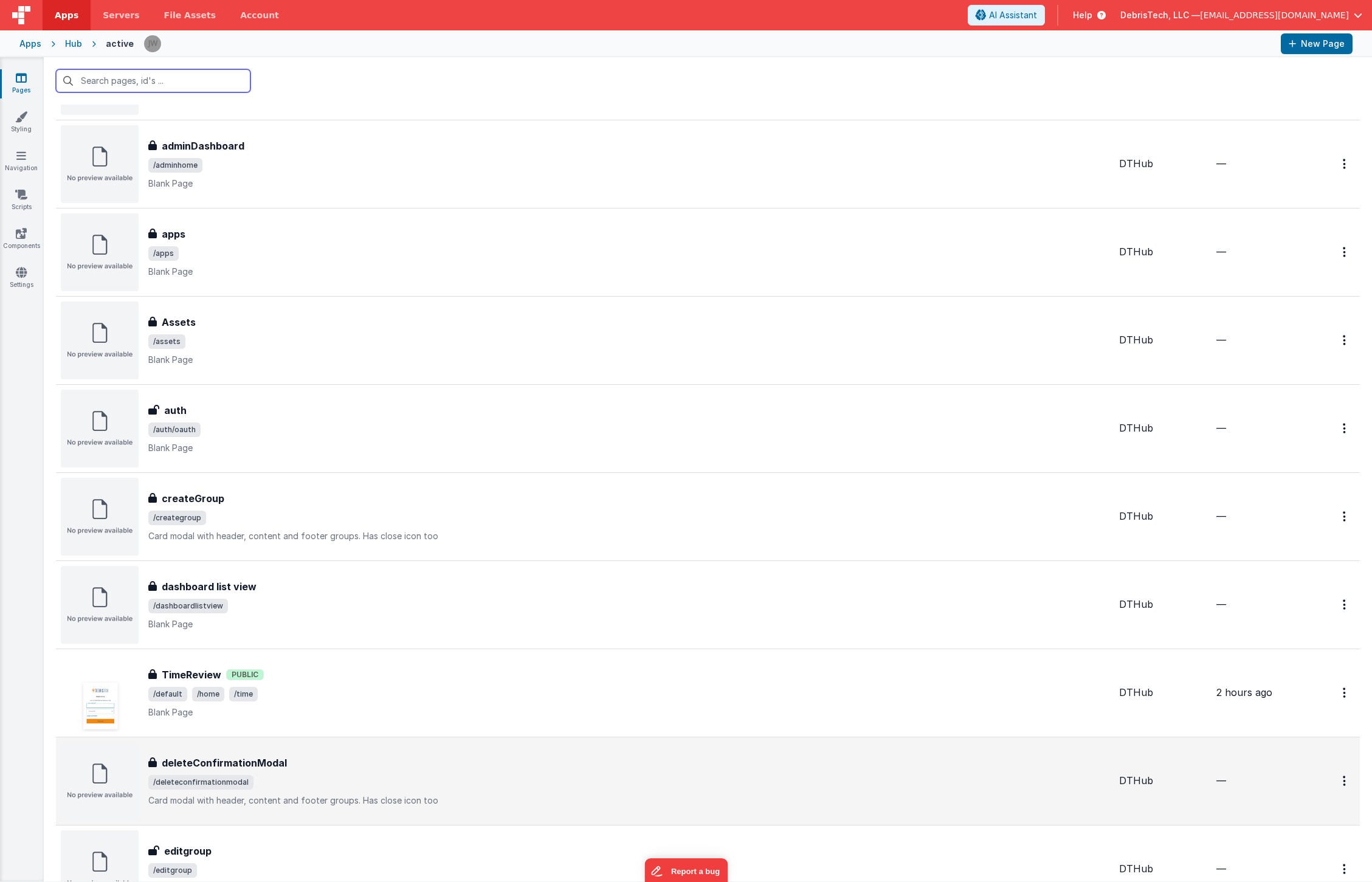
scroll to position [99, 0]
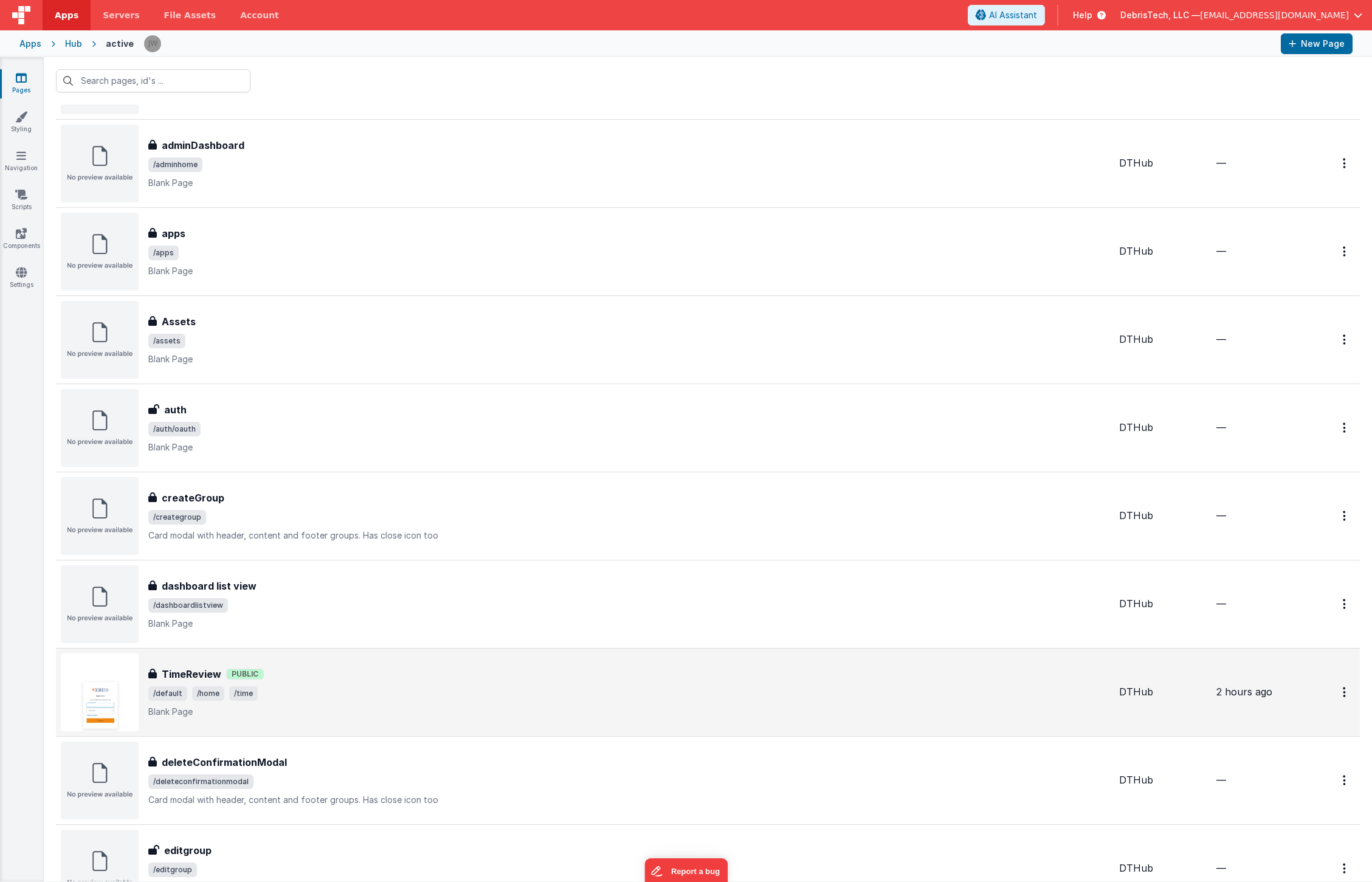
click at [305, 726] on div "TimeReview TimeReview Public /default /home /time Blank Page" at bounding box center [586, 692] width 1049 height 78
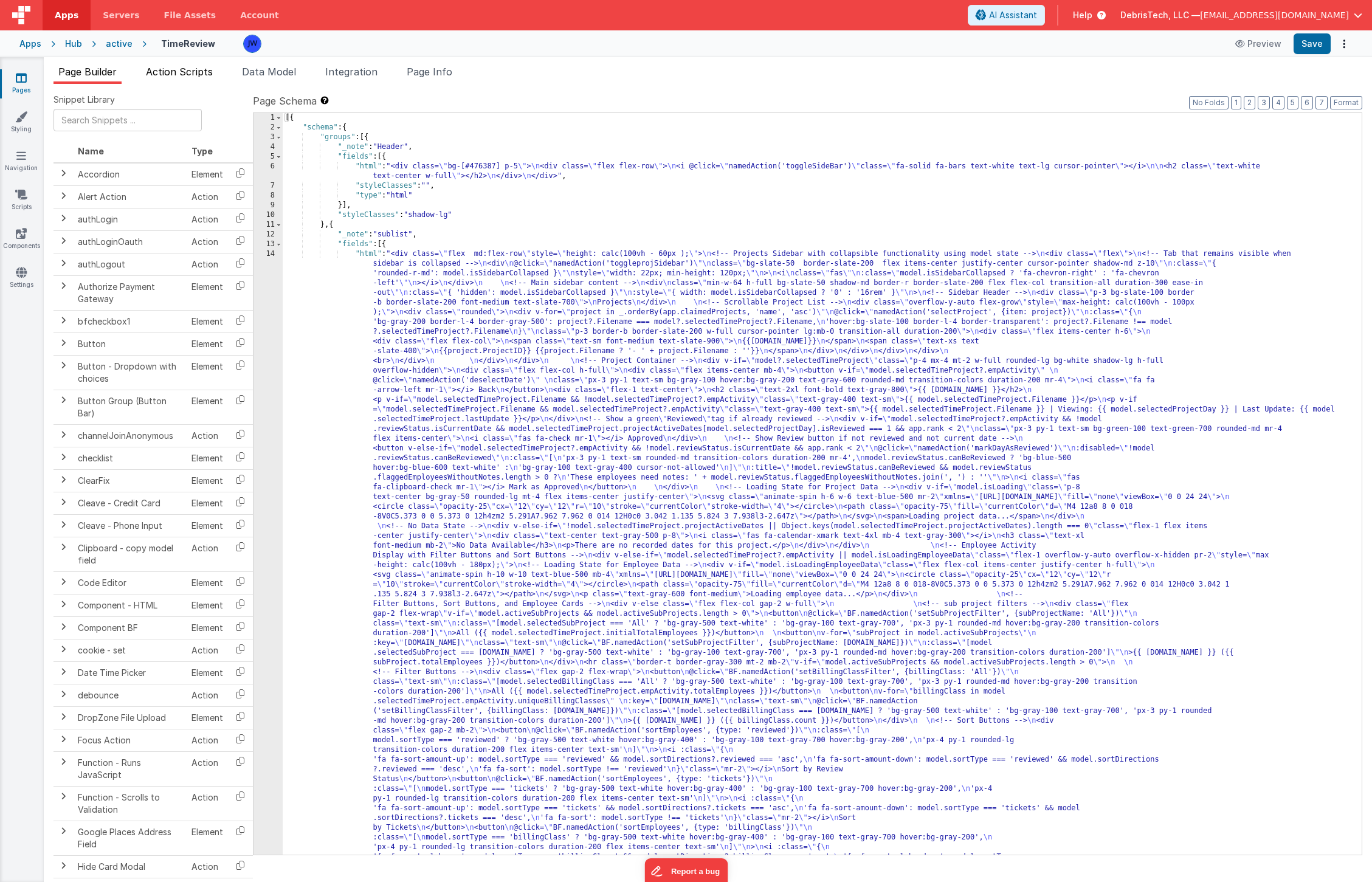
click at [192, 73] on span "Action Scripts" at bounding box center [179, 71] width 67 height 13
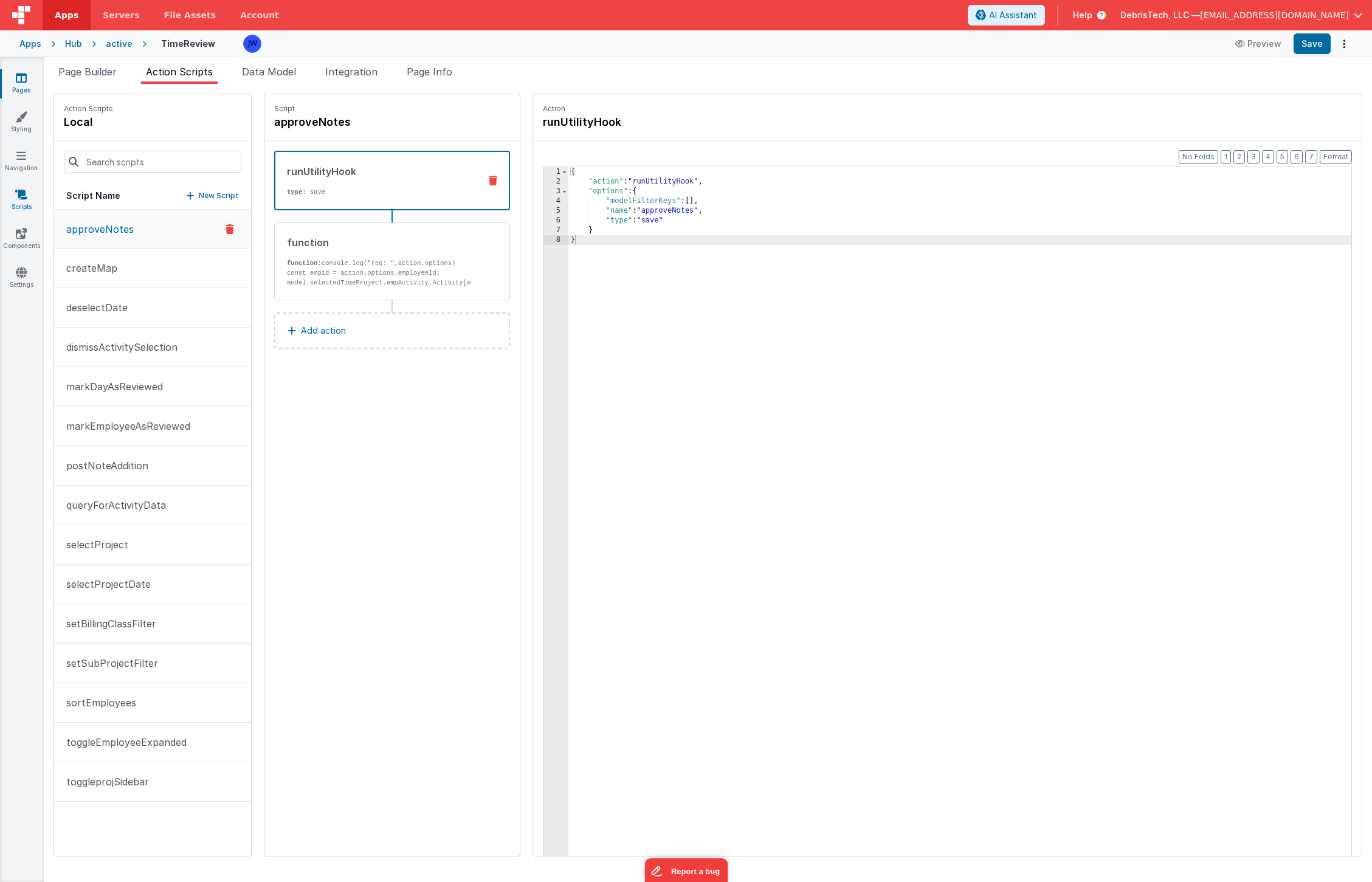
click at [25, 191] on icon at bounding box center [21, 194] width 13 height 13
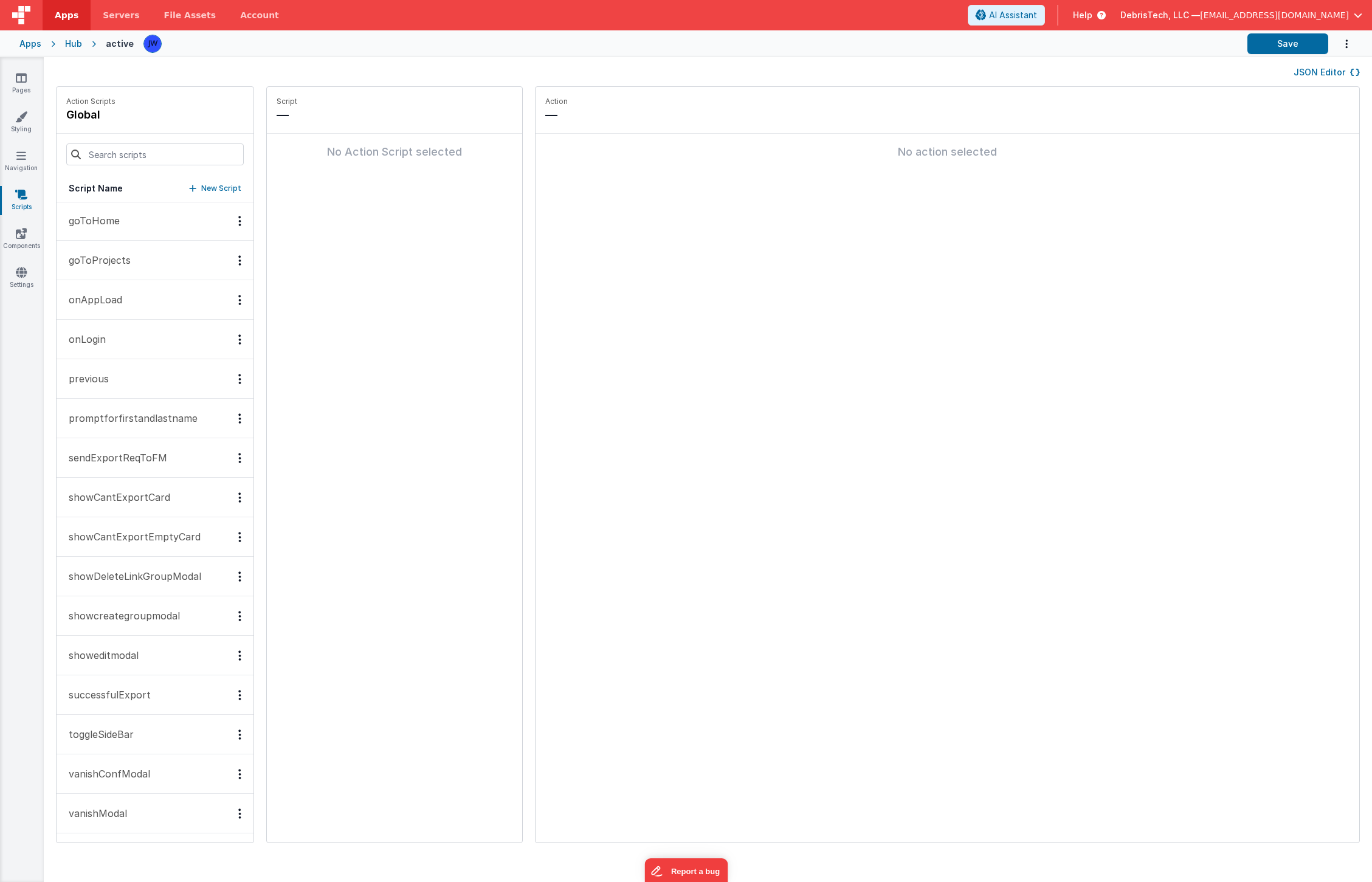
scroll to position [318, 0]
click at [337, 580] on div "Script — No Action Script selected" at bounding box center [394, 464] width 255 height 756
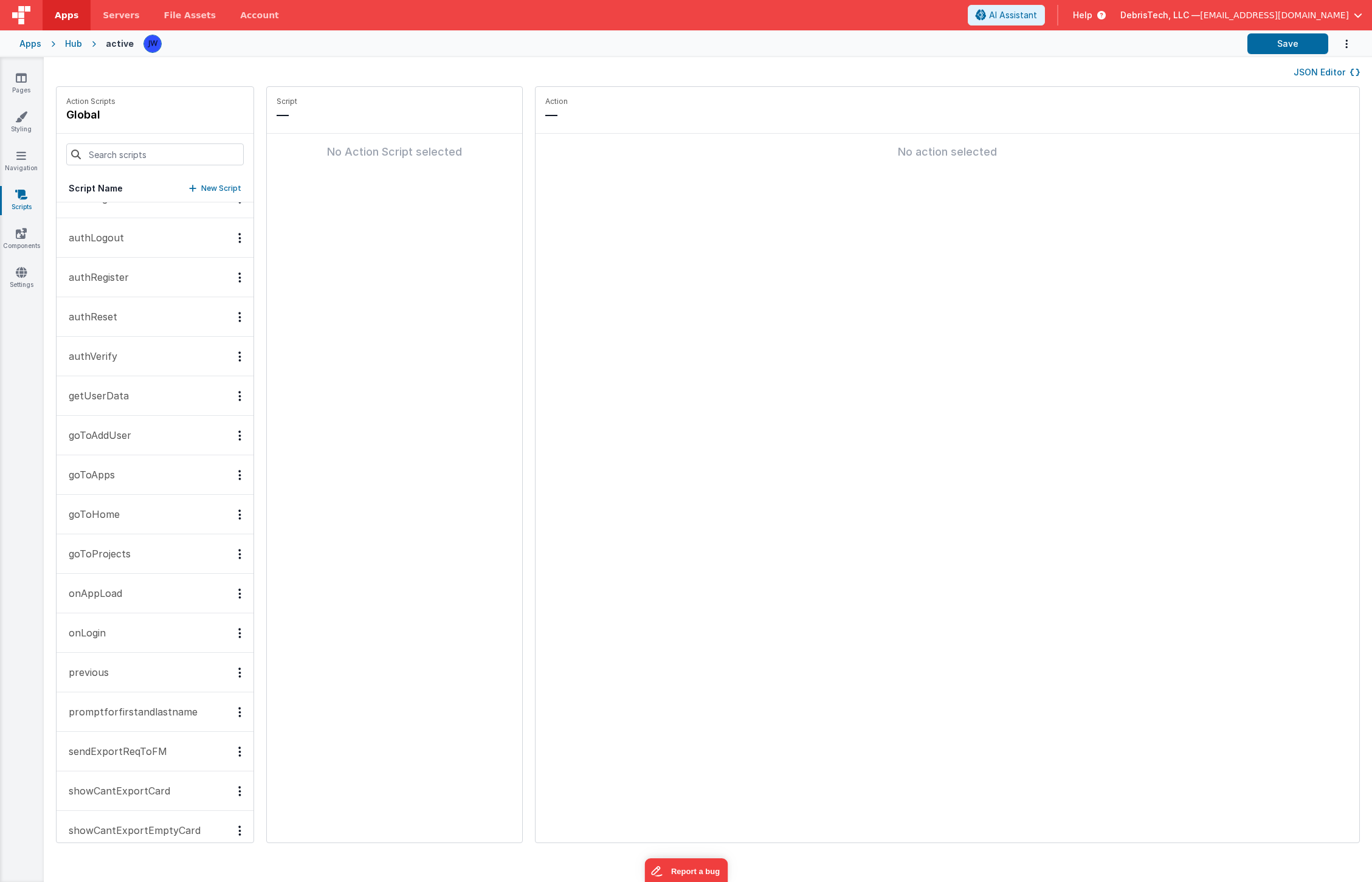
scroll to position [0, 0]
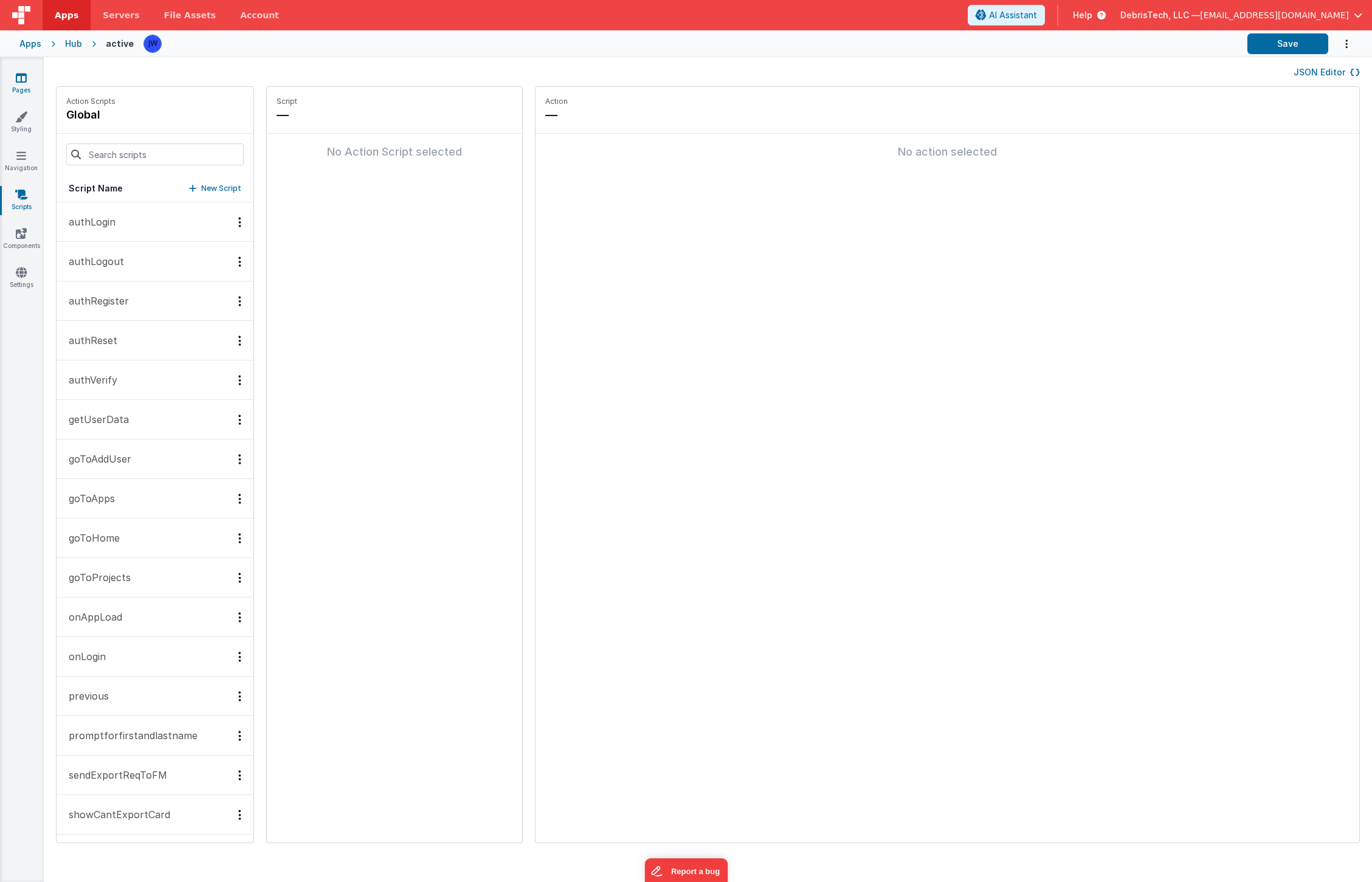
click at [23, 79] on icon at bounding box center [21, 78] width 11 height 13
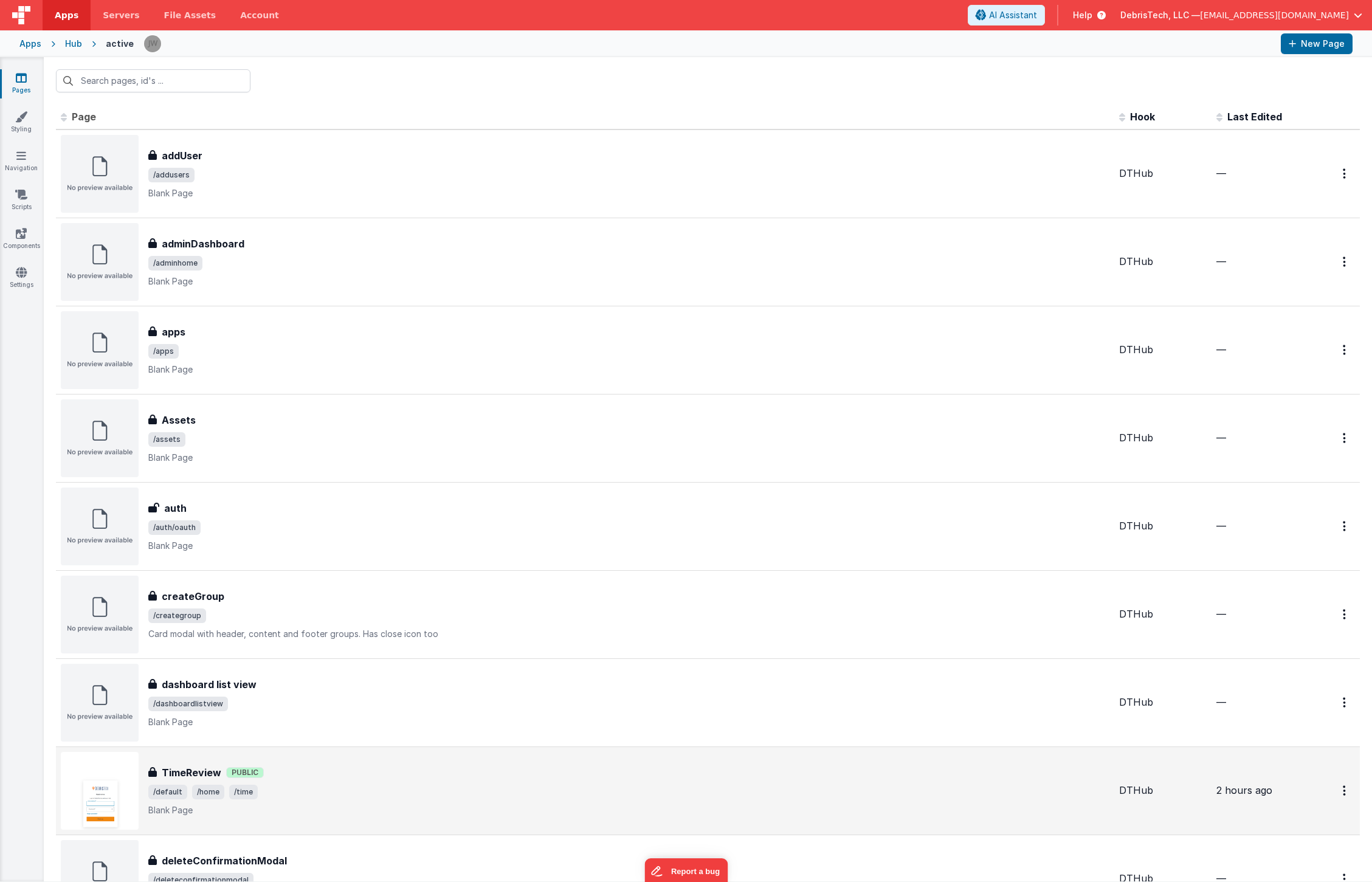
click at [223, 793] on span "/default /home /time" at bounding box center [628, 792] width 961 height 14
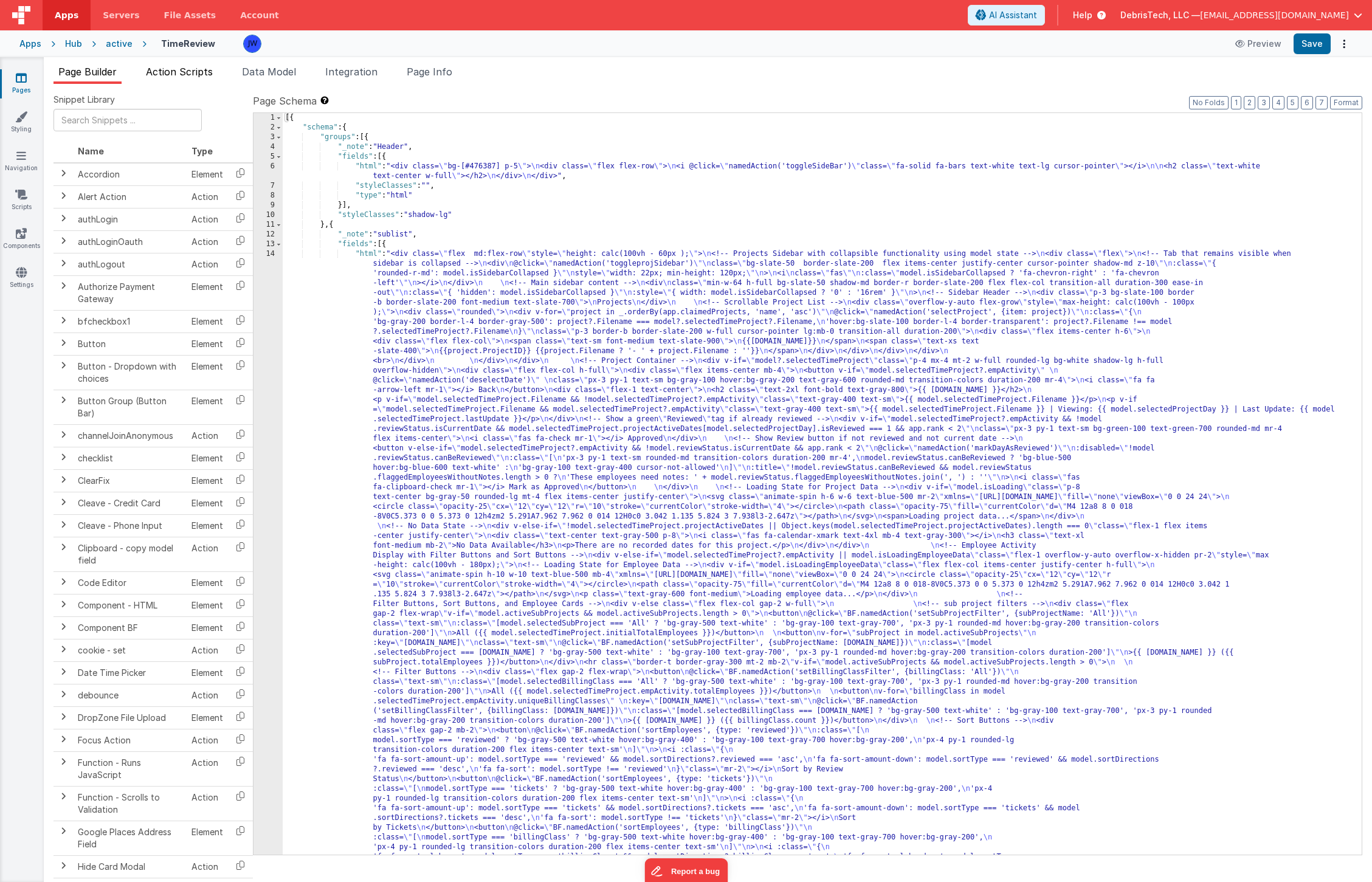
click at [163, 71] on span "Action Scripts" at bounding box center [179, 71] width 67 height 13
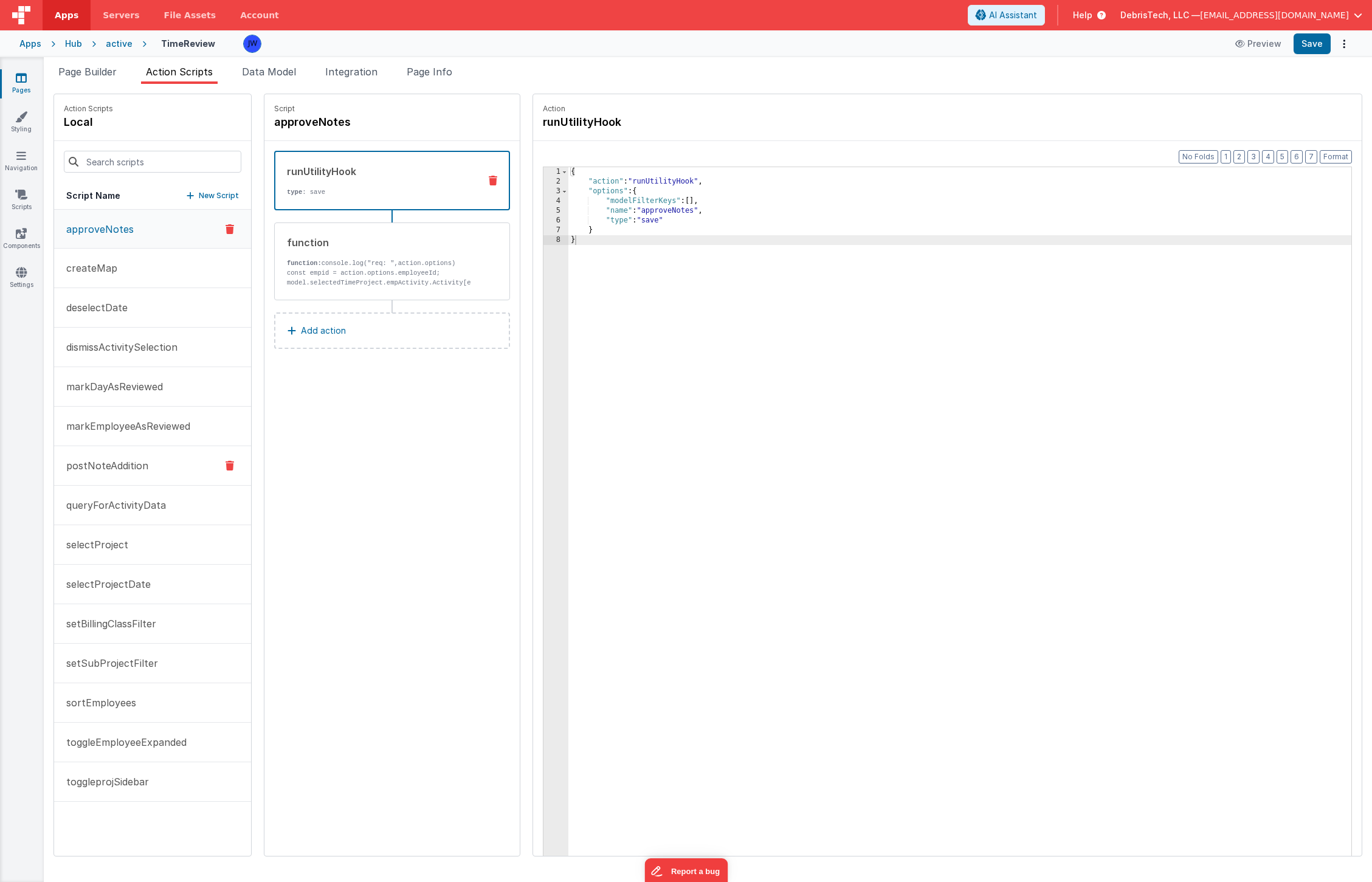
click at [128, 469] on p "postNoteAddition" at bounding box center [103, 465] width 90 height 14
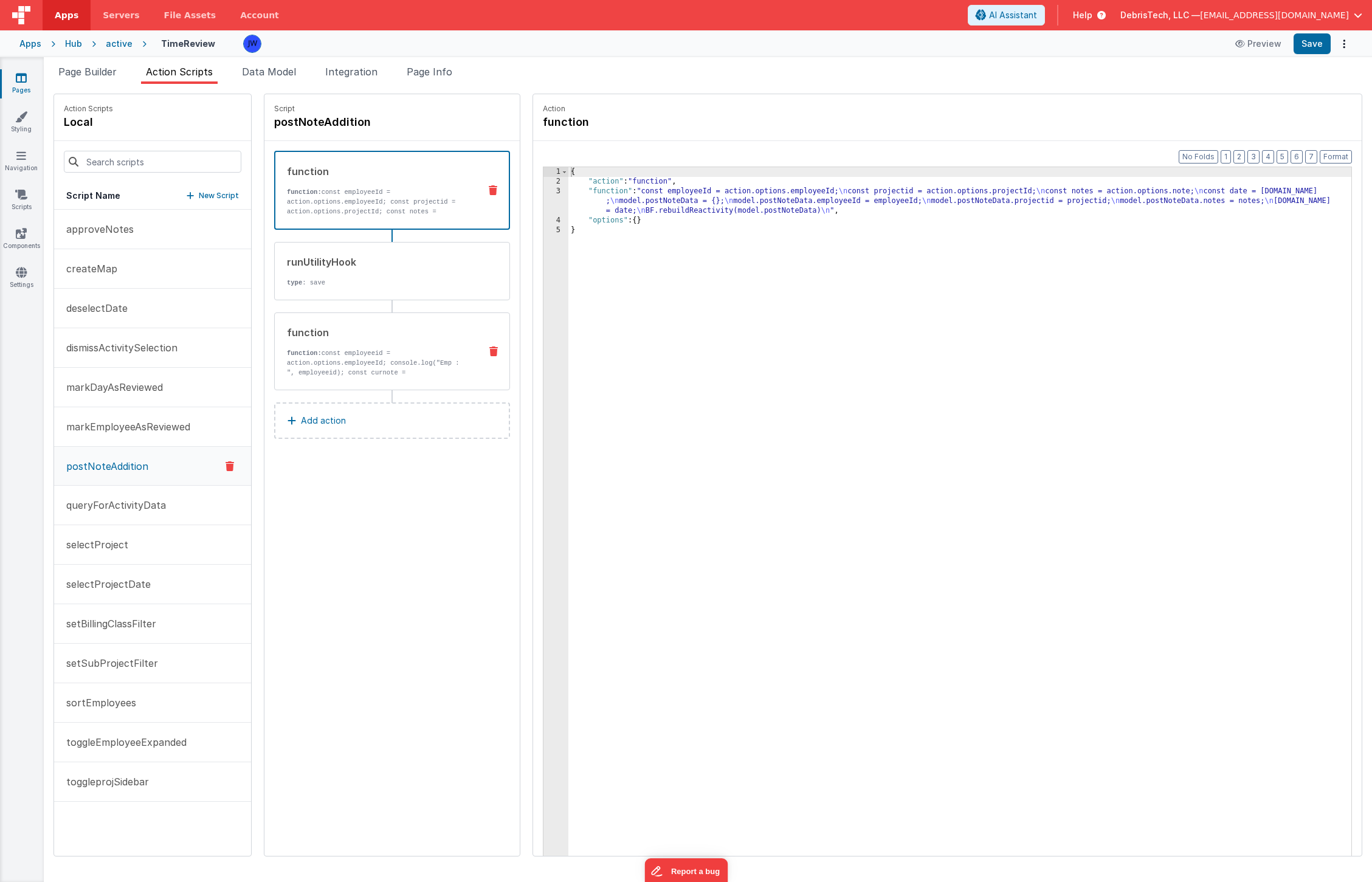
click at [321, 336] on div "function" at bounding box center [378, 332] width 183 height 14
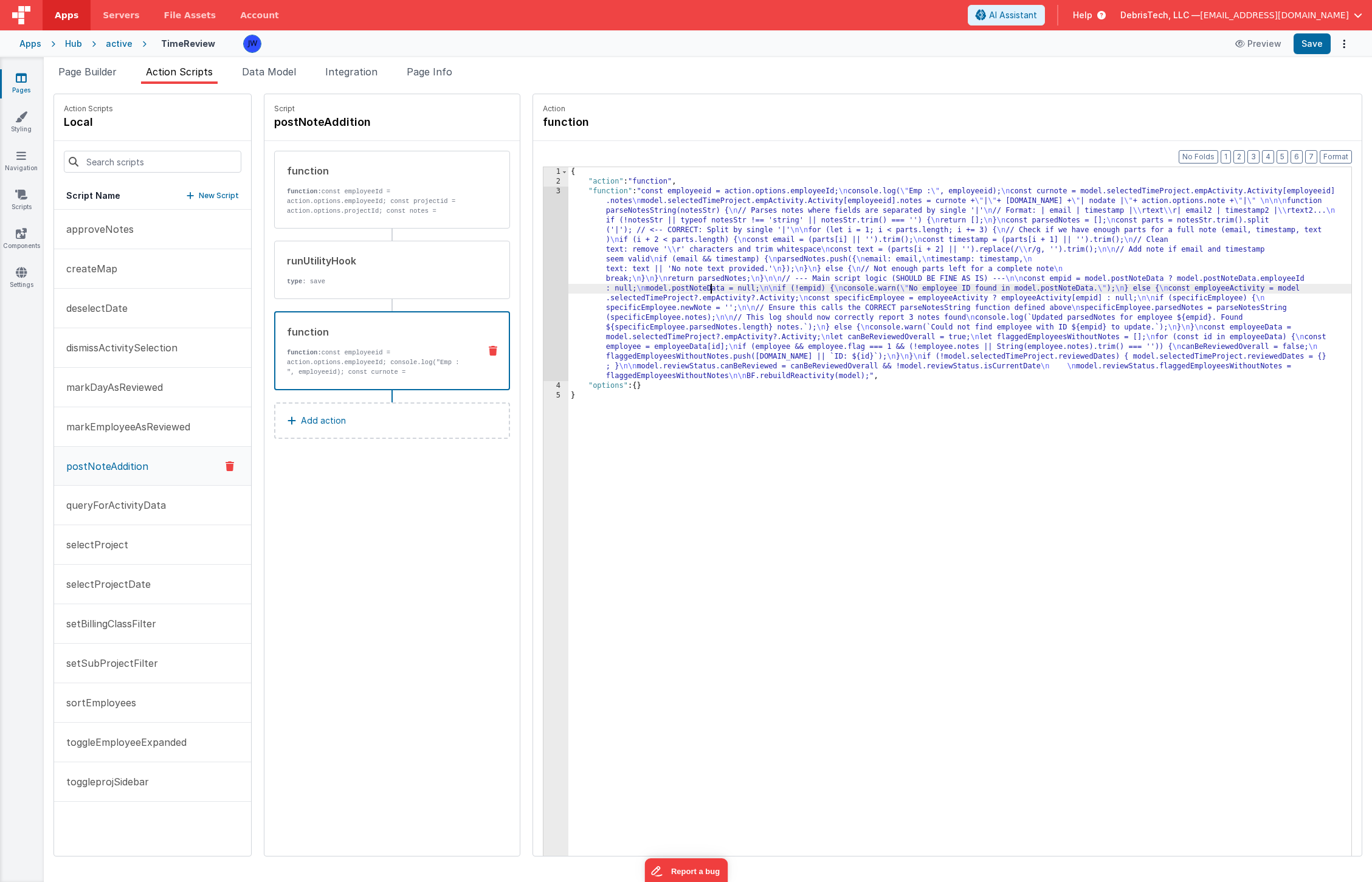
click at [686, 290] on div "{ "action" : "function" , "function" : "const employeeid = action.options.emplo…" at bounding box center [971, 541] width 806 height 746
click at [544, 218] on div "3" at bounding box center [556, 284] width 25 height 195
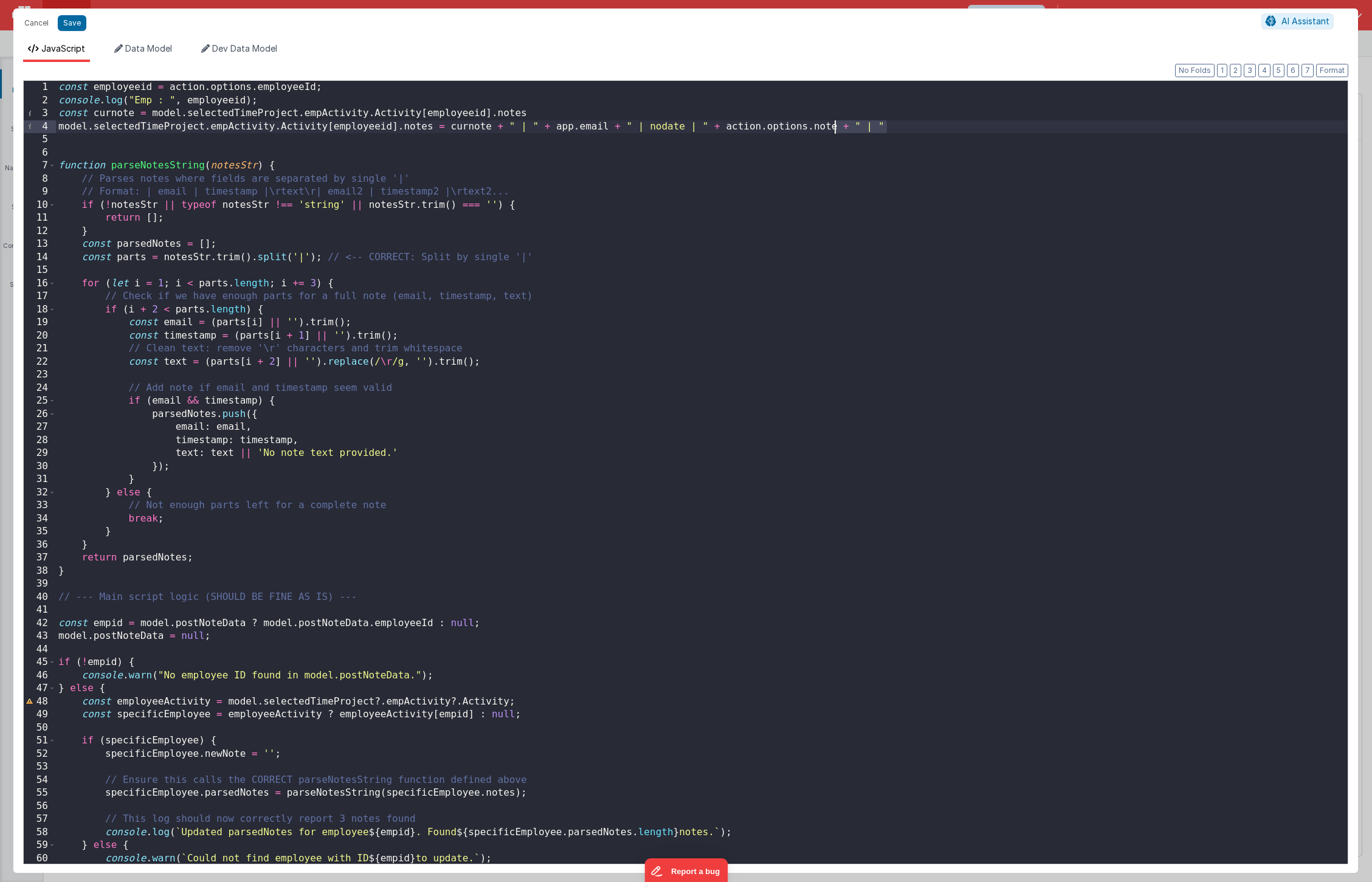
drag, startPoint x: 897, startPoint y: 130, endPoint x: 837, endPoint y: 128, distance: 60.0
click at [837, 128] on div "const employeeid = action . options . employeeId ; console . log ( "Emp : " , e…" at bounding box center [702, 488] width 1292 height 814
click at [565, 143] on div "const employeeid = action . options . employeeId ; console . log ( "Emp : " , e…" at bounding box center [702, 488] width 1292 height 814
click at [670, 129] on div "const employeeid = action . options . employeeId ; console . log ( "Emp : " , e…" at bounding box center [702, 488] width 1292 height 814
click at [670, 130] on div "const employeeid = action . options . employeeId ; console . log ( "Emp : " , e…" at bounding box center [702, 488] width 1292 height 814
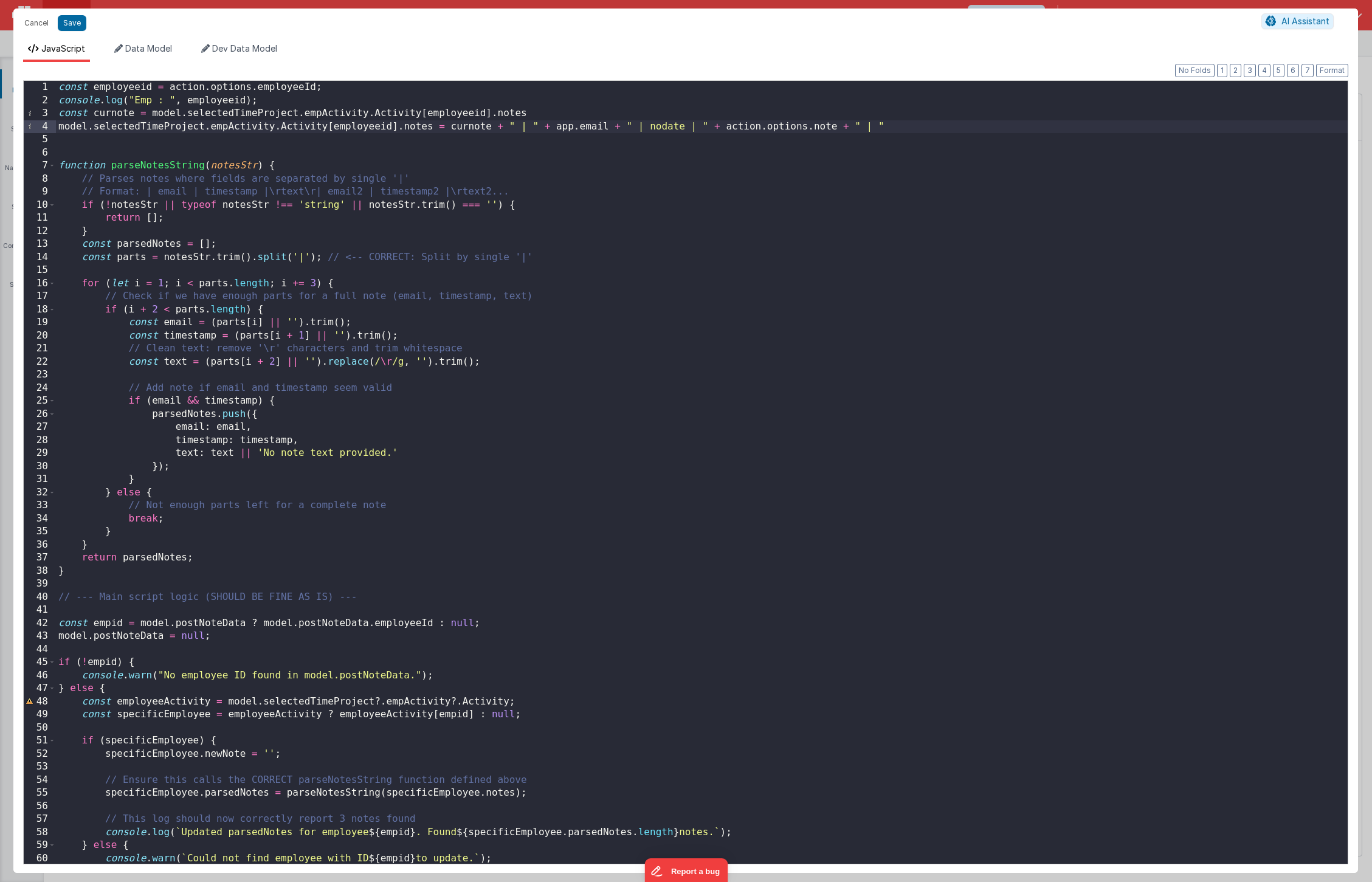
click at [670, 130] on div "const employeeid = action . options . employeeId ; console . log ( "Emp : " , e…" at bounding box center [702, 488] width 1292 height 814
click at [649, 162] on div "const employeeid = action . options . employeeId ; console . log ( "Emp : " , e…" at bounding box center [702, 488] width 1292 height 814
click at [632, 141] on div "const employeeid = action . options . employeeId ; console . log ( "Emp : " , e…" at bounding box center [702, 488] width 1292 height 814
click at [642, 221] on div "const employeeid = action . options . employeeId ; console . log ( "Emp : " , e…" at bounding box center [702, 488] width 1292 height 814
click at [513, 382] on div "const employeeid = action . options . employeeId ; console . log ( "Emp : " , e…" at bounding box center [702, 488] width 1292 height 814
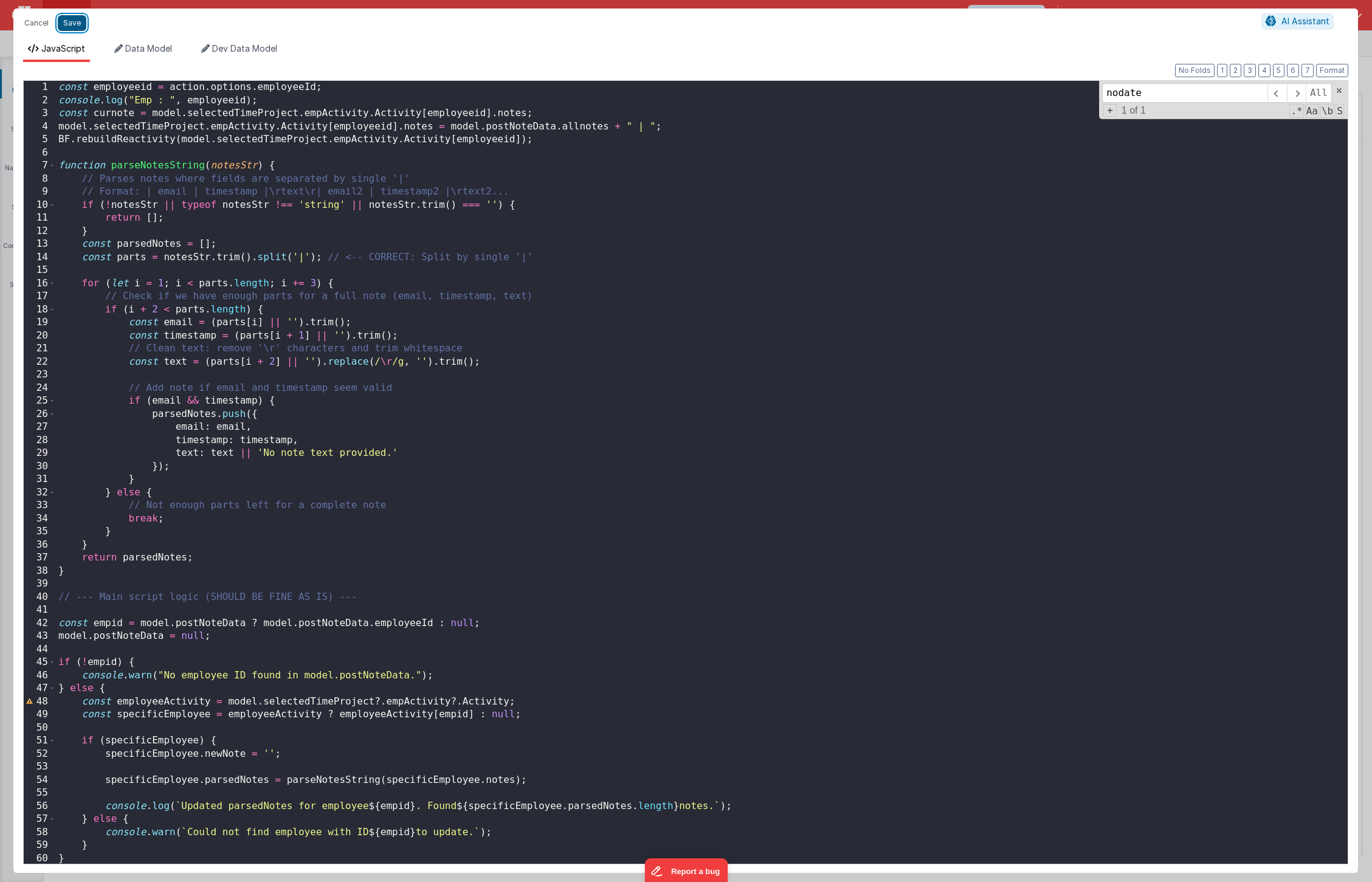
click at [69, 19] on button "Save" at bounding box center [72, 23] width 28 height 16
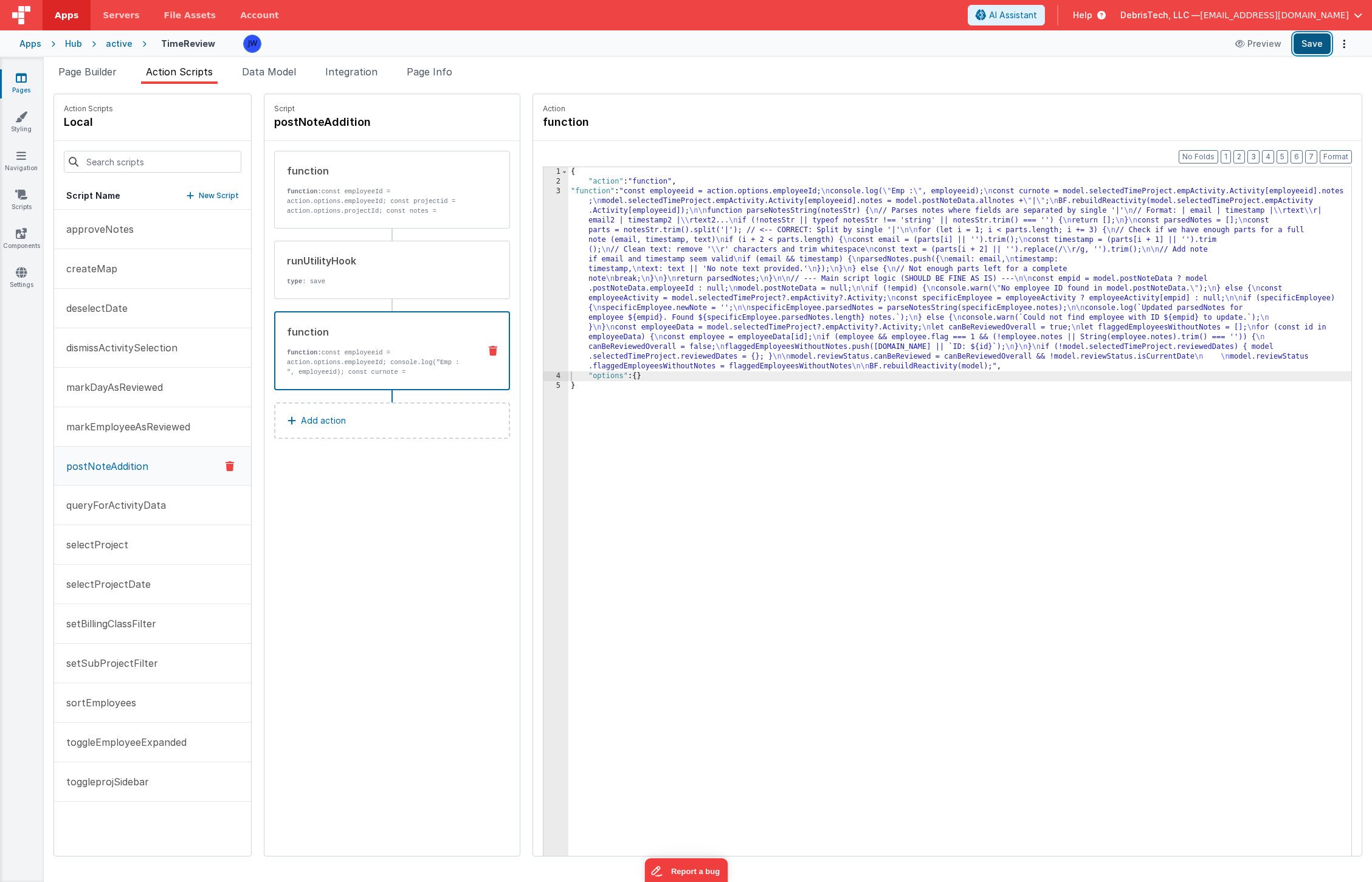
click at [1305, 46] on button "Save" at bounding box center [1312, 44] width 37 height 21
click at [19, 278] on link "Settings" at bounding box center [21, 278] width 44 height 24
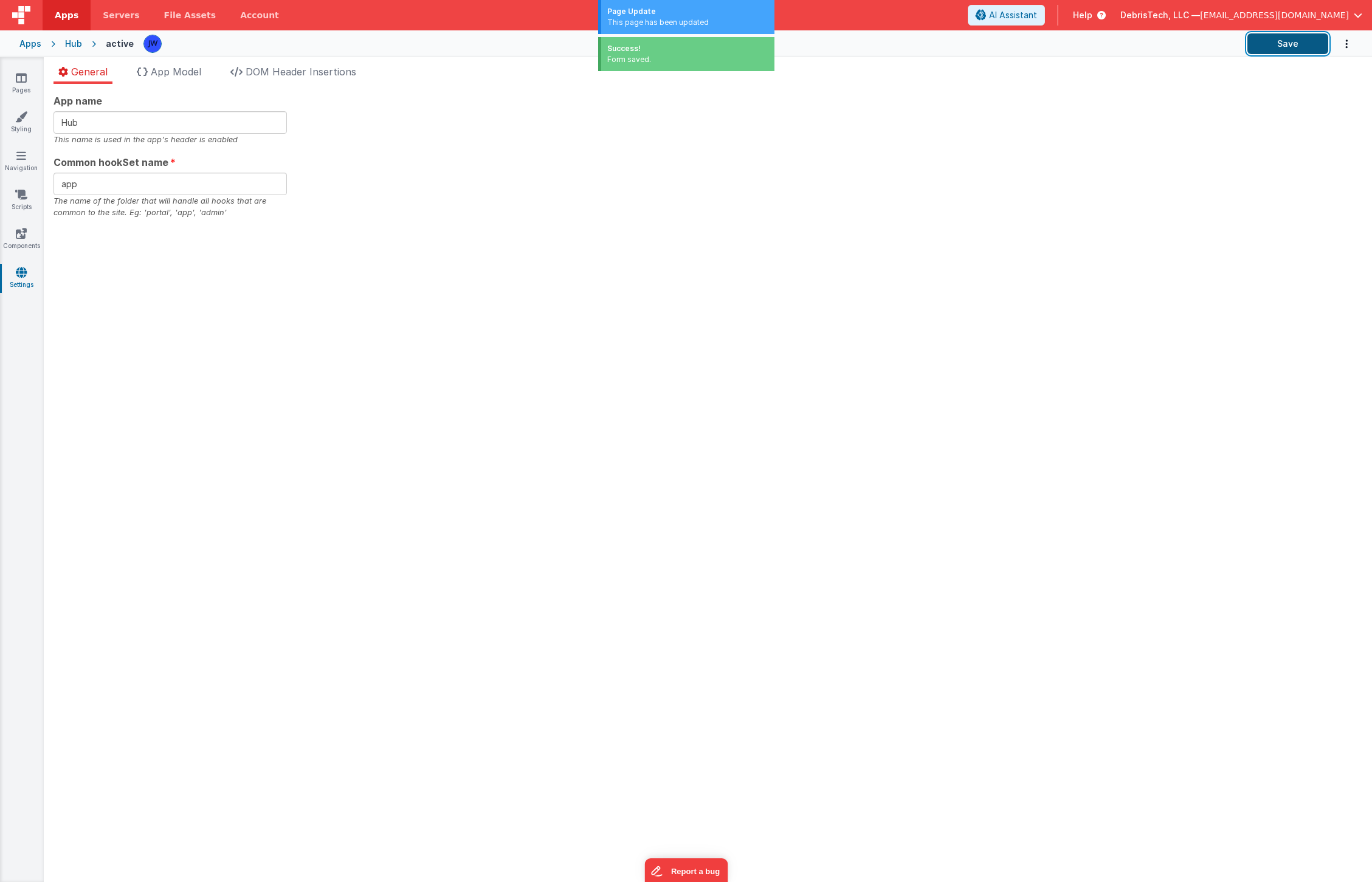
click at [1299, 49] on button "Save" at bounding box center [1288, 44] width 81 height 21
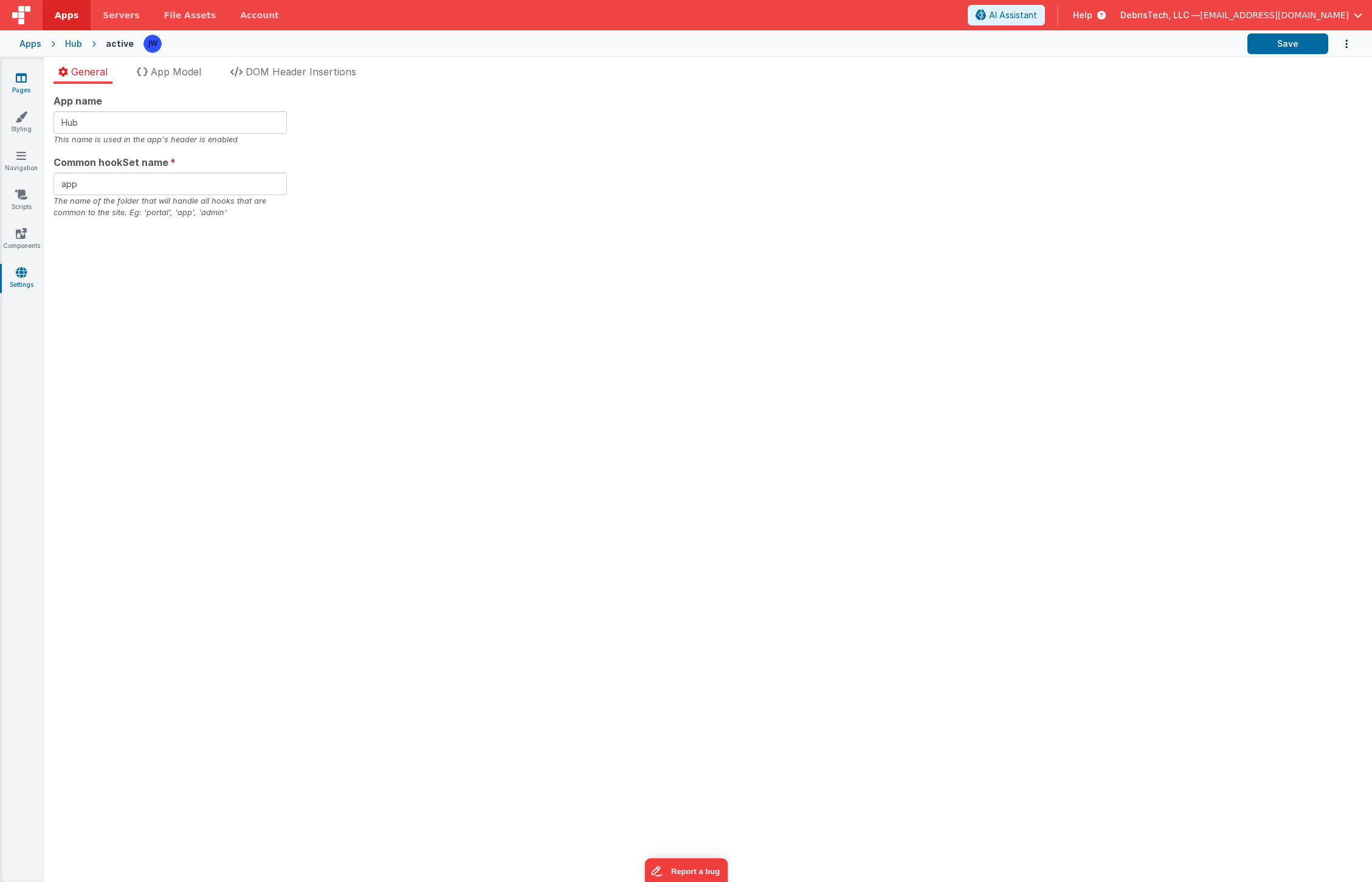
click at [17, 88] on link "Pages" at bounding box center [21, 84] width 44 height 24
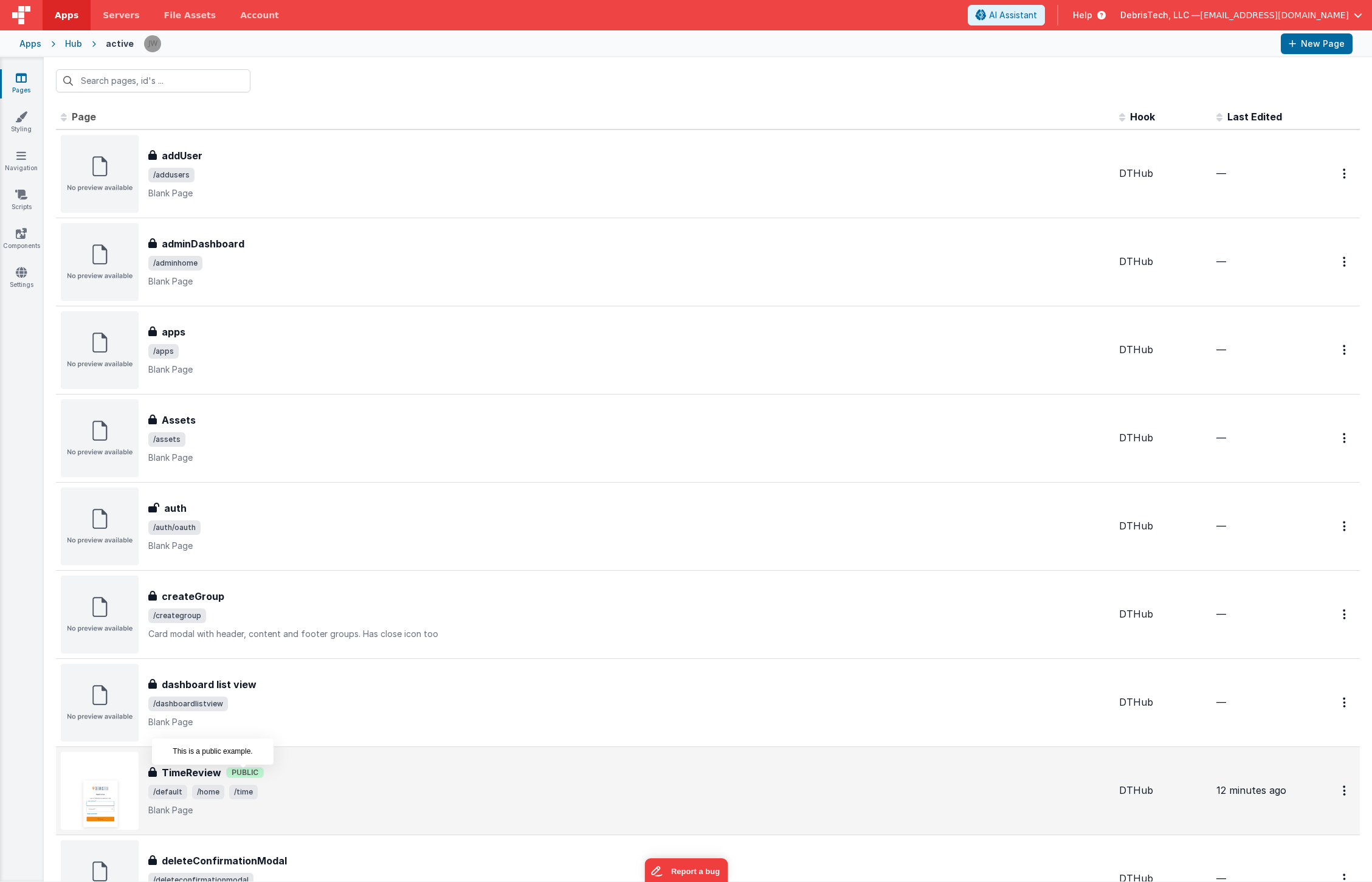
click at [237, 773] on span "Public" at bounding box center [244, 772] width 38 height 11
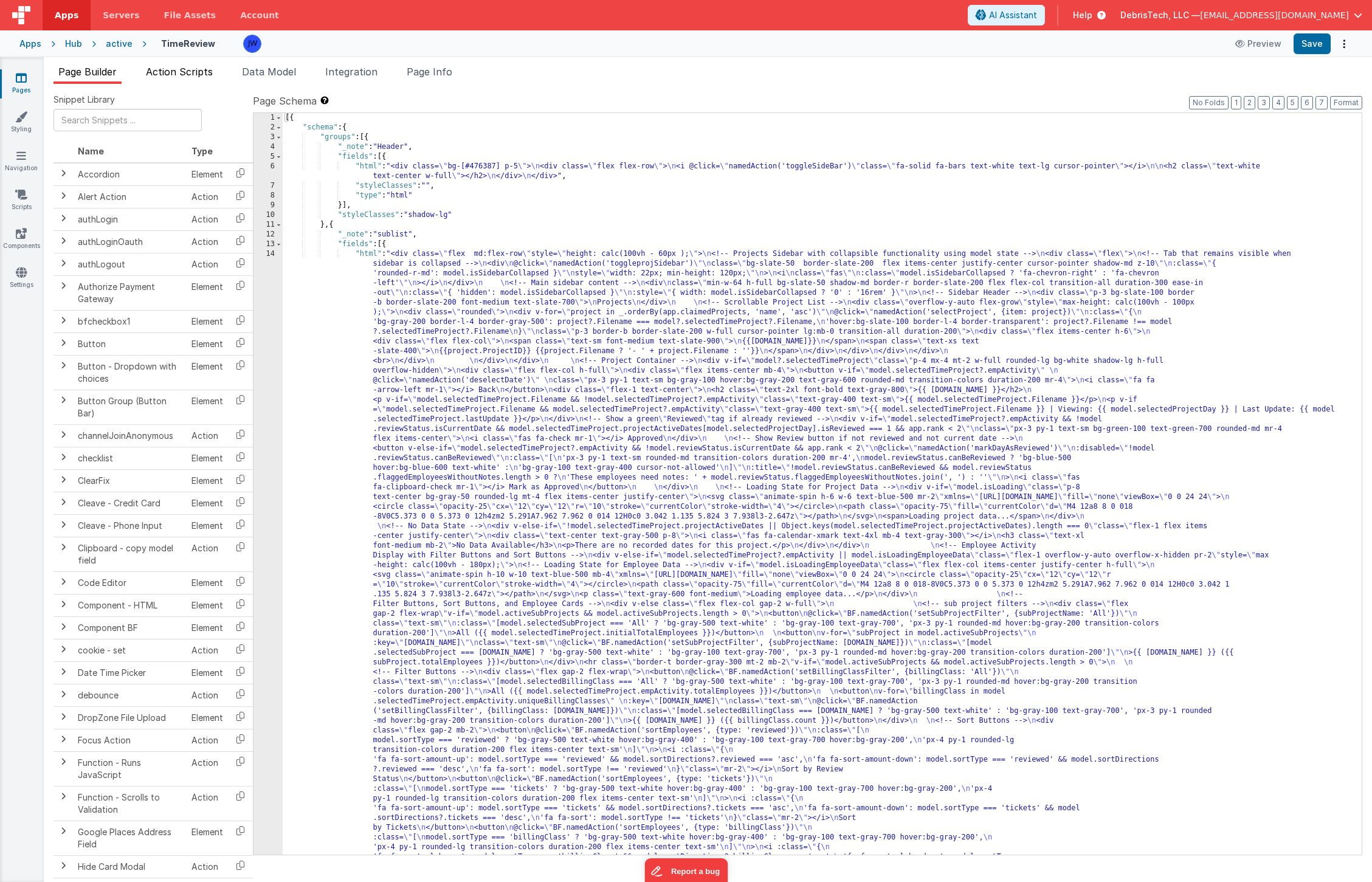
click at [187, 71] on span "Action Scripts" at bounding box center [179, 71] width 67 height 13
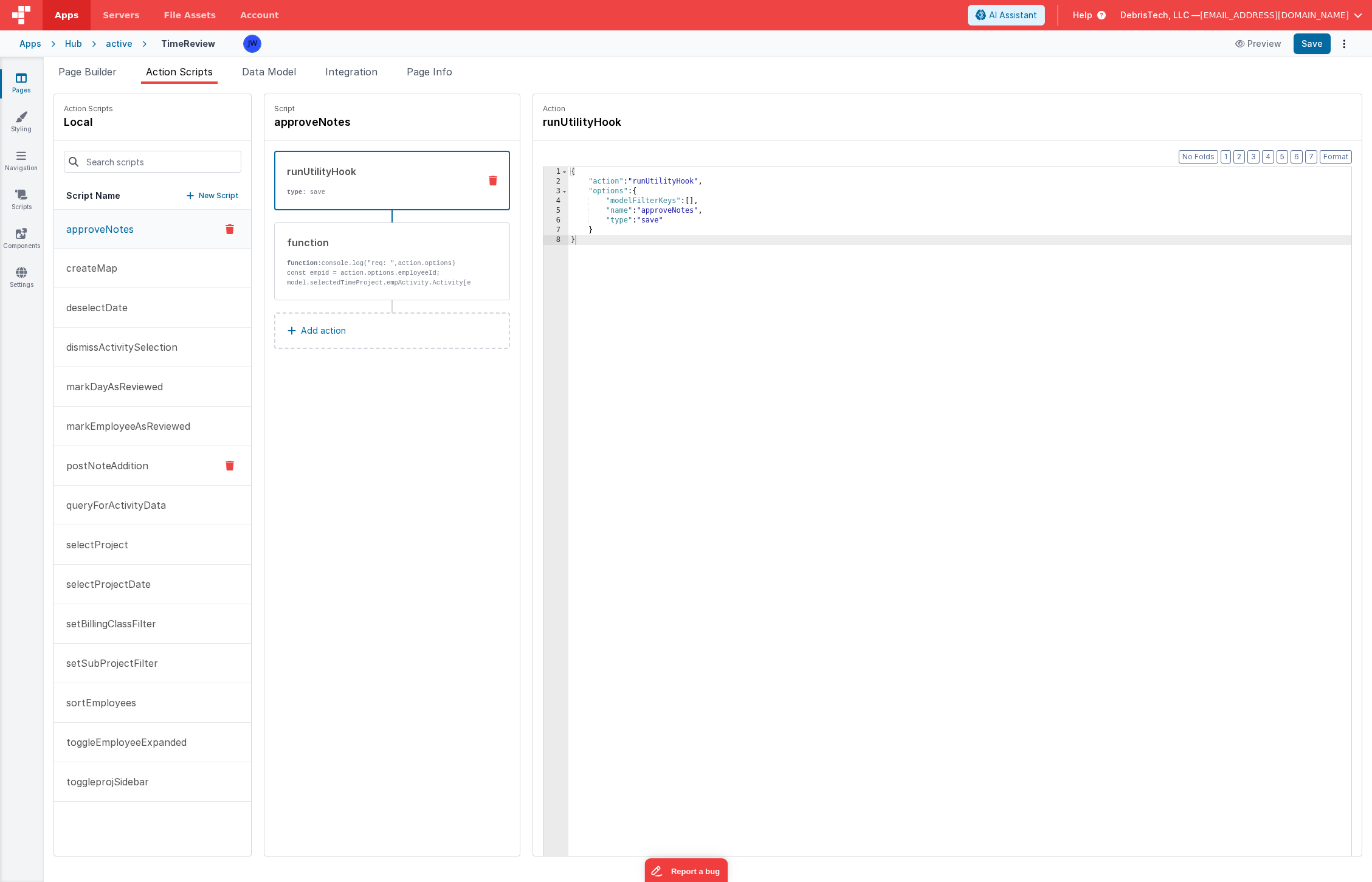
click at [125, 462] on p "postNoteAddition" at bounding box center [103, 465] width 90 height 14
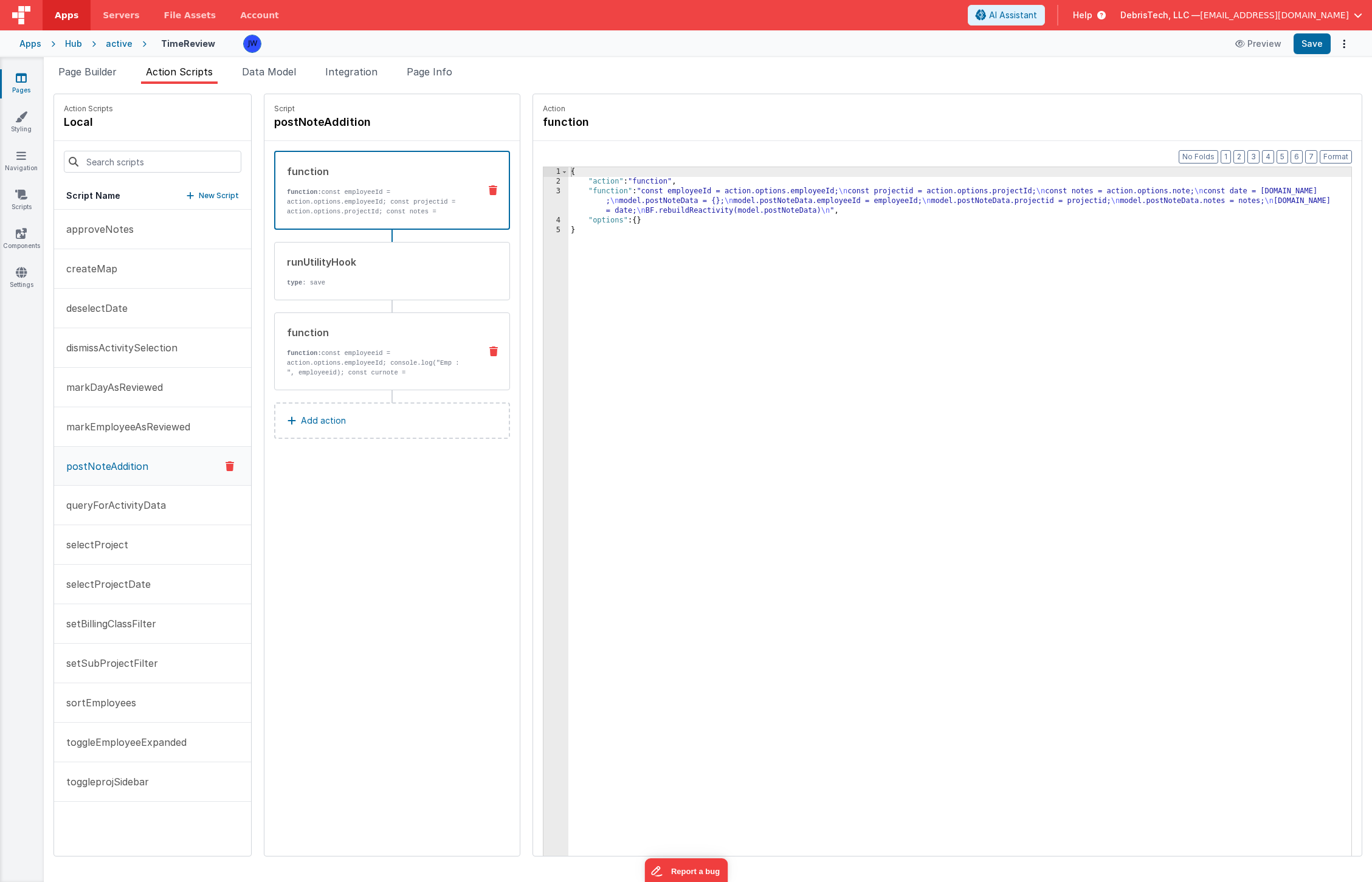
click at [340, 362] on p "function: const employeeid = action.options.employeeId; console.log("Emp : ", e…" at bounding box center [378, 382] width 183 height 68
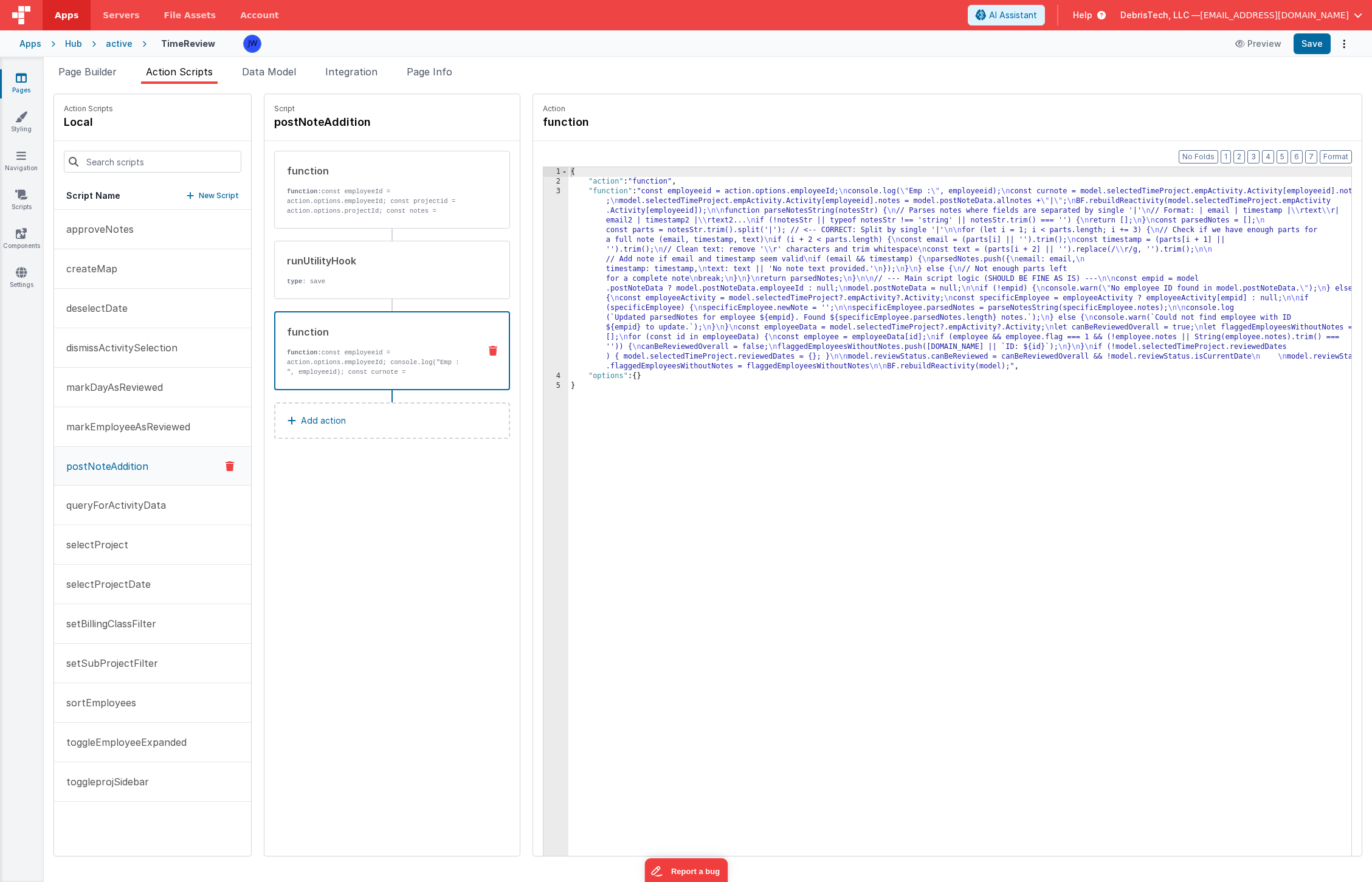
click at [653, 283] on div "{ "action" : "function" , "function" : "const employeeid = action.options.emplo…" at bounding box center [971, 541] width 806 height 746
click at [544, 218] on div "3" at bounding box center [556, 279] width 25 height 185
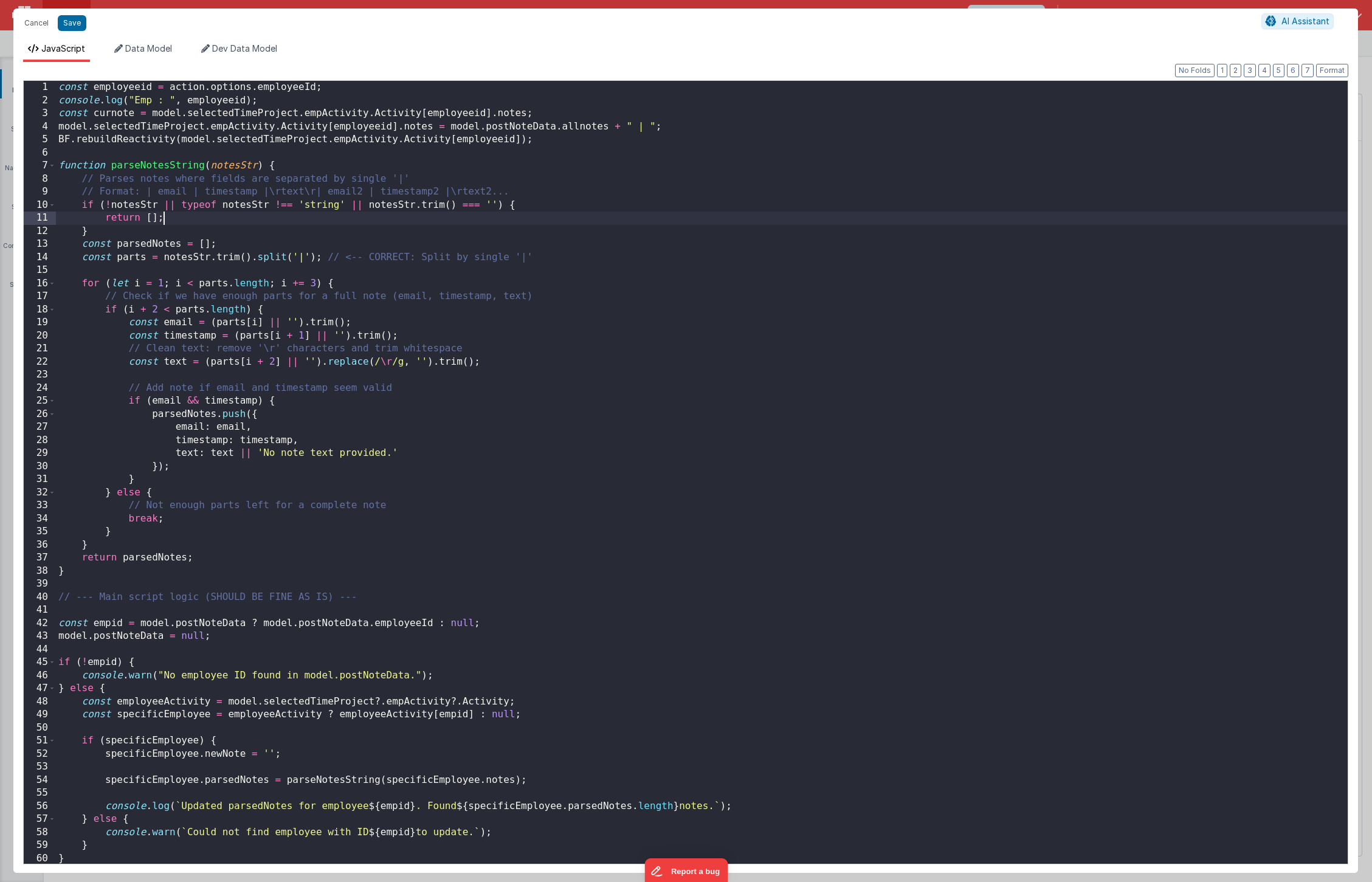
click at [536, 218] on div "const employeeid = action . options . employeeId ; console . log ( "Emp : " , e…" at bounding box center [702, 485] width 1292 height 809
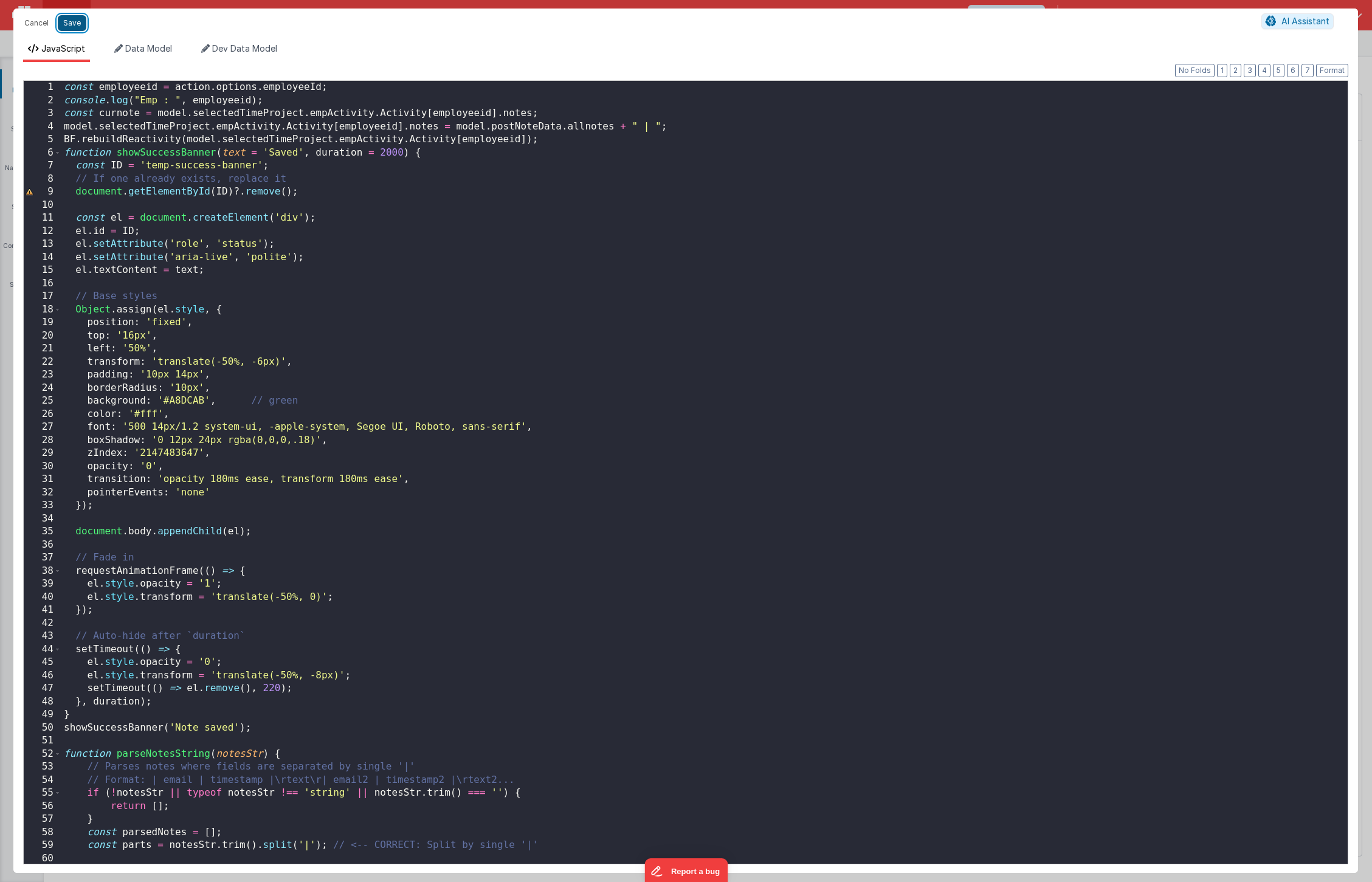
click at [69, 27] on button "Save" at bounding box center [72, 23] width 28 height 16
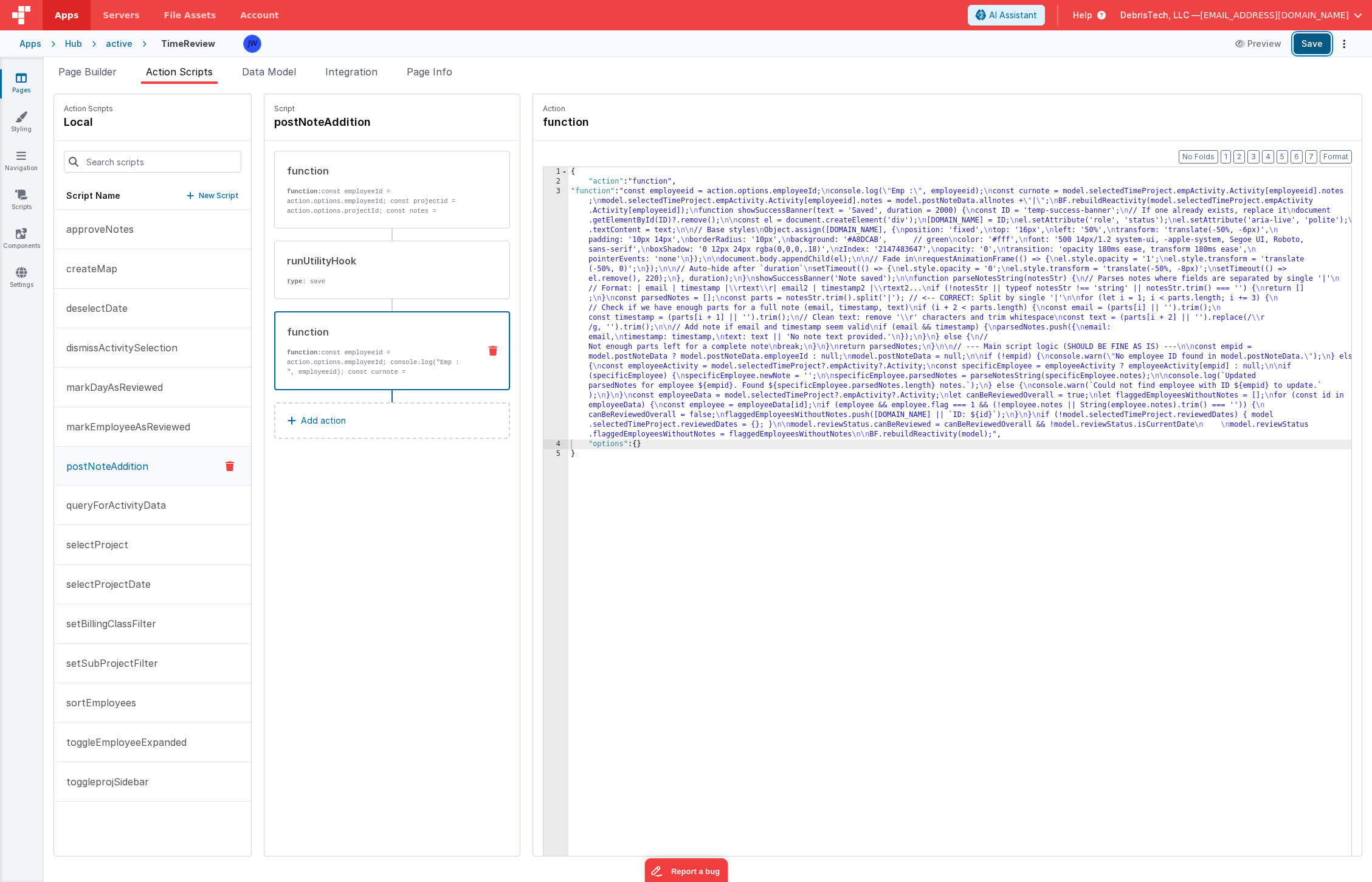
click at [1330, 43] on button "Save" at bounding box center [1312, 44] width 37 height 21
click at [19, 269] on icon at bounding box center [21, 272] width 11 height 13
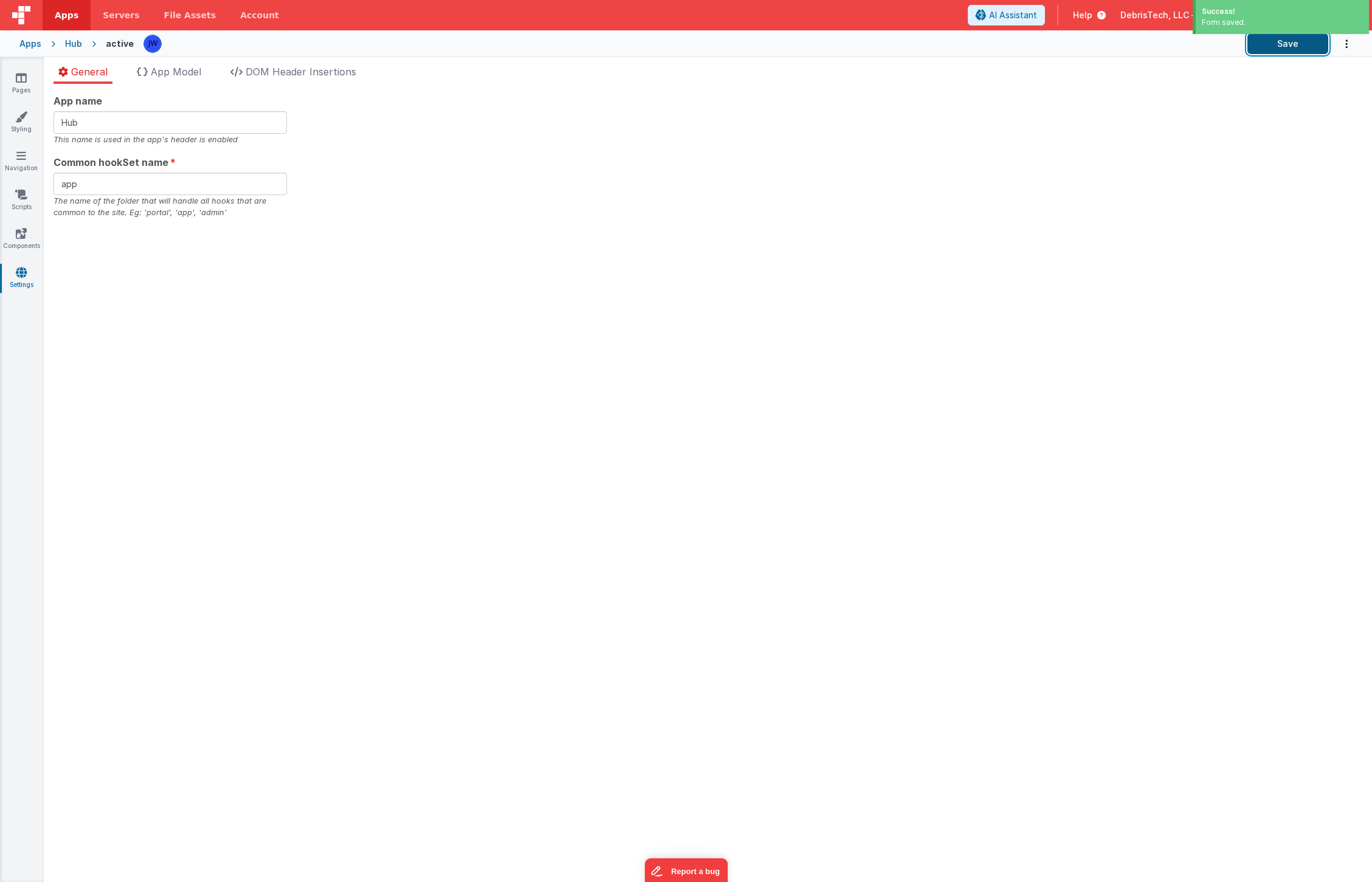
click at [1274, 54] on button "Save" at bounding box center [1288, 44] width 81 height 21
